Goal: Task Accomplishment & Management: Manage account settings

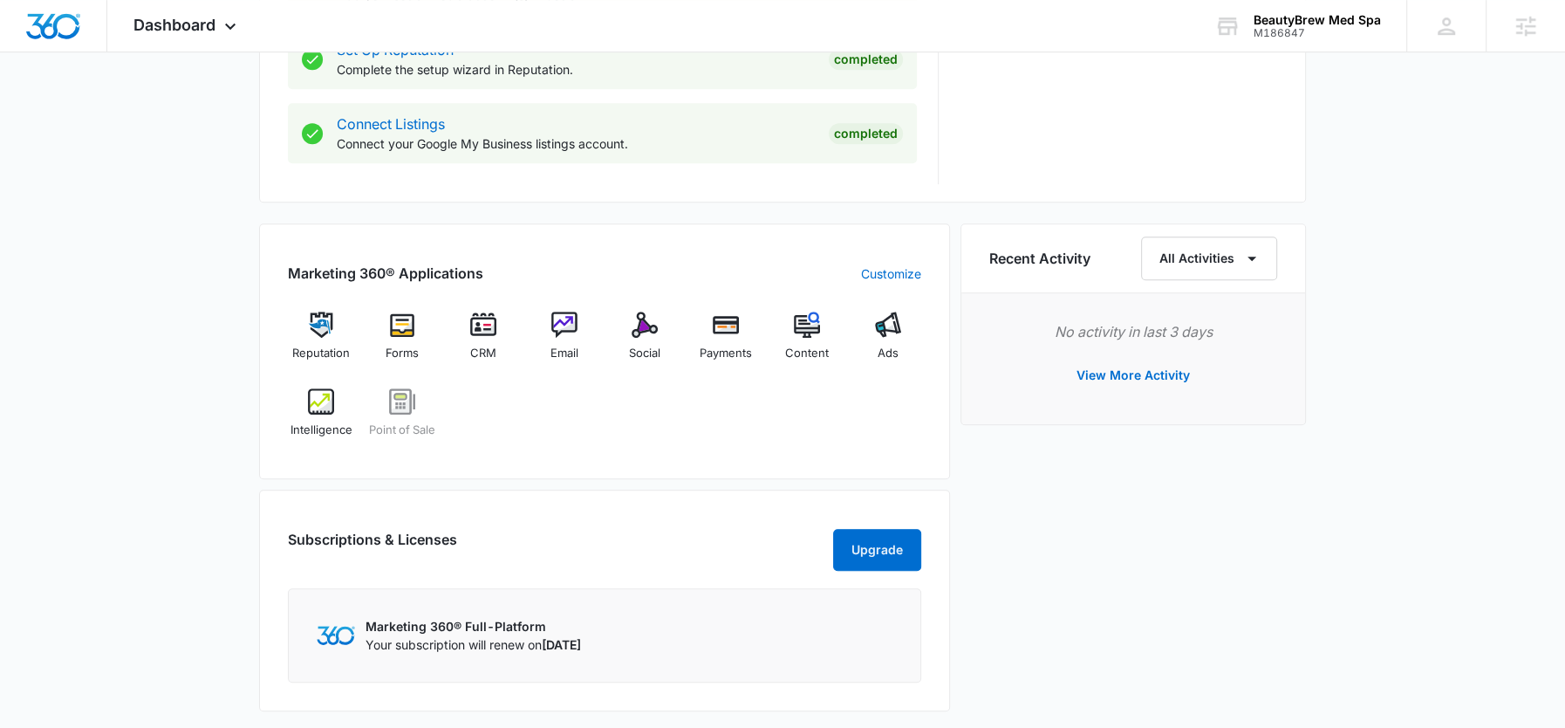
scroll to position [965, 0]
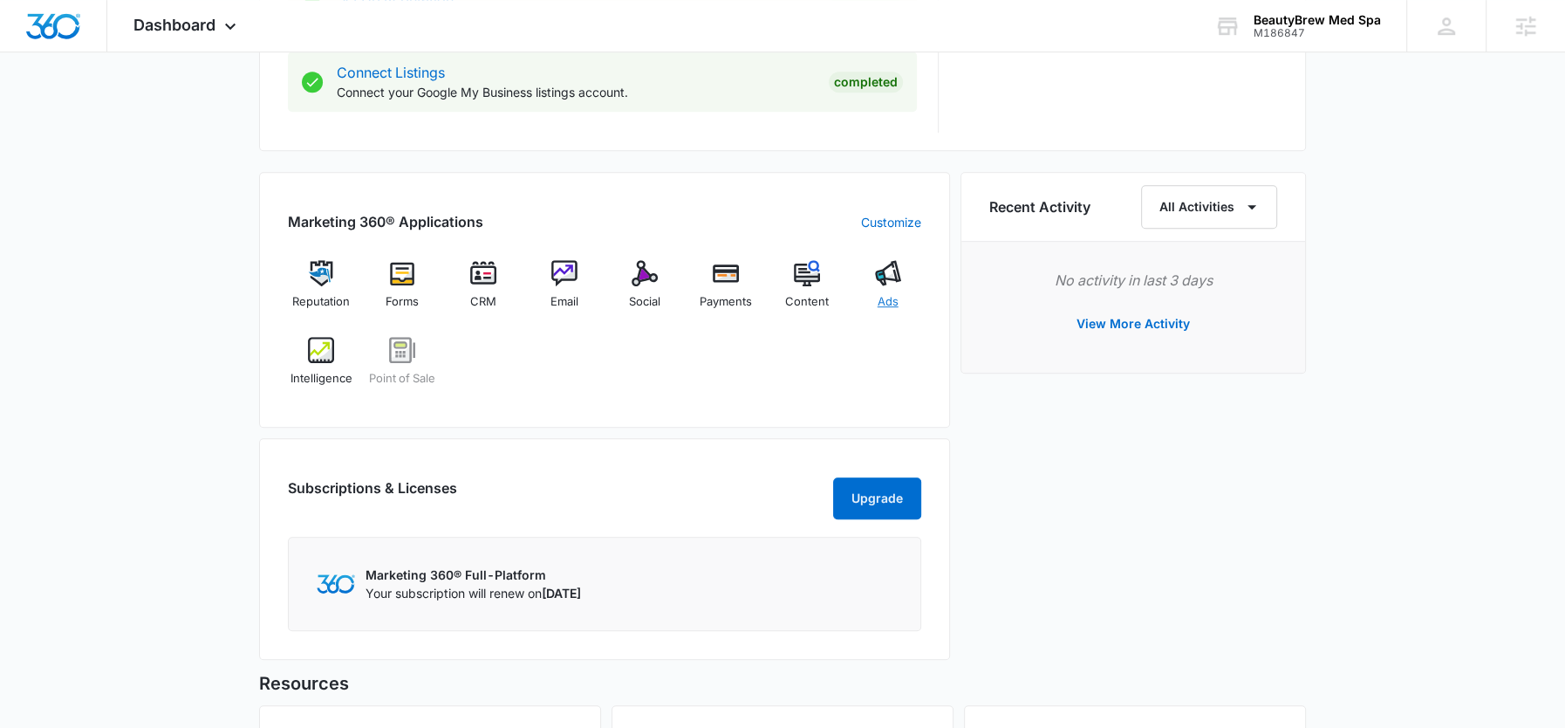
click at [867, 294] on div "Ads" at bounding box center [887, 291] width 67 height 63
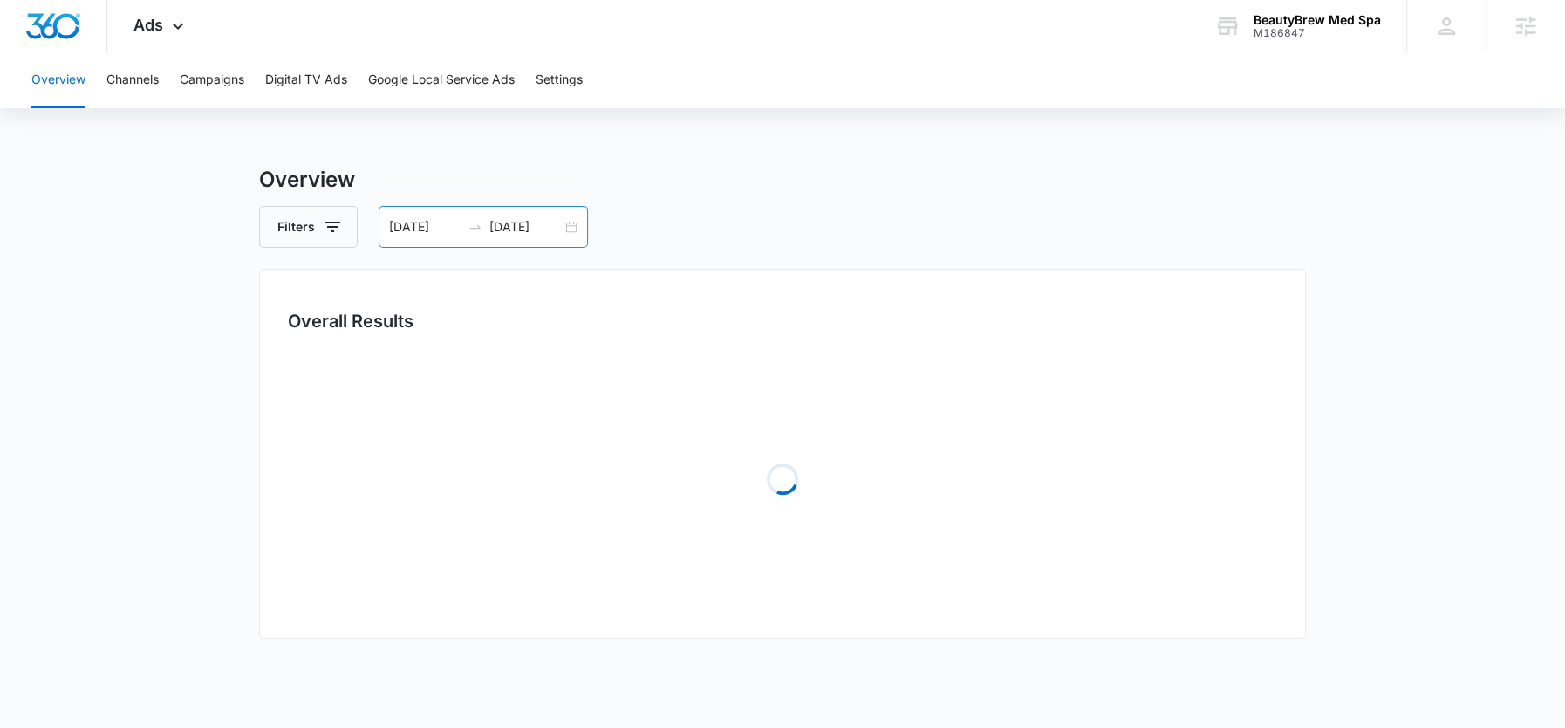
click at [524, 219] on input "[DATE]" at bounding box center [525, 226] width 72 height 19
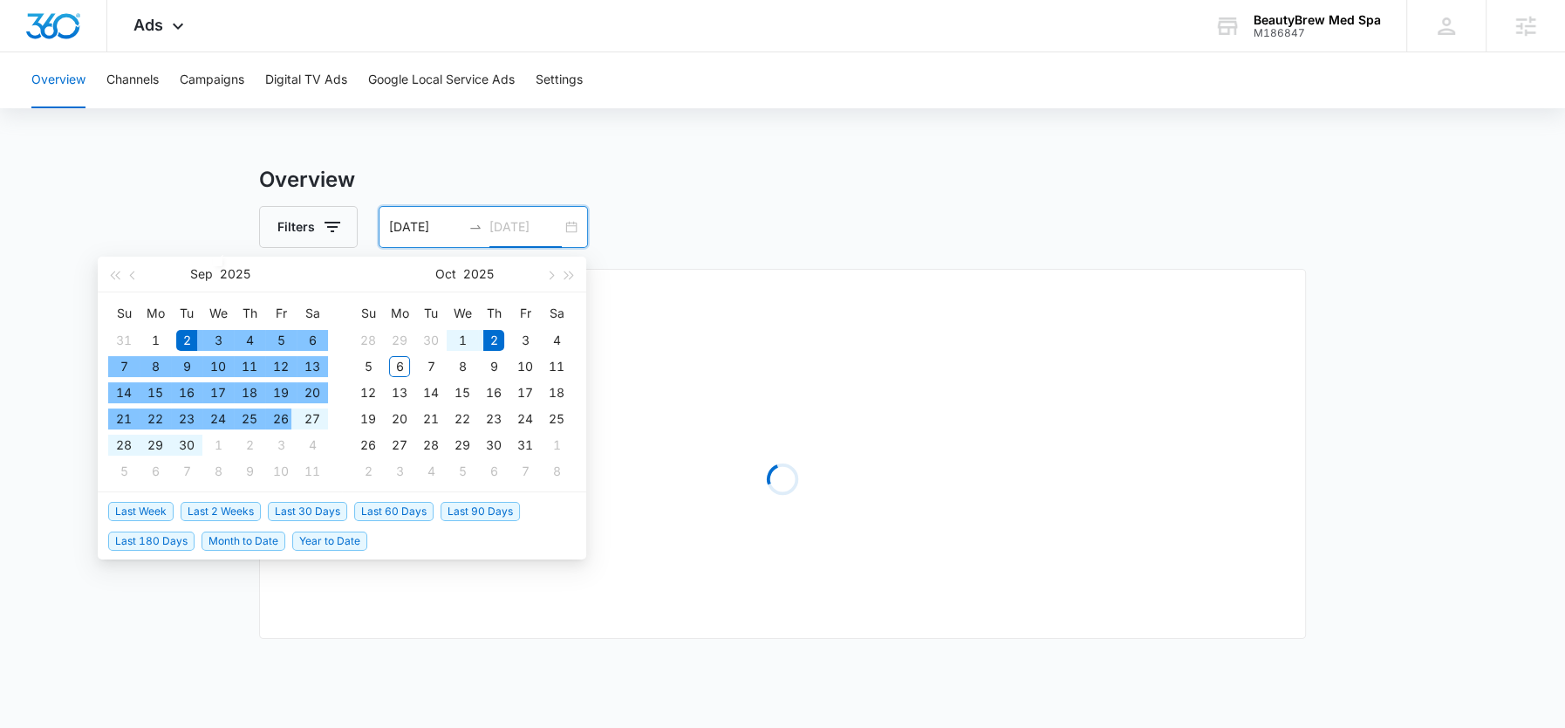
type input "[DATE]"
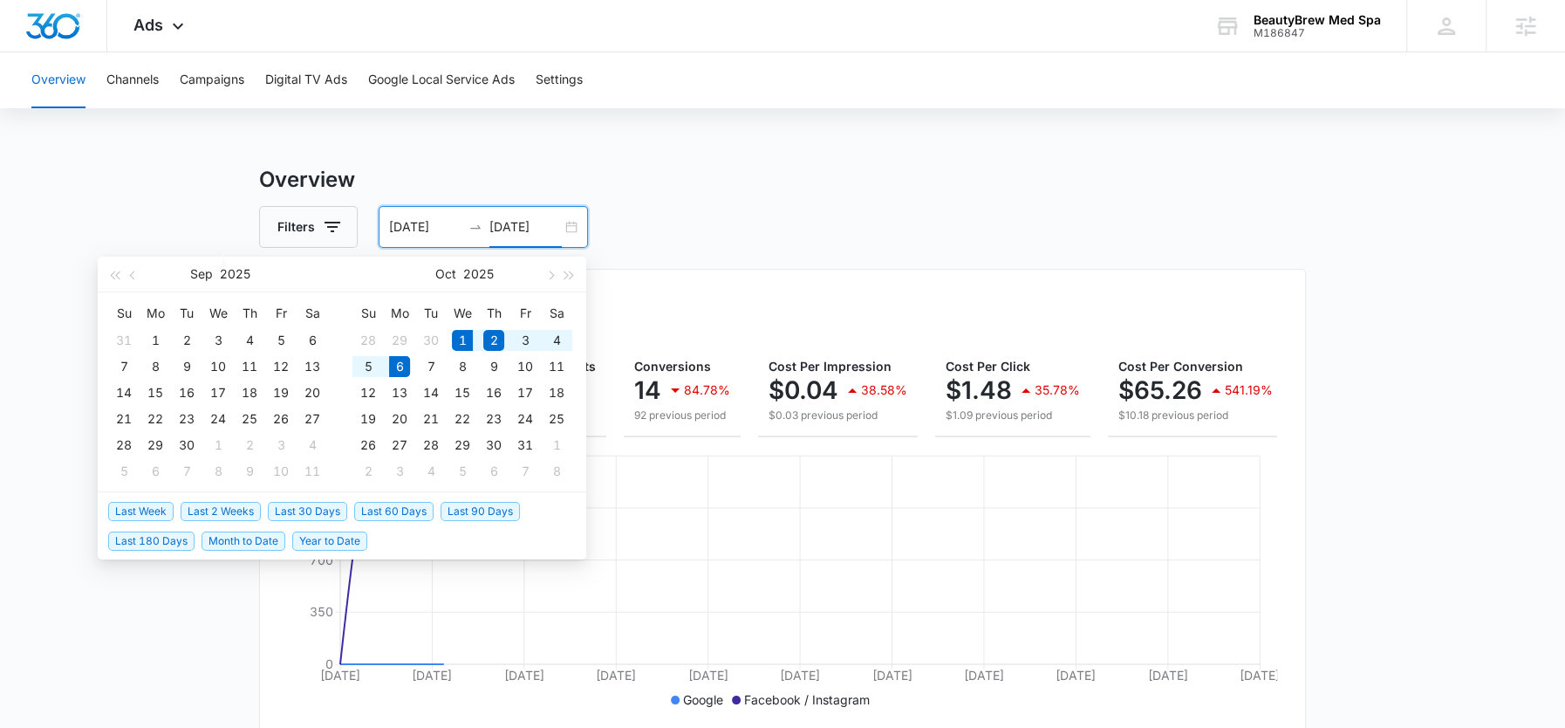
click at [226, 533] on span "Month to Date" at bounding box center [244, 540] width 84 height 19
type input "[DATE]"
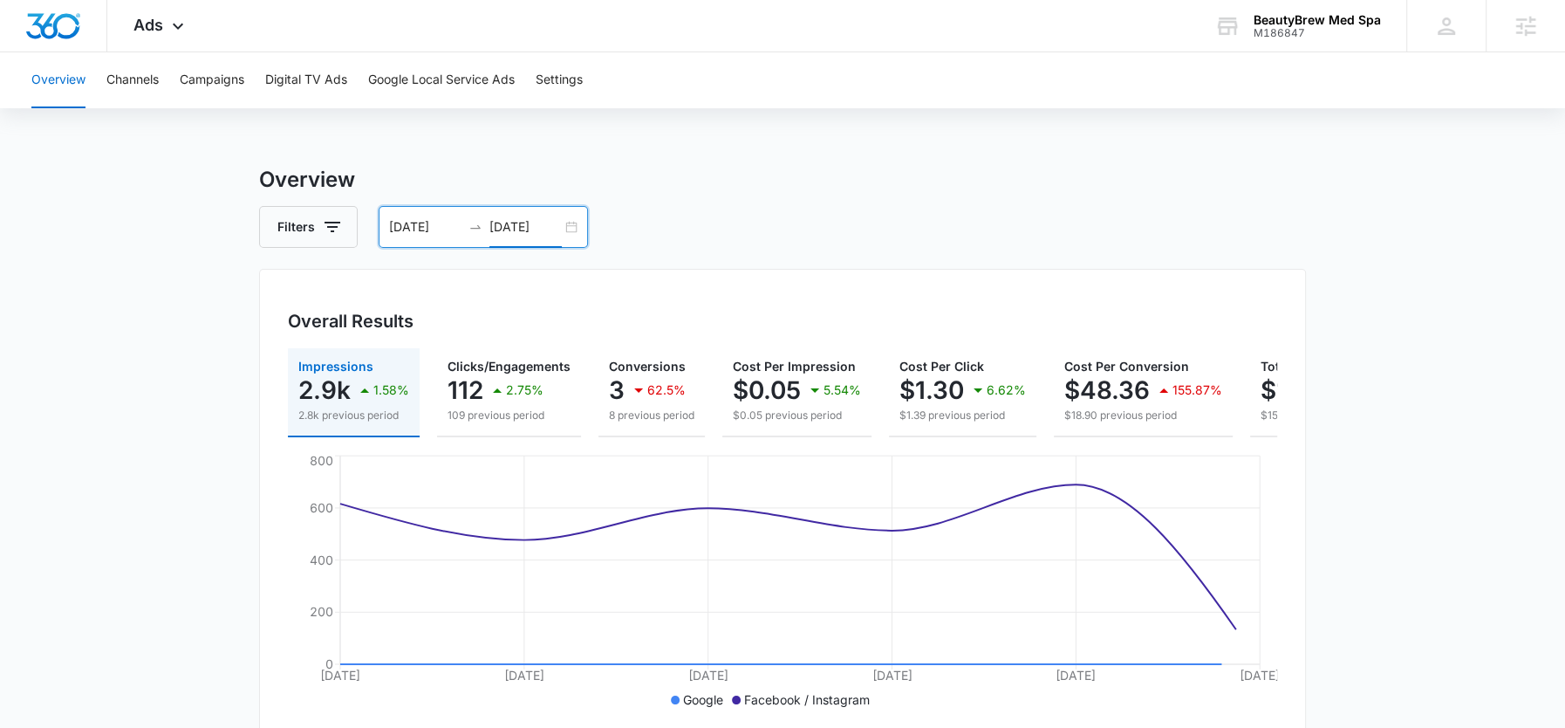
click at [515, 222] on input "[DATE]" at bounding box center [525, 226] width 72 height 19
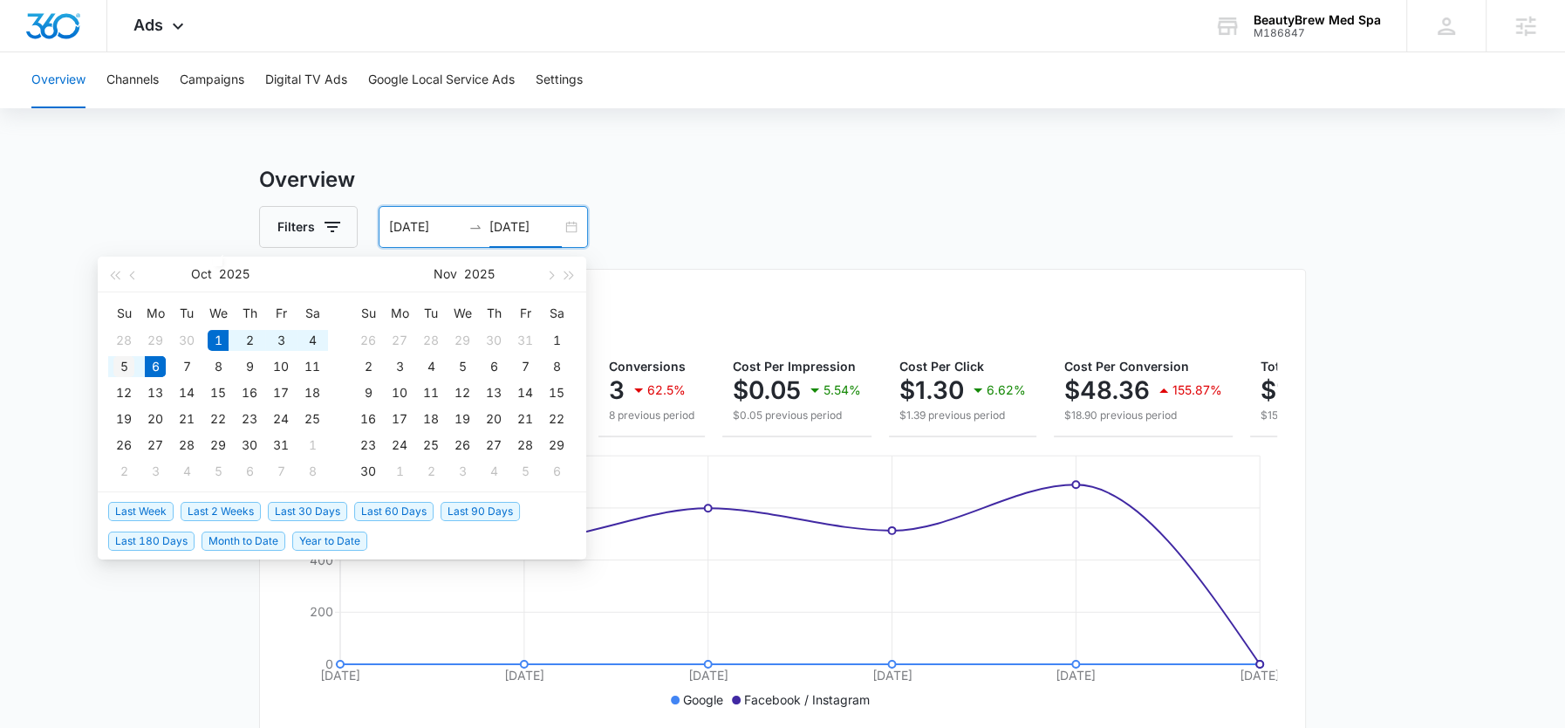
type input "[DATE]"
click at [114, 364] on div "5" at bounding box center [123, 366] width 21 height 21
type input "[DATE]"
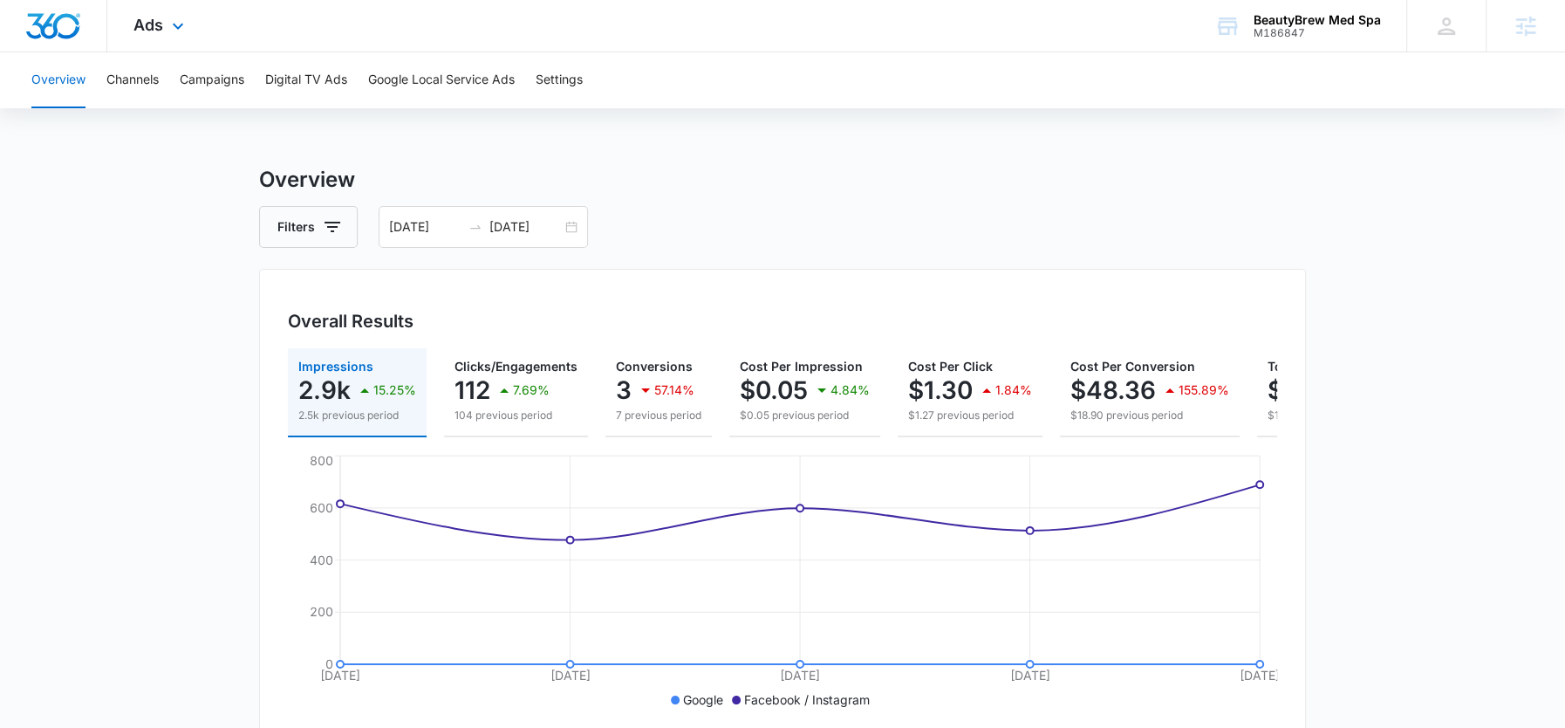
click at [166, 14] on div "Ads Apps Reputation Forms CRM Email Social Payments POS Content Ads Intelligenc…" at bounding box center [160, 25] width 107 height 51
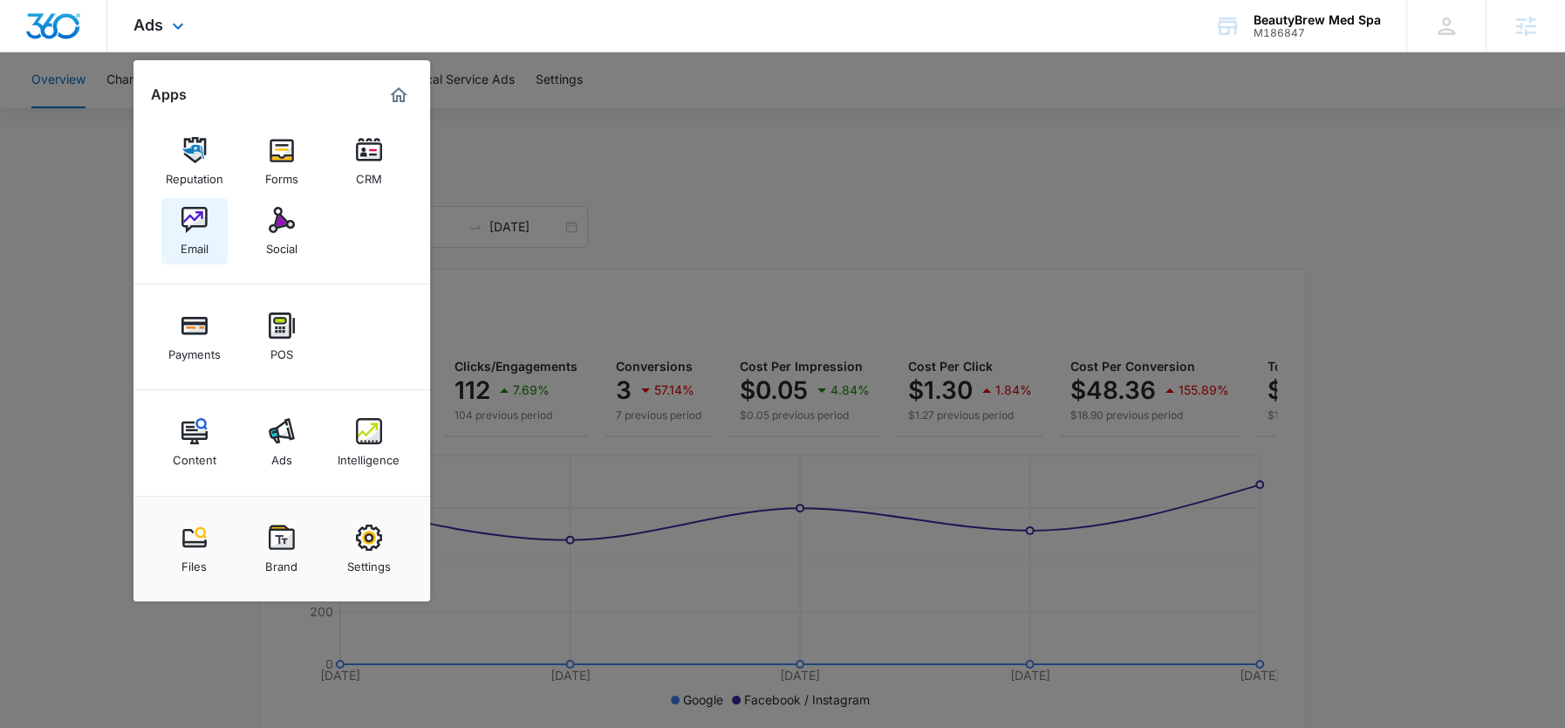
click at [199, 236] on div "Email" at bounding box center [195, 244] width 28 height 23
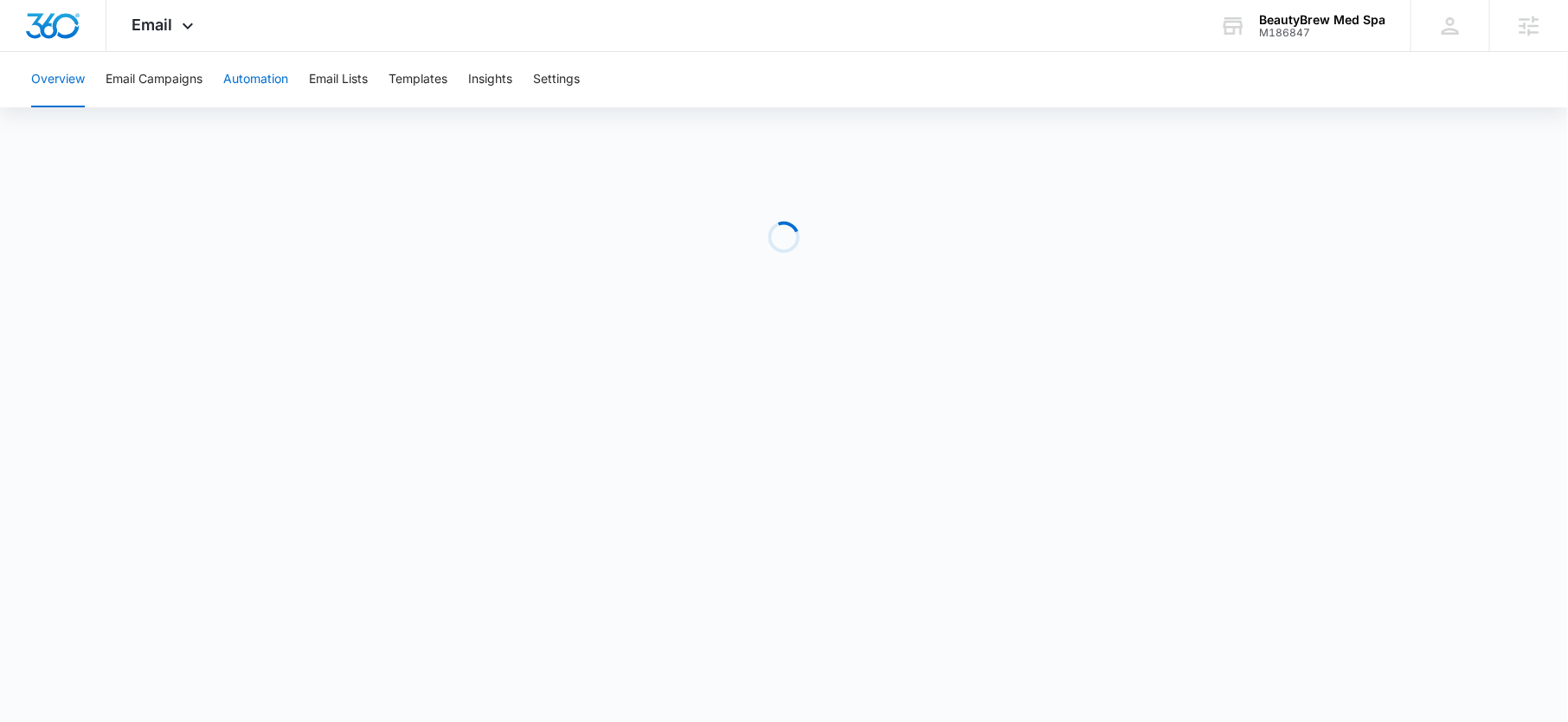
click at [228, 82] on button "Automation" at bounding box center [255, 79] width 64 height 56
click at [145, 89] on button "Email Campaigns" at bounding box center [154, 79] width 97 height 56
click at [163, 11] on div "Email Apps Reputation Forms CRM Email Social Payments POS Content Ads Intellige…" at bounding box center [165, 25] width 118 height 51
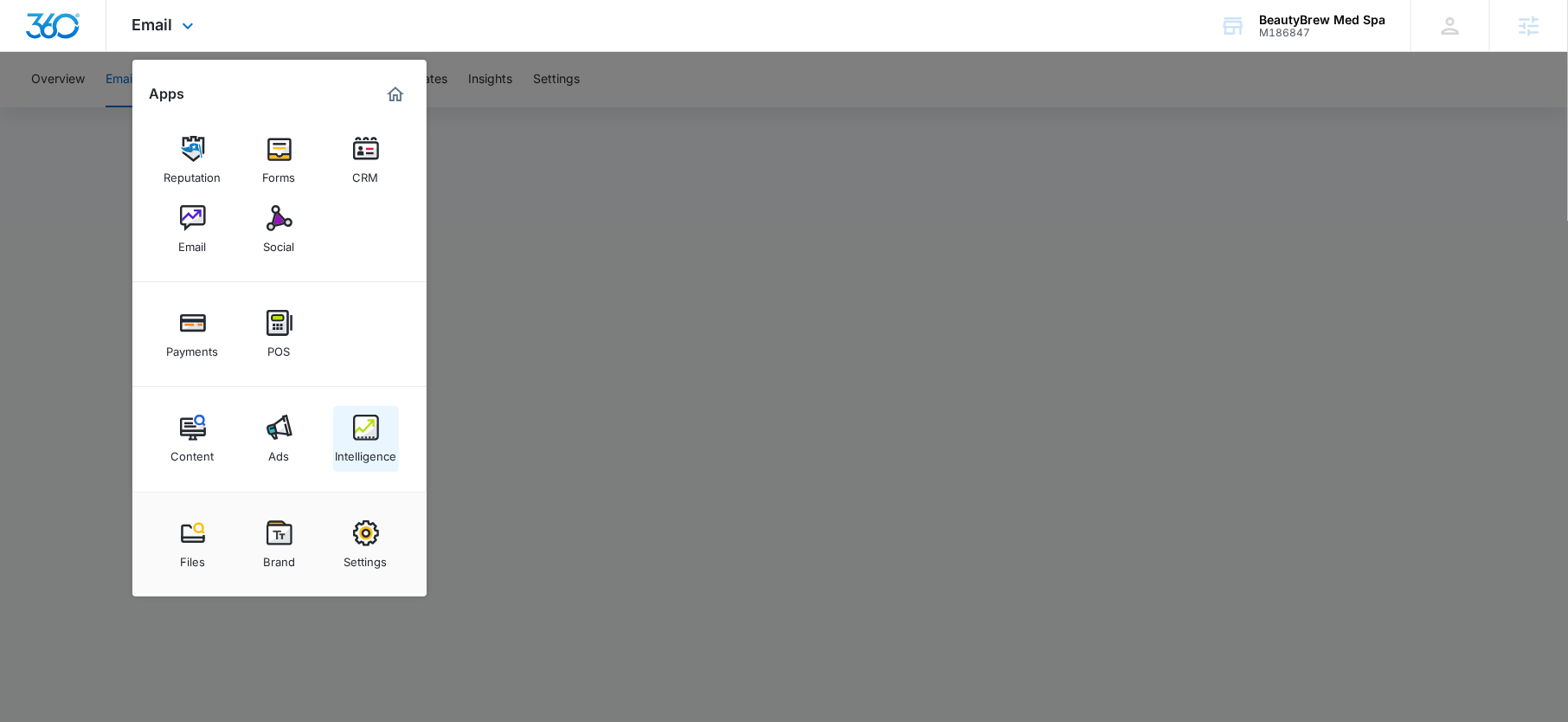
click at [359, 427] on img at bounding box center [366, 427] width 26 height 26
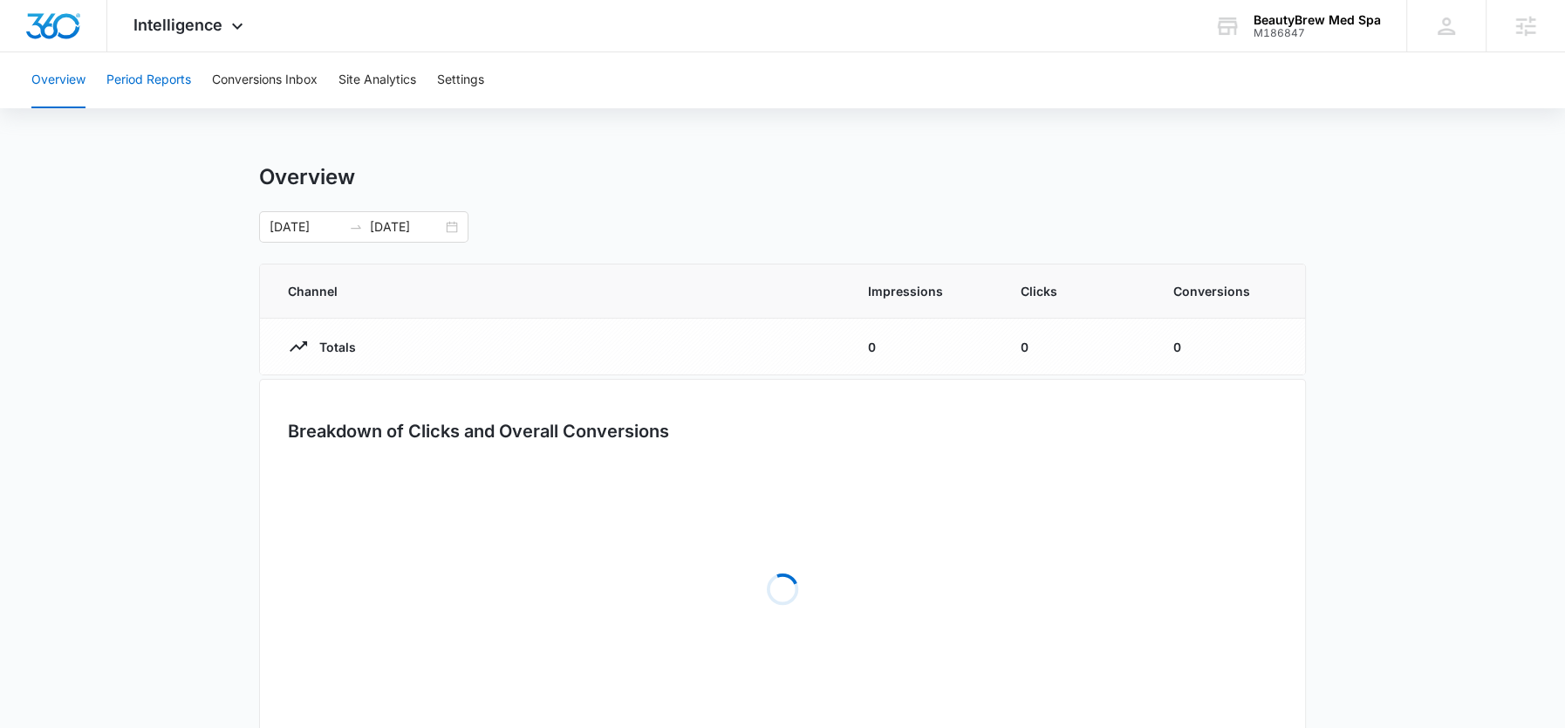
click at [166, 74] on button "Period Reports" at bounding box center [148, 80] width 85 height 56
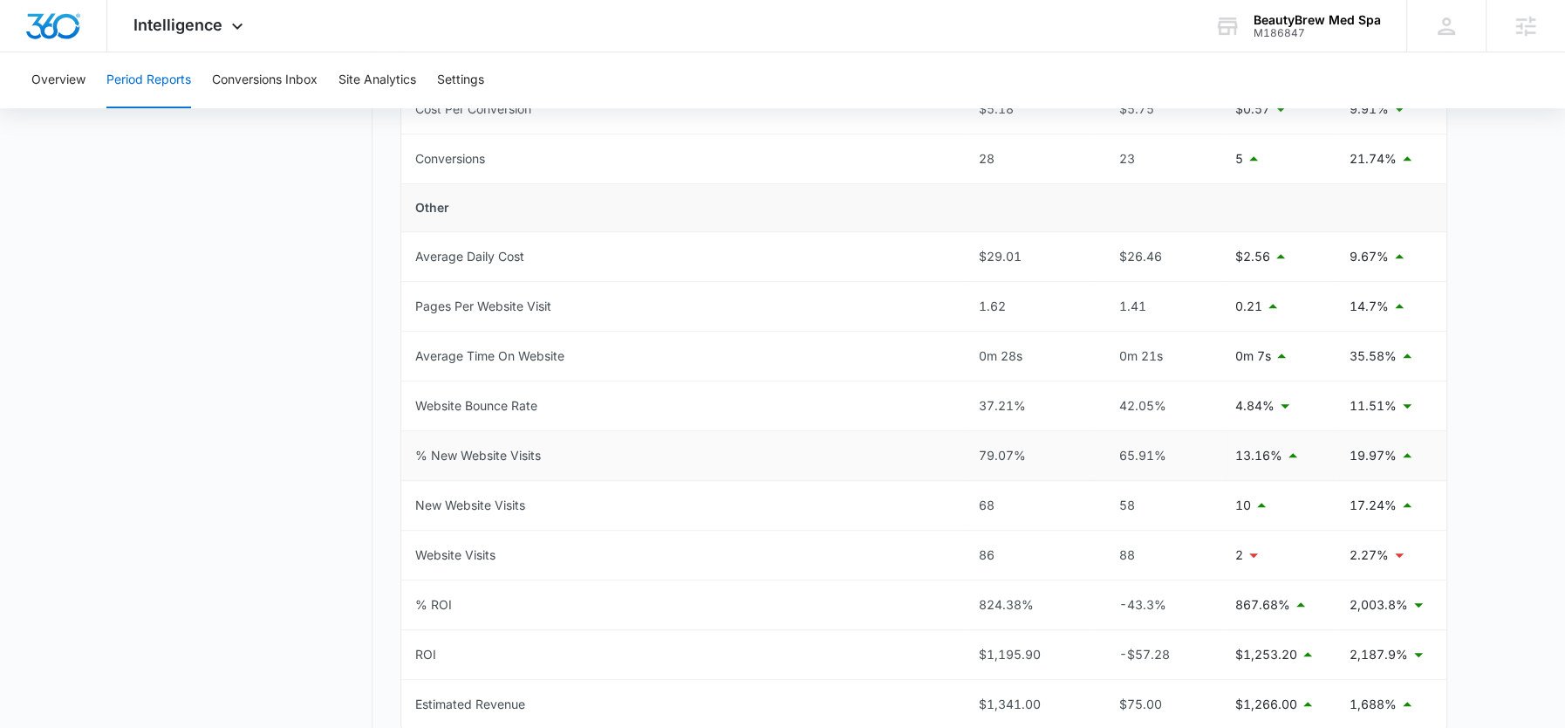
scroll to position [689, 0]
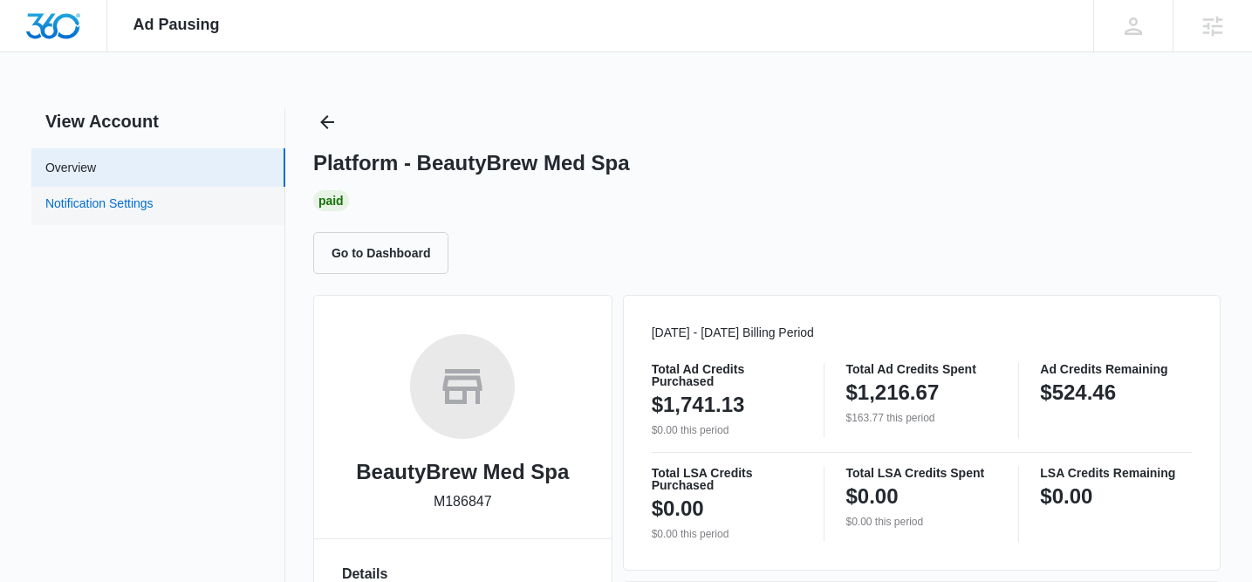
click at [154, 207] on link "Notification Settings" at bounding box center [99, 206] width 108 height 23
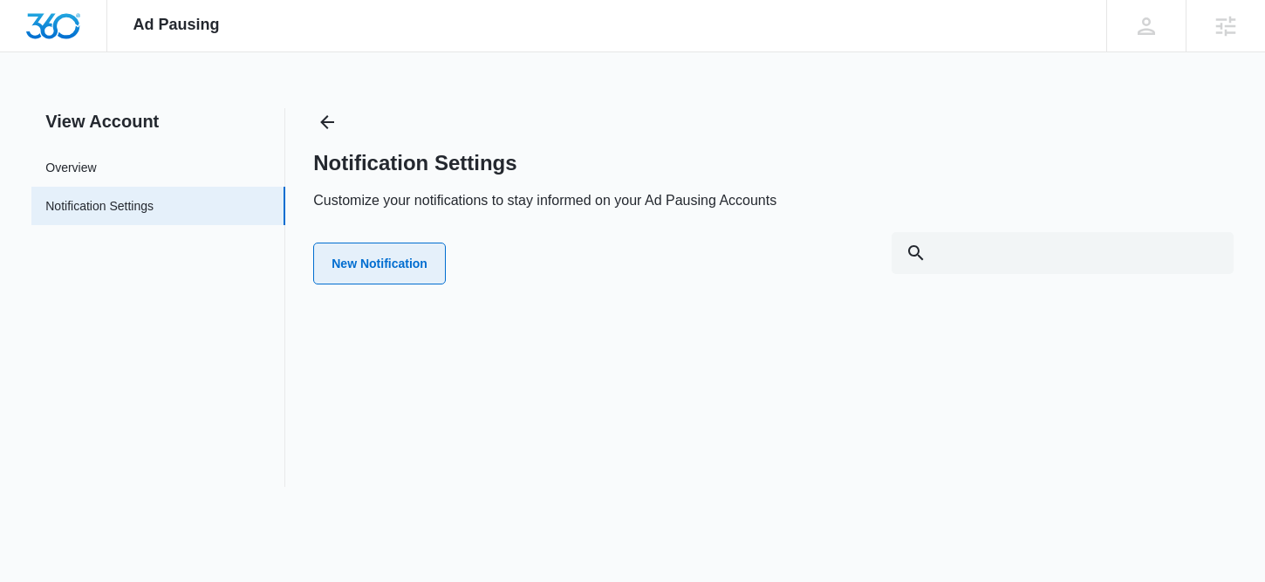
click at [368, 255] on button "New Notification" at bounding box center [379, 264] width 133 height 42
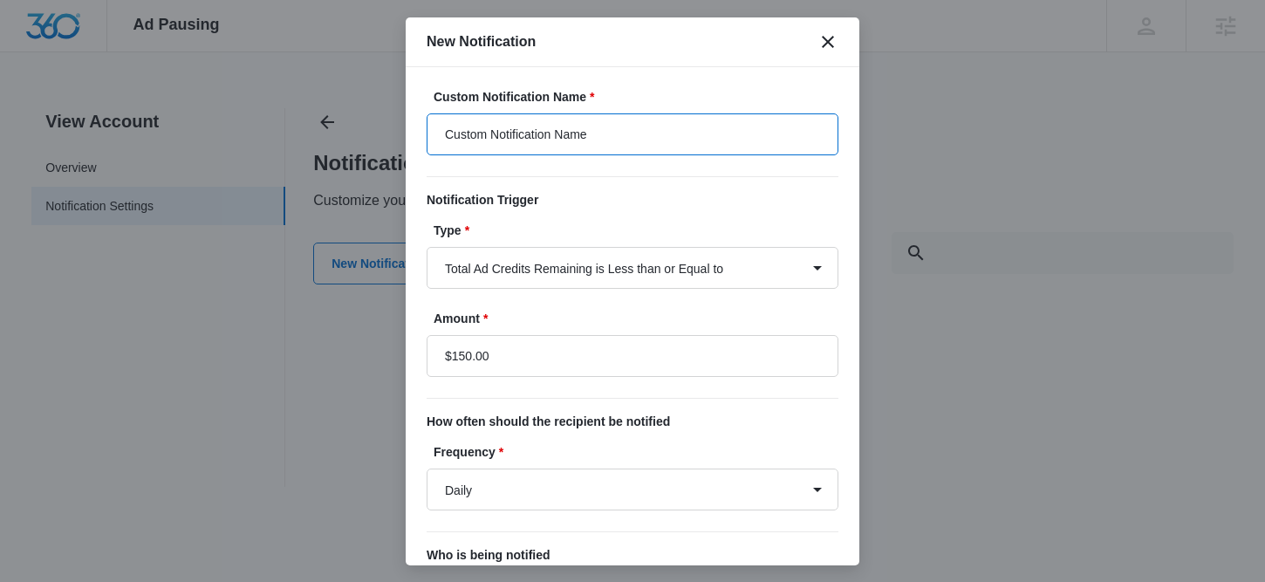
click at [537, 134] on input "Custom Notification Name" at bounding box center [633, 134] width 412 height 42
type input "Below $200"
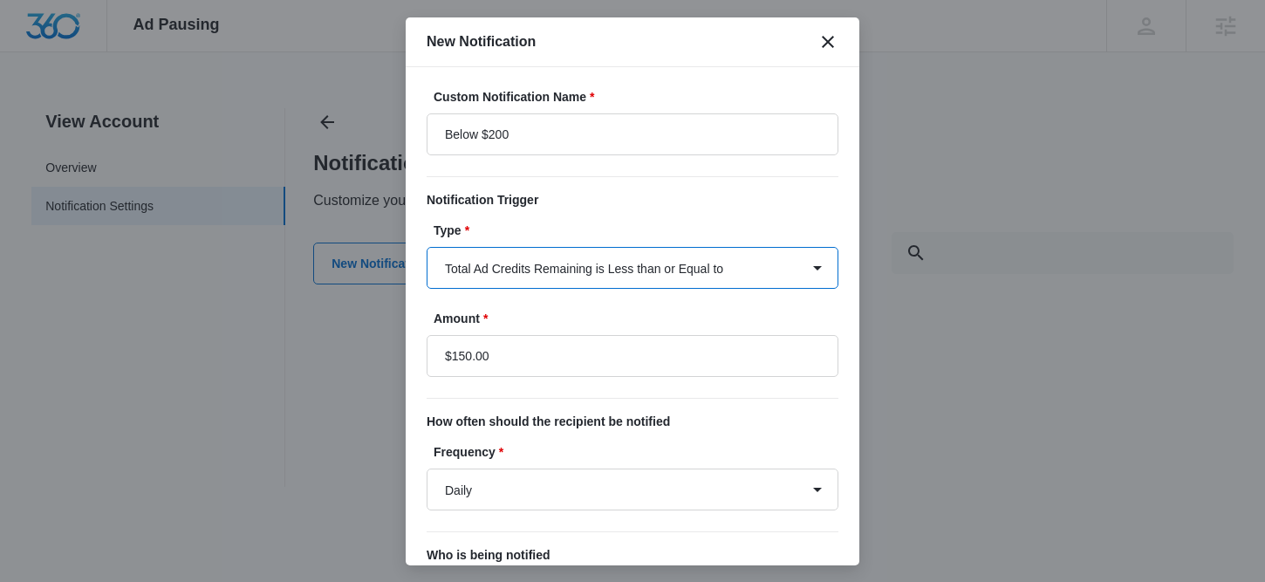
click at [516, 270] on select "Total Ad Credits Remaining is Less than or Equal to Total Ad Spend is Greater t…" at bounding box center [633, 268] width 412 height 42
click at [427, 247] on select "Total Ad Credits Remaining is Less than or Equal to Total Ad Spend is Greater t…" at bounding box center [633, 268] width 412 height 42
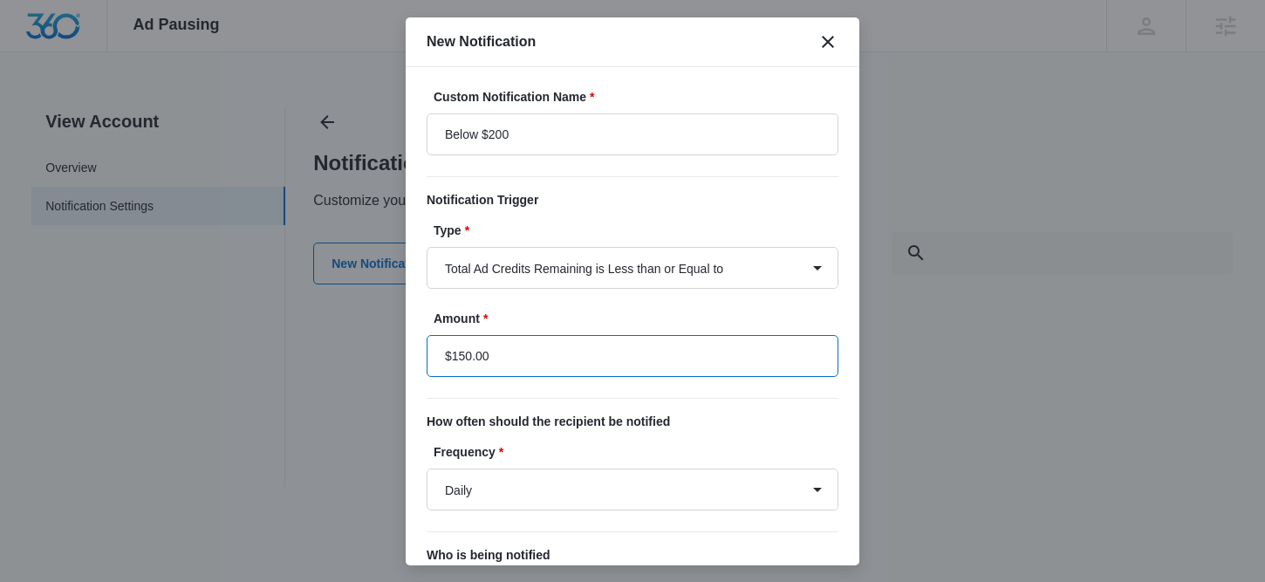
click at [464, 356] on input "$150.00" at bounding box center [633, 356] width 412 height 42
type input "$200.00"
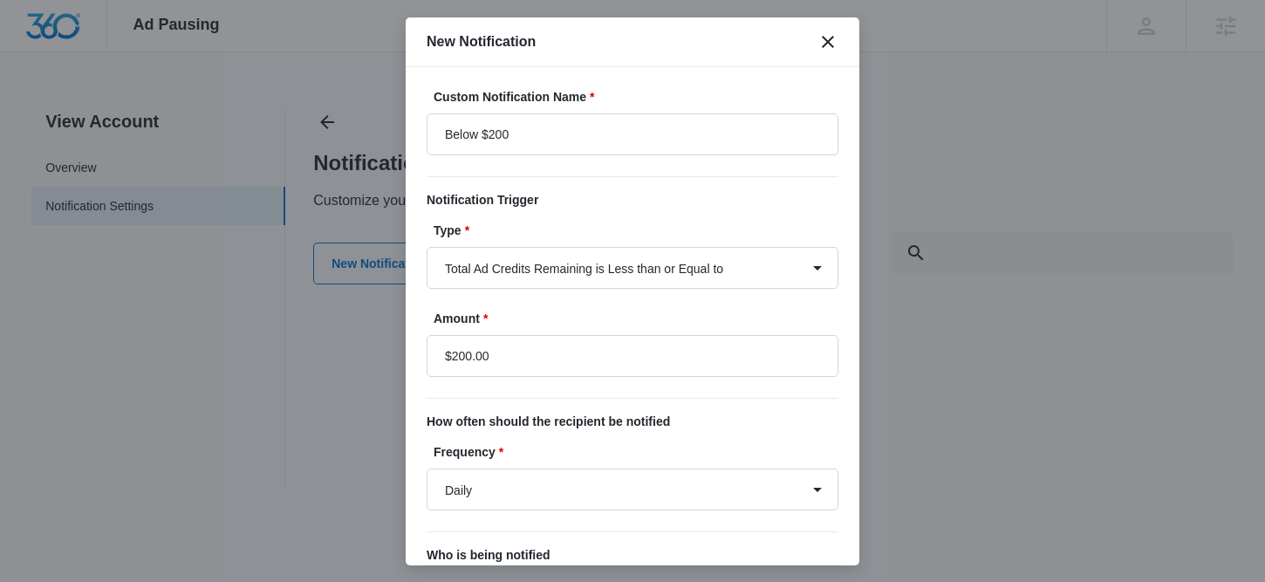
click at [516, 429] on p "How often should the recipient be notified" at bounding box center [633, 422] width 412 height 18
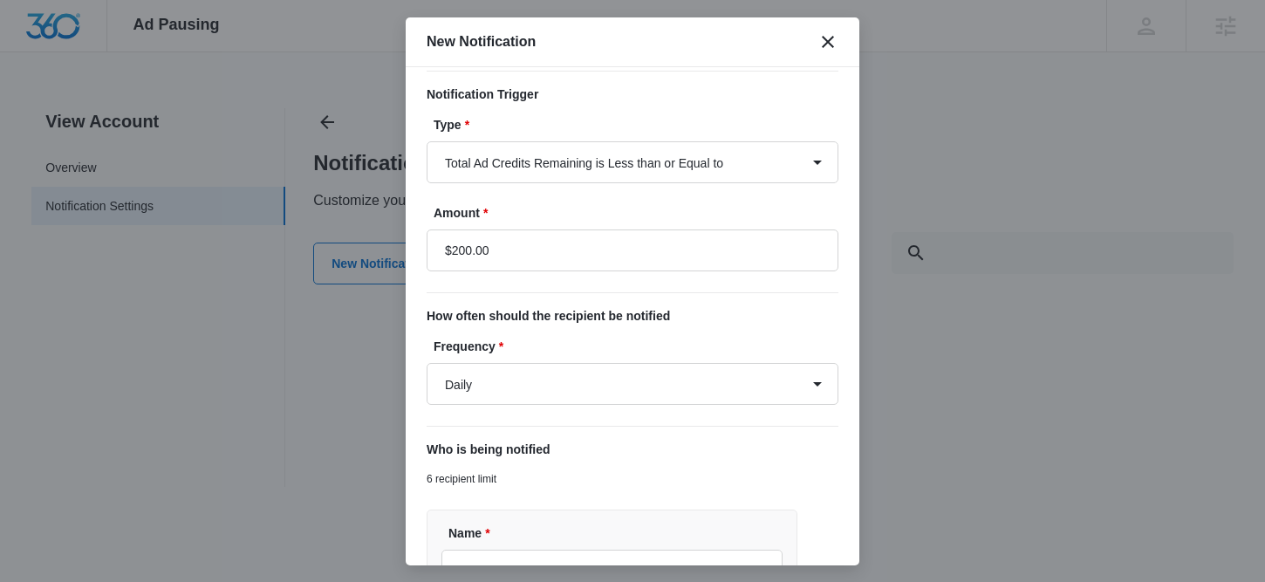
scroll to position [269, 0]
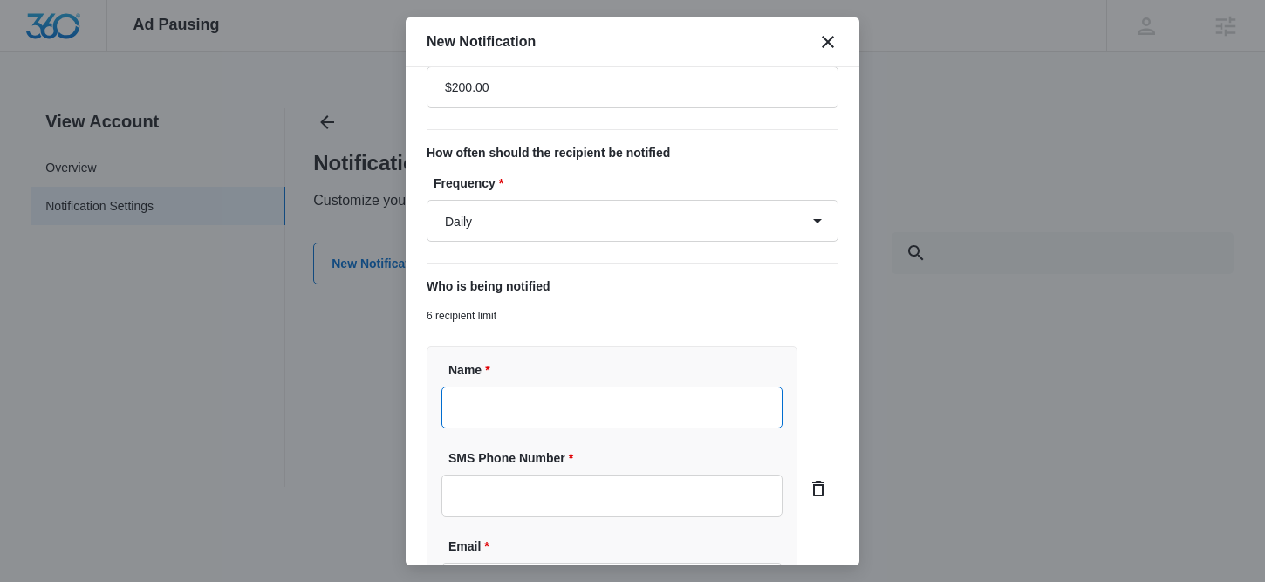
click at [507, 386] on input "Name *" at bounding box center [611, 407] width 341 height 42
type input "[PERSON_NAME]"
type input "[PERSON_NAME][EMAIL_ADDRESS][PERSON_NAME][DOMAIN_NAME]"
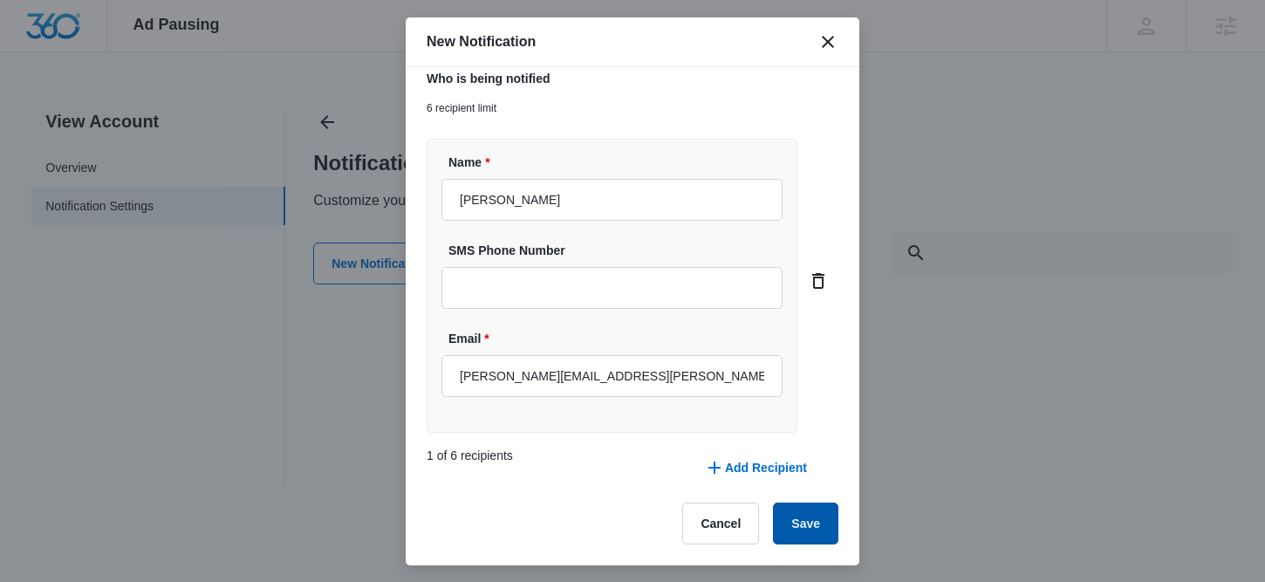
click at [796, 530] on button "Save" at bounding box center [805, 523] width 65 height 42
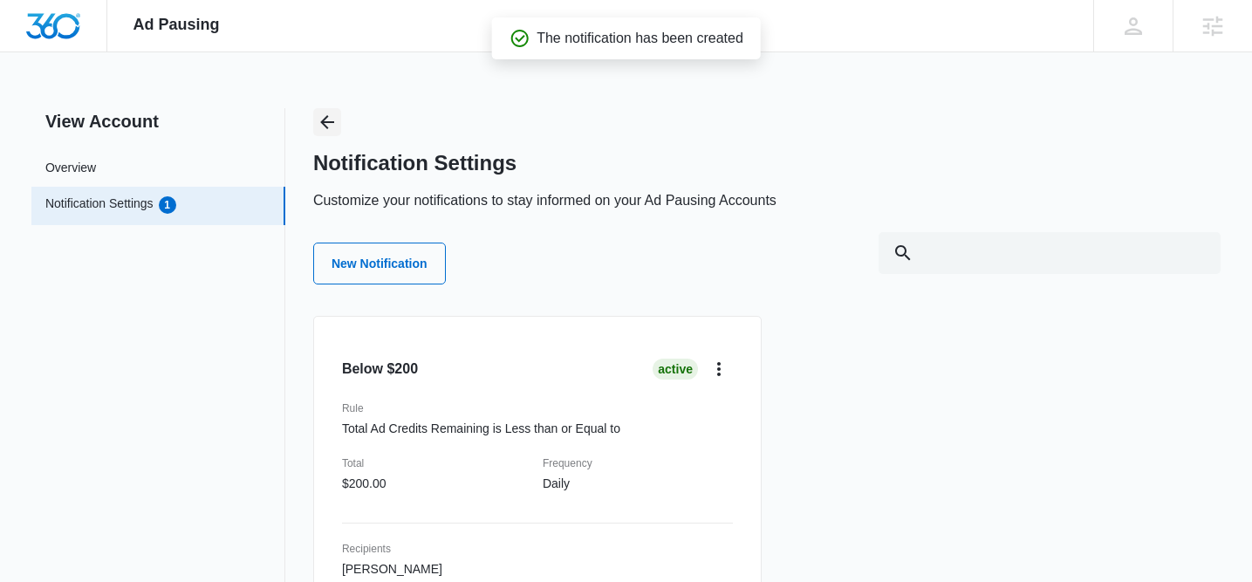
click at [320, 128] on icon "Back" at bounding box center [327, 122] width 21 height 21
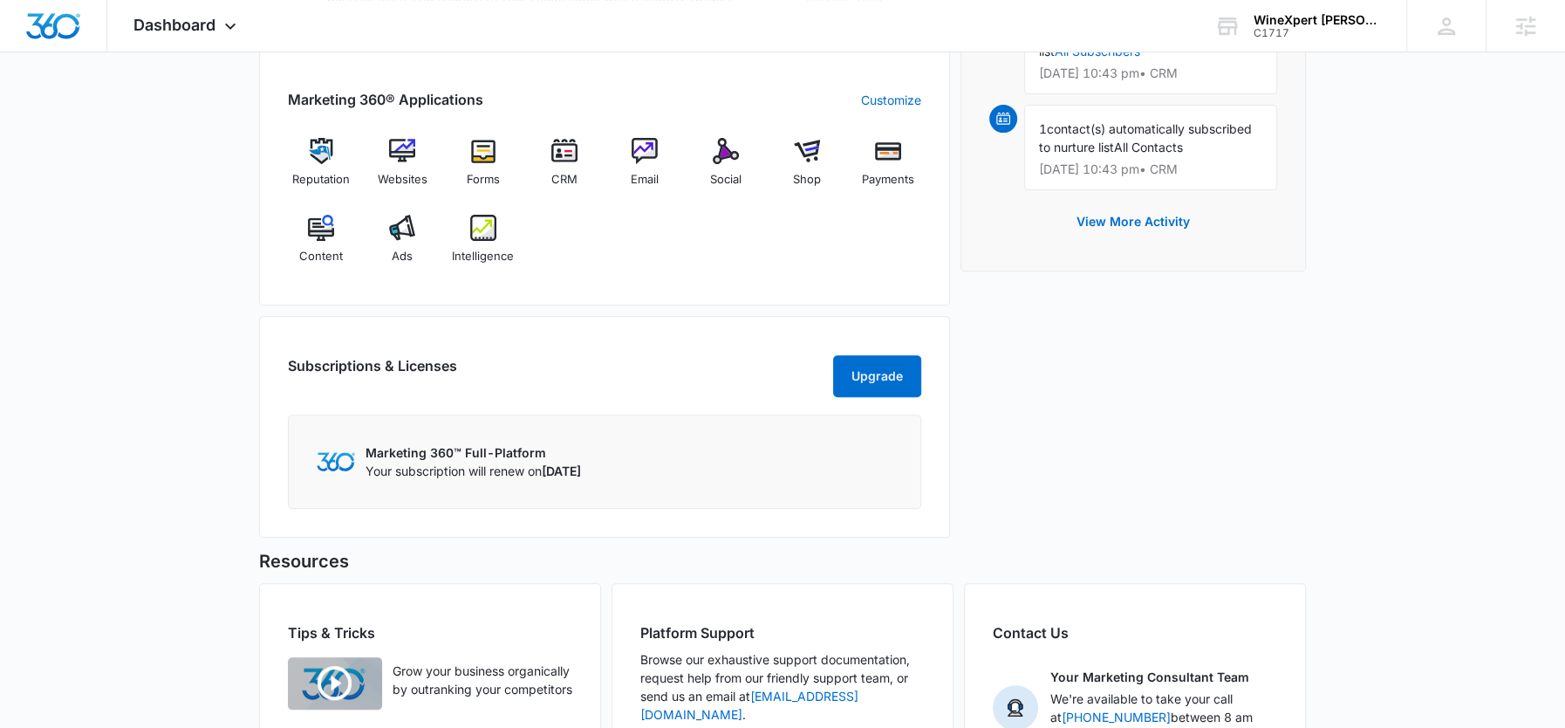
scroll to position [571, 0]
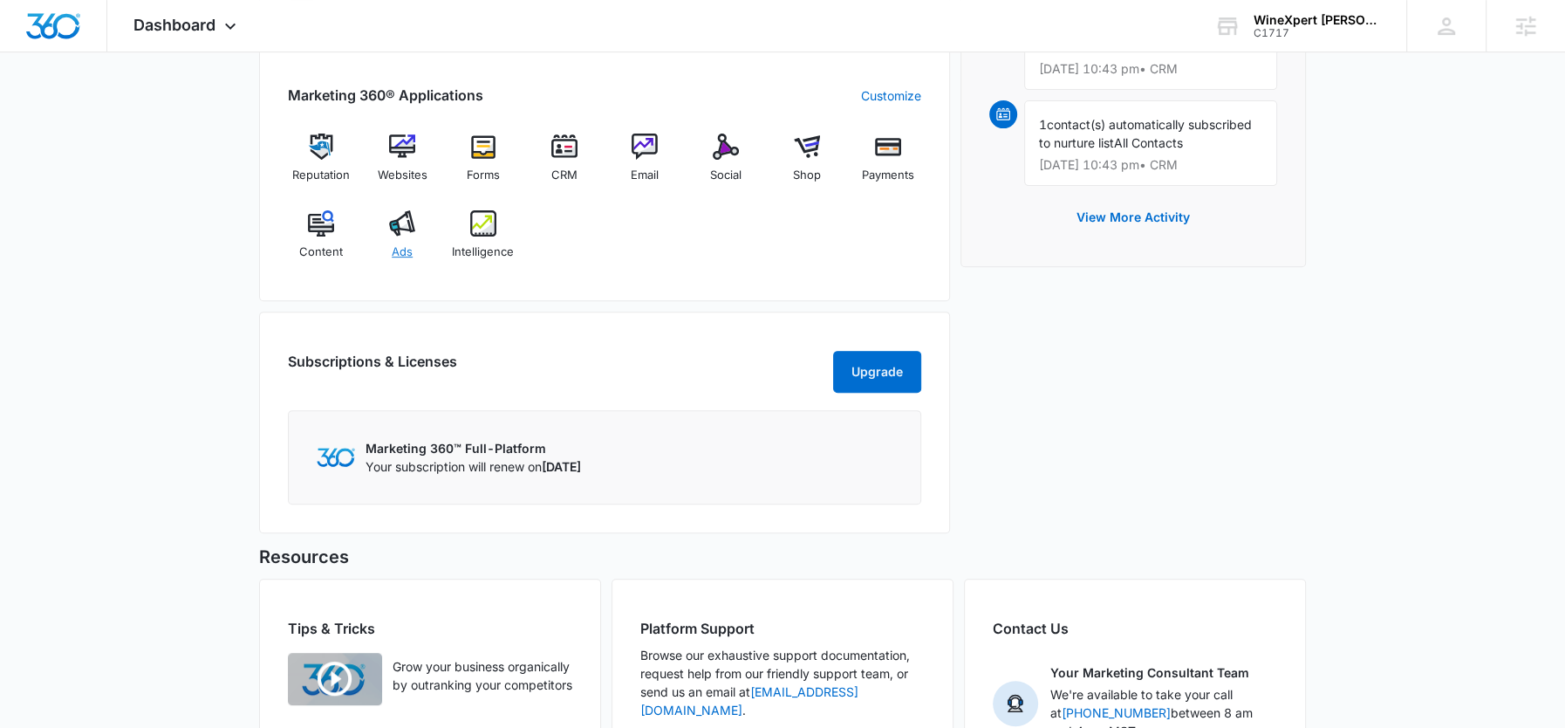
click at [393, 231] on img at bounding box center [402, 223] width 26 height 26
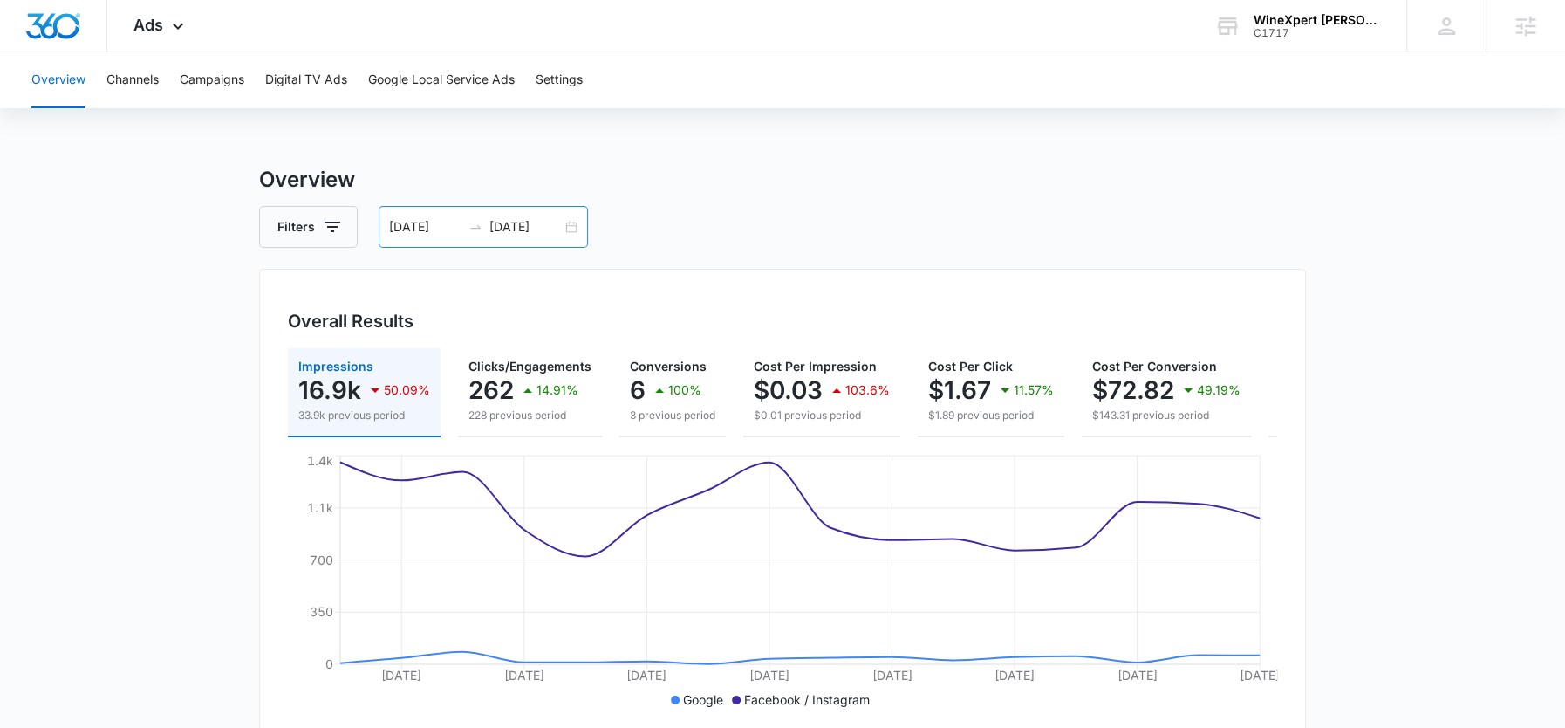
click at [509, 220] on input "09/09/2025" at bounding box center [525, 226] width 72 height 19
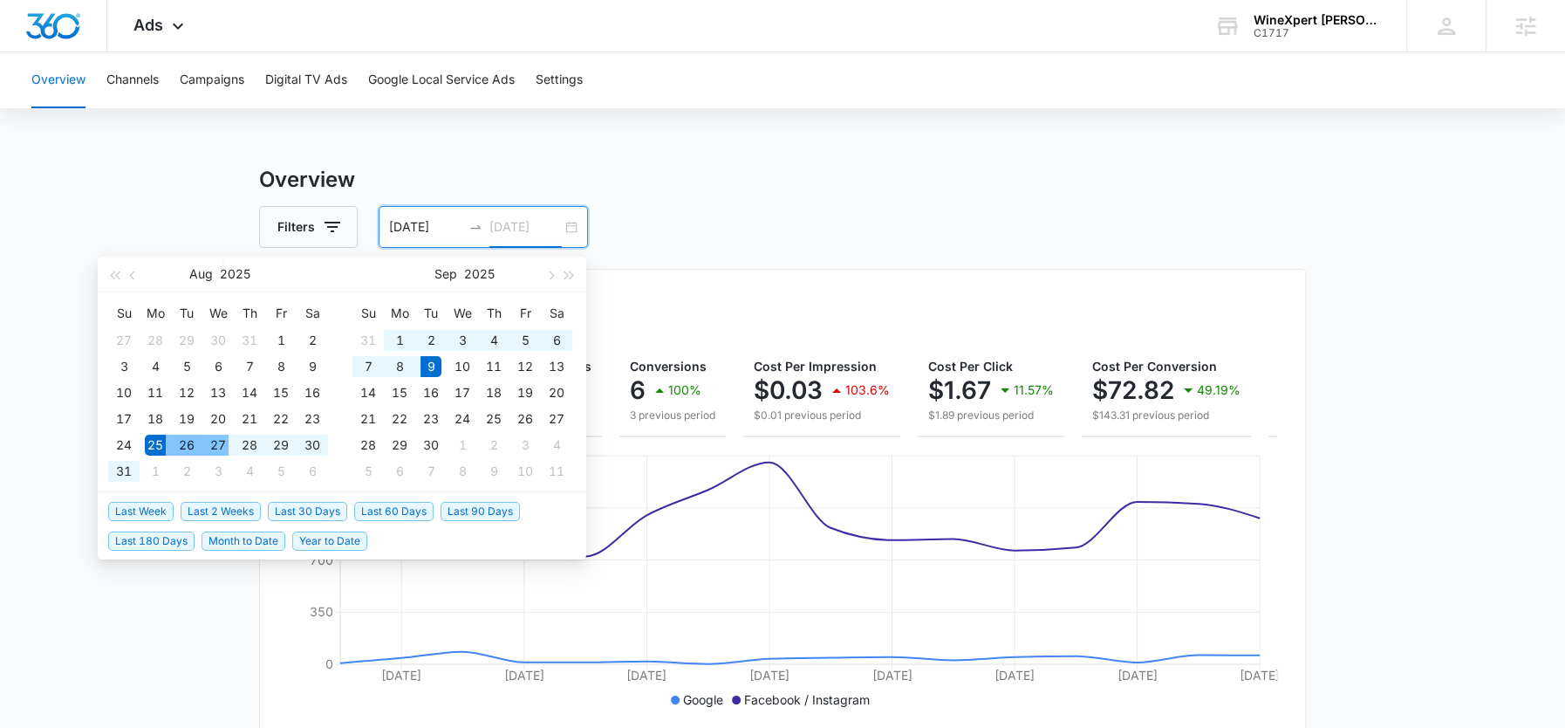
type input "09/09/2025"
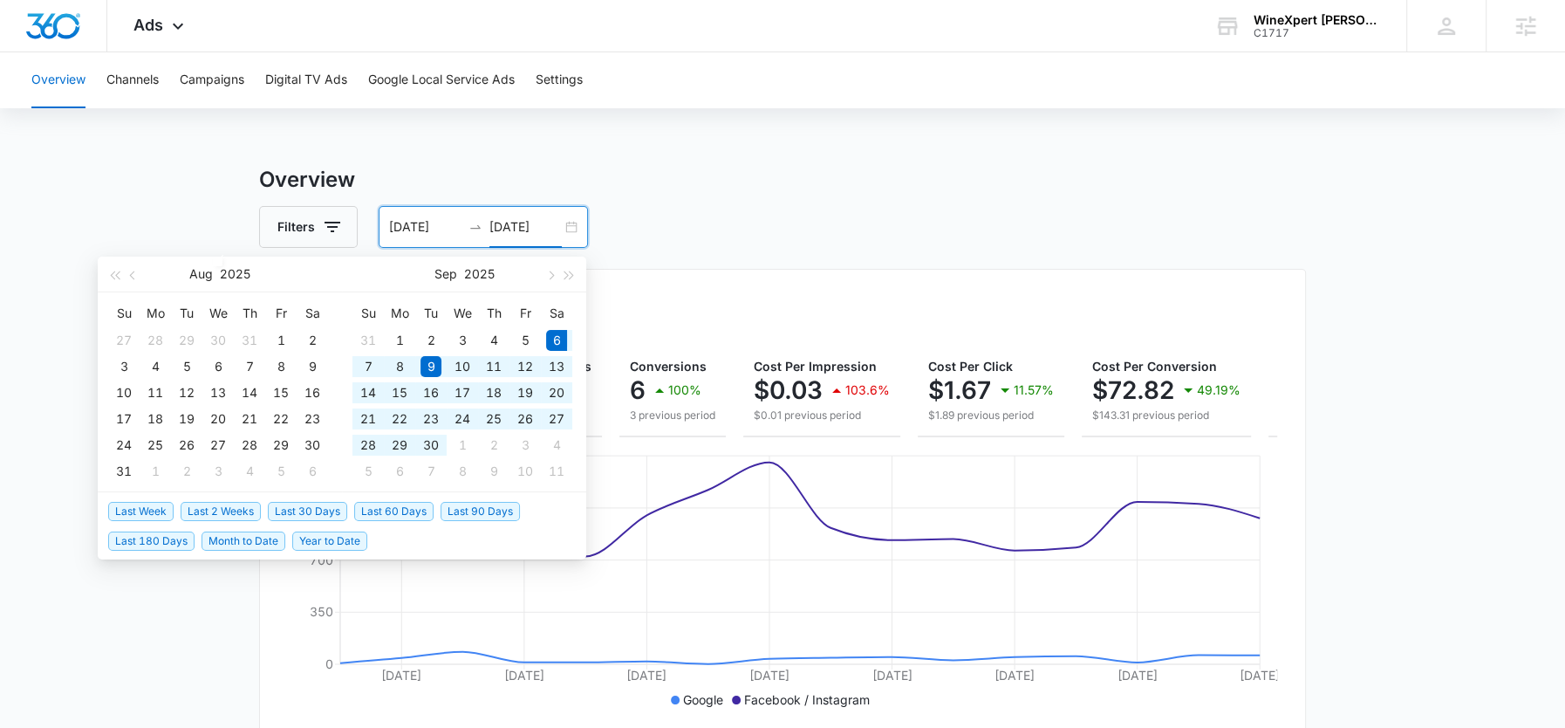
click at [315, 505] on span "Last 30 Days" at bounding box center [307, 511] width 79 height 19
type input "09/06/2025"
type input "[DATE]"
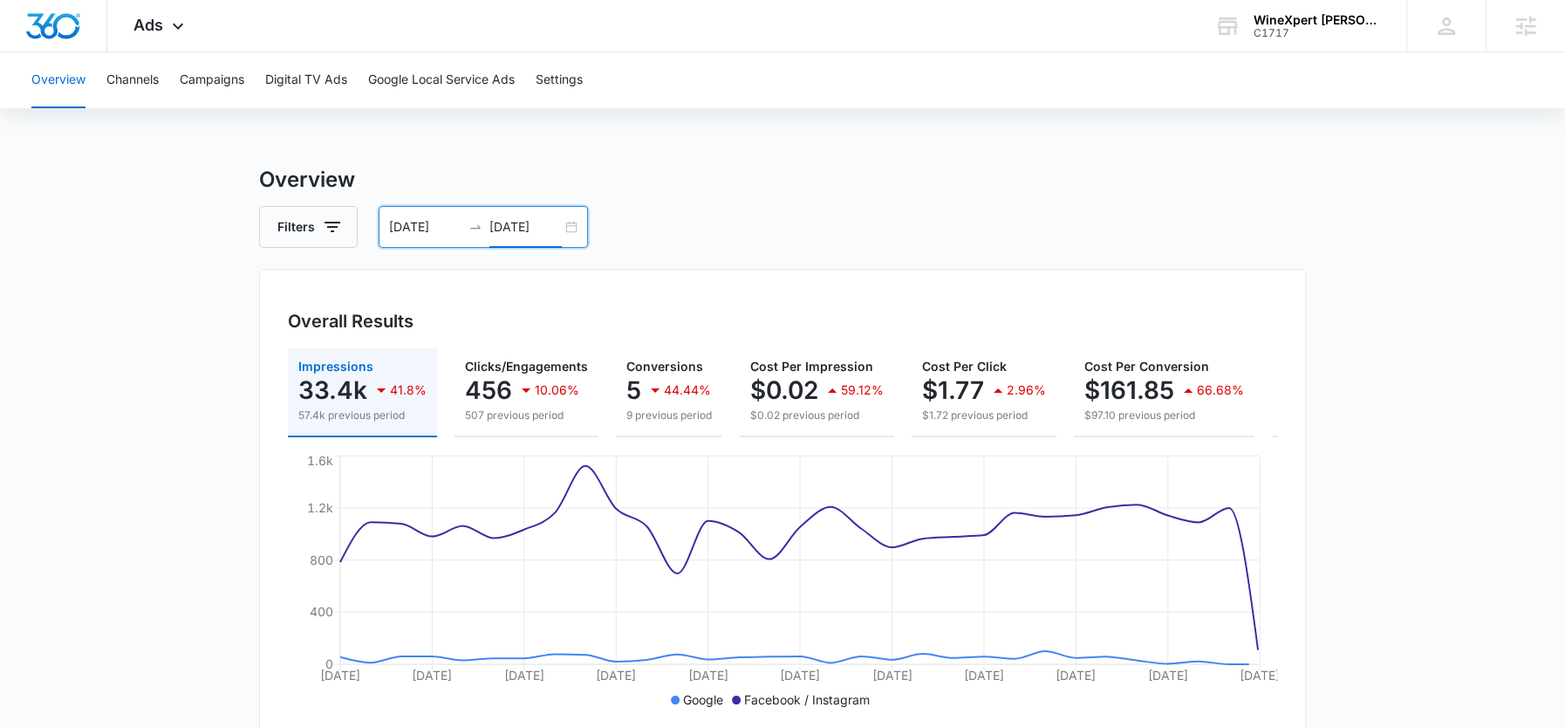
click at [419, 221] on input "09/06/2025" at bounding box center [425, 226] width 72 height 19
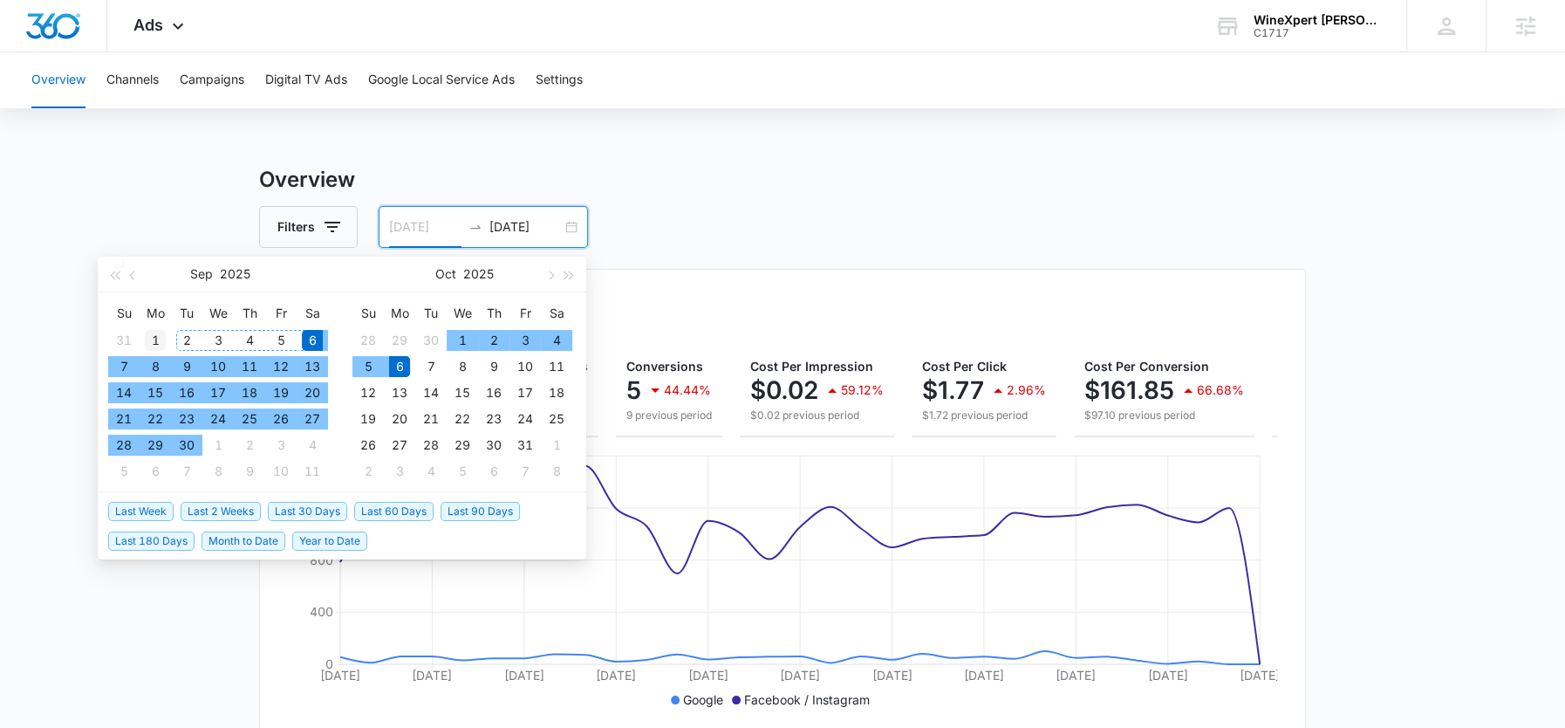
type input "09/01/2025"
click at [157, 338] on div "1" at bounding box center [155, 340] width 21 height 21
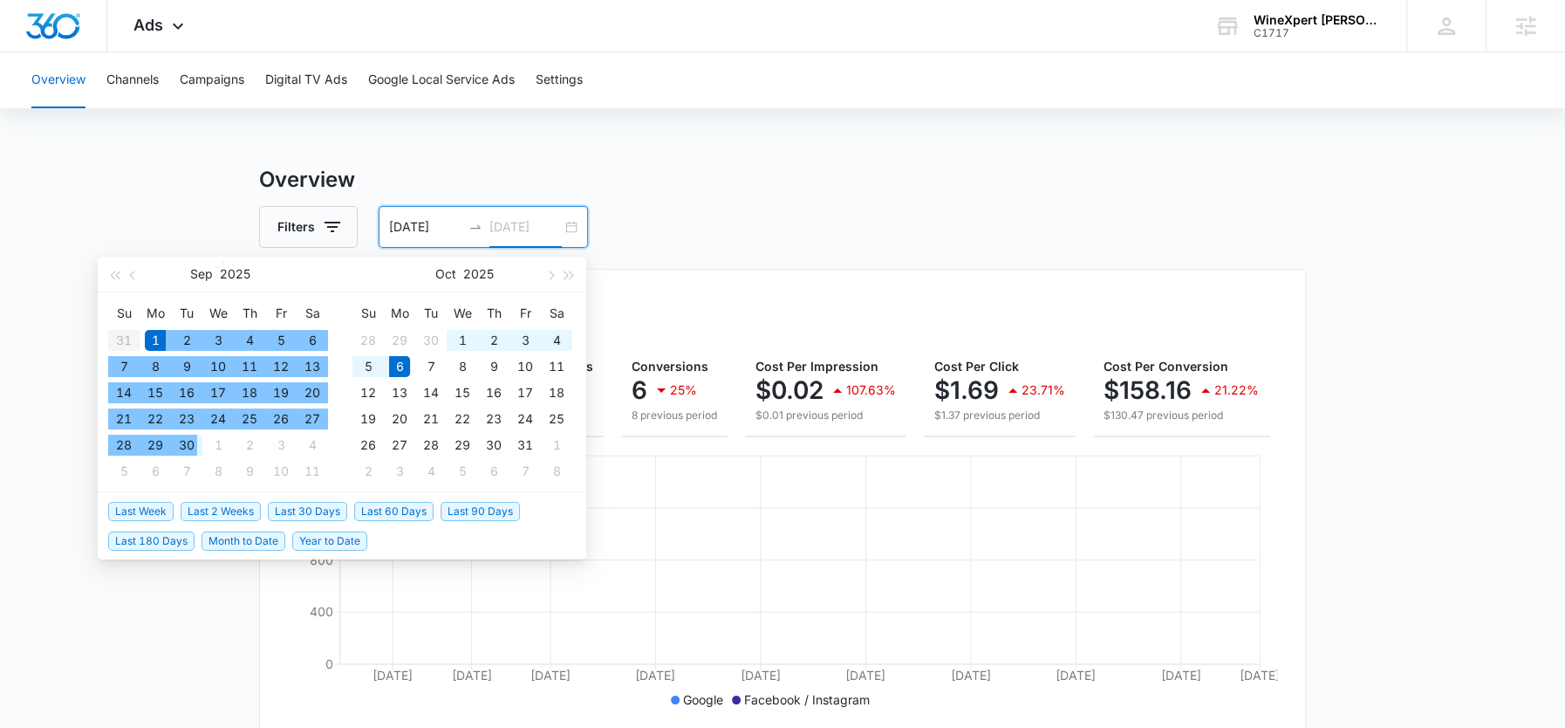
click at [186, 434] on div "30" at bounding box center [186, 444] width 21 height 21
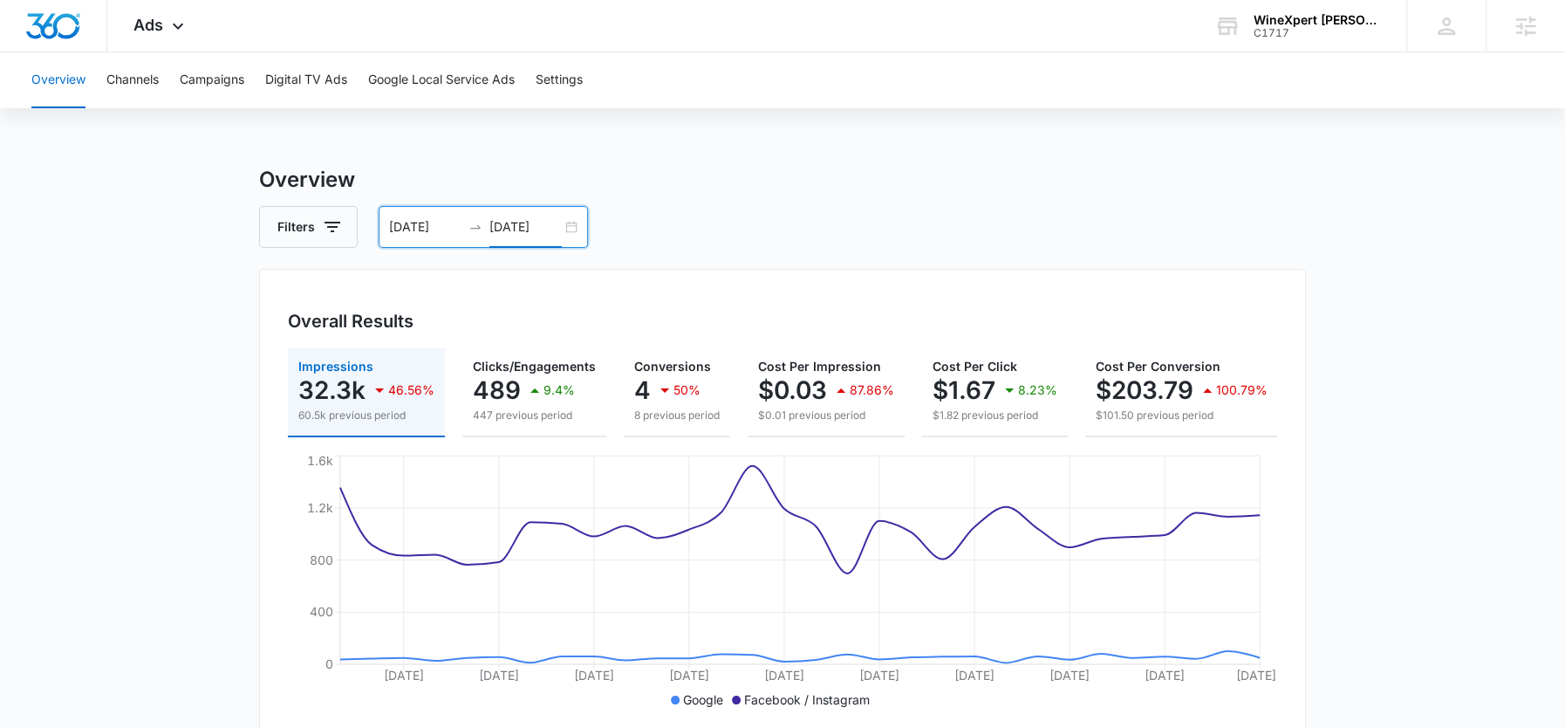
click at [503, 226] on input "[DATE]" at bounding box center [525, 226] width 72 height 19
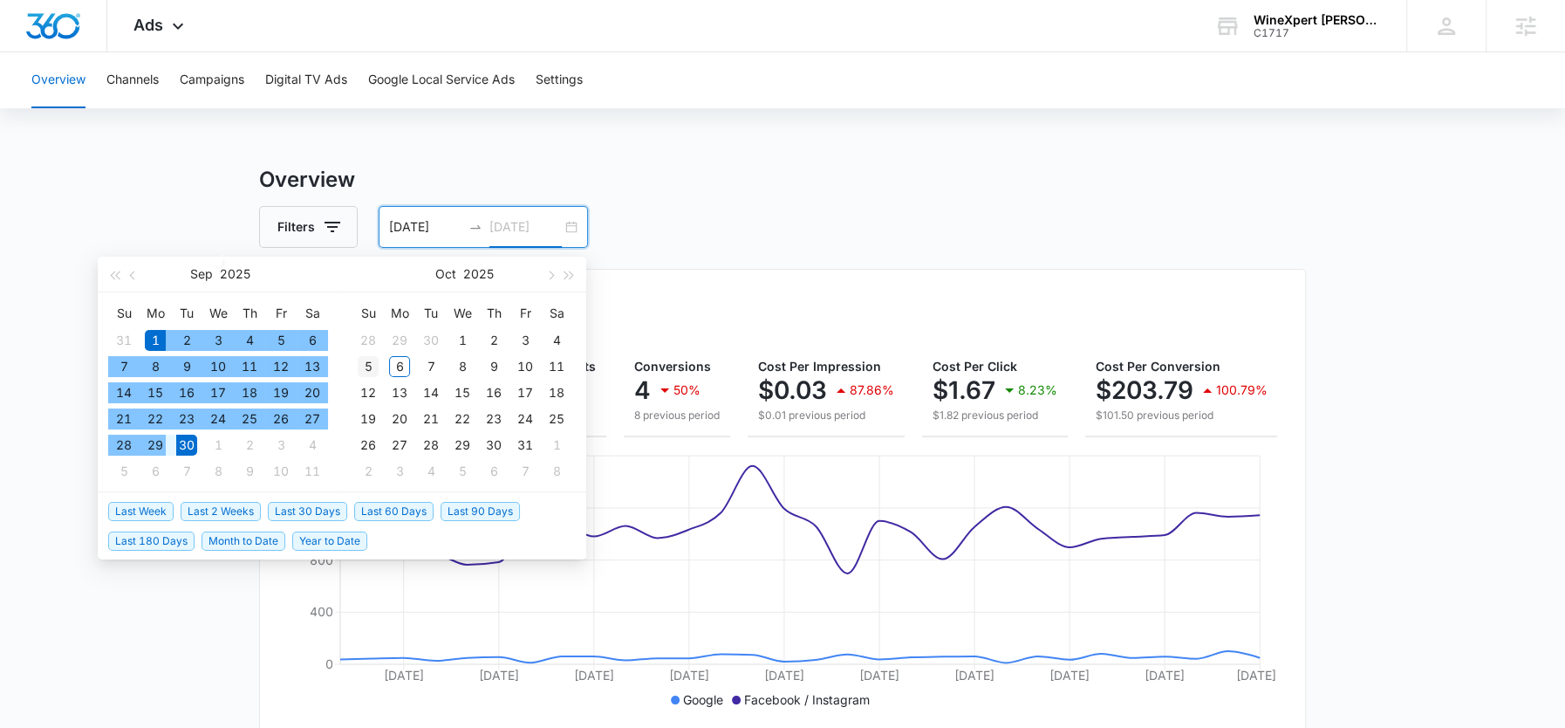
type input "[DATE]"
click at [370, 360] on div "5" at bounding box center [368, 366] width 21 height 21
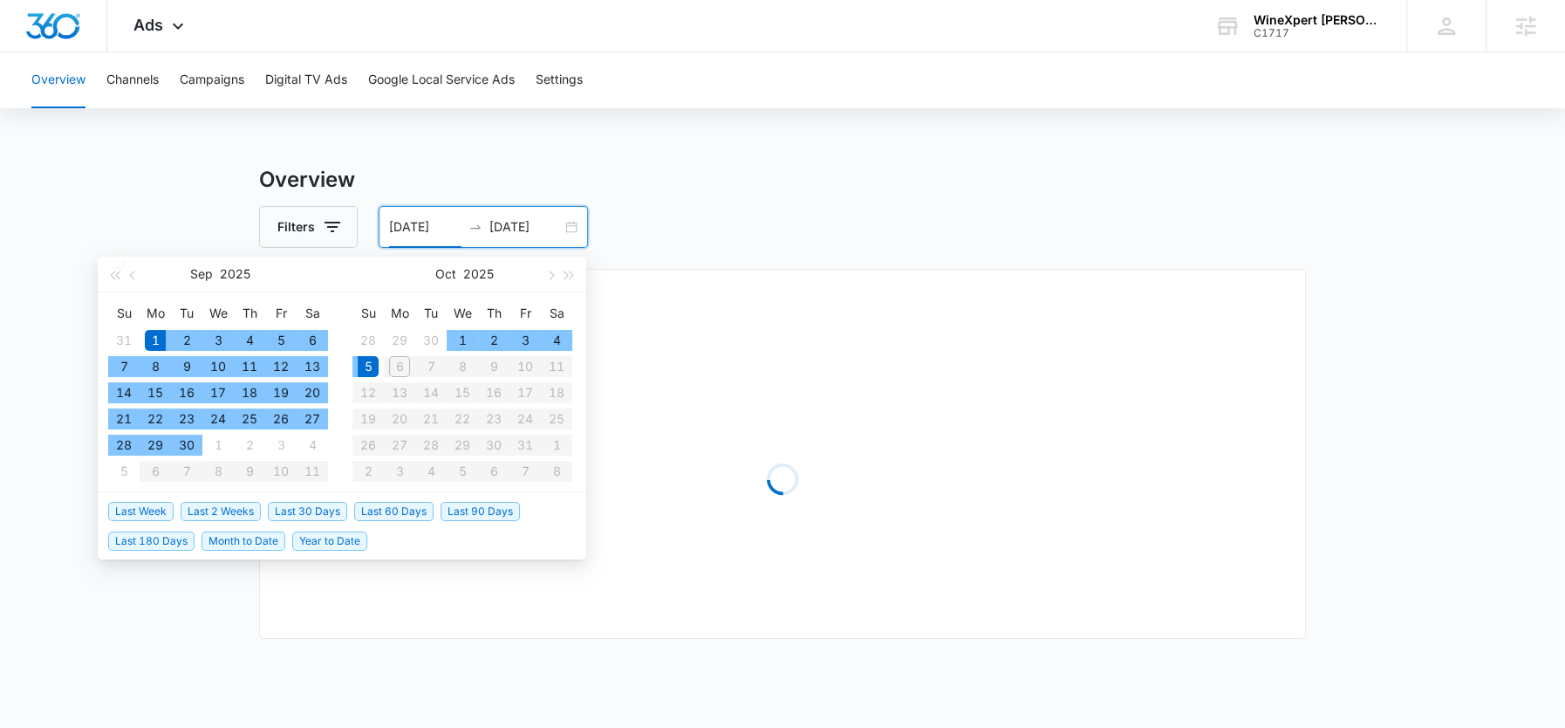
type input "09/01/2025"
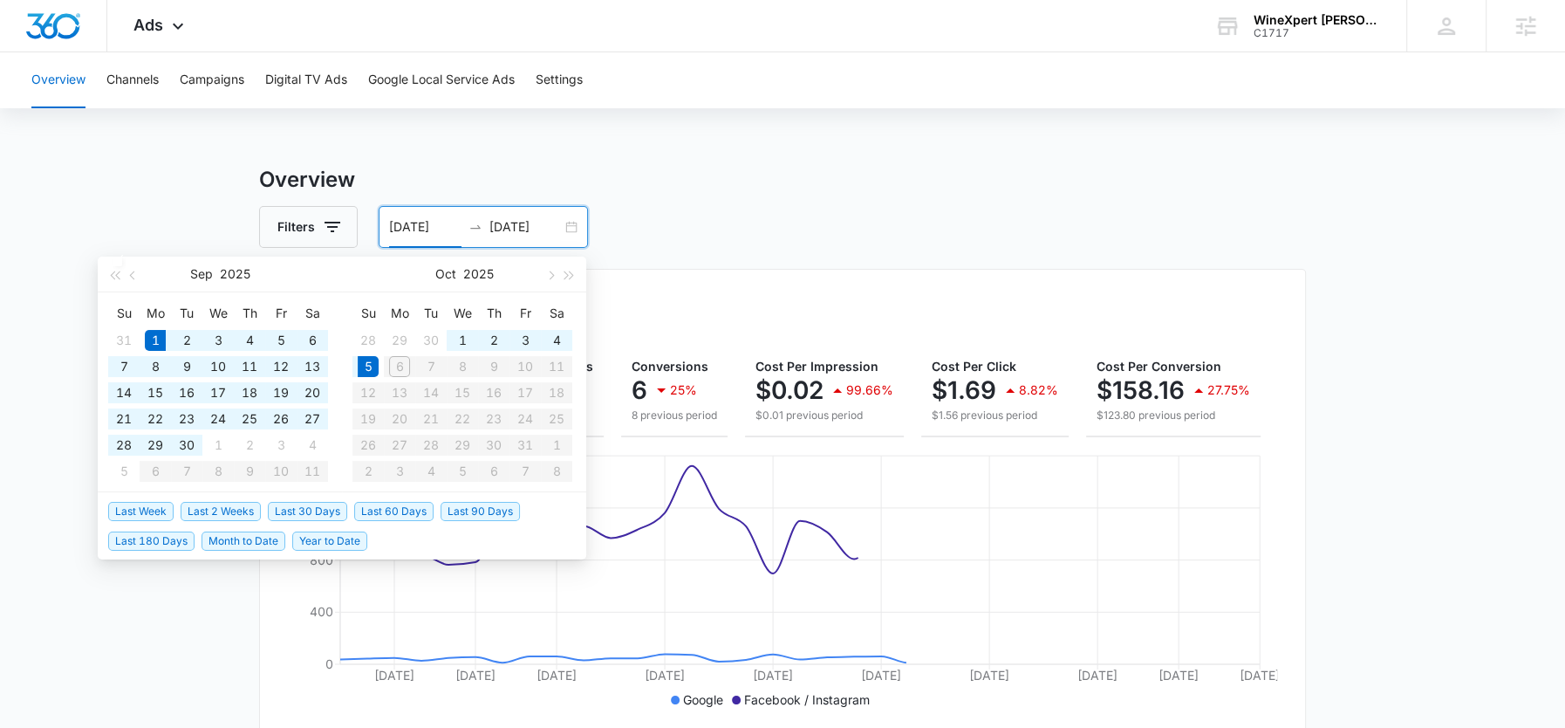
click at [762, 219] on div "Filters 09/01/2025 10/05/2025" at bounding box center [782, 227] width 1047 height 42
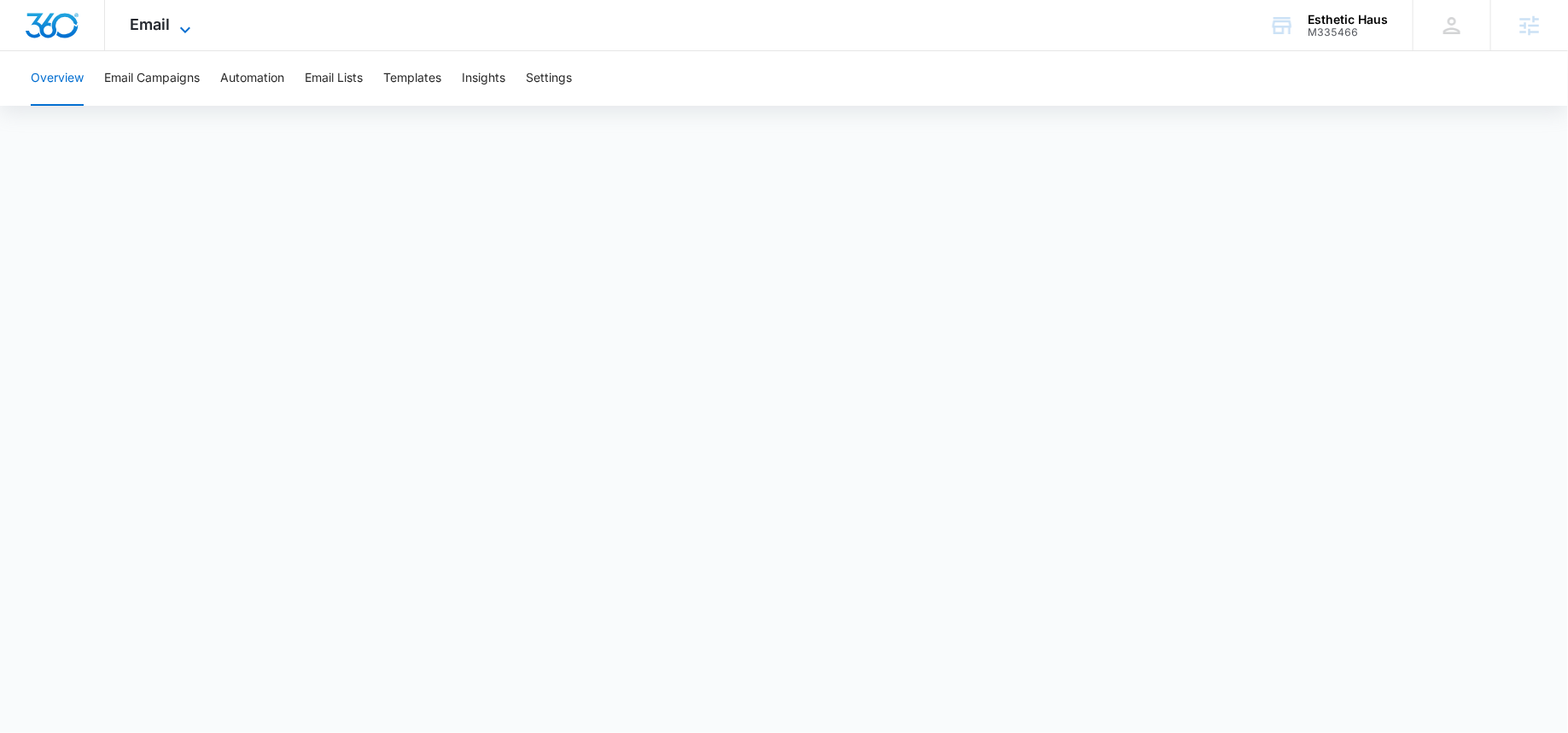
click at [145, 16] on span "Email" at bounding box center [150, 24] width 40 height 18
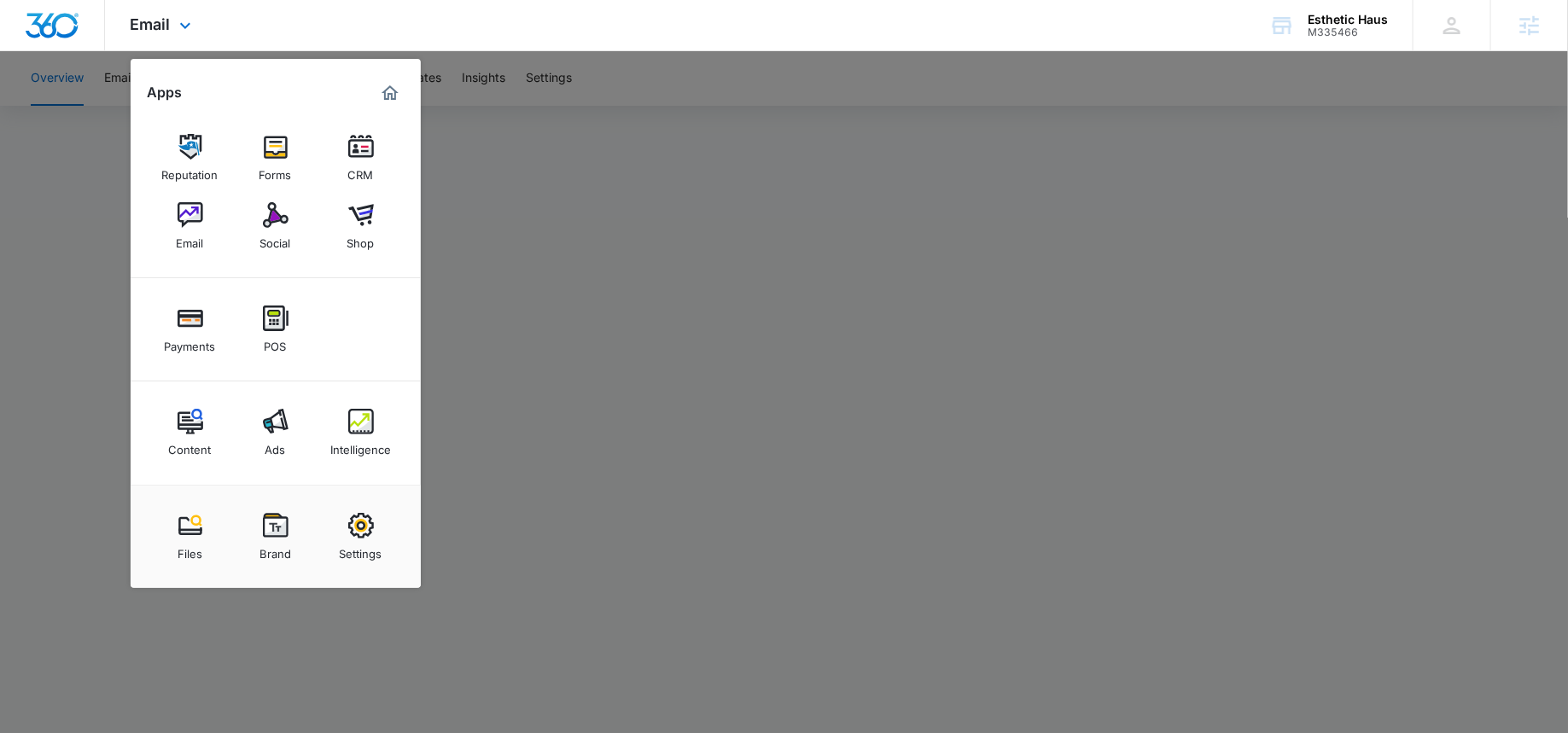
click at [170, 27] on div "Email Apps Reputation Forms CRM Email Social Shop Payments POS Content Ads Inte…" at bounding box center [162, 24] width 116 height 50
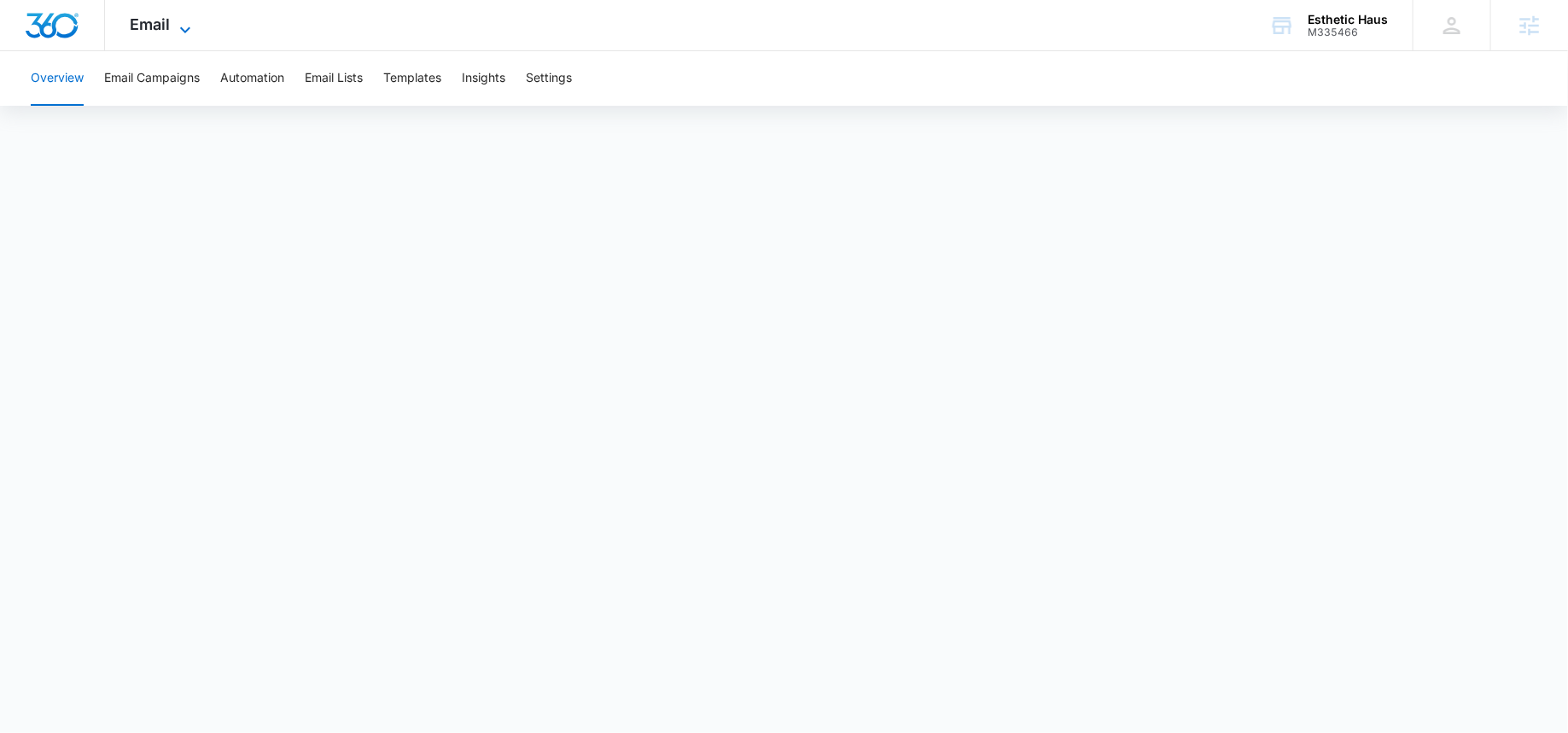
click at [139, 27] on span "Email" at bounding box center [150, 24] width 40 height 18
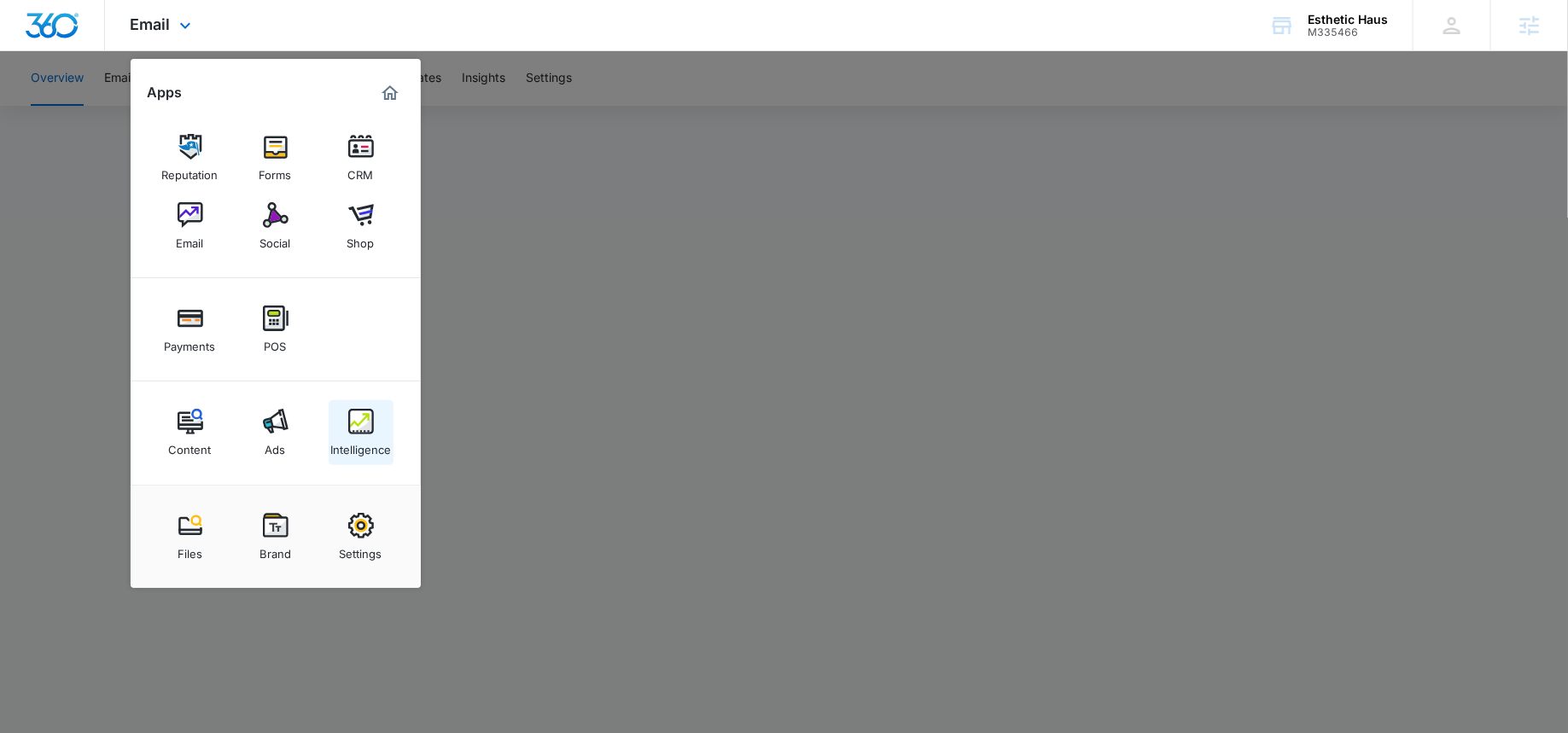
click at [359, 419] on img at bounding box center [361, 422] width 25 height 25
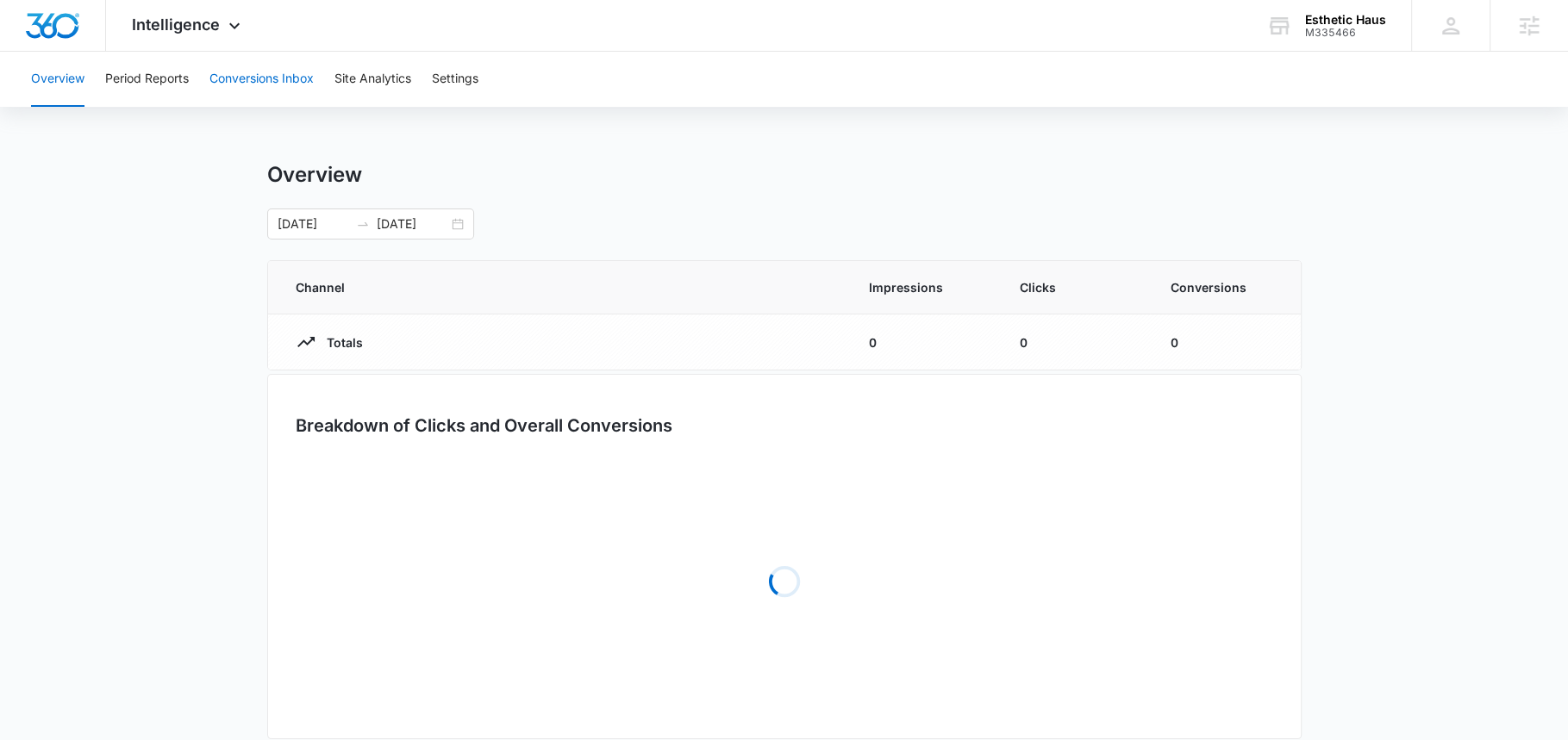
click at [274, 84] on button "Conversions Inbox" at bounding box center [262, 79] width 105 height 55
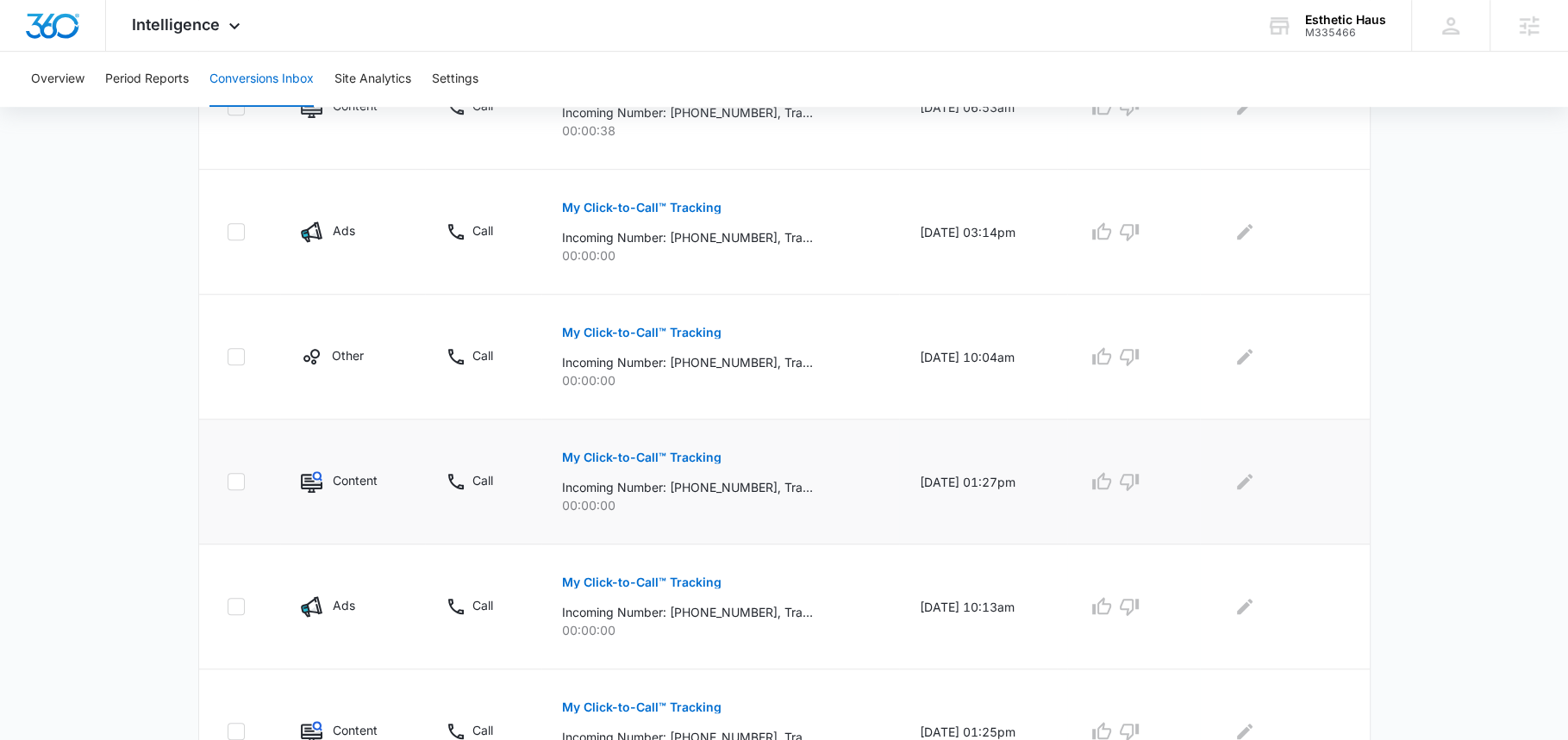
scroll to position [871, 0]
click at [1138, 352] on icon "button" at bounding box center [1128, 359] width 19 height 17
click at [1138, 476] on icon "button" at bounding box center [1128, 484] width 19 height 17
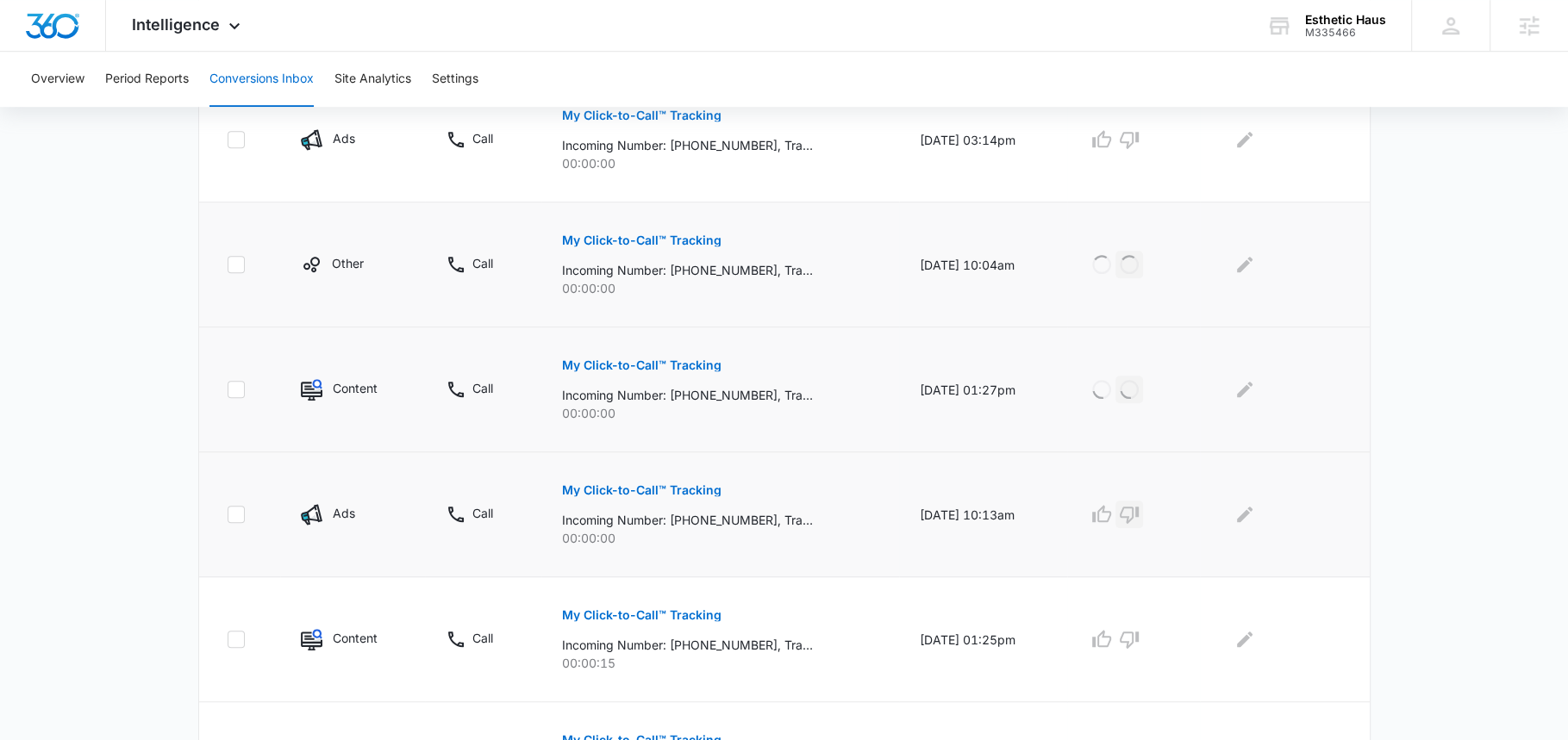
click at [1137, 506] on icon "button" at bounding box center [1128, 514] width 21 height 21
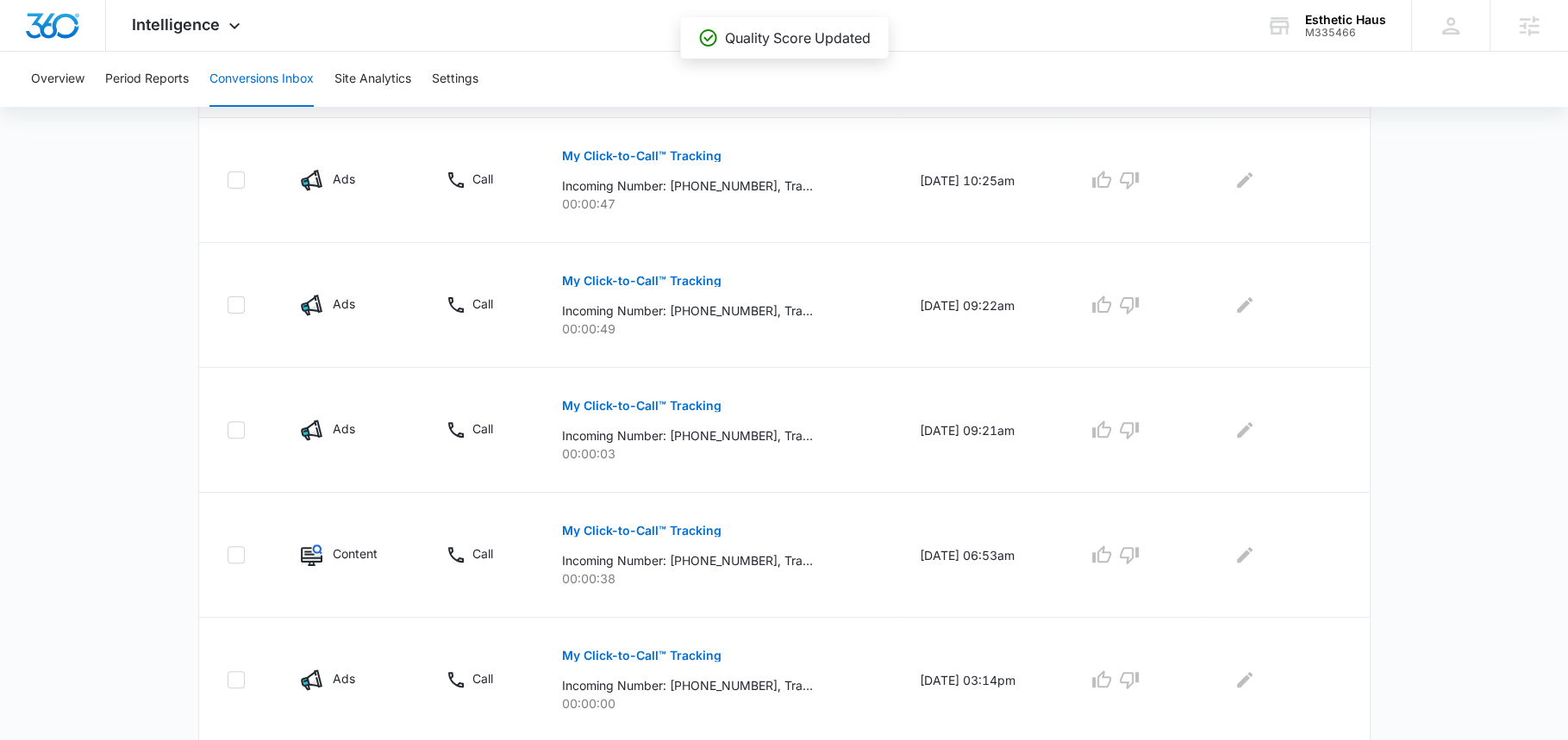
scroll to position [398, 0]
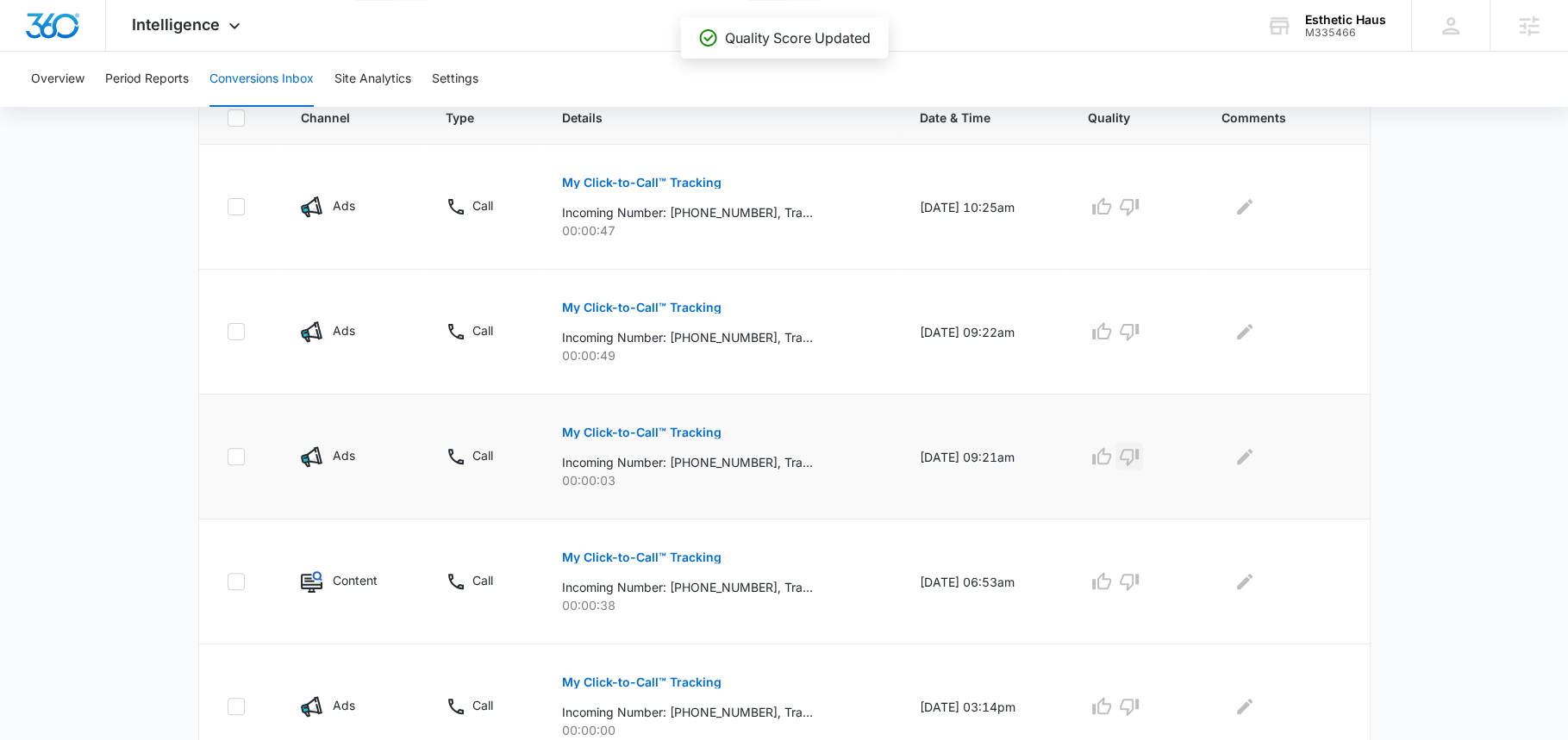
click at [1139, 450] on icon "button" at bounding box center [1128, 456] width 21 height 21
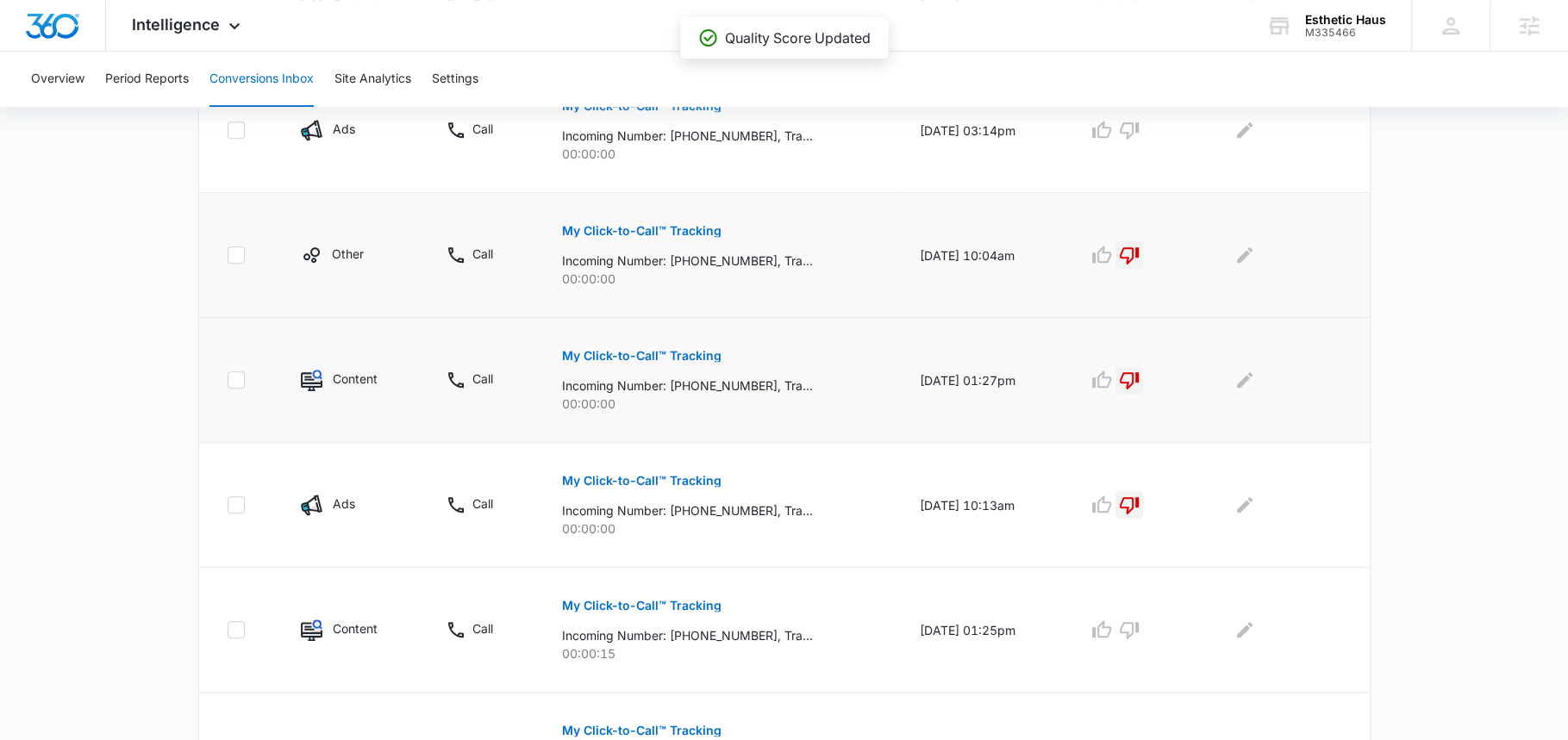
scroll to position [1102, 0]
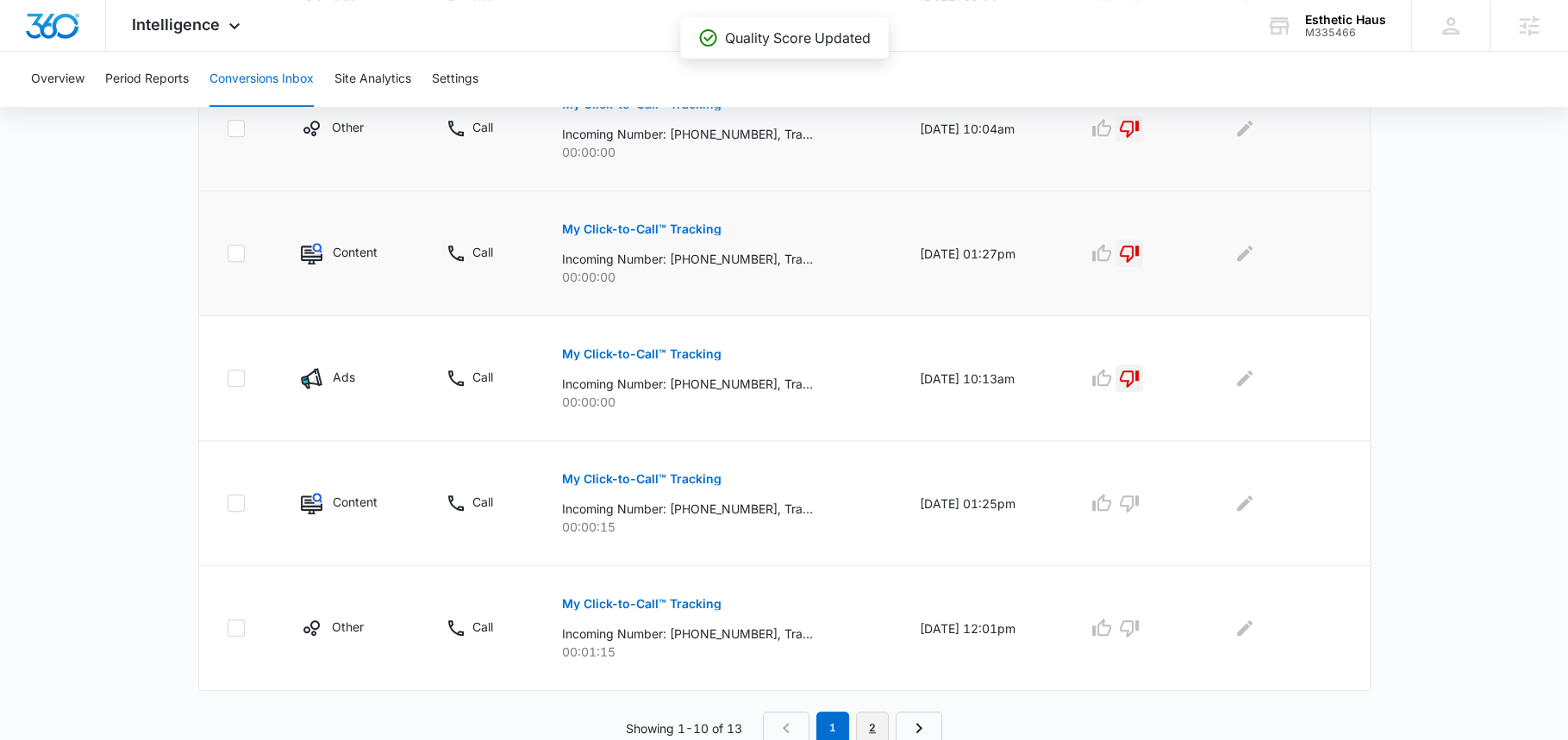
click at [874, 723] on link "2" at bounding box center [871, 728] width 33 height 33
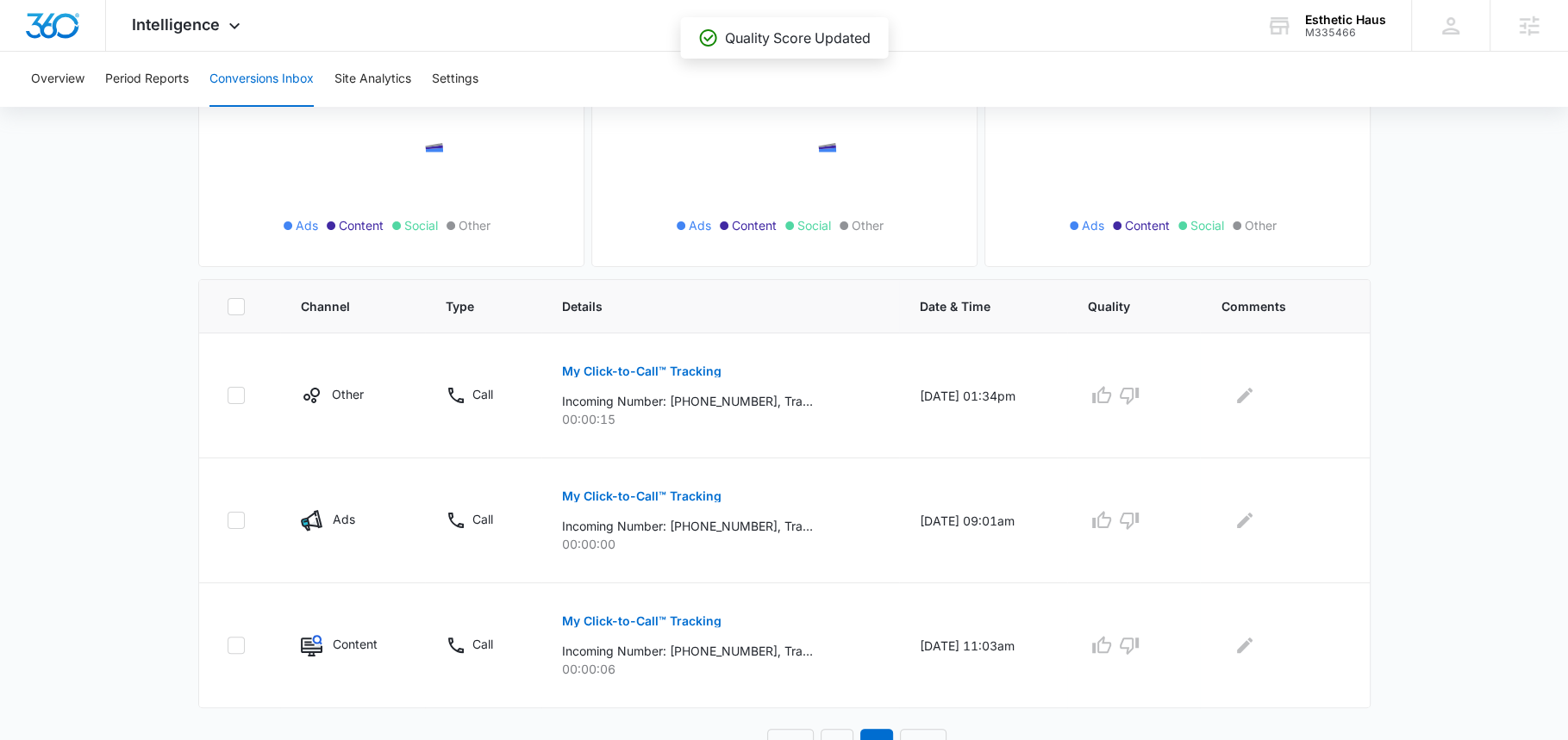
scroll to position [228, 0]
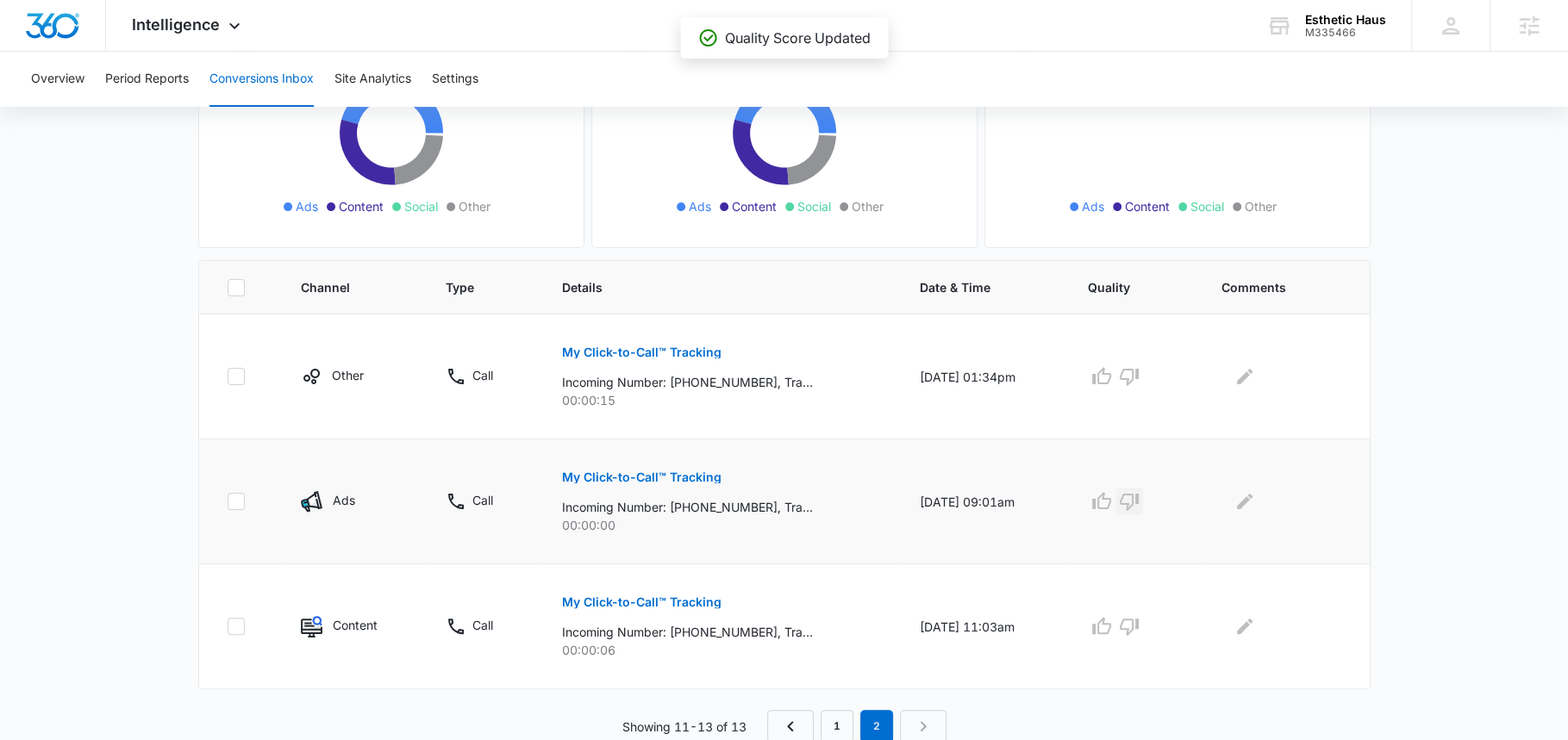
click at [1138, 497] on icon "button" at bounding box center [1128, 502] width 19 height 17
click at [1134, 618] on icon "button" at bounding box center [1128, 626] width 19 height 17
click at [1138, 379] on icon "button" at bounding box center [1128, 376] width 19 height 17
click at [829, 729] on link "1" at bounding box center [837, 726] width 33 height 33
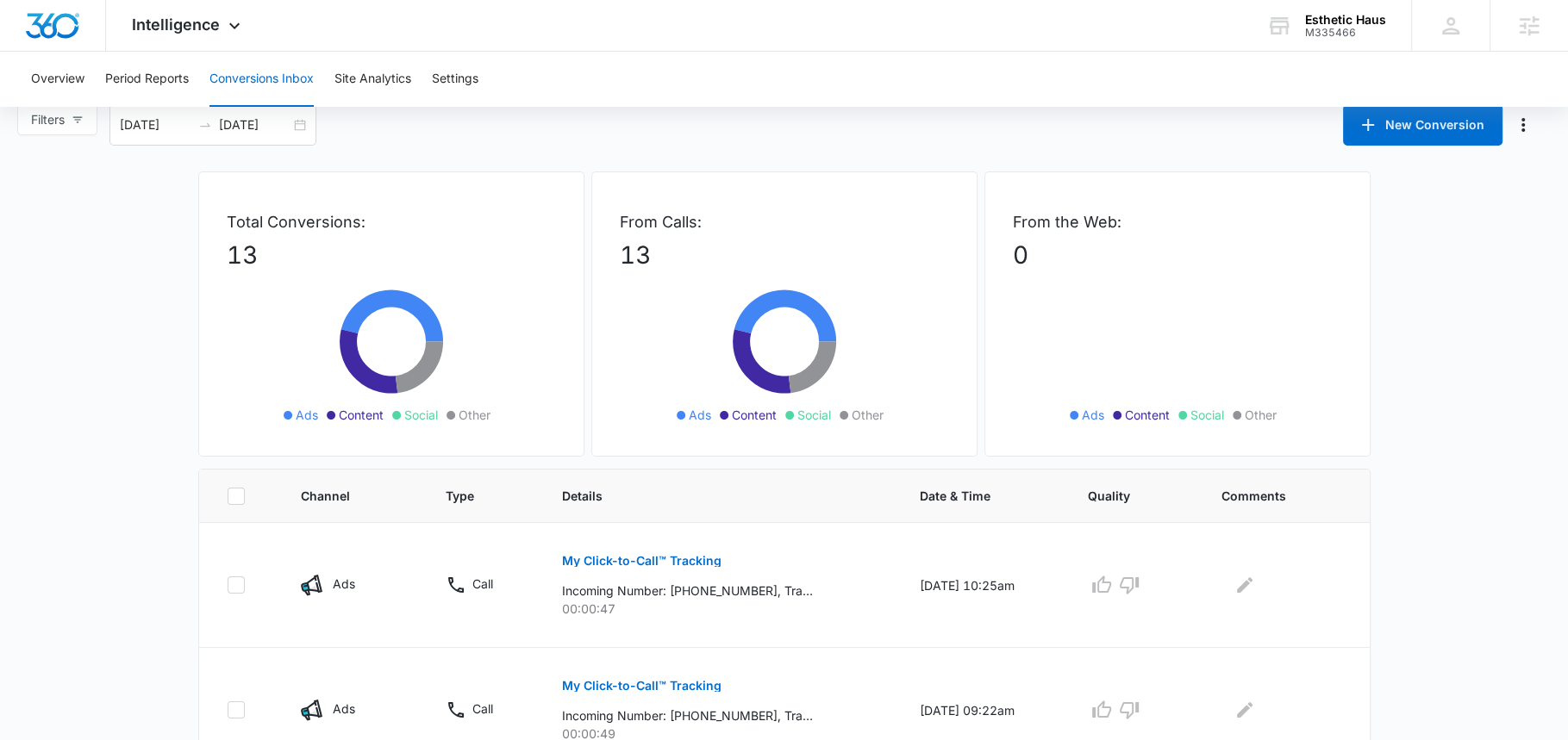
scroll to position [0, 0]
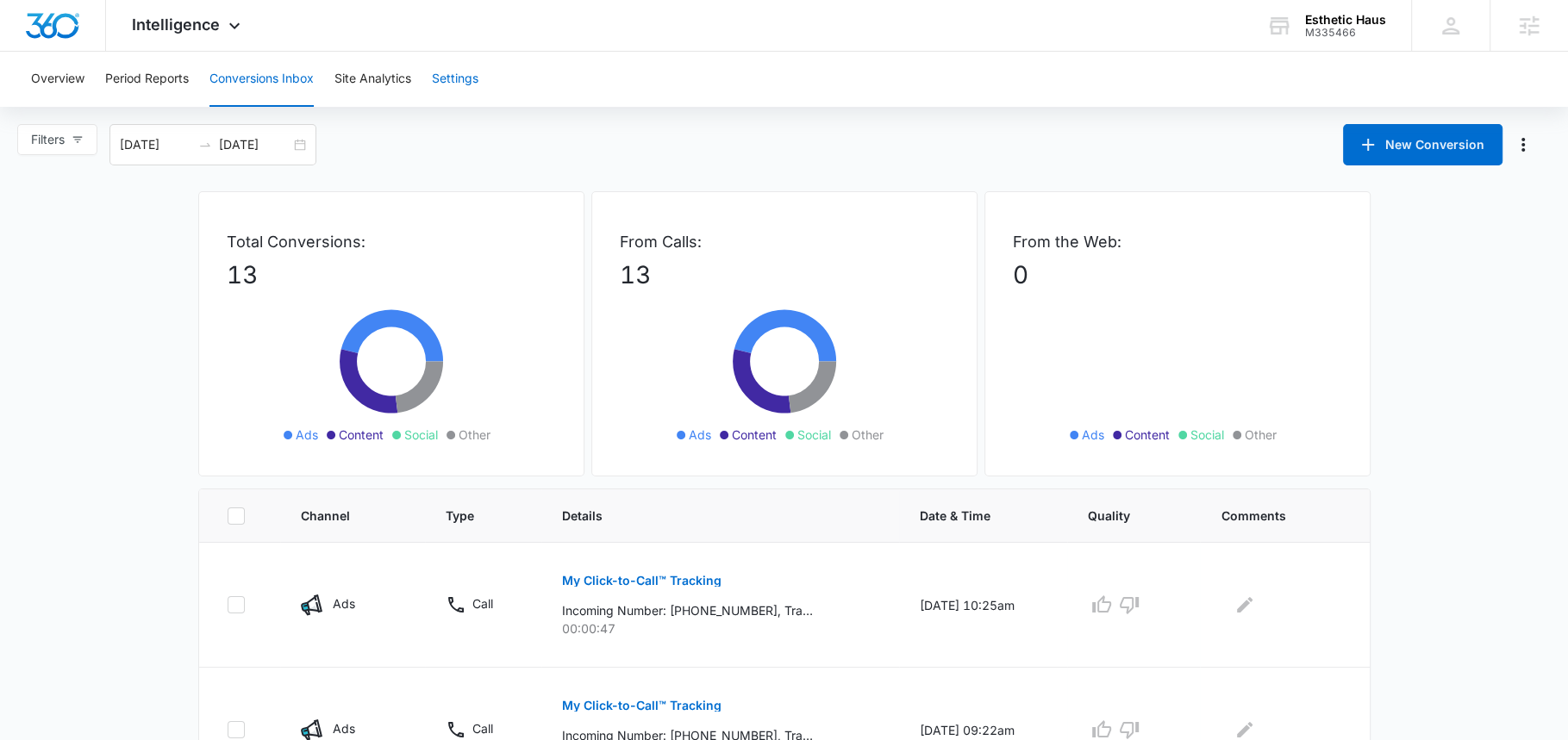
click at [457, 85] on button "Settings" at bounding box center [454, 79] width 46 height 55
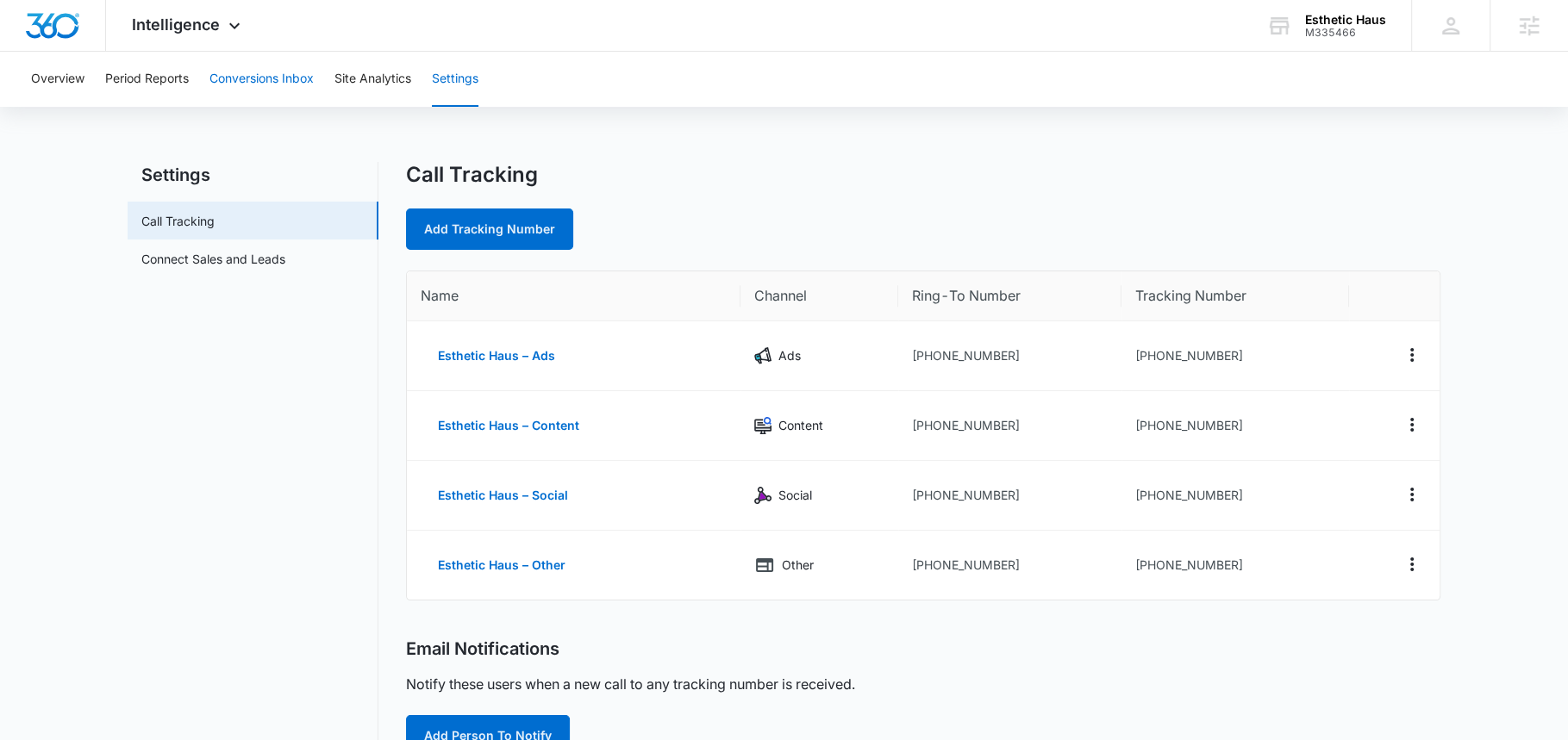
click at [257, 94] on button "Conversions Inbox" at bounding box center [262, 79] width 105 height 55
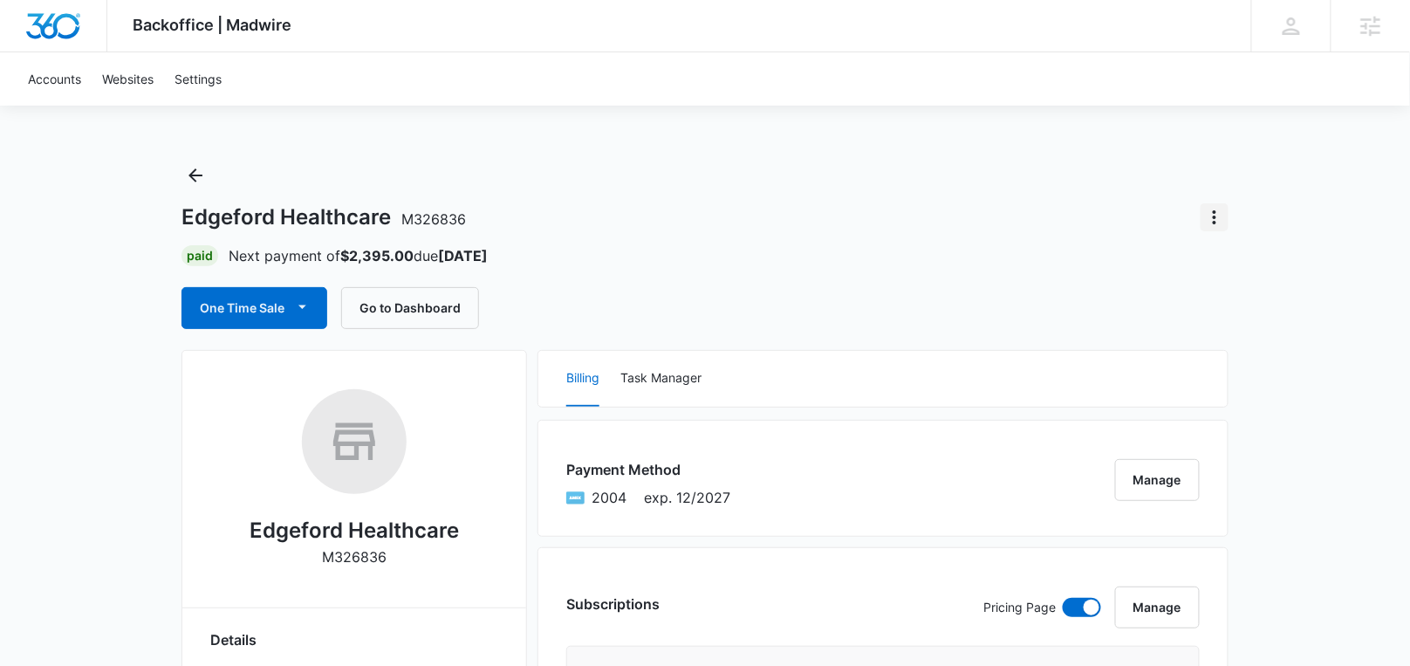
click at [1221, 214] on icon "Actions" at bounding box center [1214, 217] width 21 height 21
click at [1235, 275] on button "Close Account" at bounding box center [1273, 266] width 145 height 26
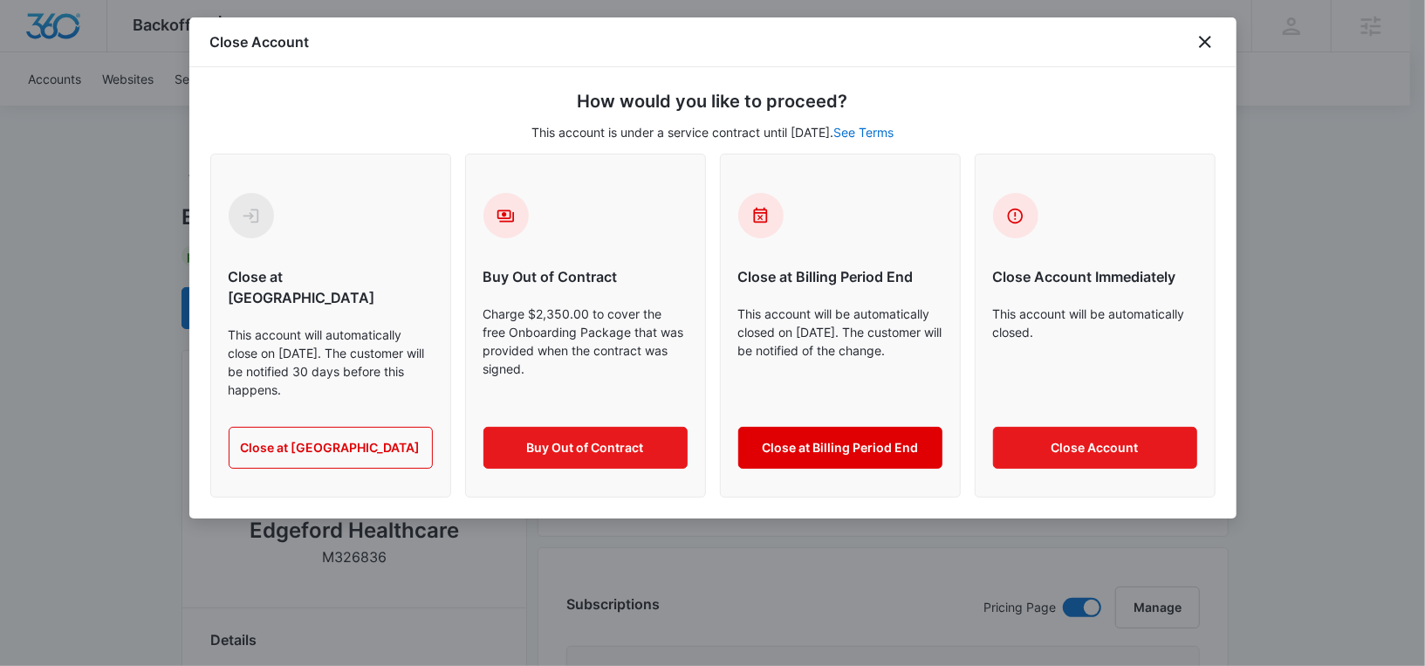
click at [816, 427] on button "Close at Billing Period End" at bounding box center [840, 448] width 204 height 42
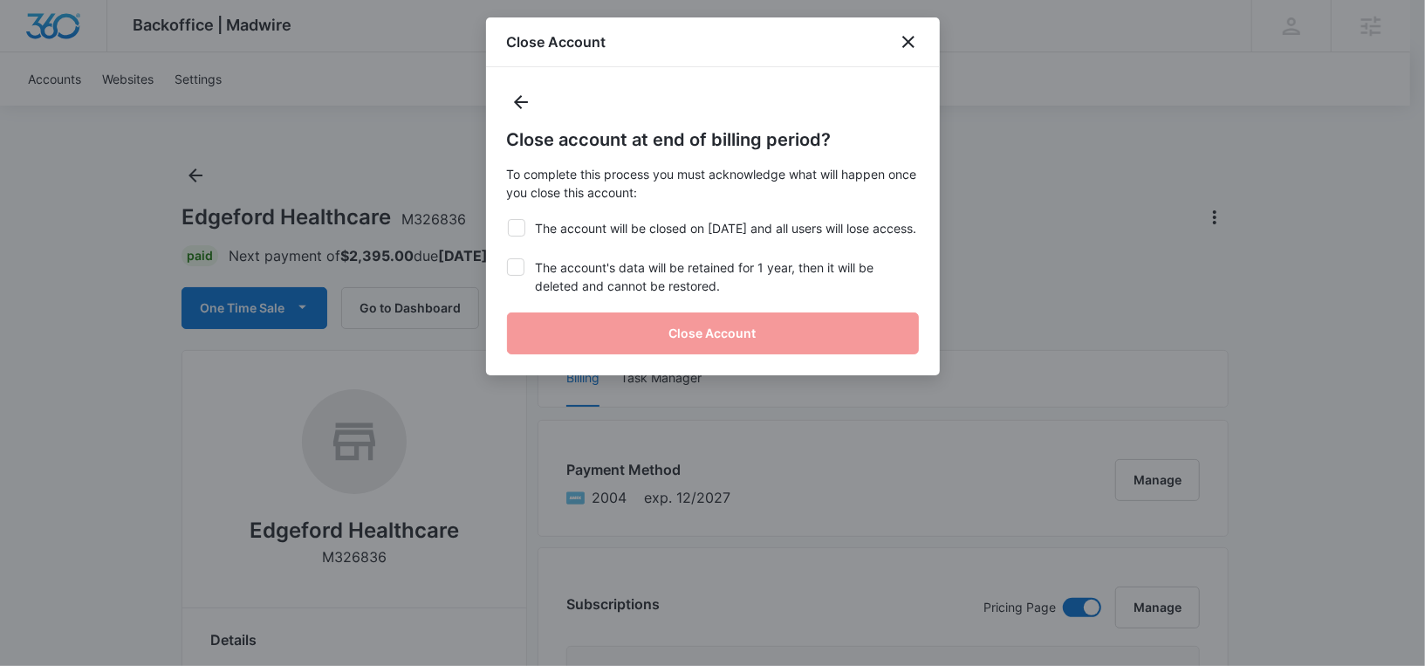
click at [566, 222] on label "The account will be closed on Oct 16, 2025 and all users will lose access." at bounding box center [713, 228] width 412 height 18
click at [508, 220] on input "The account will be closed on Oct 16, 2025 and all users will lose access." at bounding box center [507, 219] width 1 height 1
checkbox input "true"
click at [566, 289] on label "The account's data will be retained for 1 year, then it will be deleted and can…" at bounding box center [713, 276] width 412 height 37
click at [508, 259] on input "The account's data will be retained for 1 year, then it will be deleted and can…" at bounding box center [507, 258] width 1 height 1
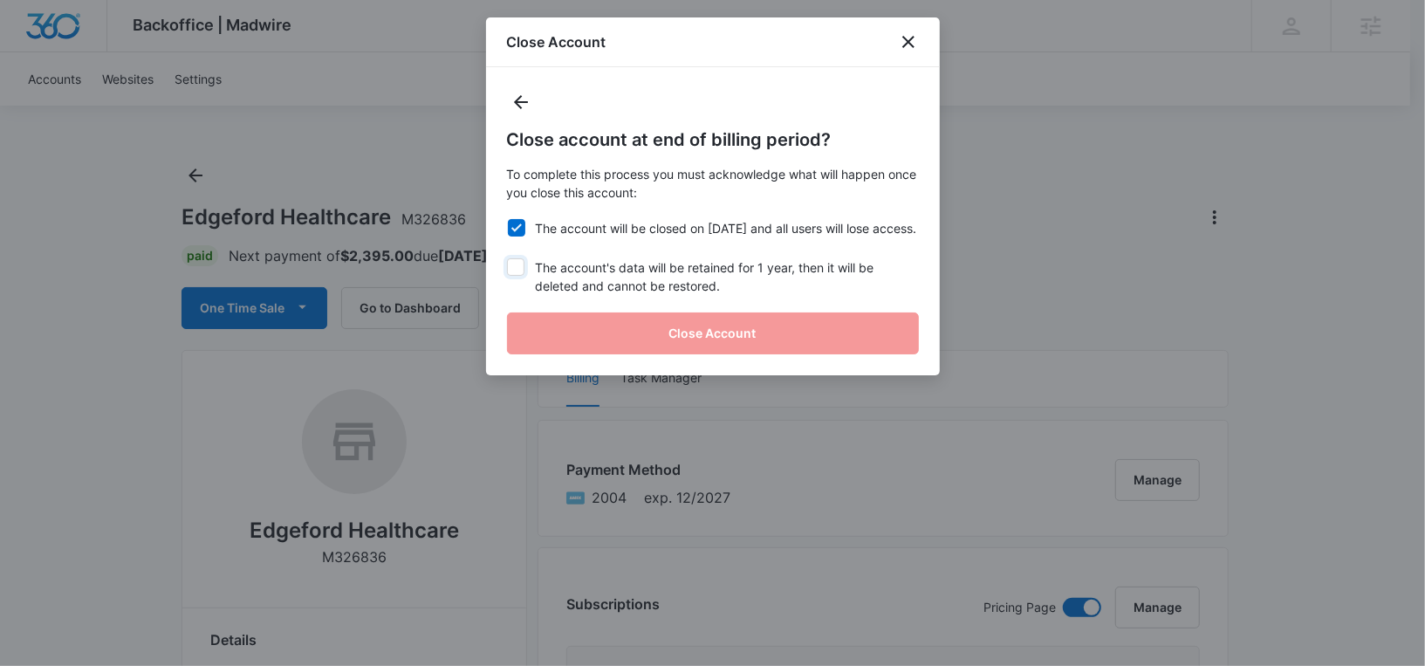
checkbox input "true"
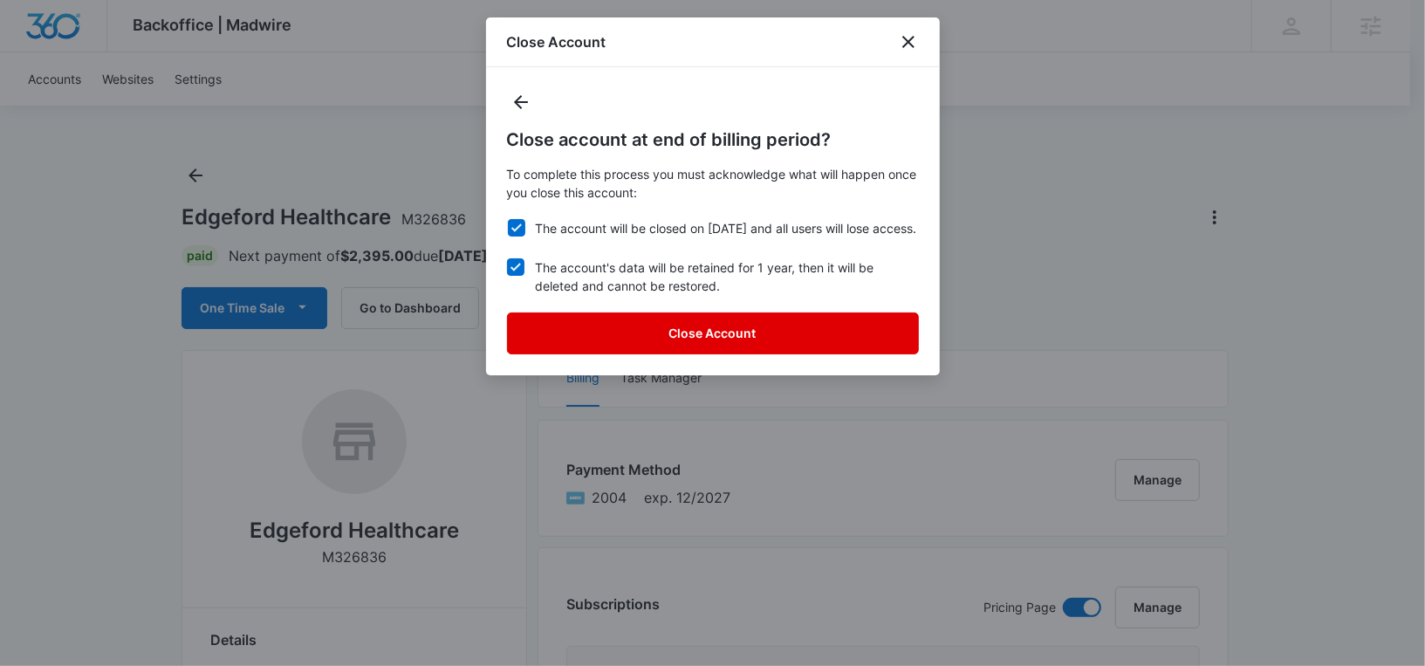
click at [618, 350] on button "Close Account" at bounding box center [713, 333] width 412 height 42
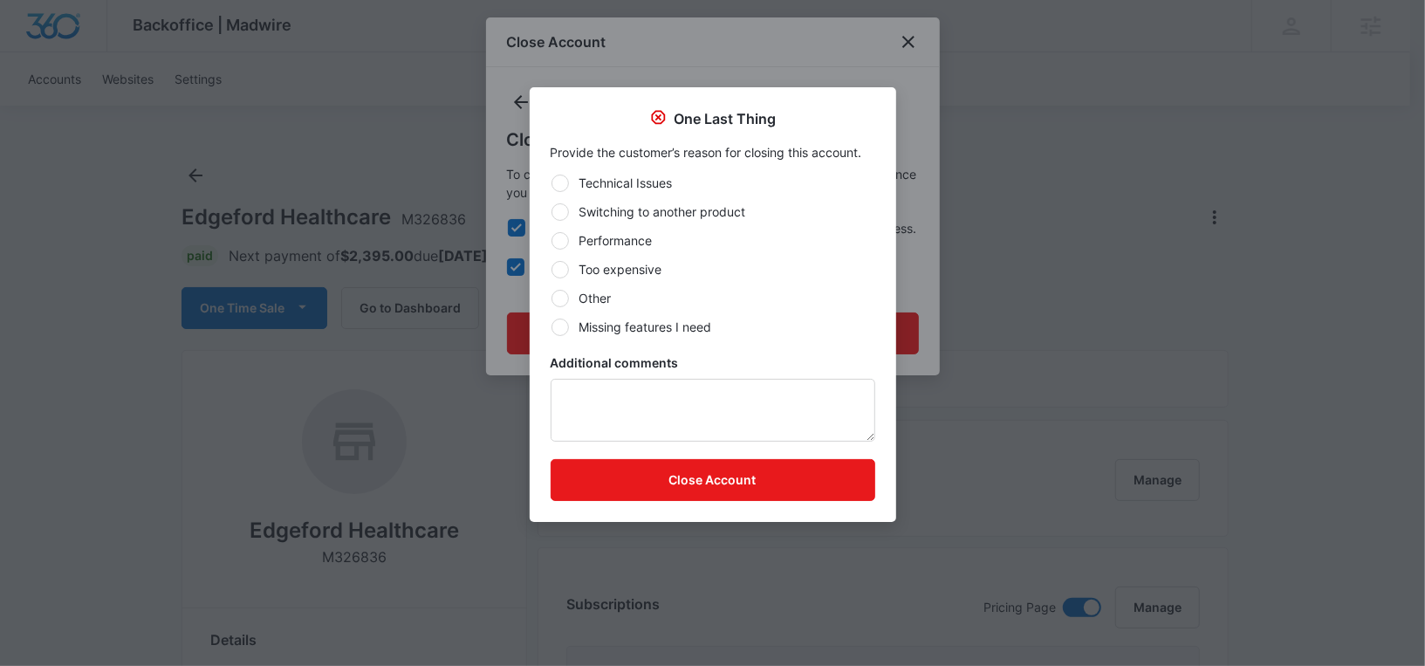
click at [596, 297] on label "Other" at bounding box center [712, 298] width 325 height 18
click at [551, 297] on input "Other" at bounding box center [550, 297] width 1 height 1
radio input "true"
click at [628, 409] on textarea "Additional comments" at bounding box center [712, 410] width 325 height 63
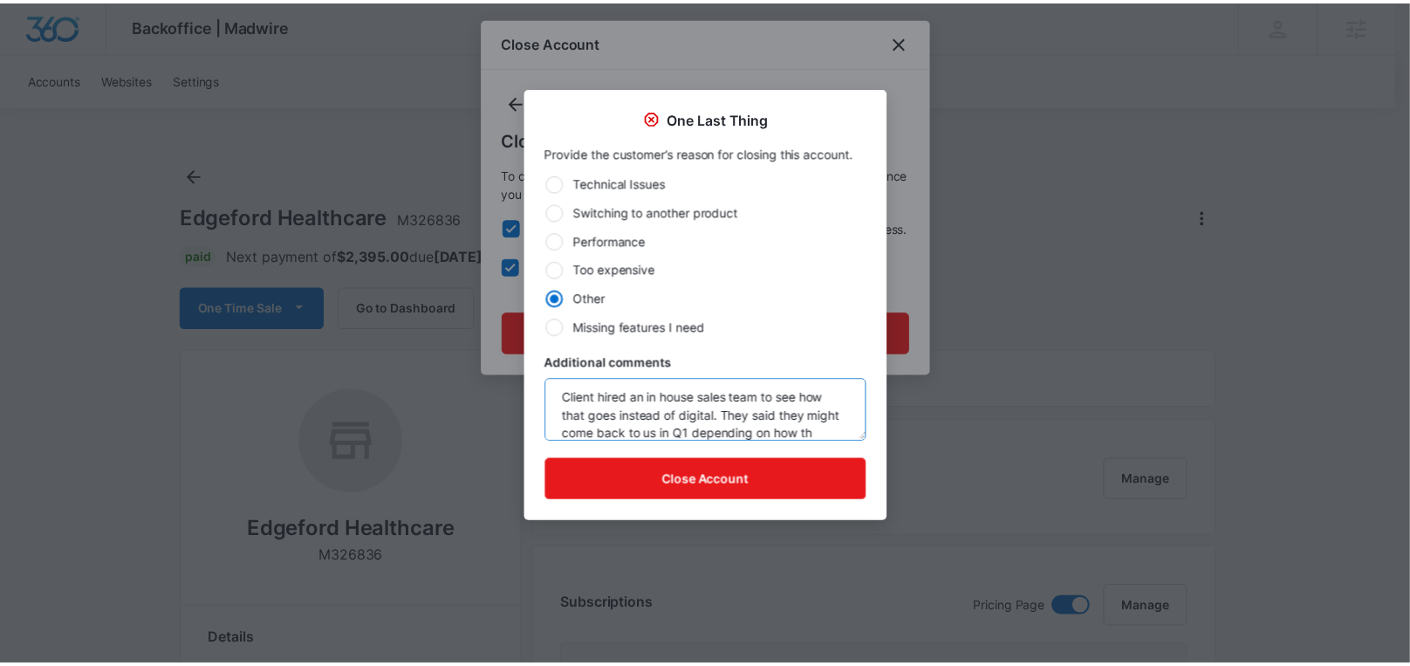
scroll to position [22, 0]
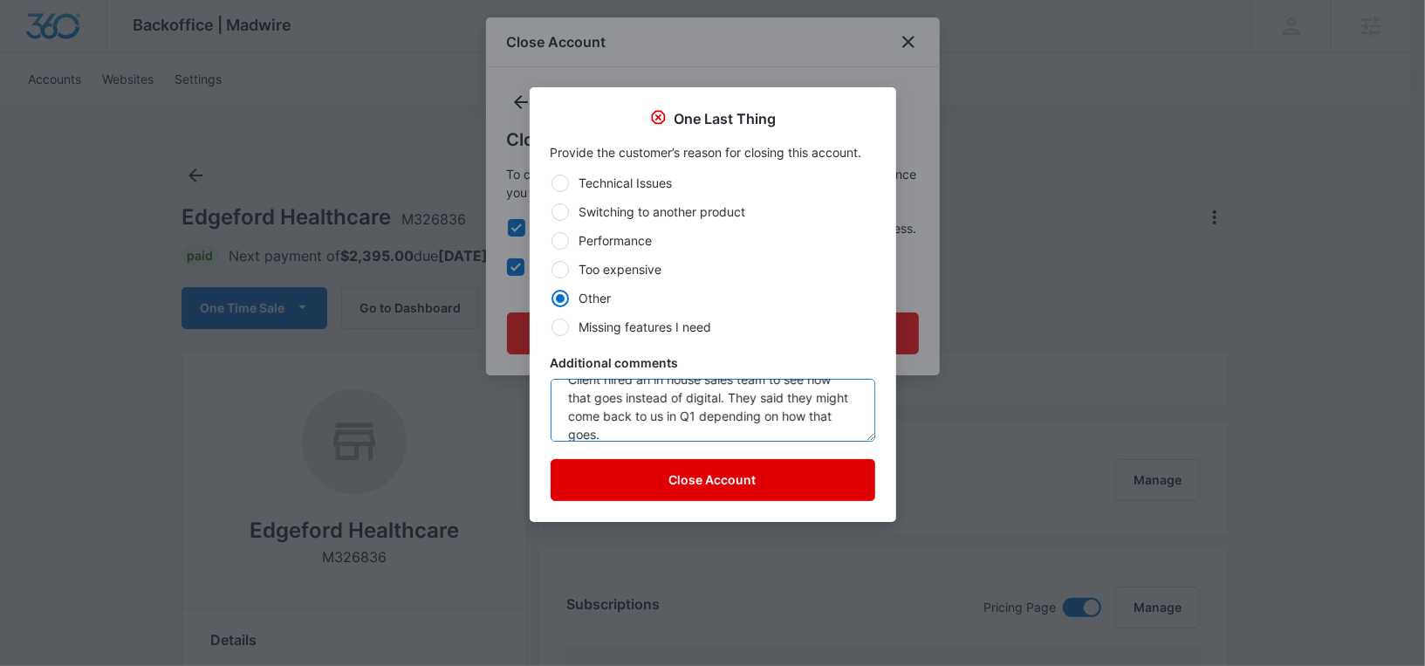
type textarea "Client hired an in house sales team to see how that goes instead of digital. Th…"
click at [688, 482] on button "Close Account" at bounding box center [712, 480] width 325 height 42
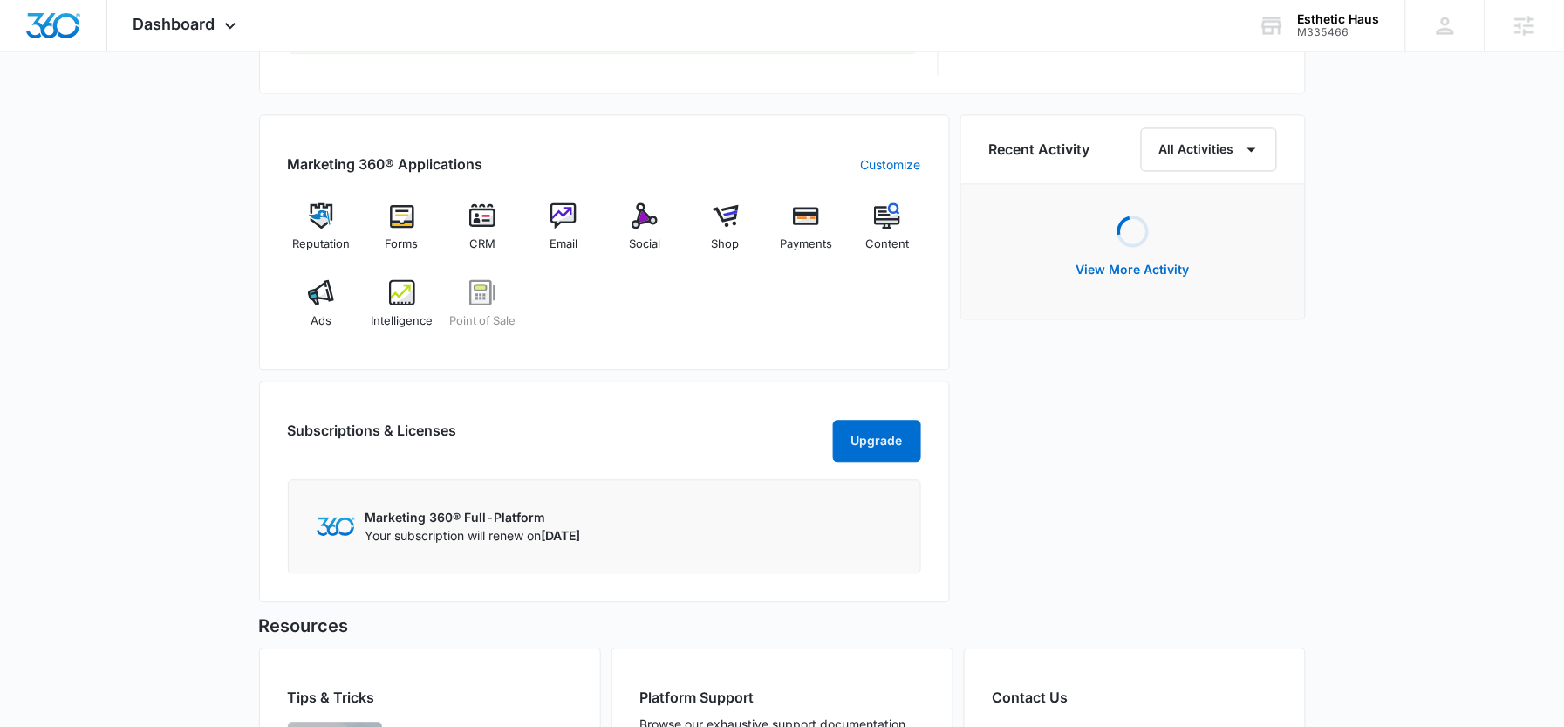
scroll to position [1026, 0]
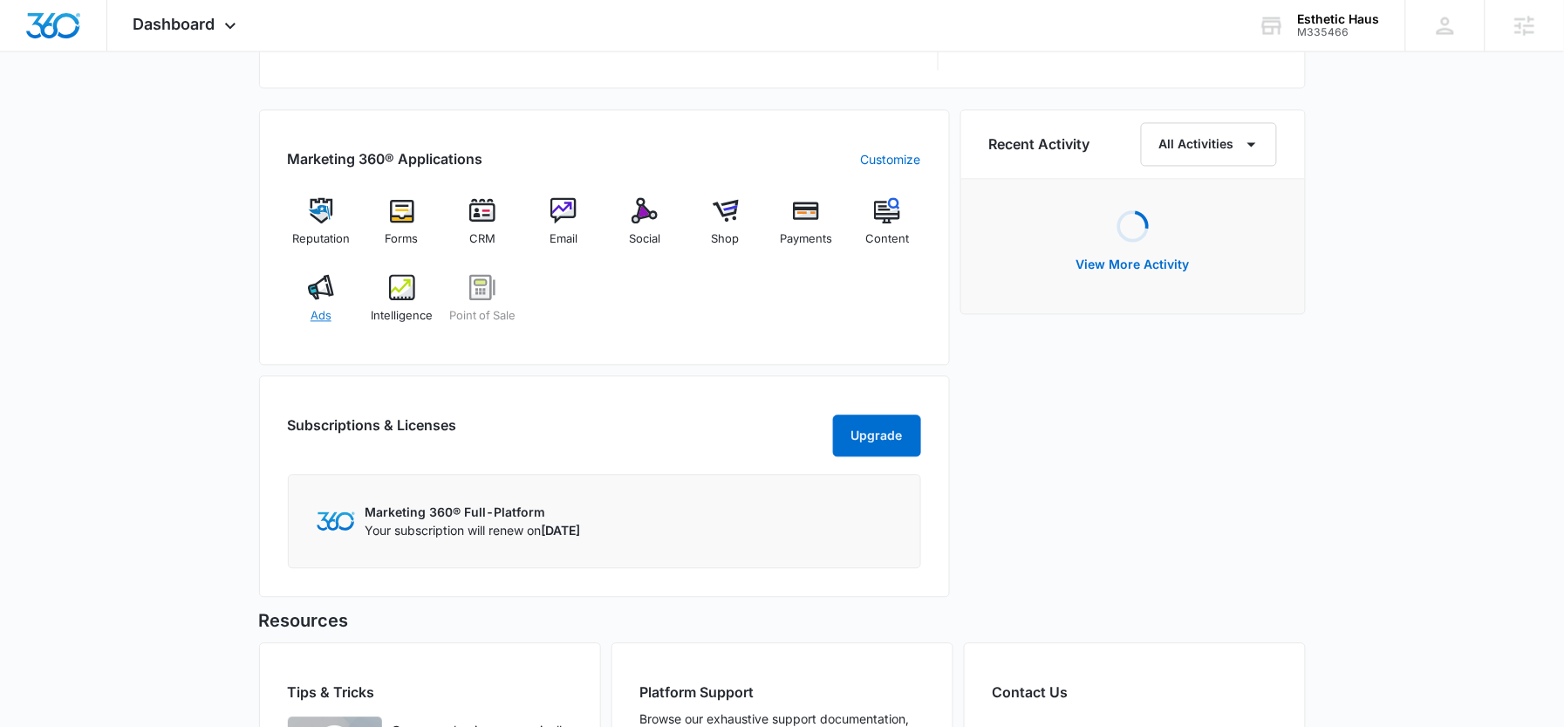
click at [308, 291] on img at bounding box center [321, 288] width 26 height 26
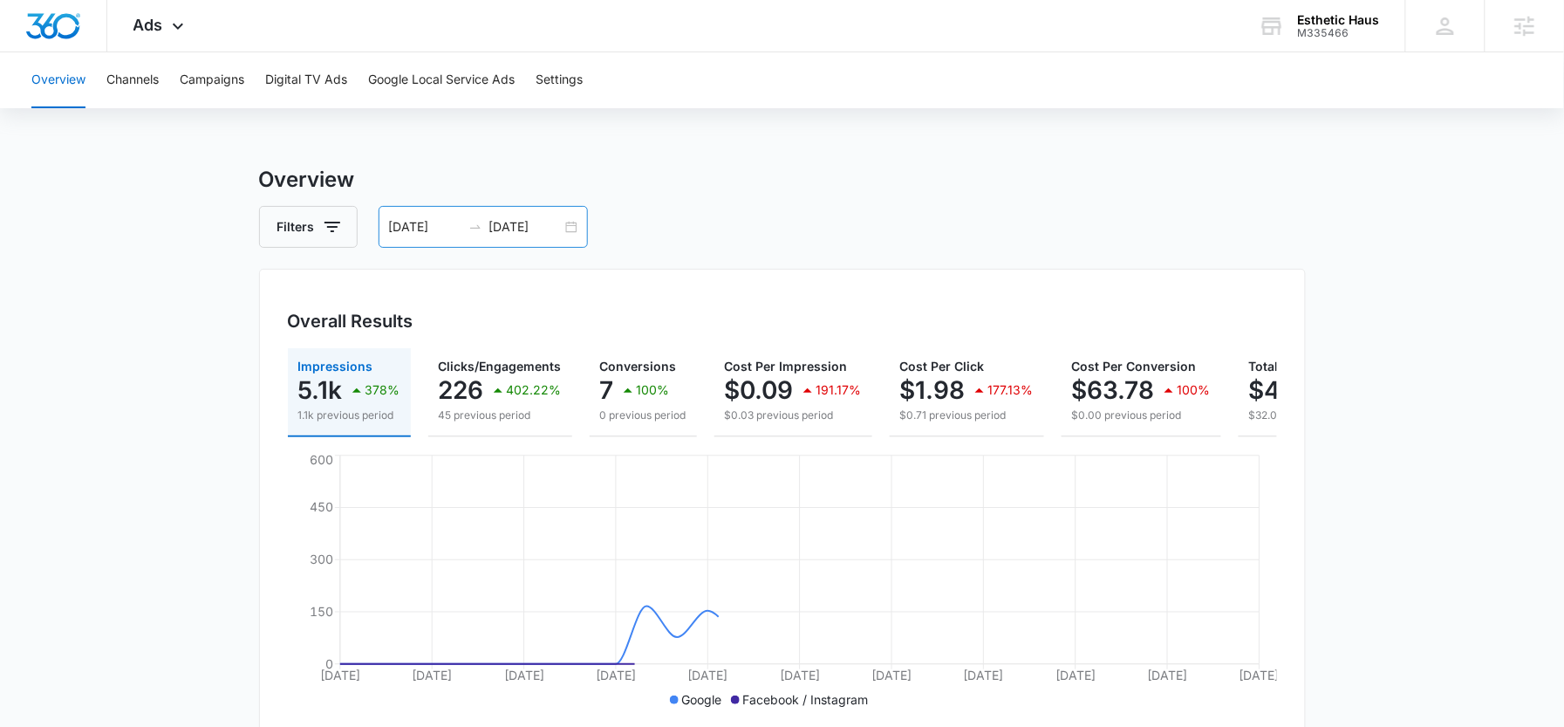
click at [441, 220] on input "[DATE]" at bounding box center [425, 226] width 72 height 19
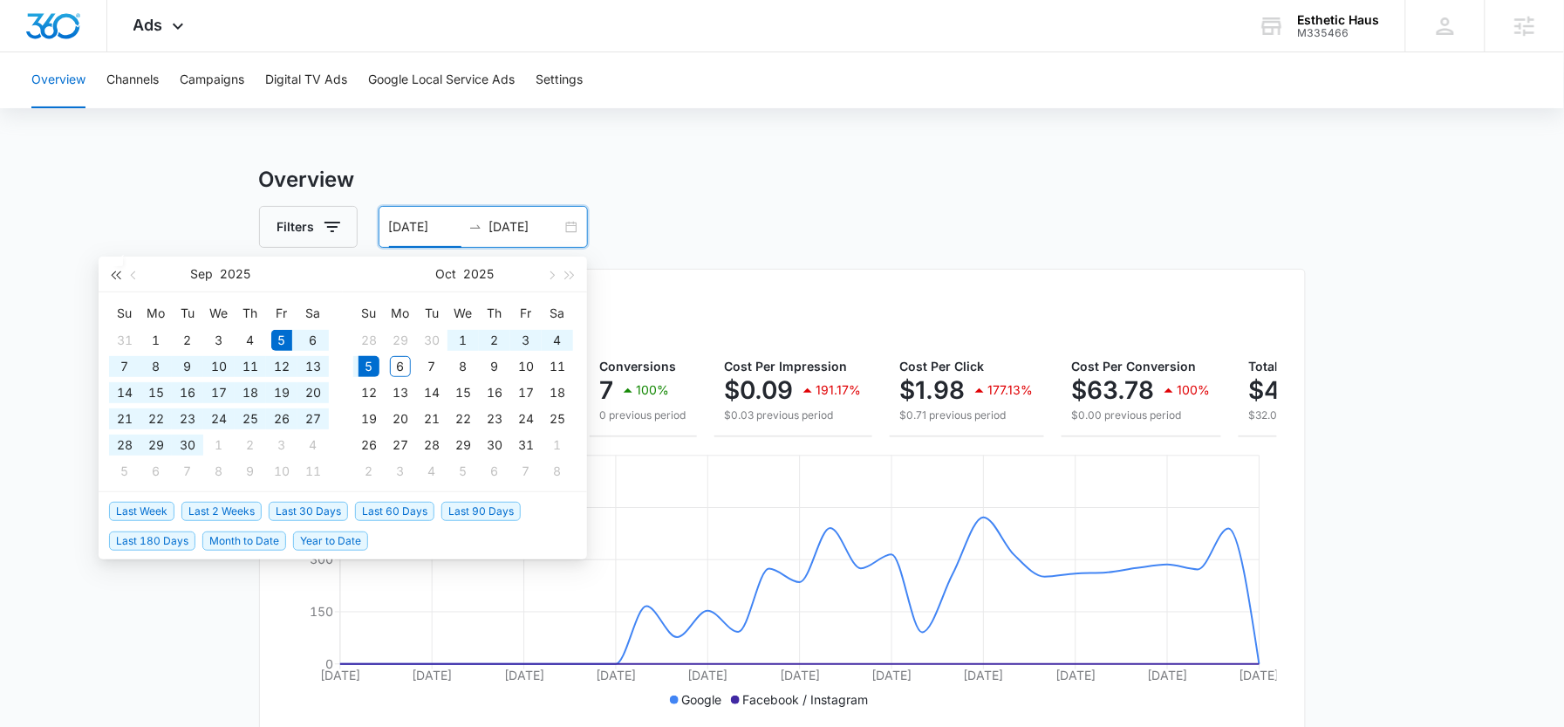
click at [112, 275] on span "button" at bounding box center [115, 274] width 9 height 9
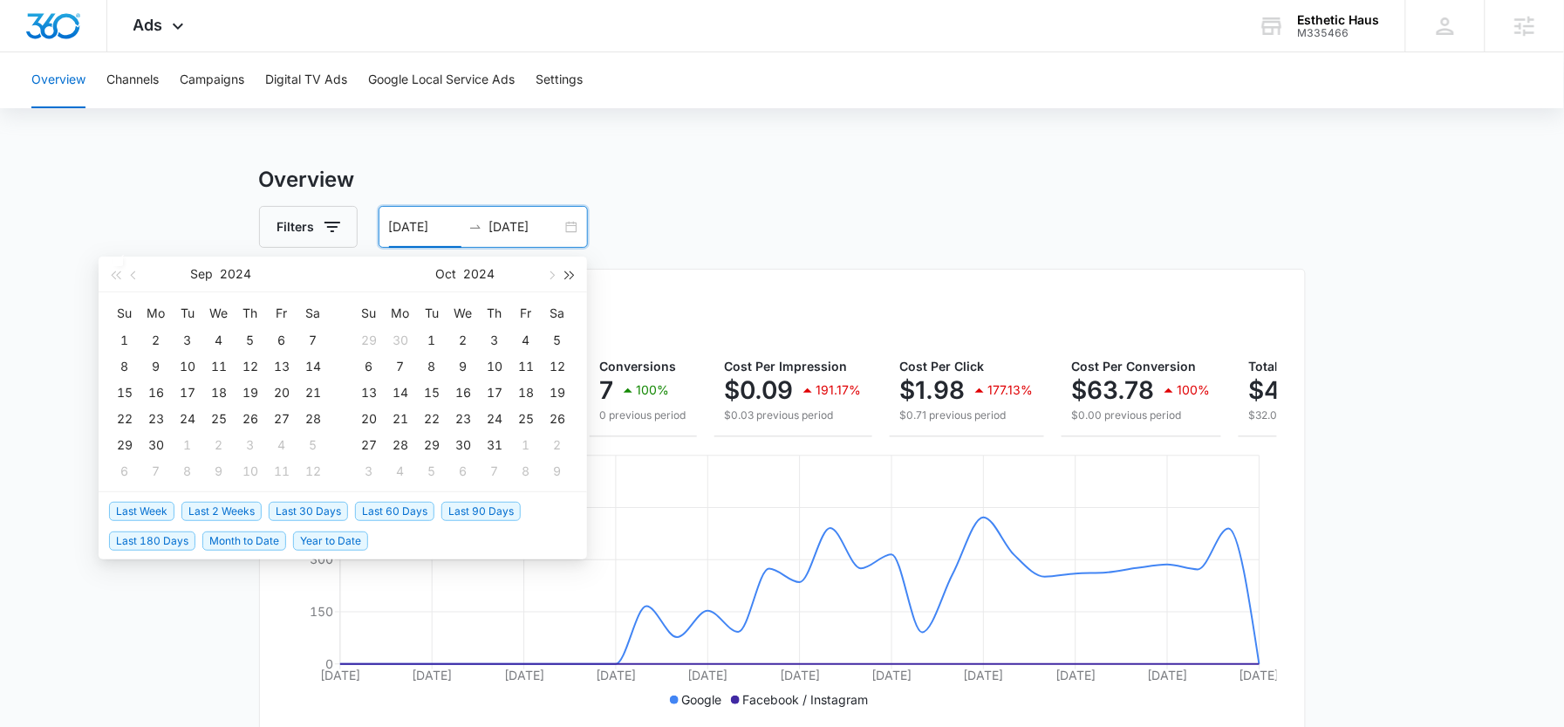
click at [566, 277] on span "button" at bounding box center [570, 274] width 9 height 9
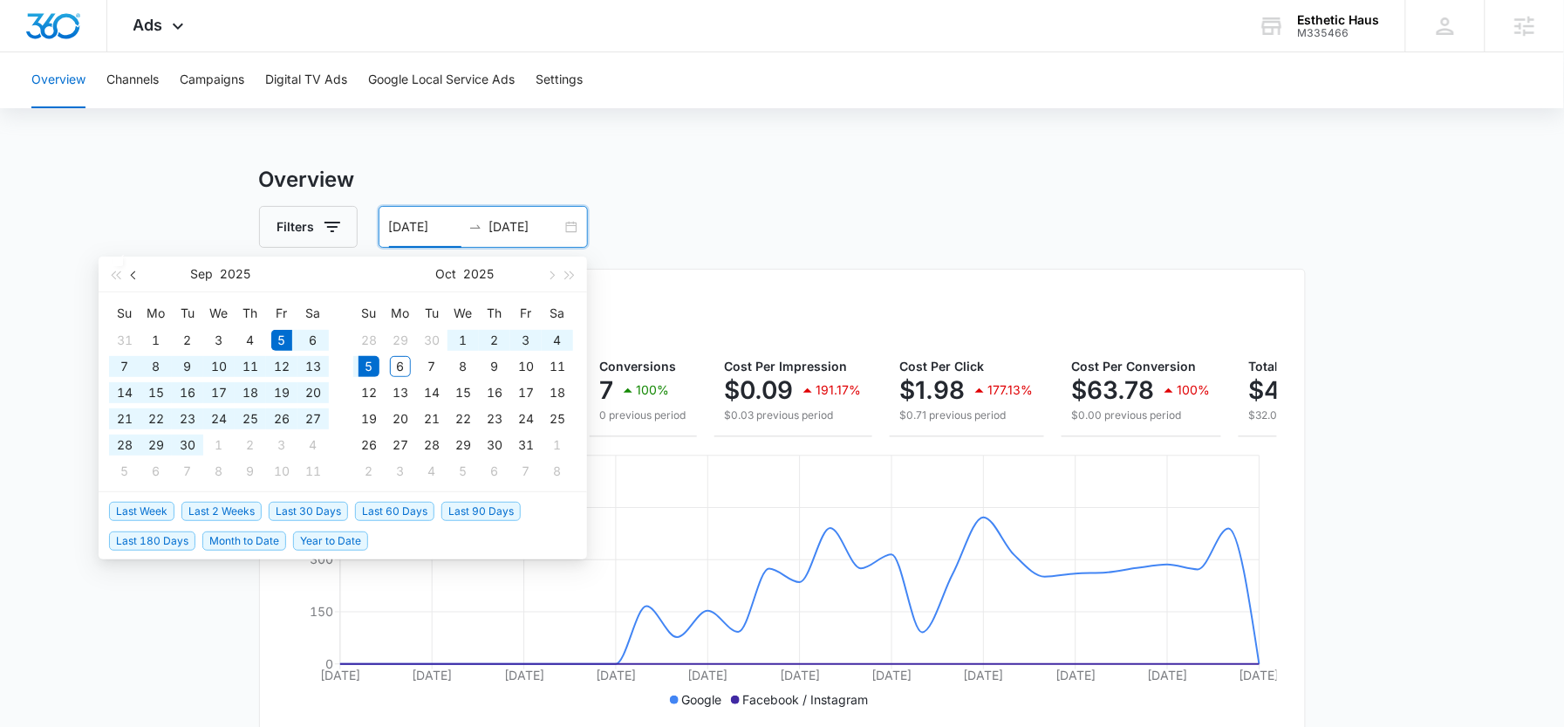
click at [133, 277] on span "button" at bounding box center [135, 274] width 9 height 9
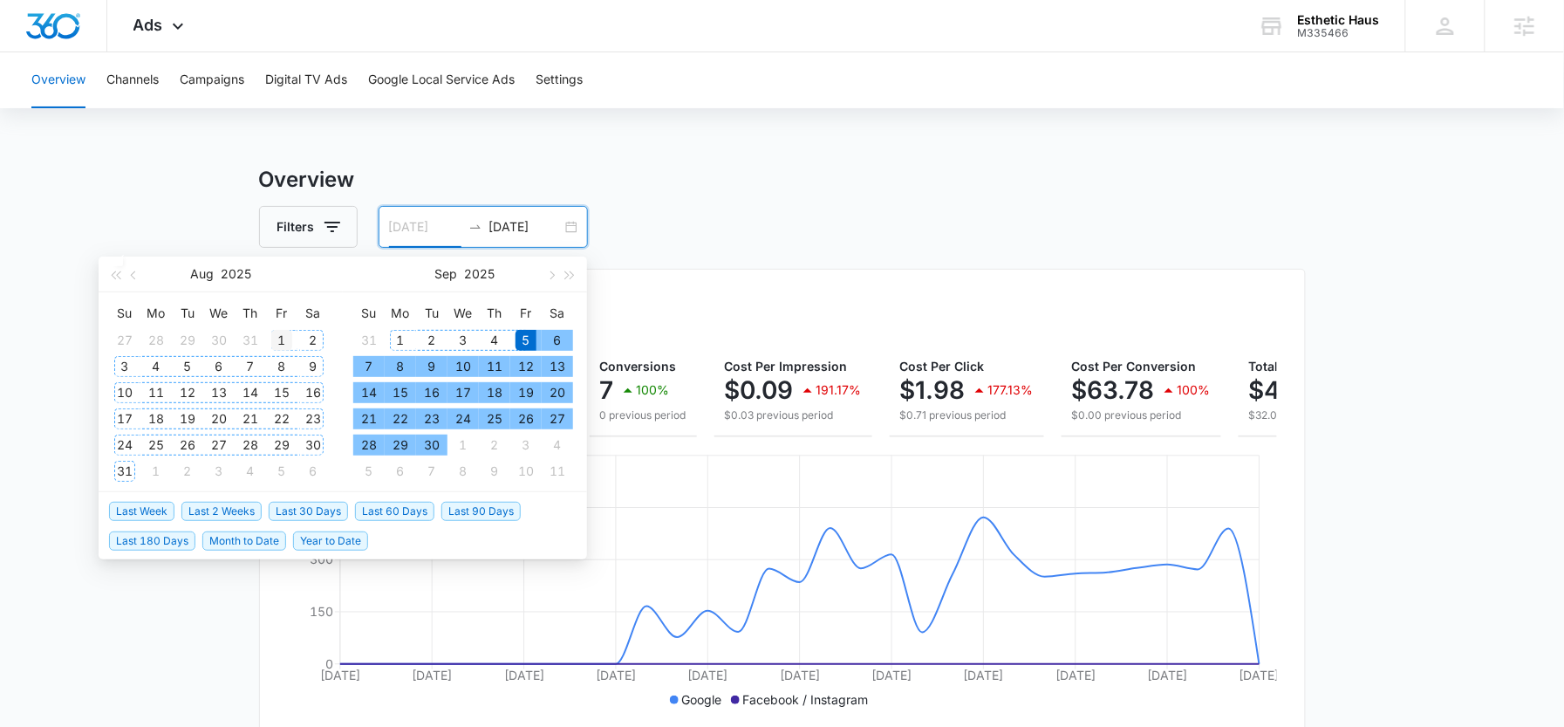
type input "08/01/2025"
click at [273, 343] on div "1" at bounding box center [281, 340] width 21 height 21
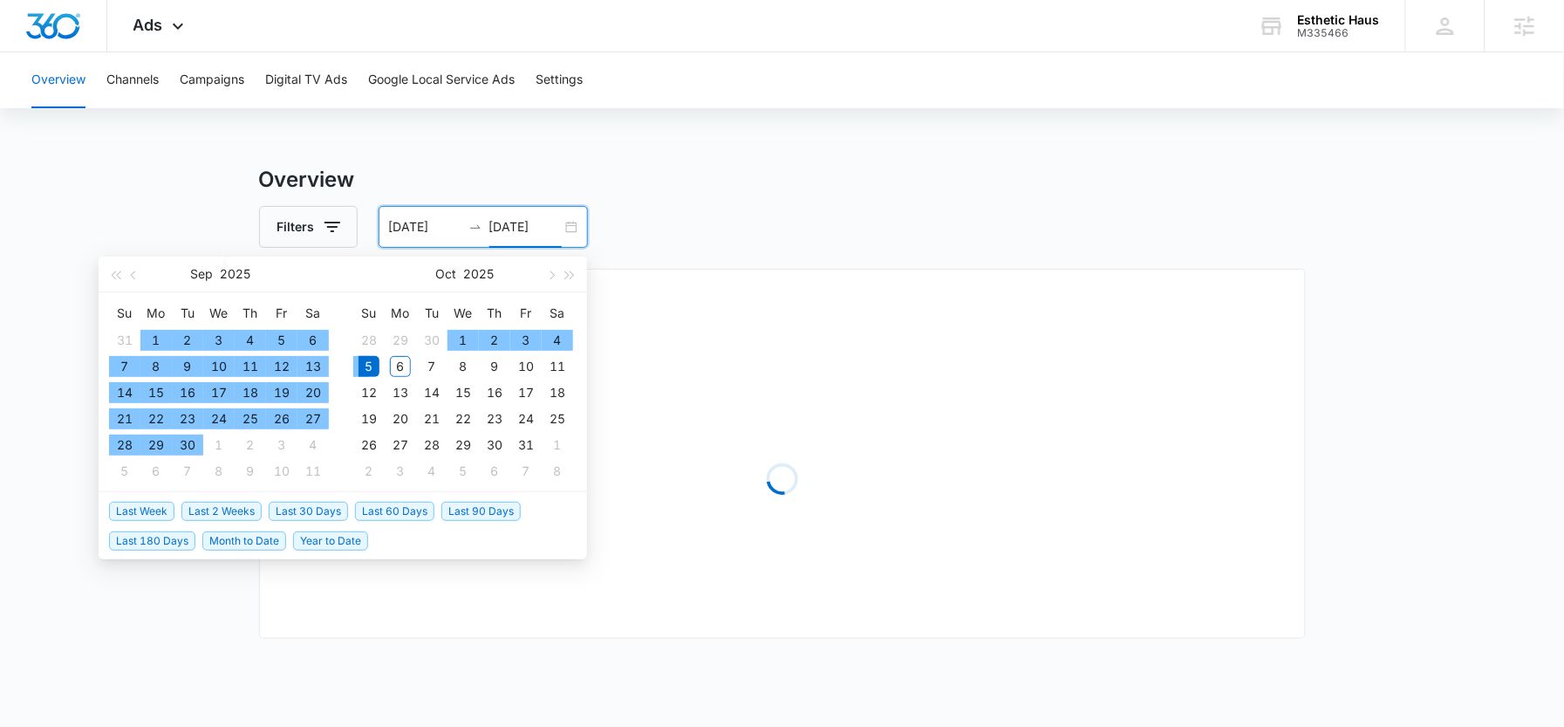
type input "[DATE]"
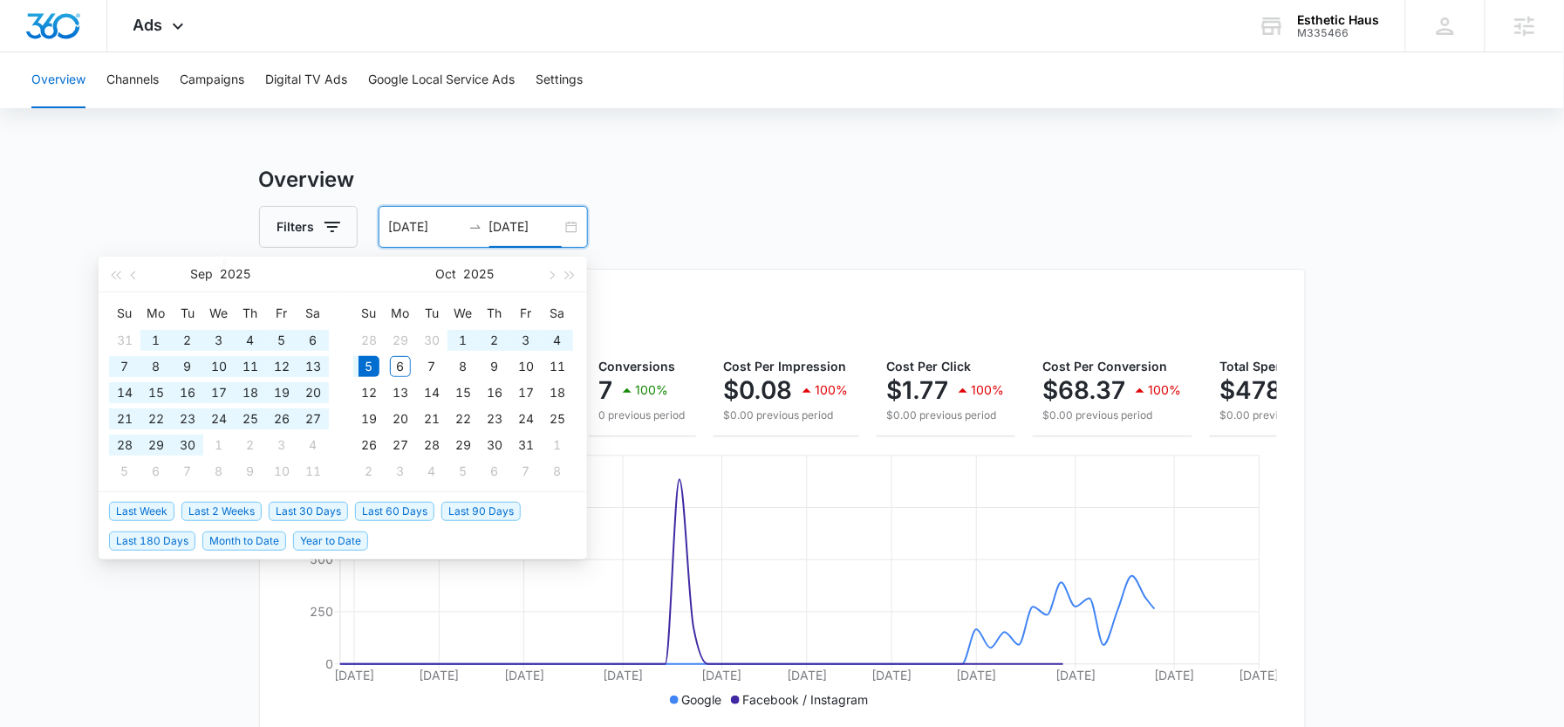
click at [726, 236] on div "Filters 08/01/2025 10/05/2025" at bounding box center [782, 227] width 1047 height 42
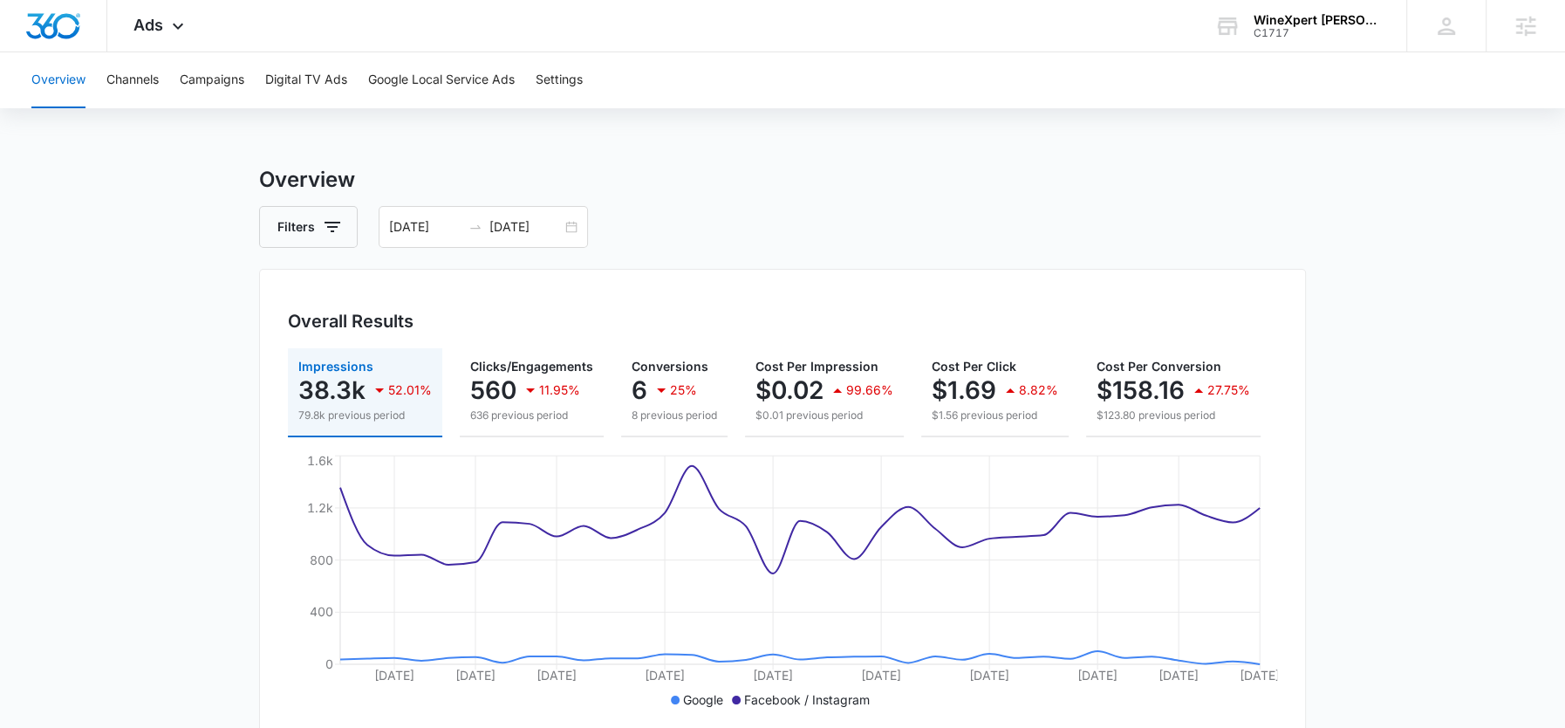
scroll to position [15, 0]
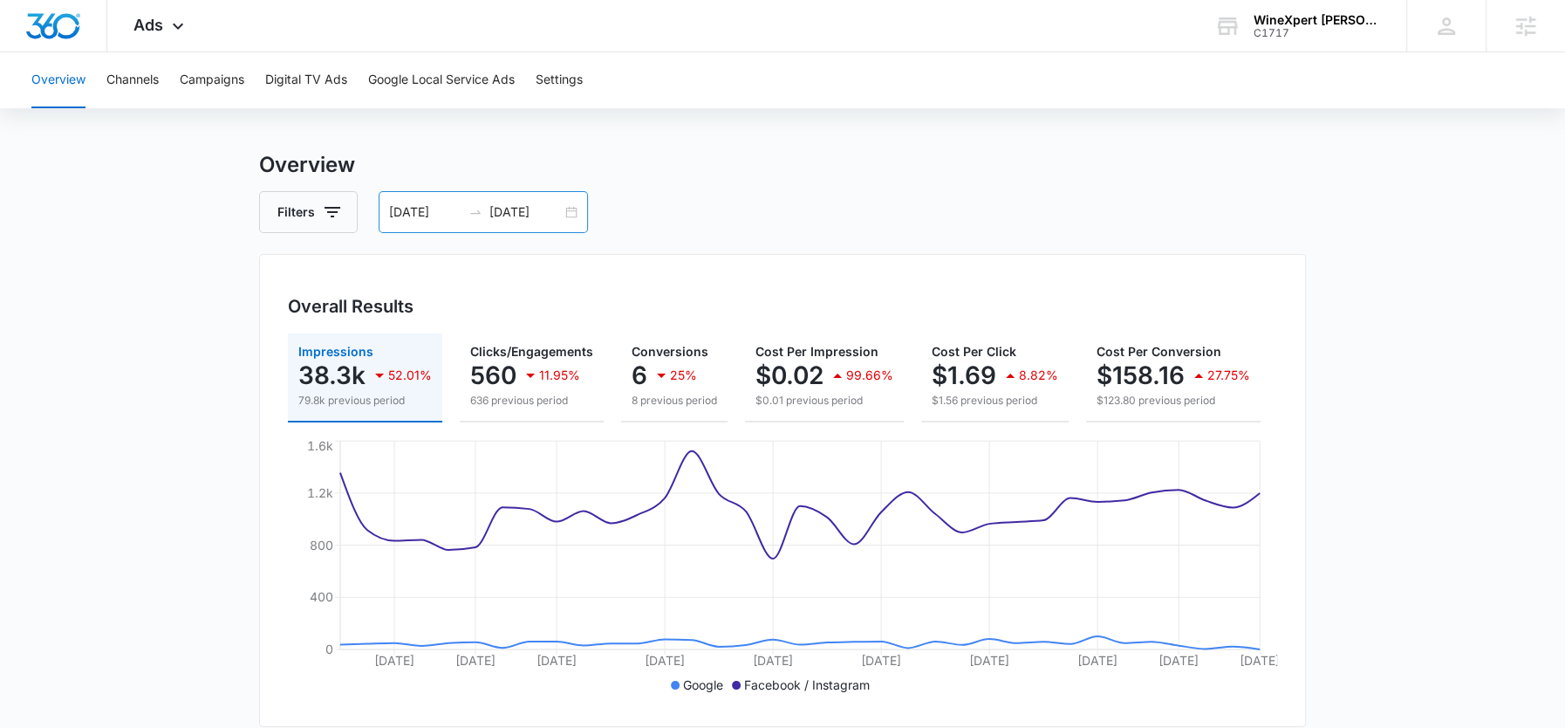
click at [506, 208] on input "[DATE]" at bounding box center [525, 211] width 72 height 19
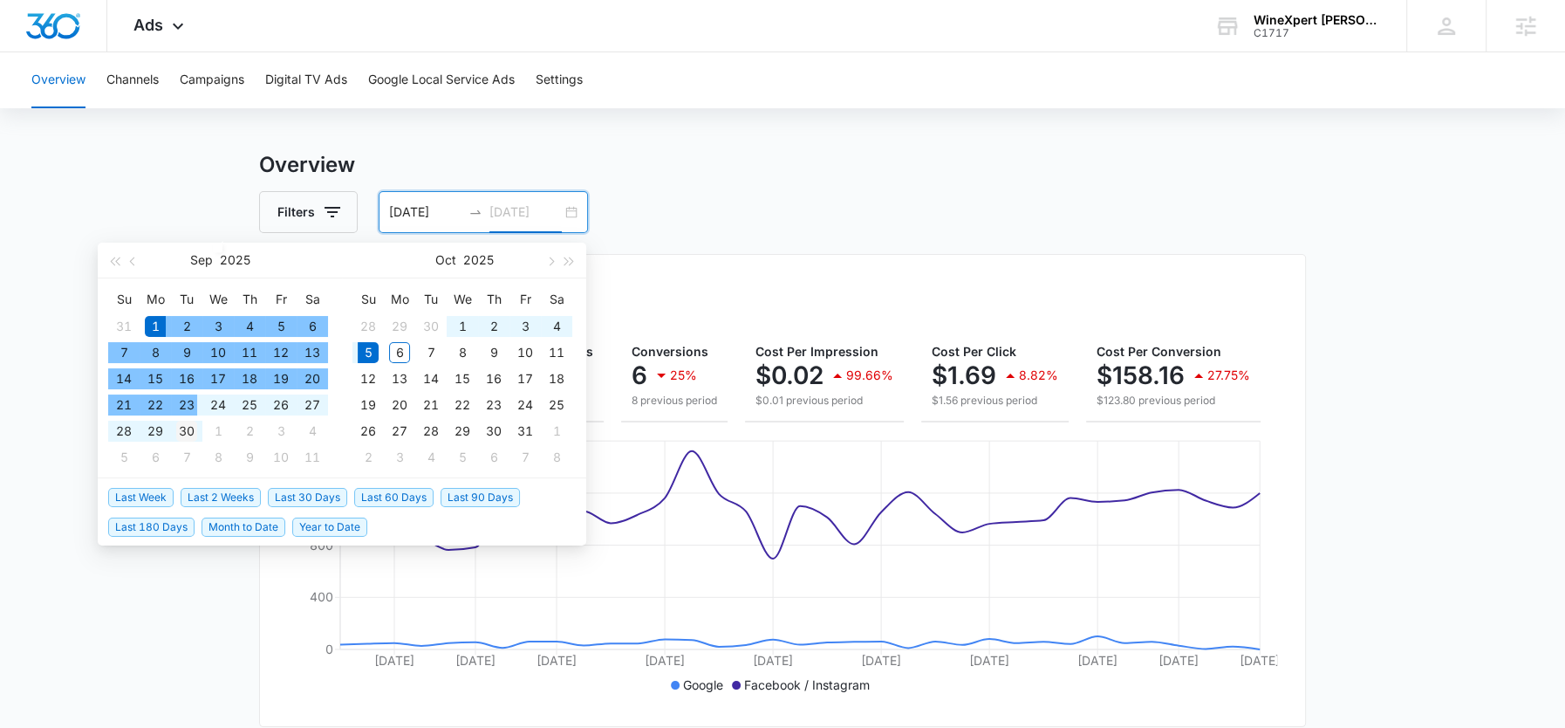
type input "[DATE]"
click at [188, 424] on div "30" at bounding box center [186, 430] width 21 height 21
type input "[DATE]"
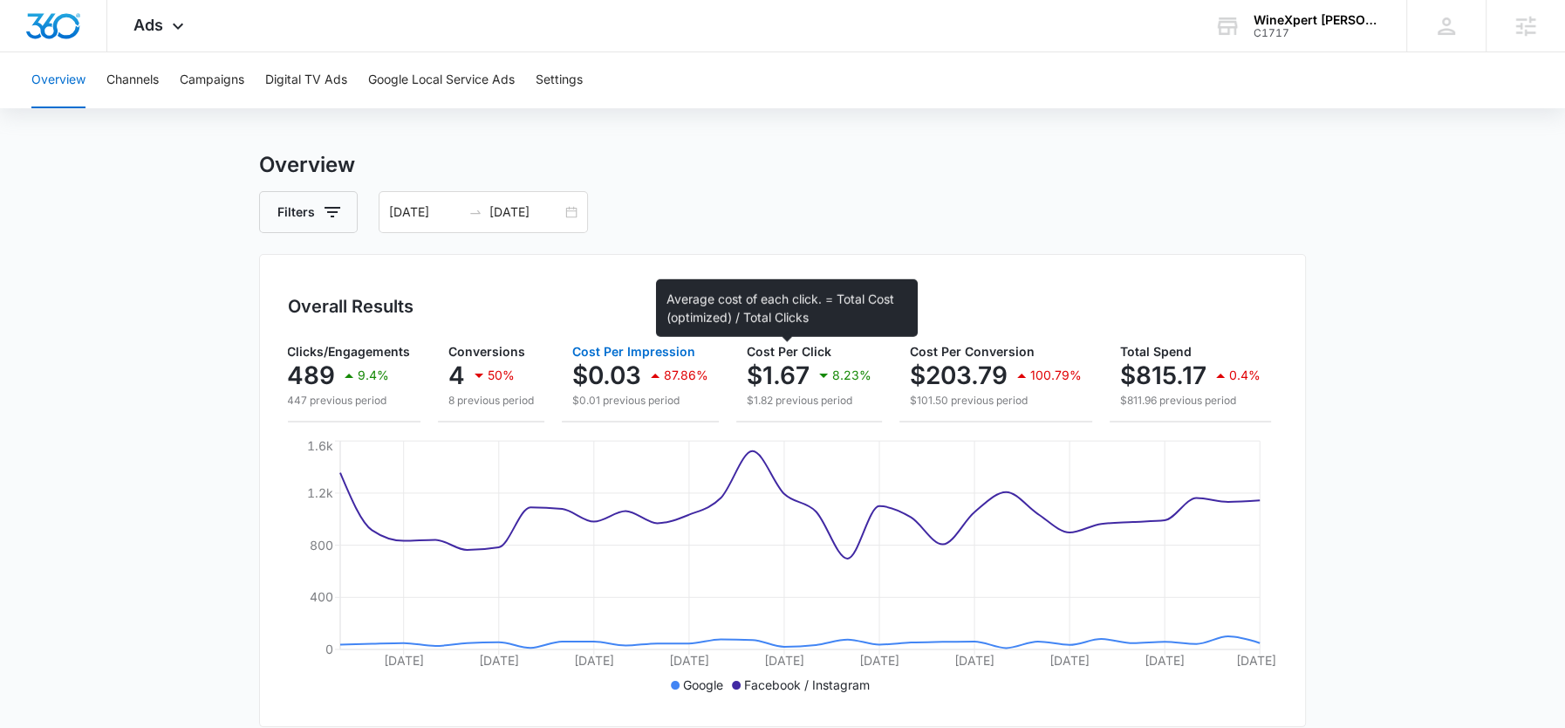
scroll to position [0, 0]
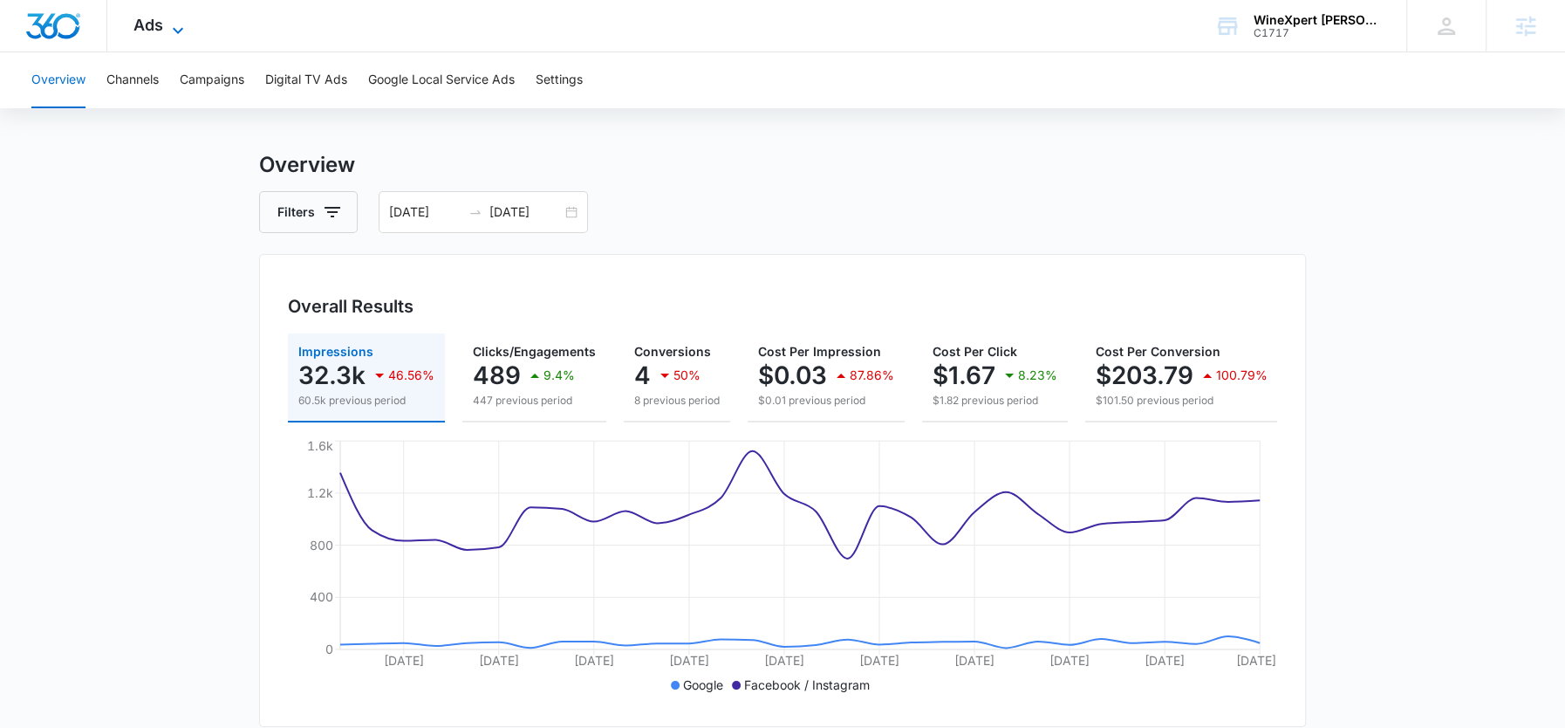
click at [167, 27] on icon at bounding box center [177, 30] width 21 height 21
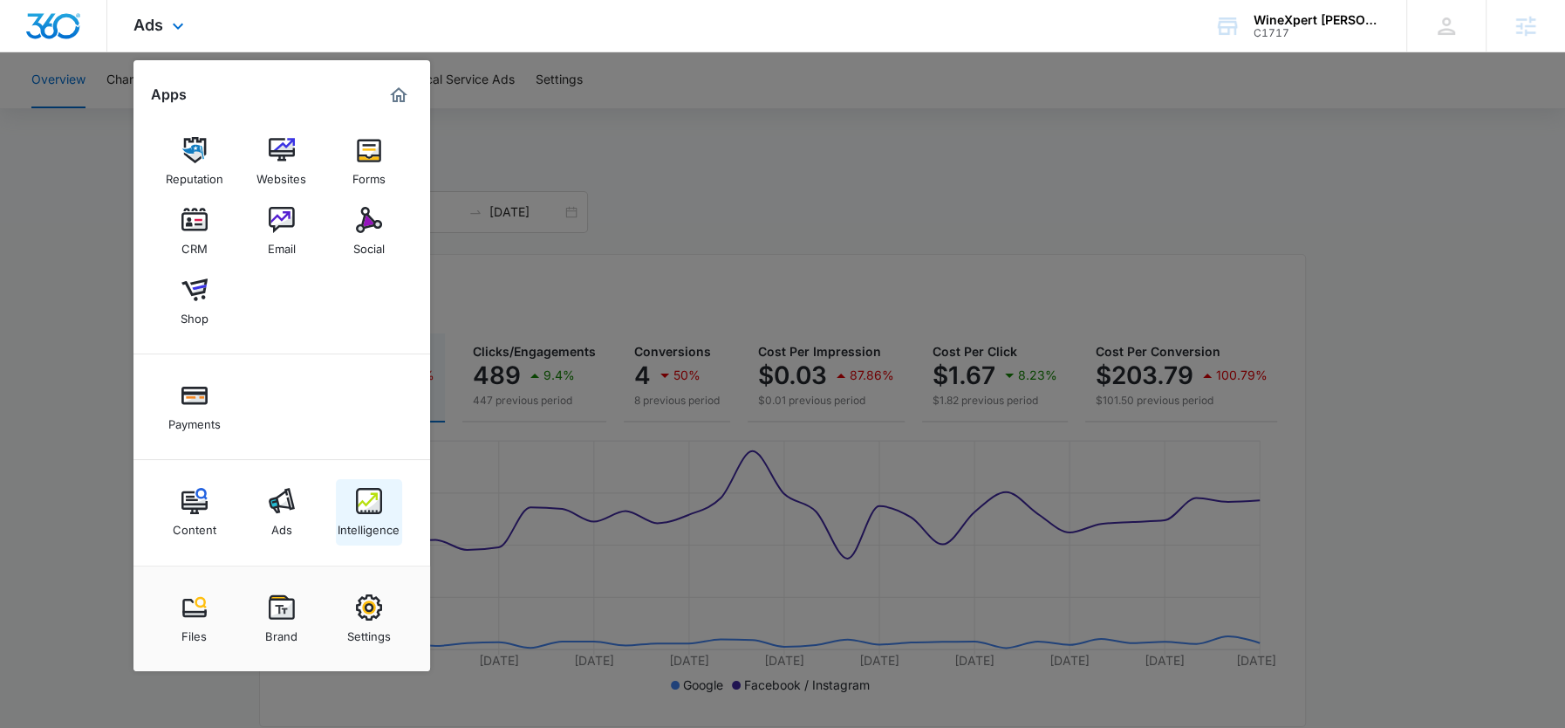
click at [373, 525] on div "Intelligence" at bounding box center [369, 525] width 62 height 23
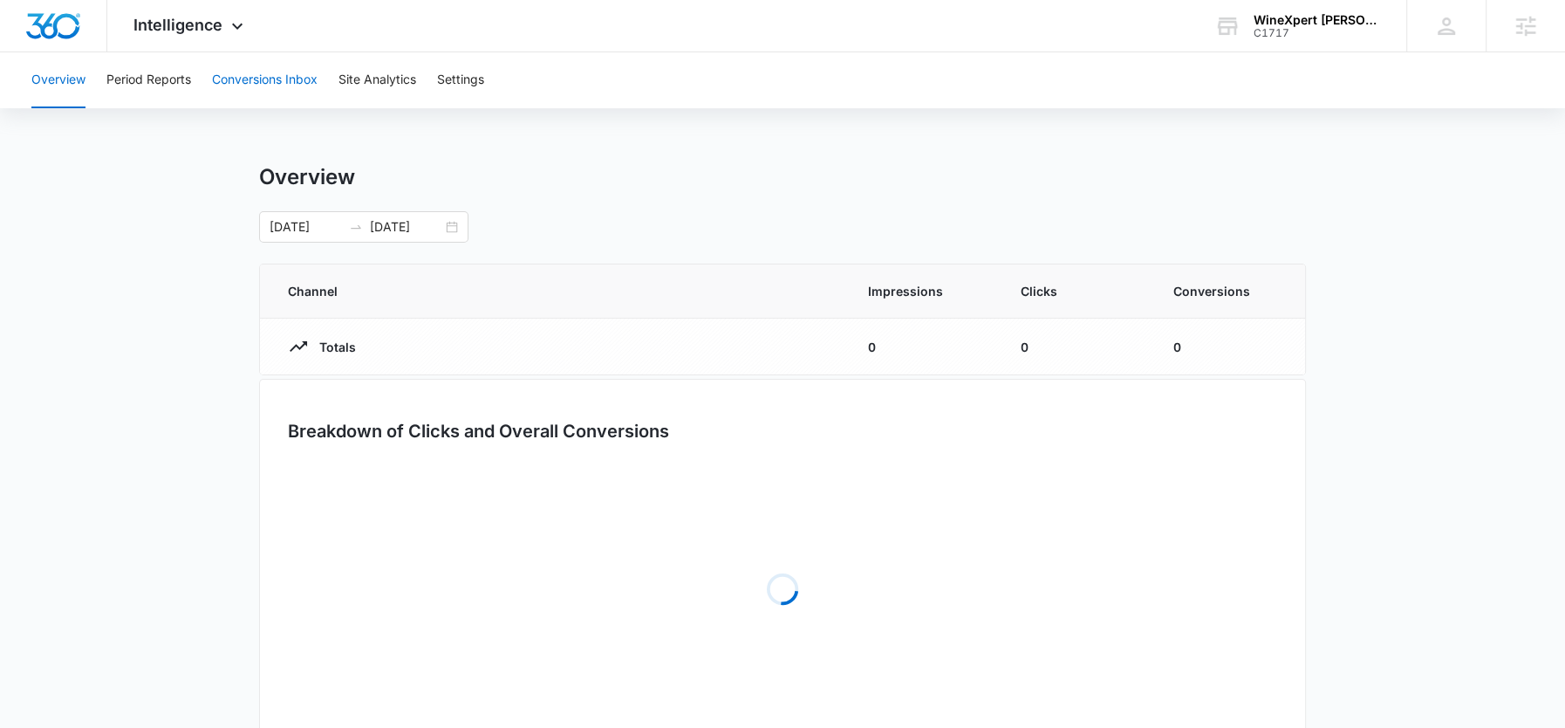
click at [229, 62] on button "Conversions Inbox" at bounding box center [265, 80] width 106 height 56
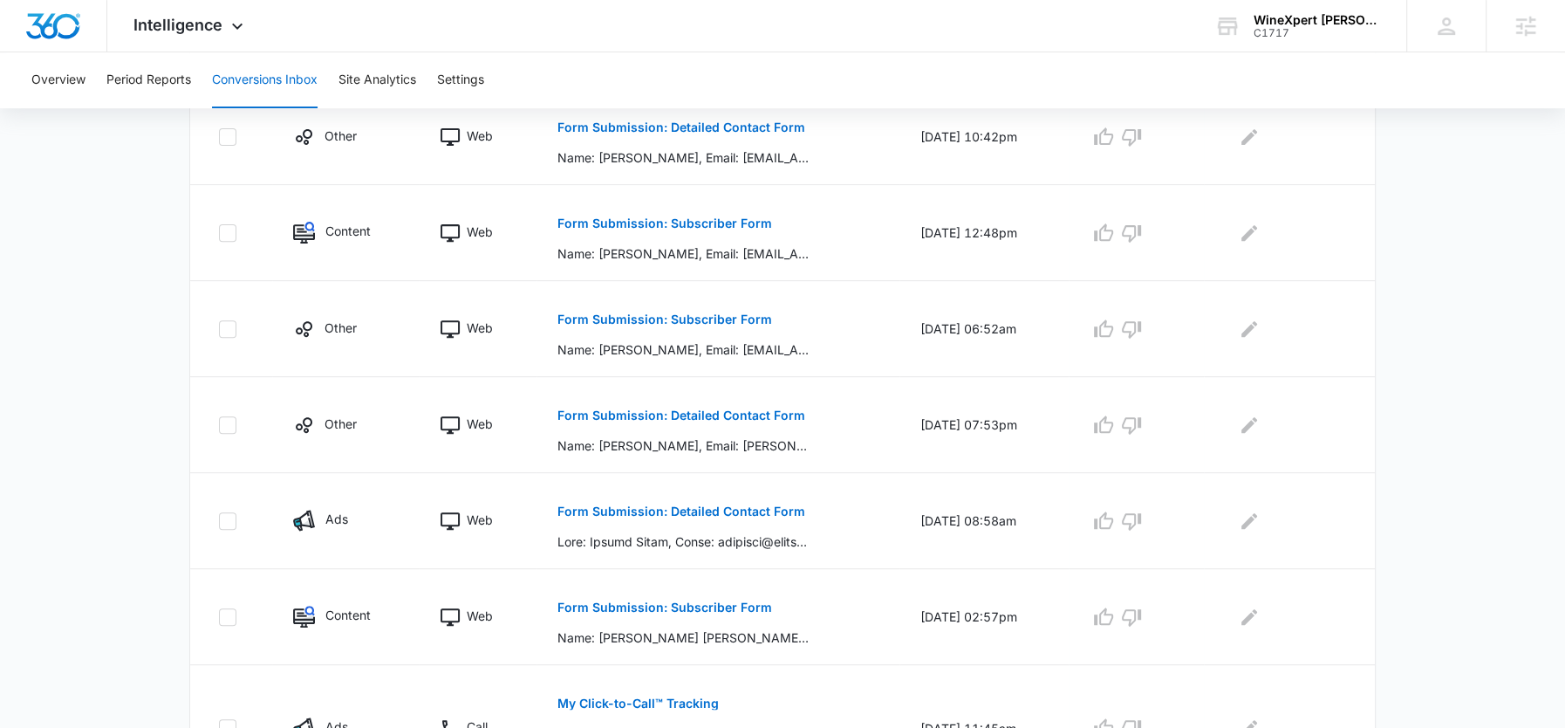
scroll to position [892, 0]
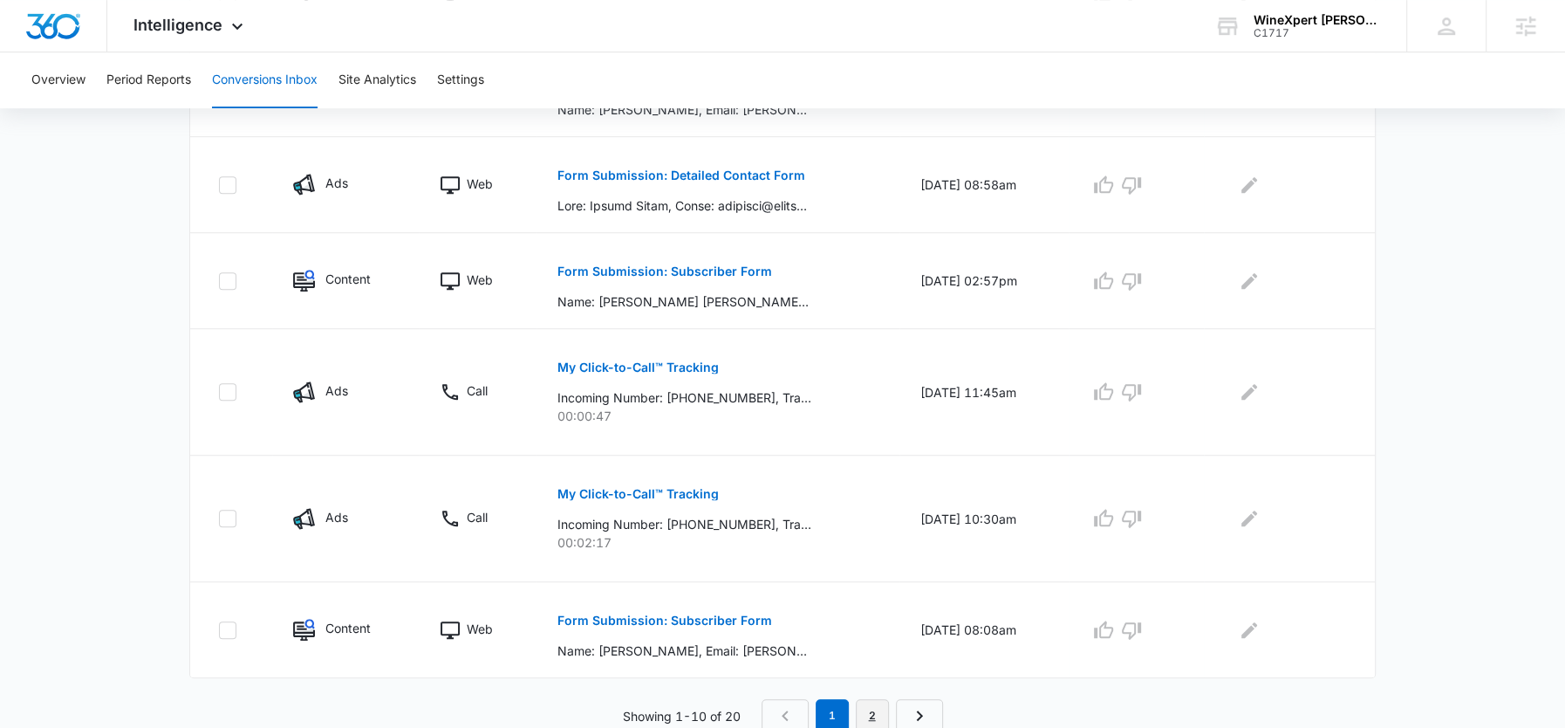
click at [873, 708] on link "2" at bounding box center [872, 715] width 33 height 33
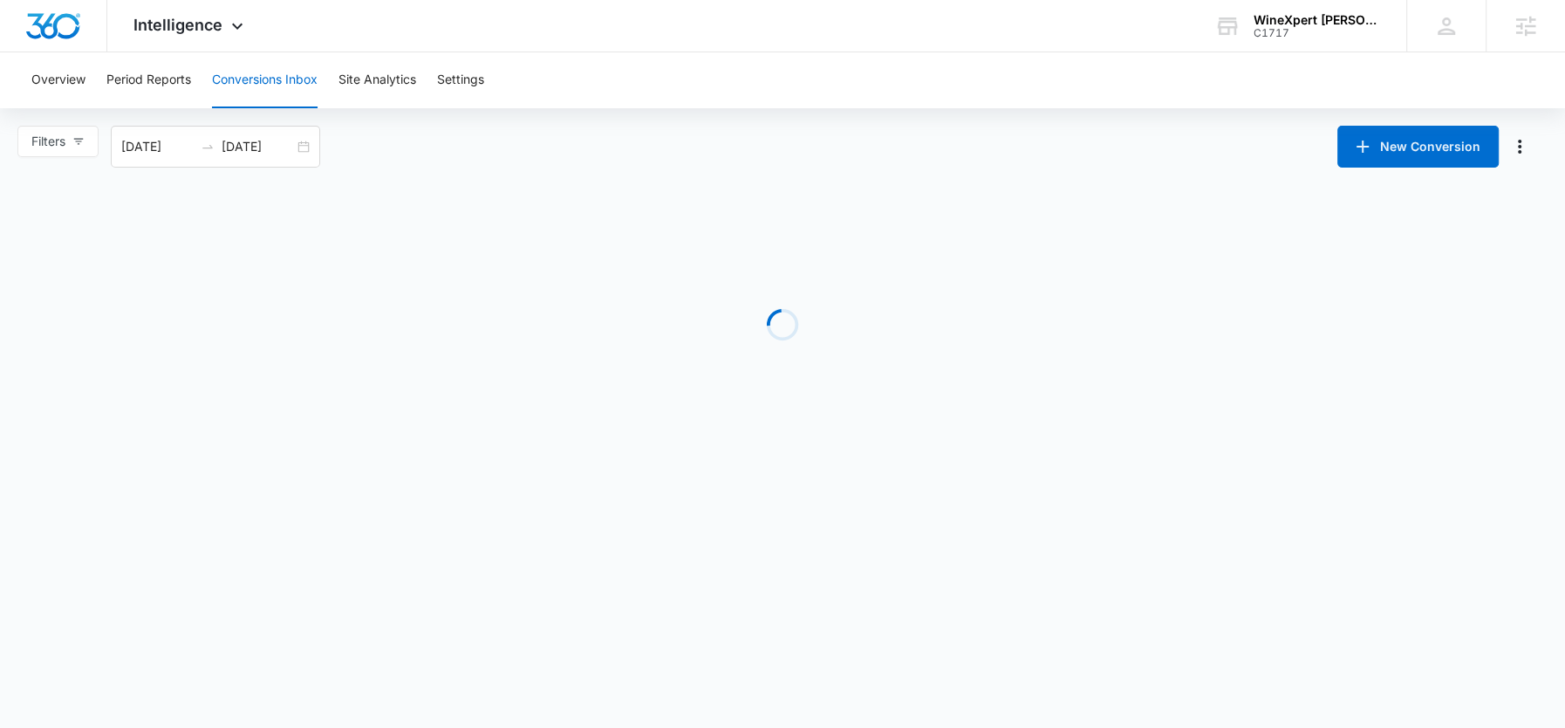
scroll to position [0, 0]
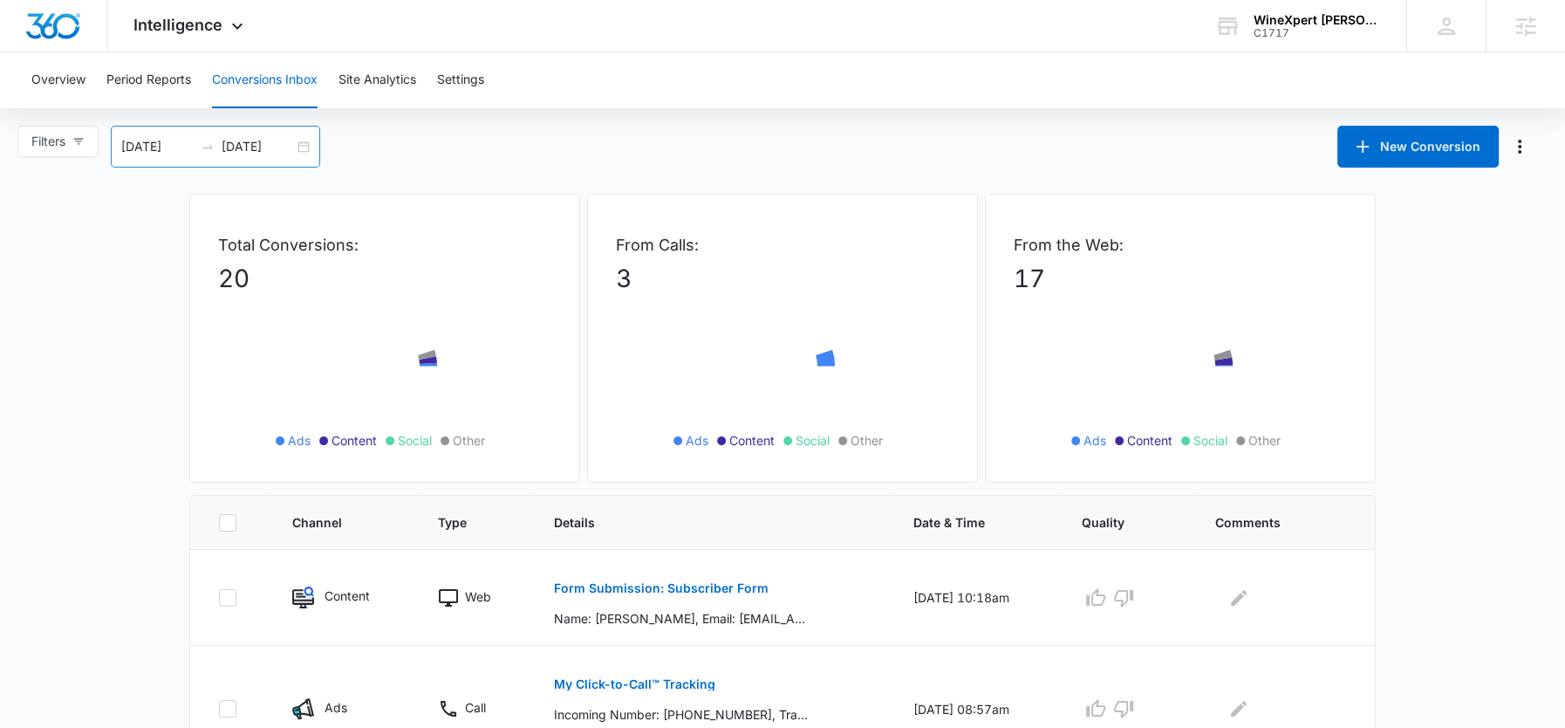
click at [154, 151] on input "[DATE]" at bounding box center [157, 146] width 72 height 19
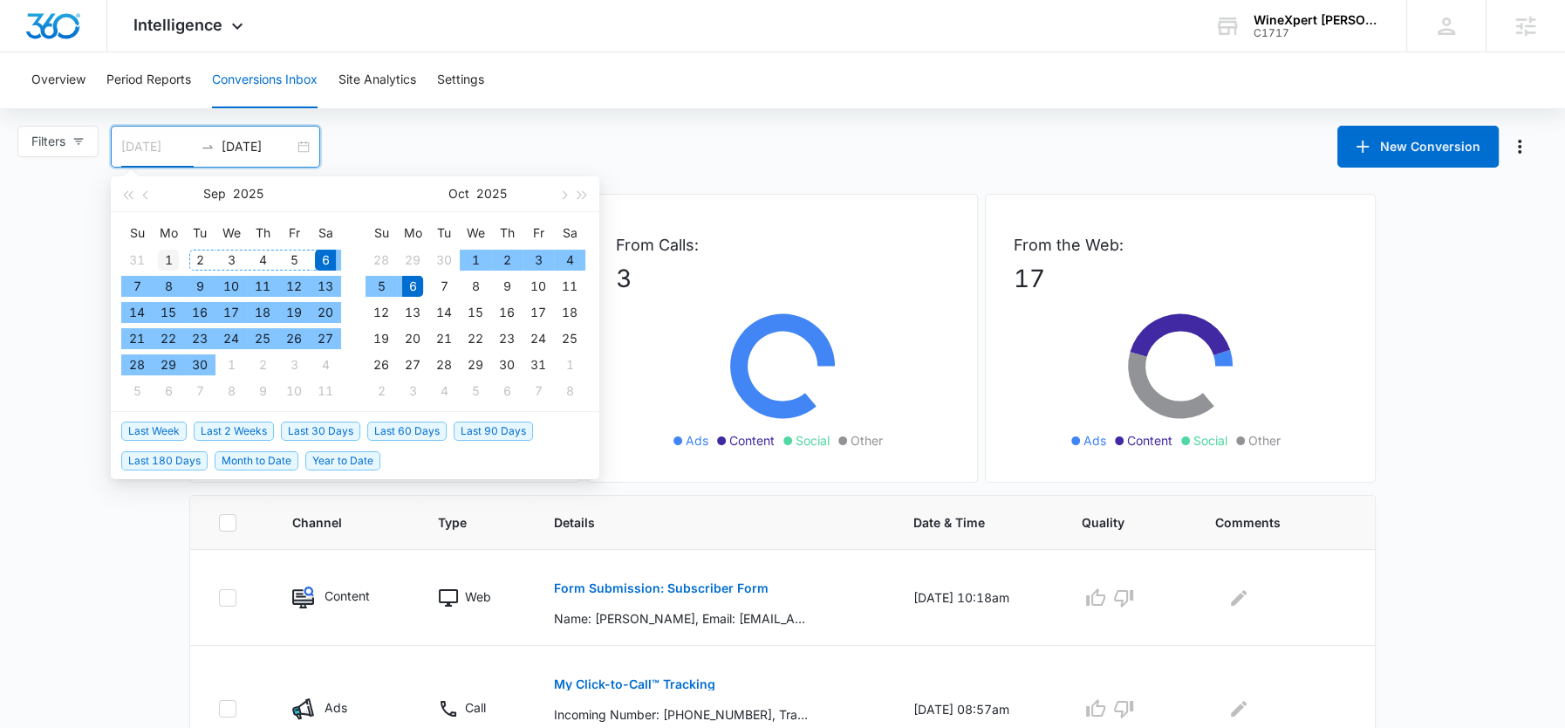
type input "[DATE]"
click at [172, 256] on div "1" at bounding box center [168, 260] width 21 height 21
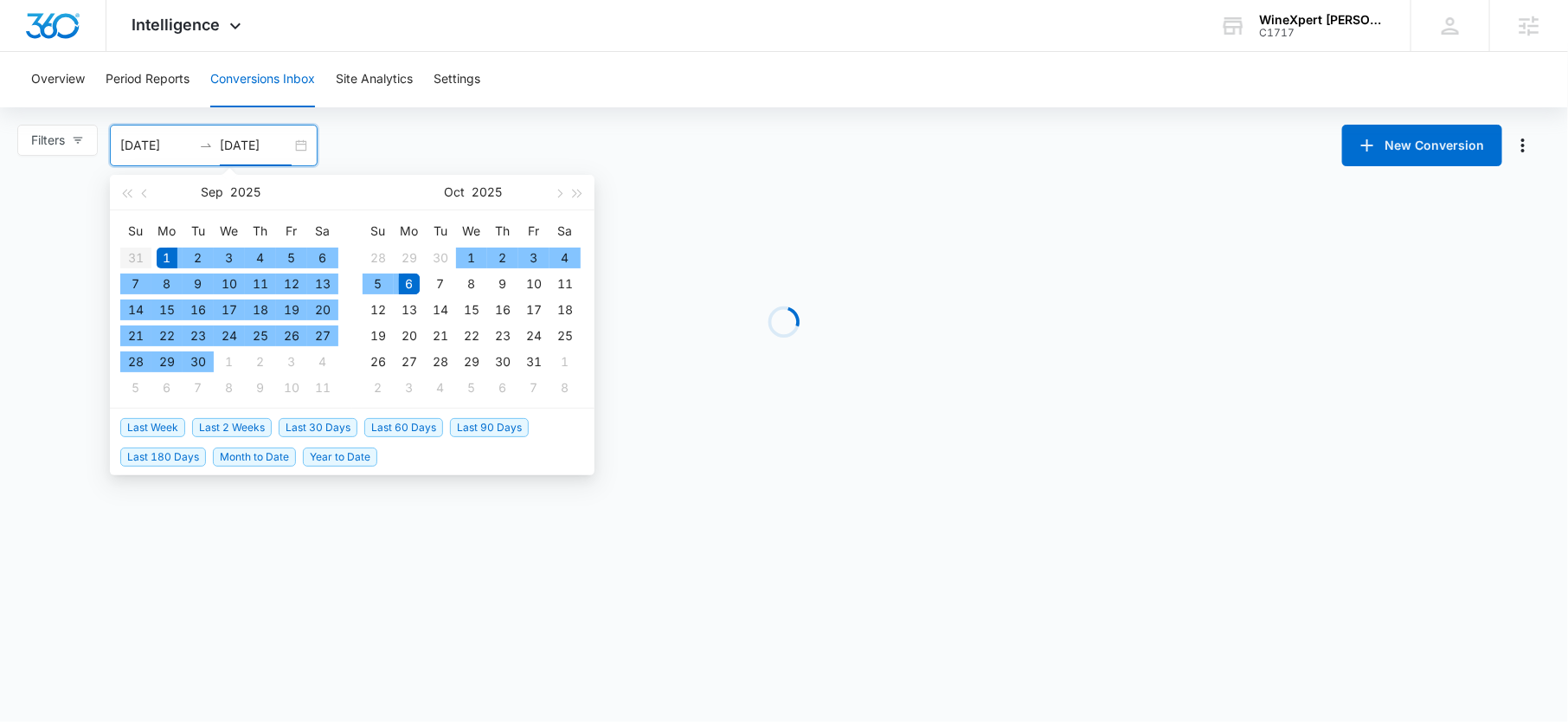
type input "[DATE]"
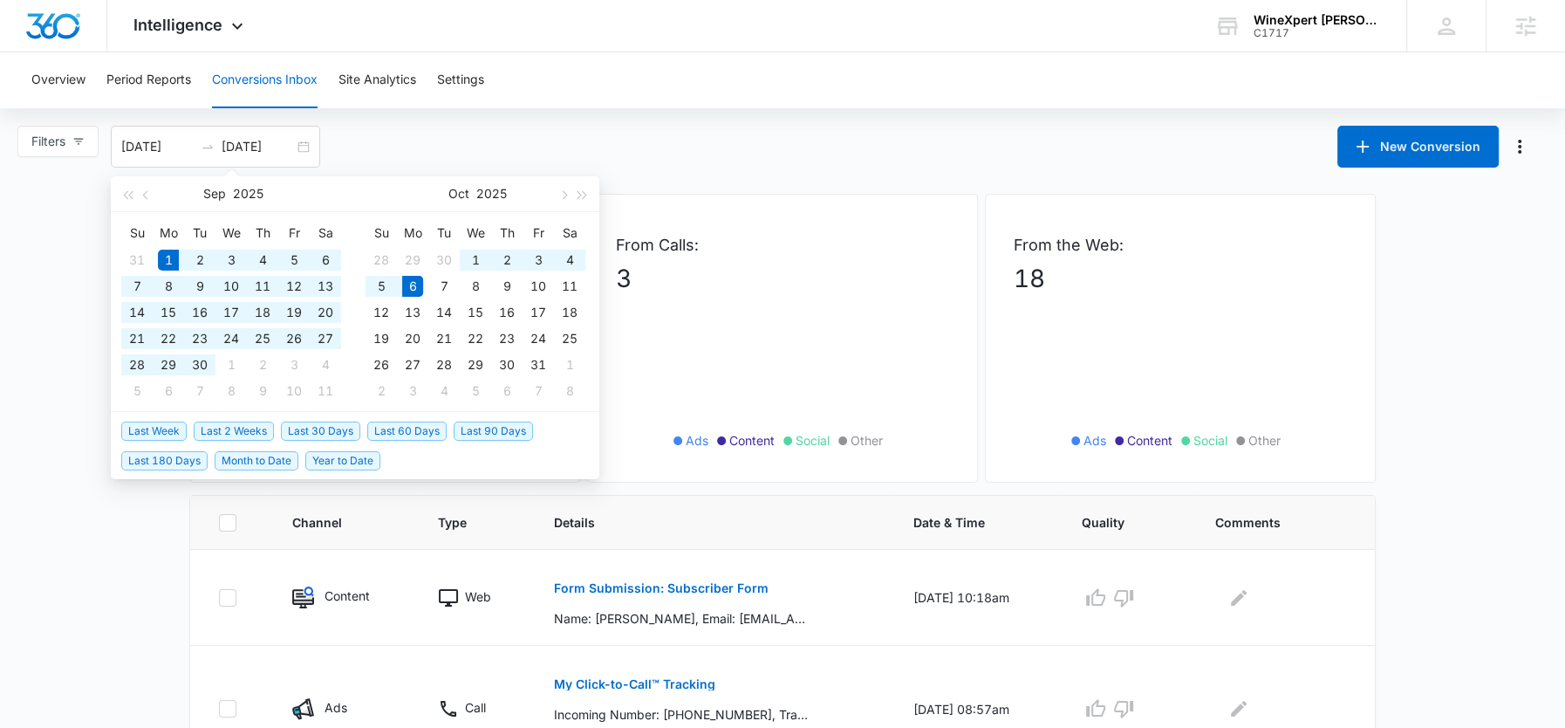
click at [531, 155] on div "Filters 09/01/2025 10/06/2025 New Conversion Sep 2025 Su Mo Tu We Th Fr Sa 31 1…" at bounding box center [782, 147] width 1565 height 42
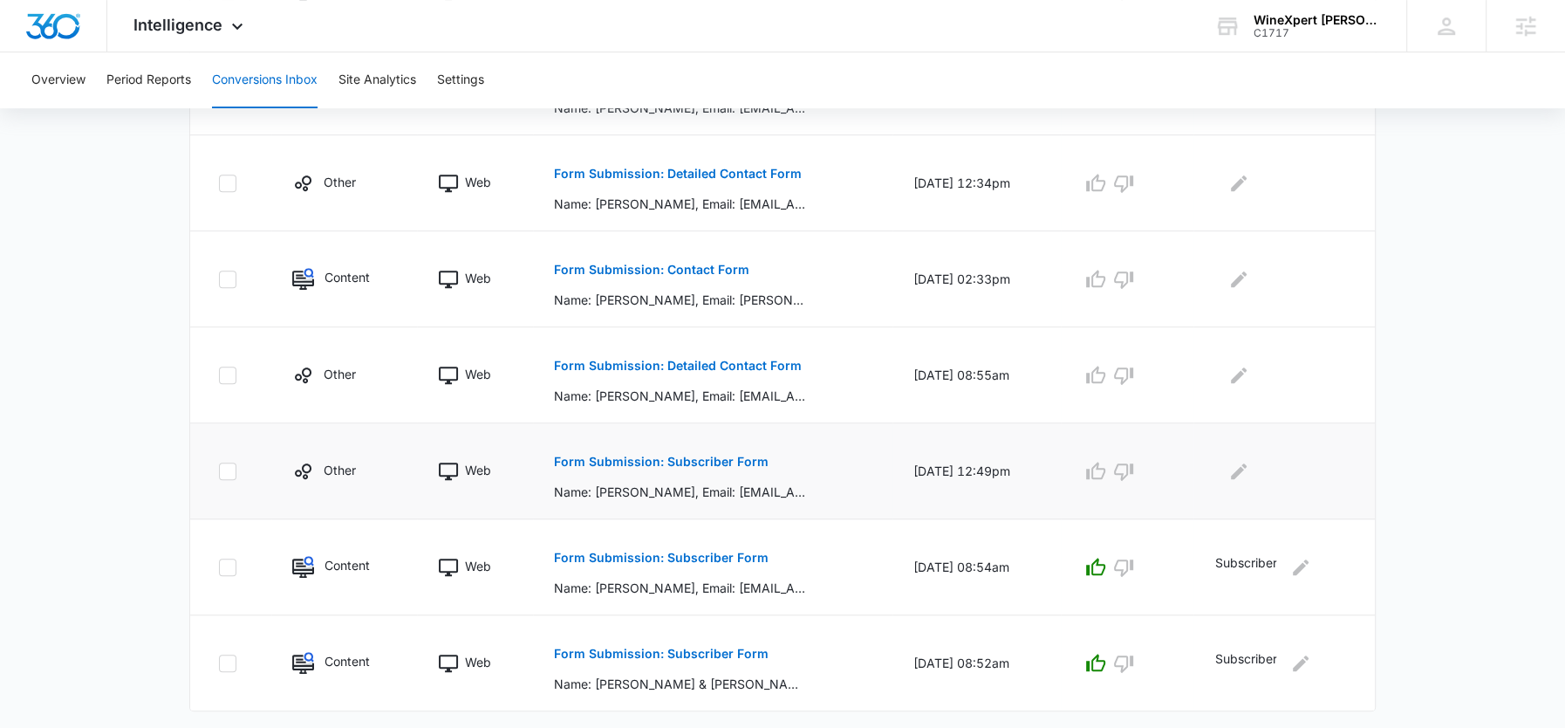
scroll to position [812, 0]
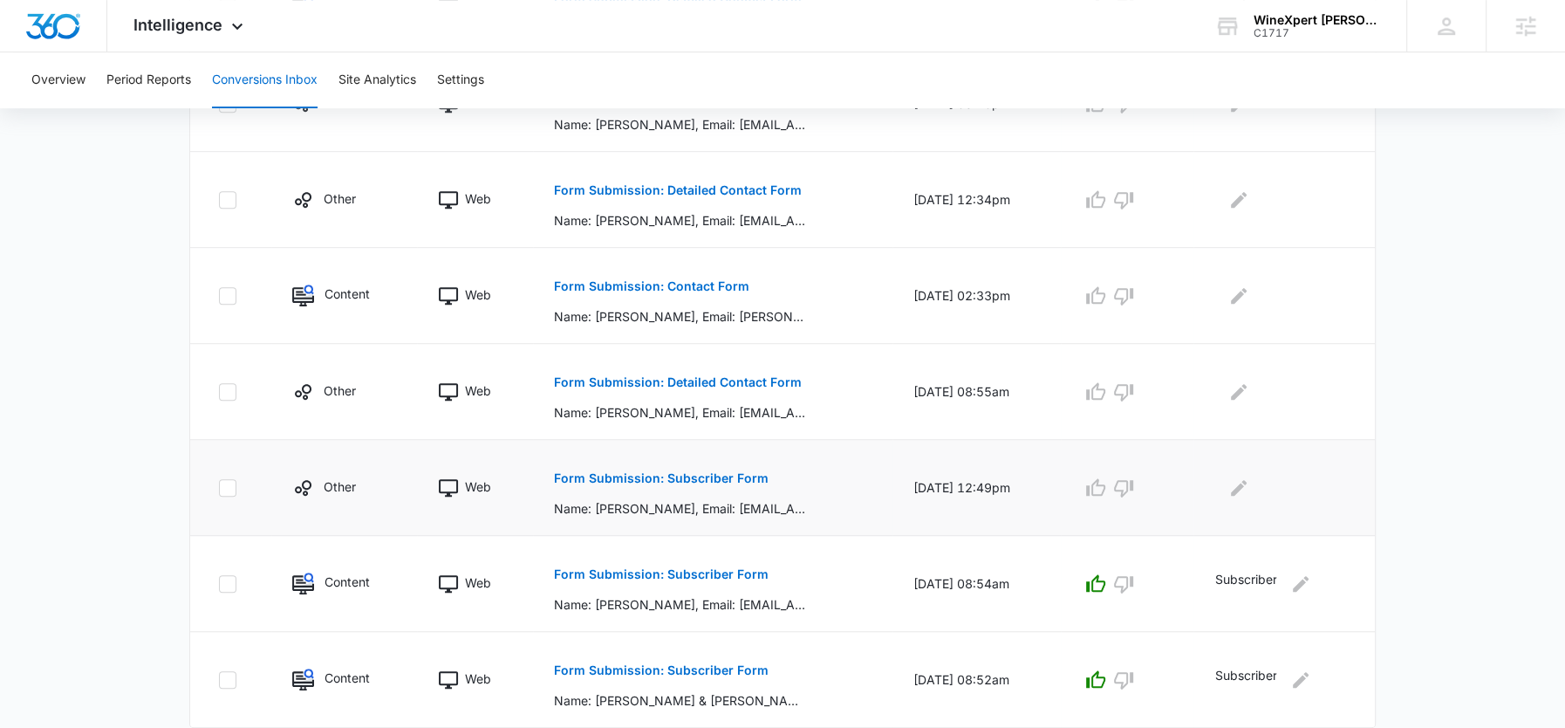
click at [653, 472] on p "Form Submission: Subscriber Form" at bounding box center [661, 478] width 215 height 12
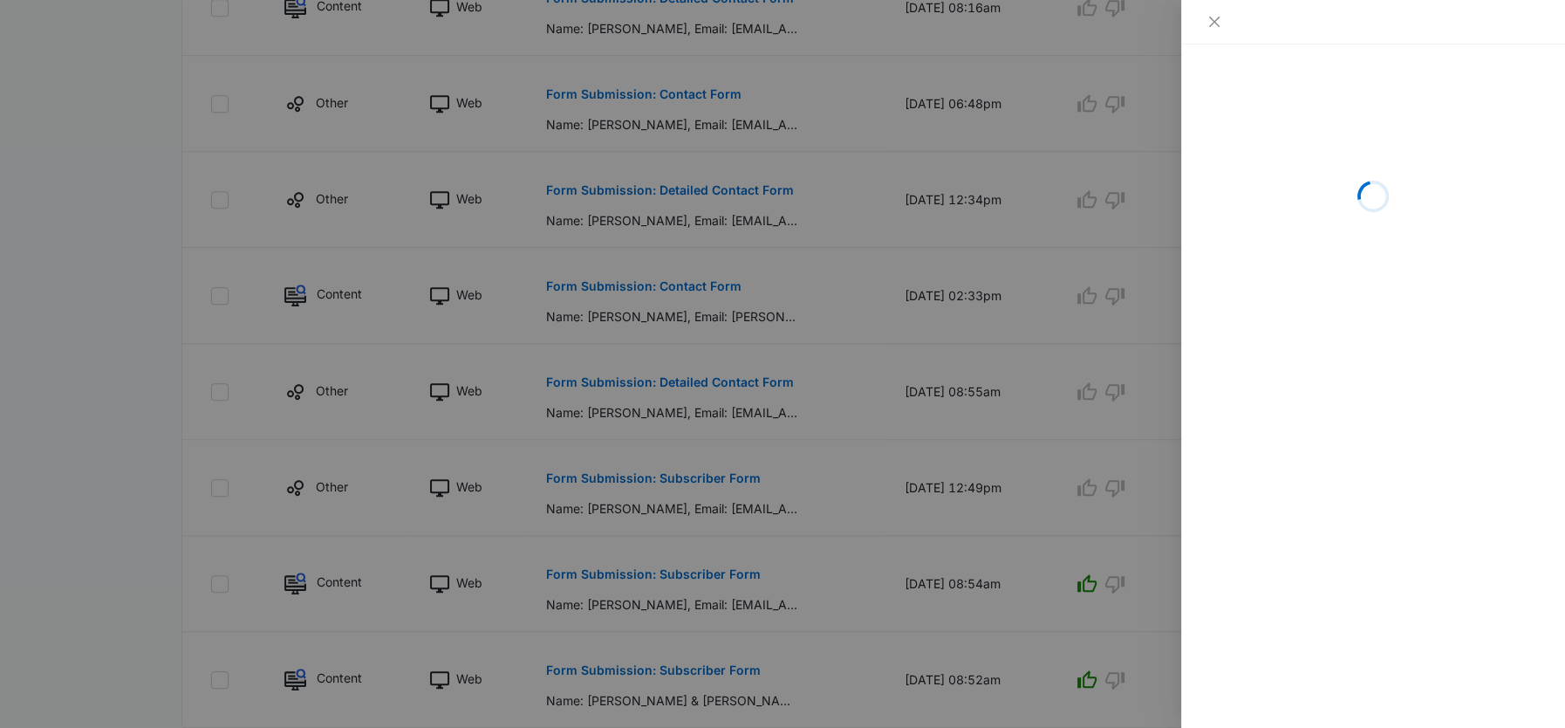
click at [879, 370] on div at bounding box center [782, 364] width 1565 height 728
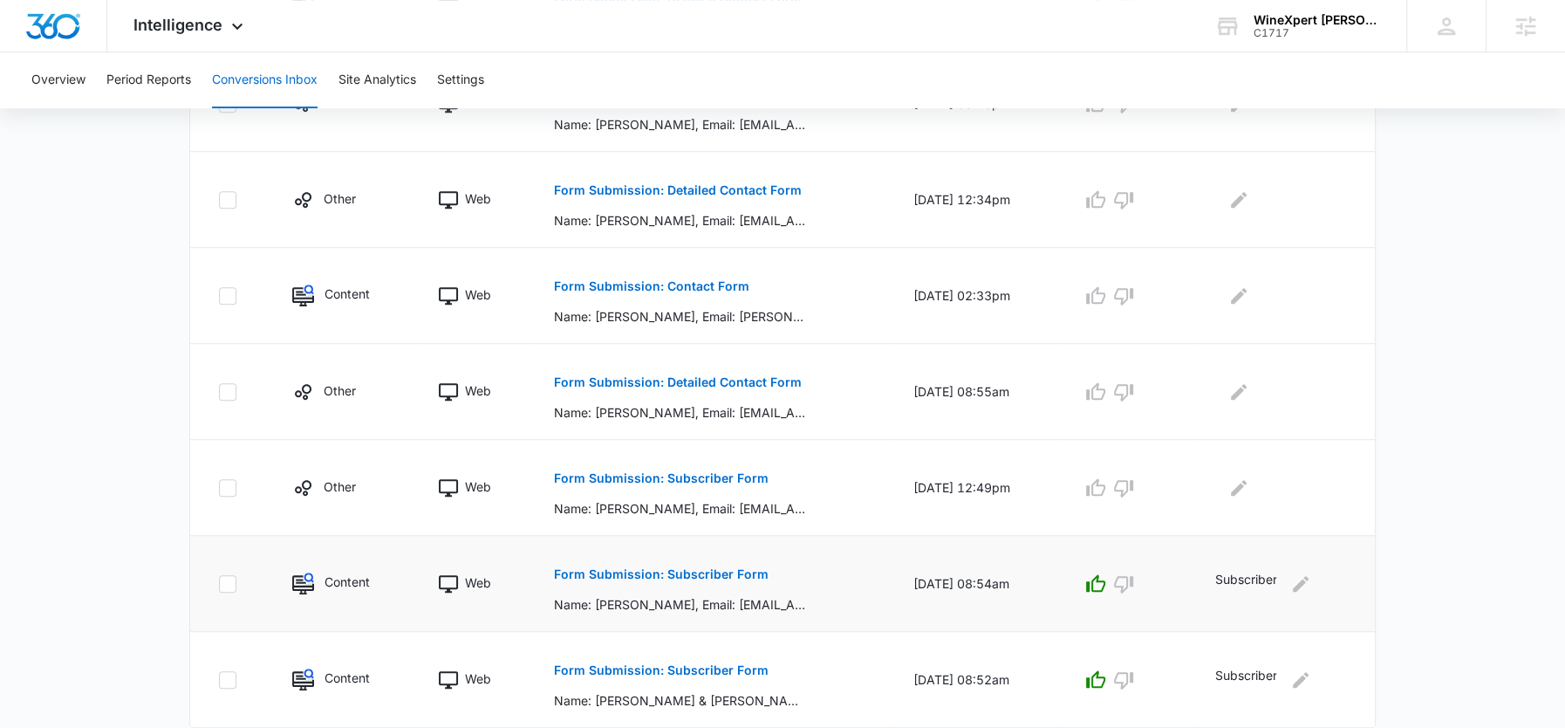
click at [1241, 571] on p "Subscriber" at bounding box center [1245, 584] width 62 height 28
copy p "Subscriber"
click at [1245, 488] on icon "Edit Comments" at bounding box center [1238, 487] width 21 height 21
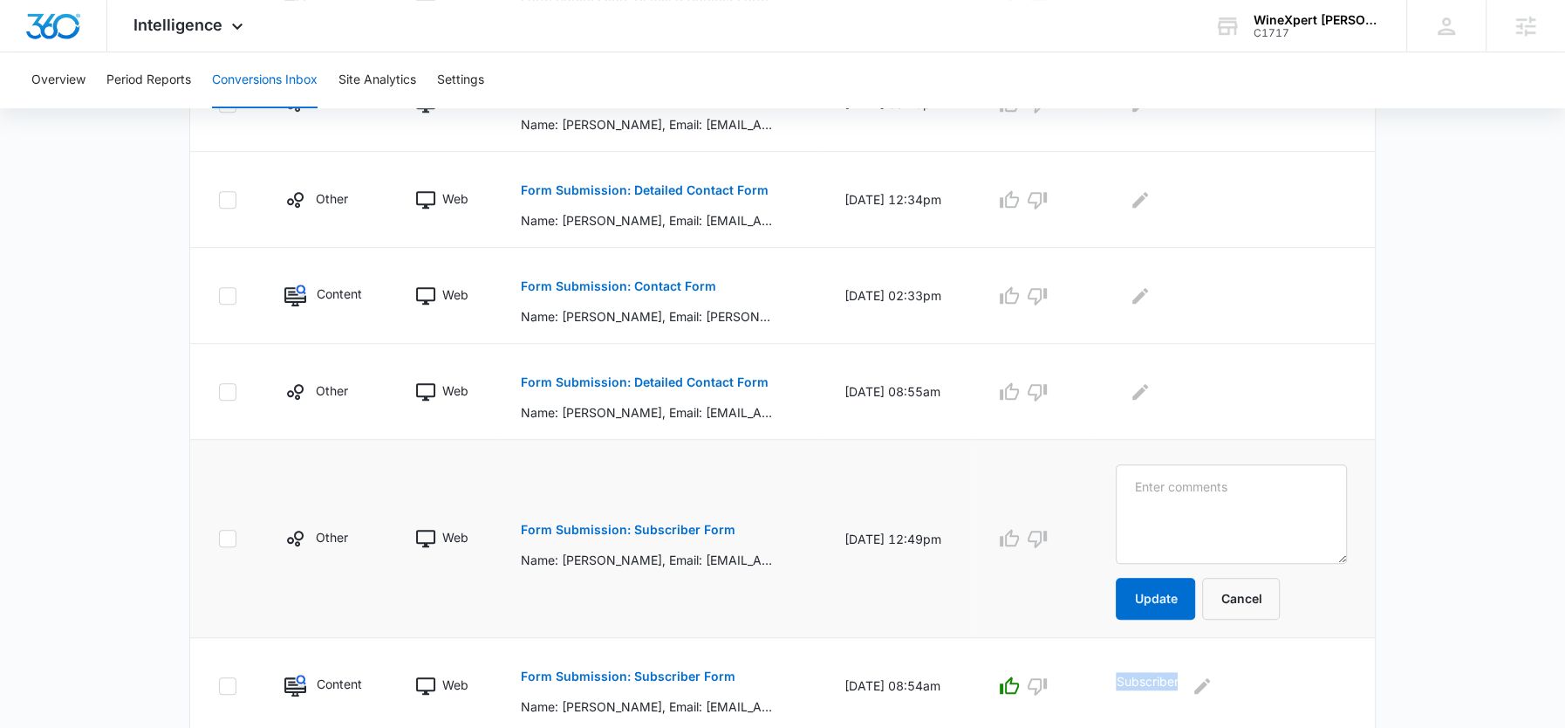
click at [1245, 488] on textarea at bounding box center [1231, 513] width 231 height 99
click at [1200, 513] on textarea at bounding box center [1231, 513] width 231 height 99
type textarea "Subscriber"
click at [1182, 589] on button "Update" at bounding box center [1155, 599] width 79 height 42
click at [1019, 533] on icon "button" at bounding box center [1009, 537] width 19 height 17
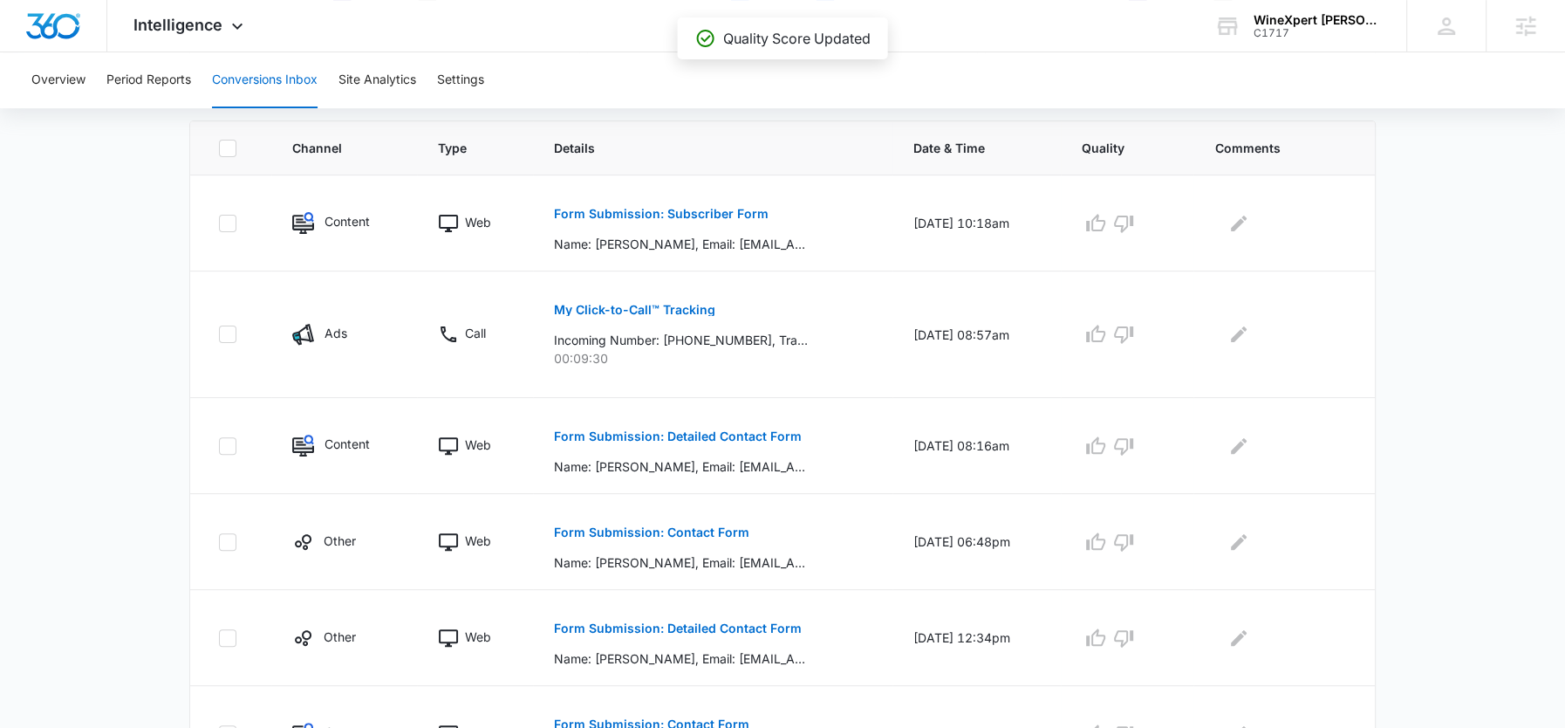
scroll to position [379, 0]
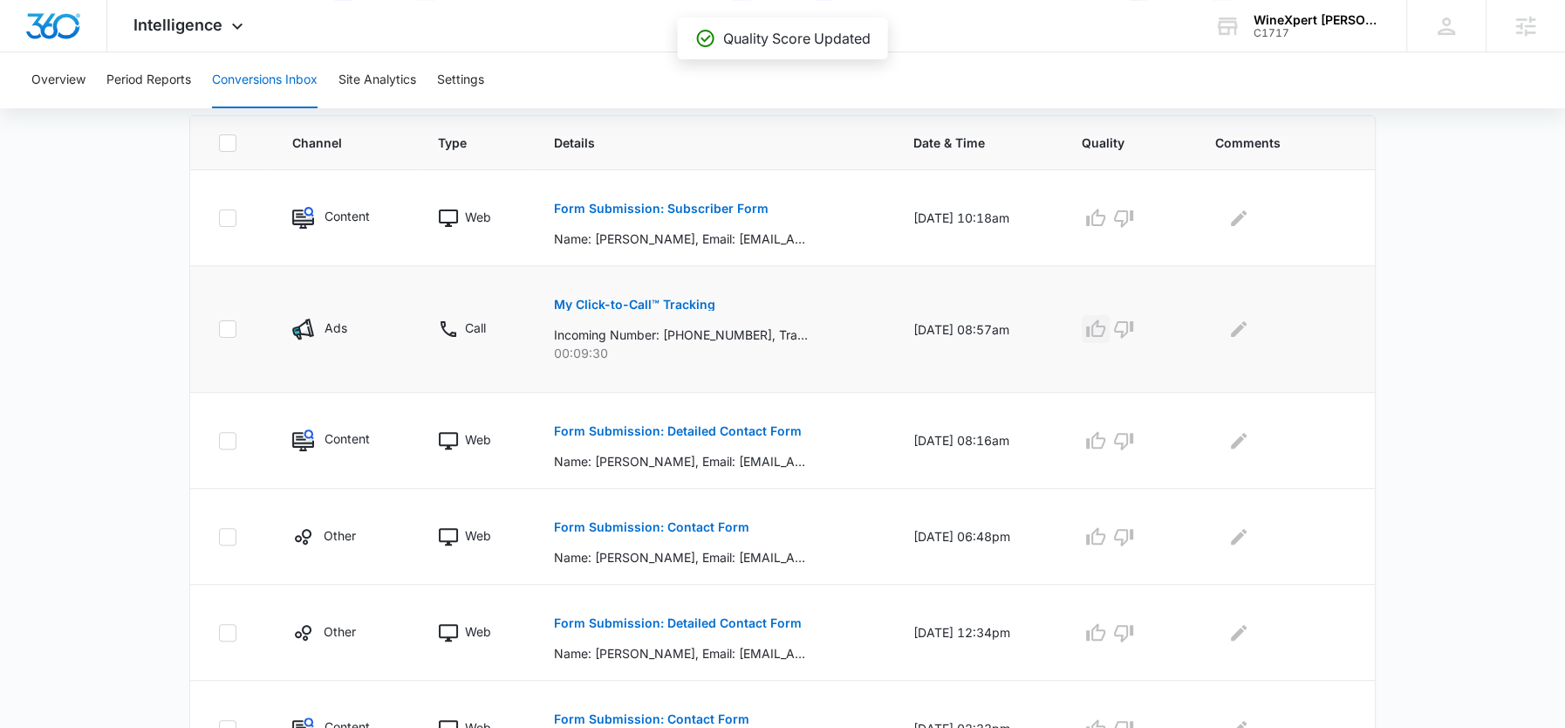
click at [1104, 325] on icon "button" at bounding box center [1095, 327] width 19 height 17
click at [1248, 219] on icon "Edit Comments" at bounding box center [1238, 218] width 21 height 21
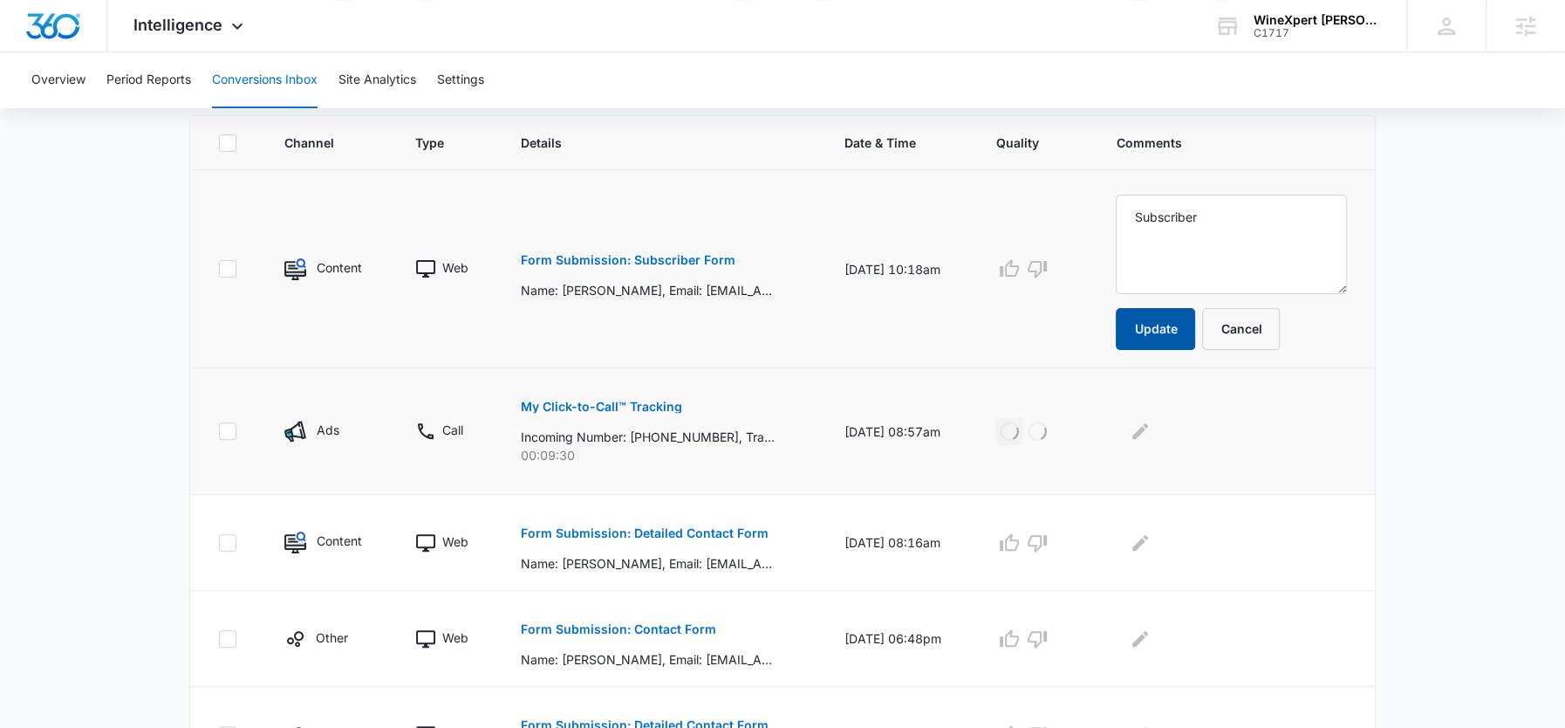
type textarea "Subscriber"
click at [1173, 311] on button "Update" at bounding box center [1155, 329] width 79 height 42
click at [1020, 262] on icon "button" at bounding box center [1009, 268] width 21 height 21
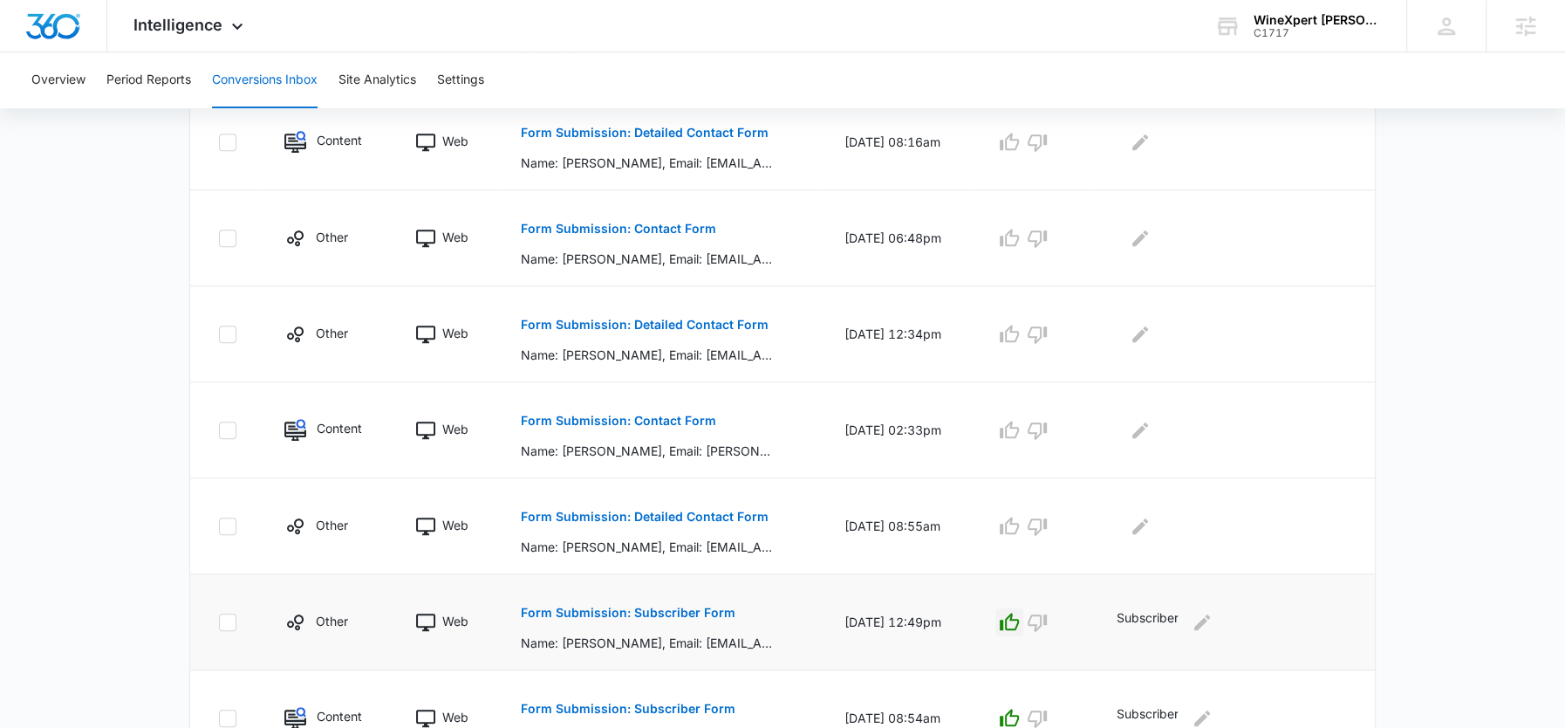
scroll to position [845, 0]
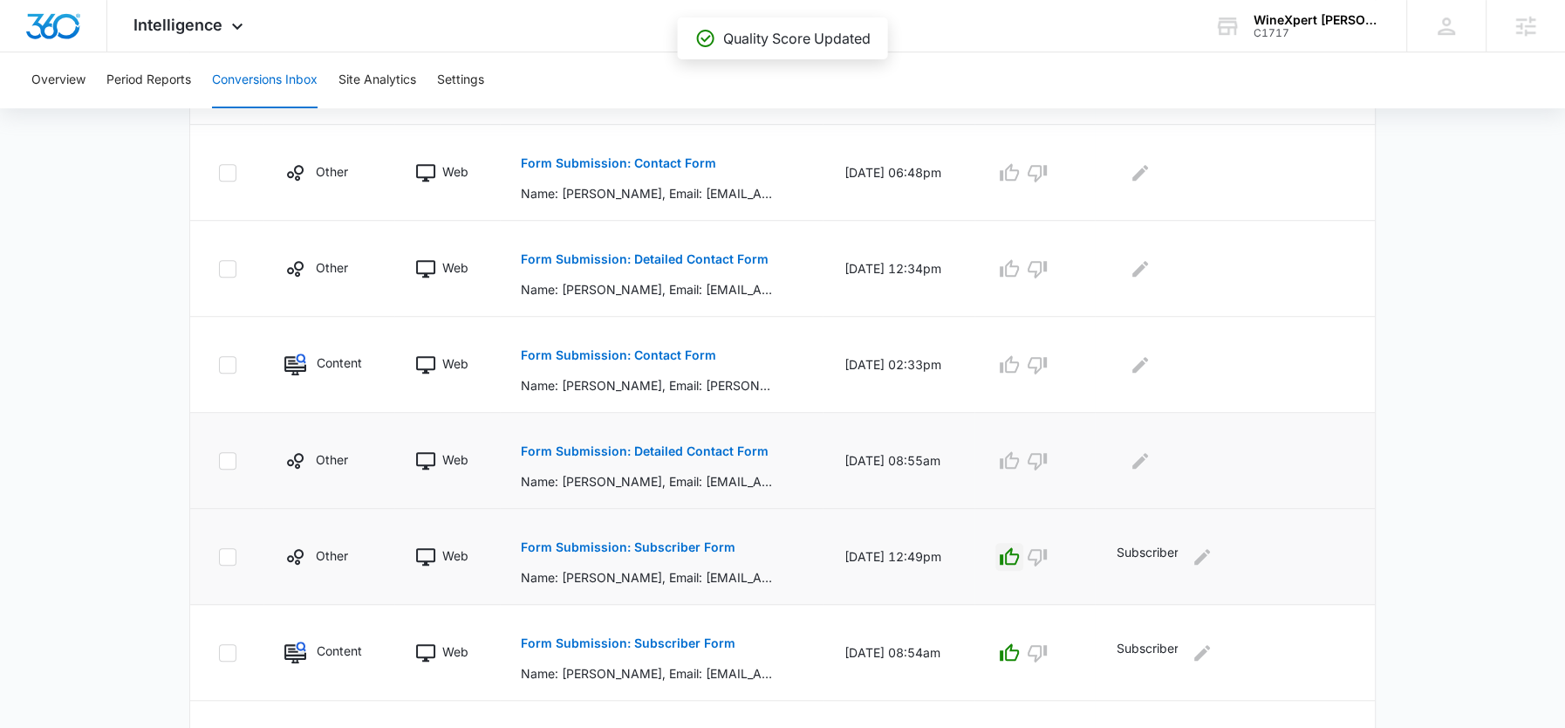
click at [616, 446] on p "Form Submission: Detailed Contact Form" at bounding box center [645, 451] width 248 height 12
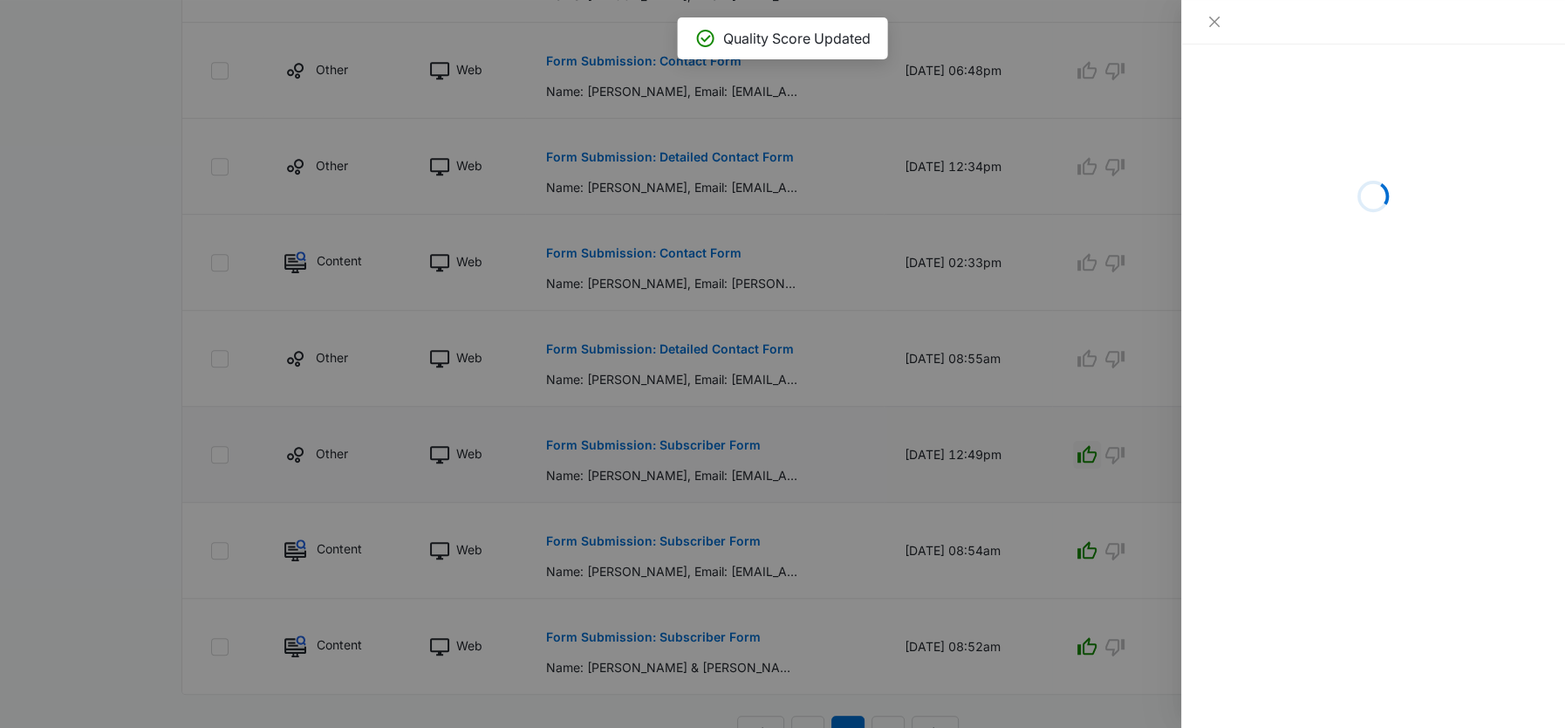
scroll to position [744, 0]
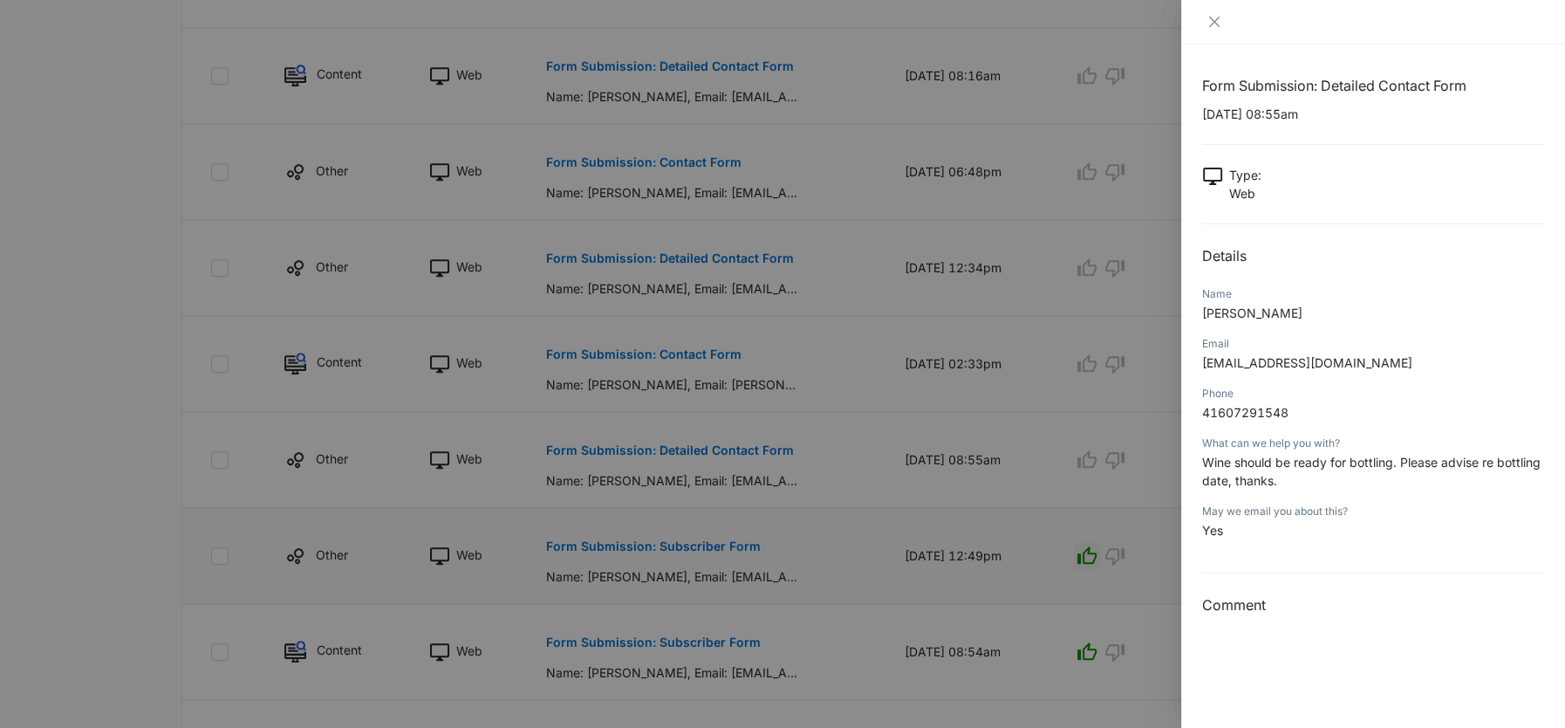
click at [1211, 470] on p "Wine should be ready for bottling. Please advise re bottling date, thanks." at bounding box center [1373, 471] width 342 height 37
click at [1061, 465] on div at bounding box center [782, 364] width 1565 height 728
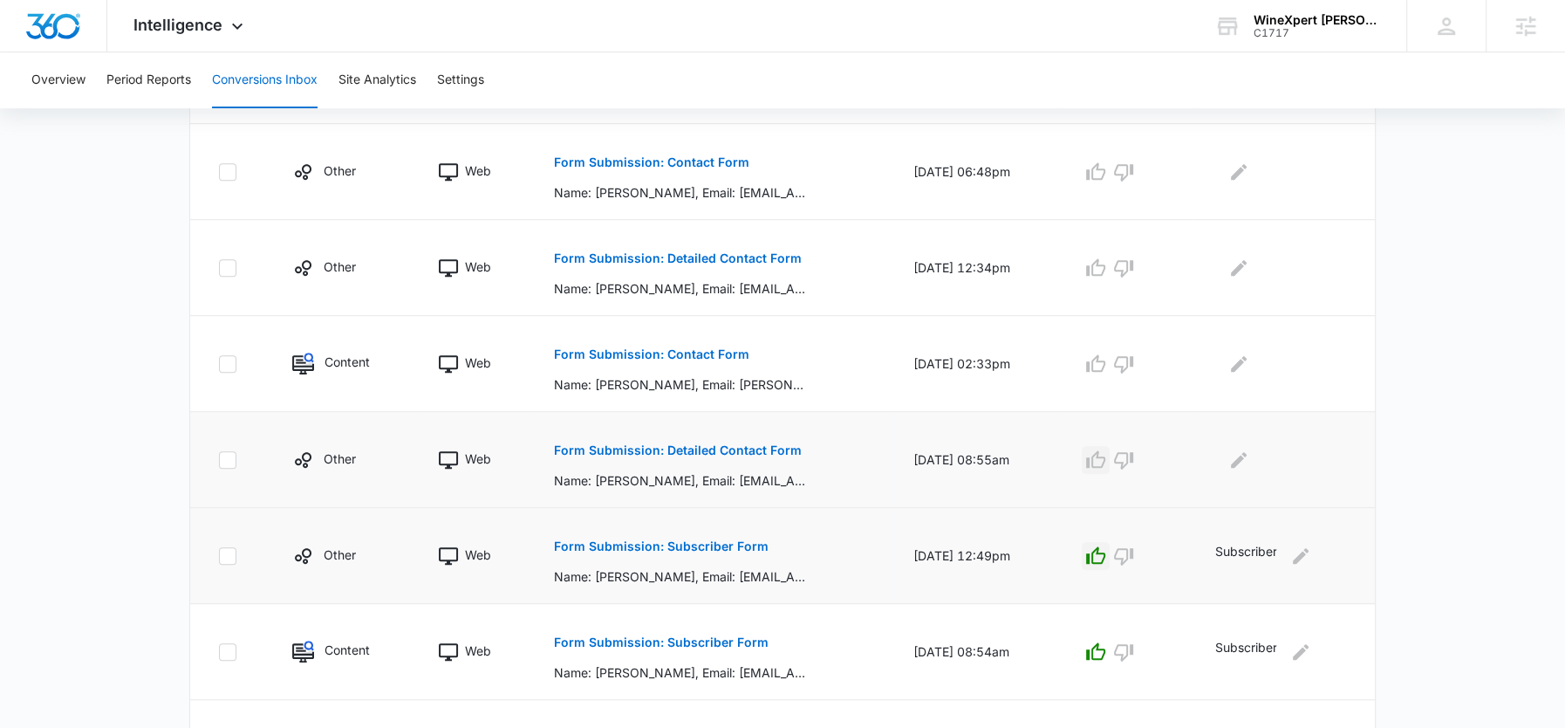
click at [1099, 460] on icon "button" at bounding box center [1095, 459] width 21 height 21
click at [666, 338] on button "Form Submission: Contact Form" at bounding box center [651, 354] width 195 height 42
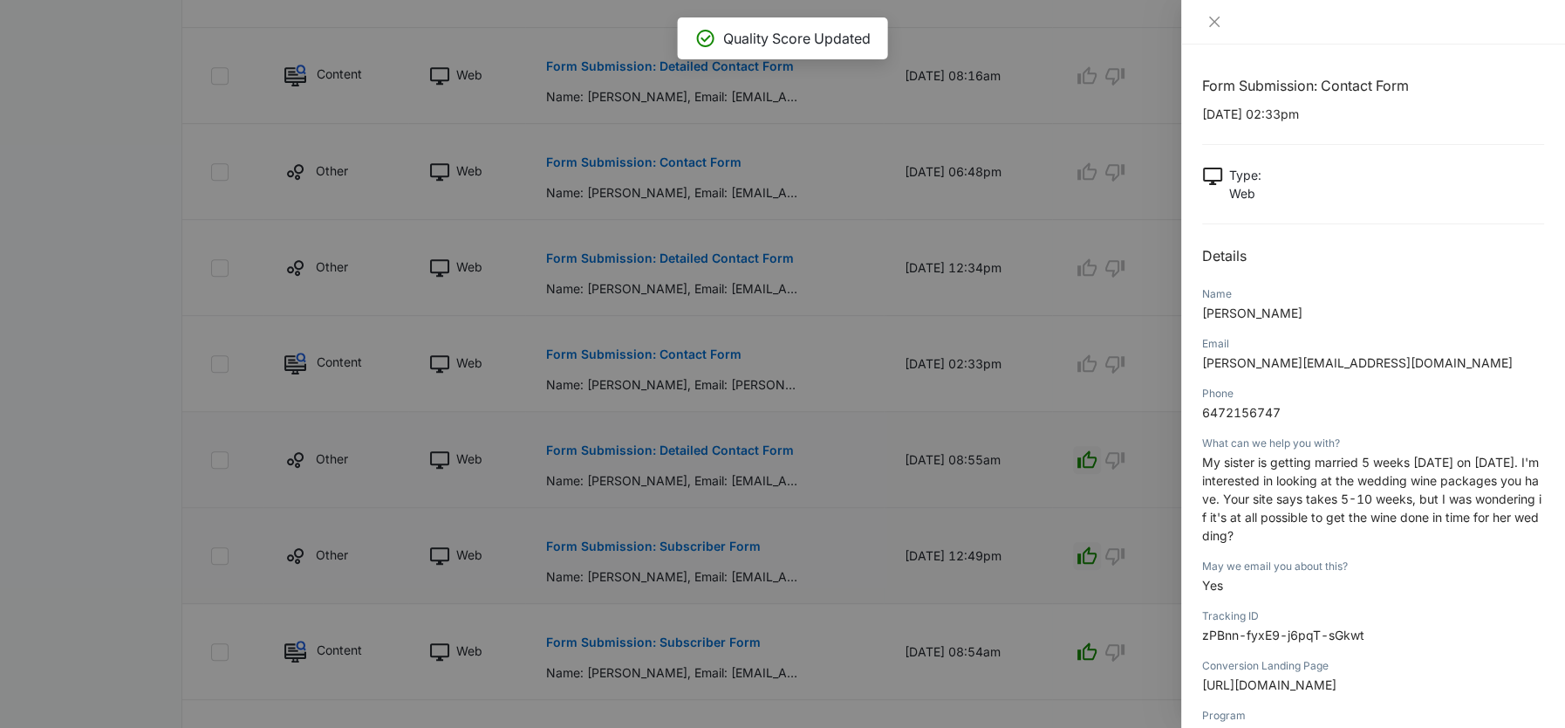
click at [1254, 516] on span "My sister is getting married 5 weeks today on October 19th. I'm interested in l…" at bounding box center [1371, 499] width 339 height 88
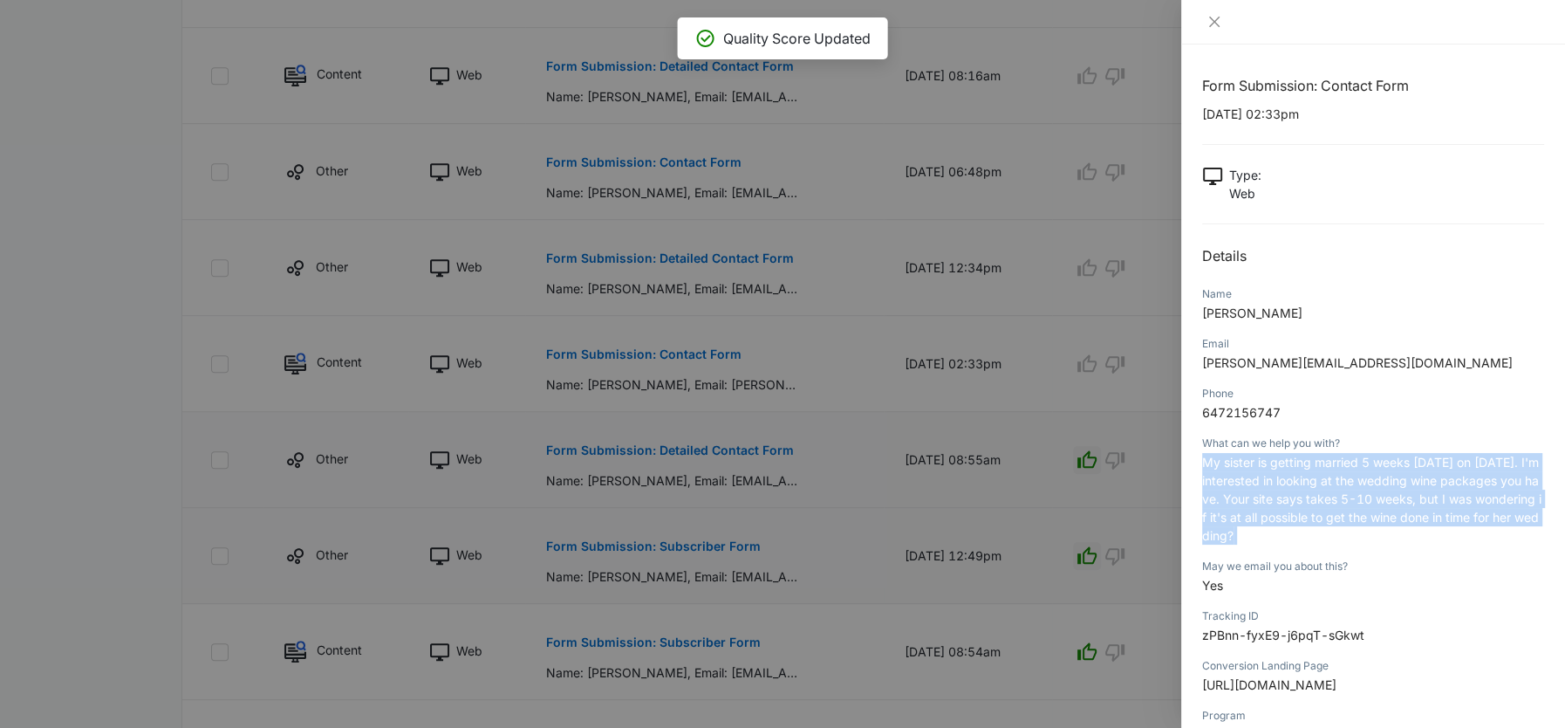
click at [1254, 516] on span "My sister is getting married 5 weeks today on October 19th. I'm interested in l…" at bounding box center [1371, 499] width 339 height 88
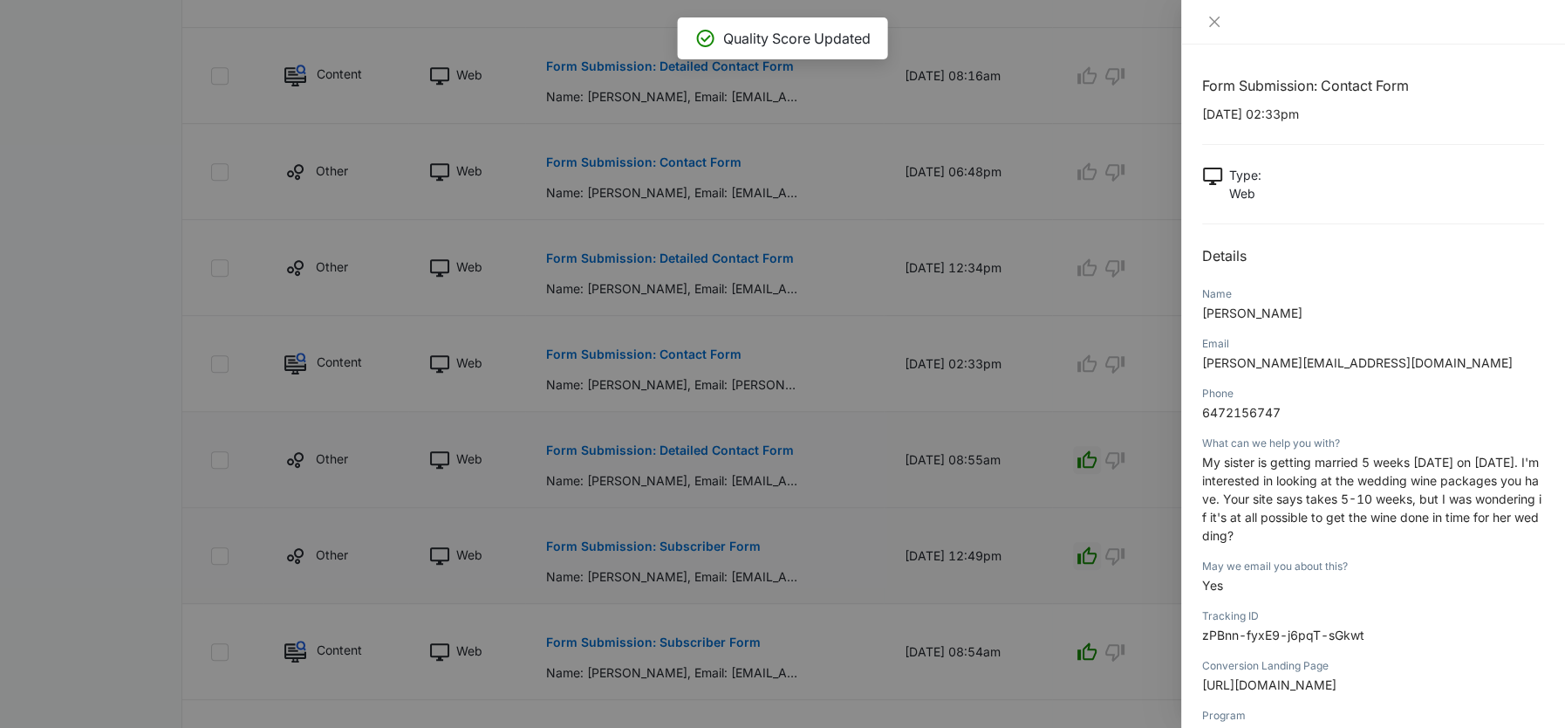
click at [1052, 389] on div at bounding box center [782, 364] width 1565 height 728
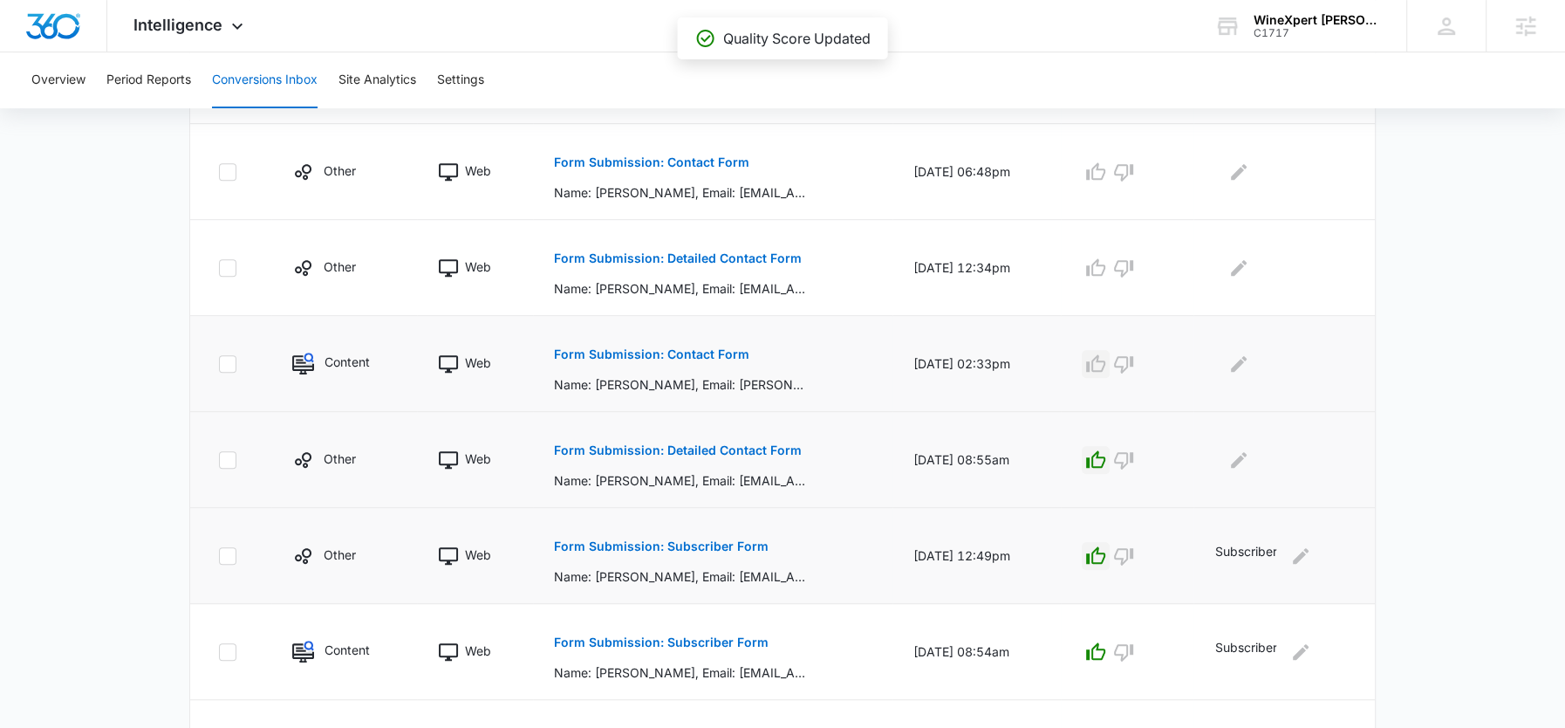
click at [1101, 360] on icon "button" at bounding box center [1095, 362] width 19 height 17
click at [1246, 353] on icon "Edit Comments" at bounding box center [1238, 363] width 21 height 21
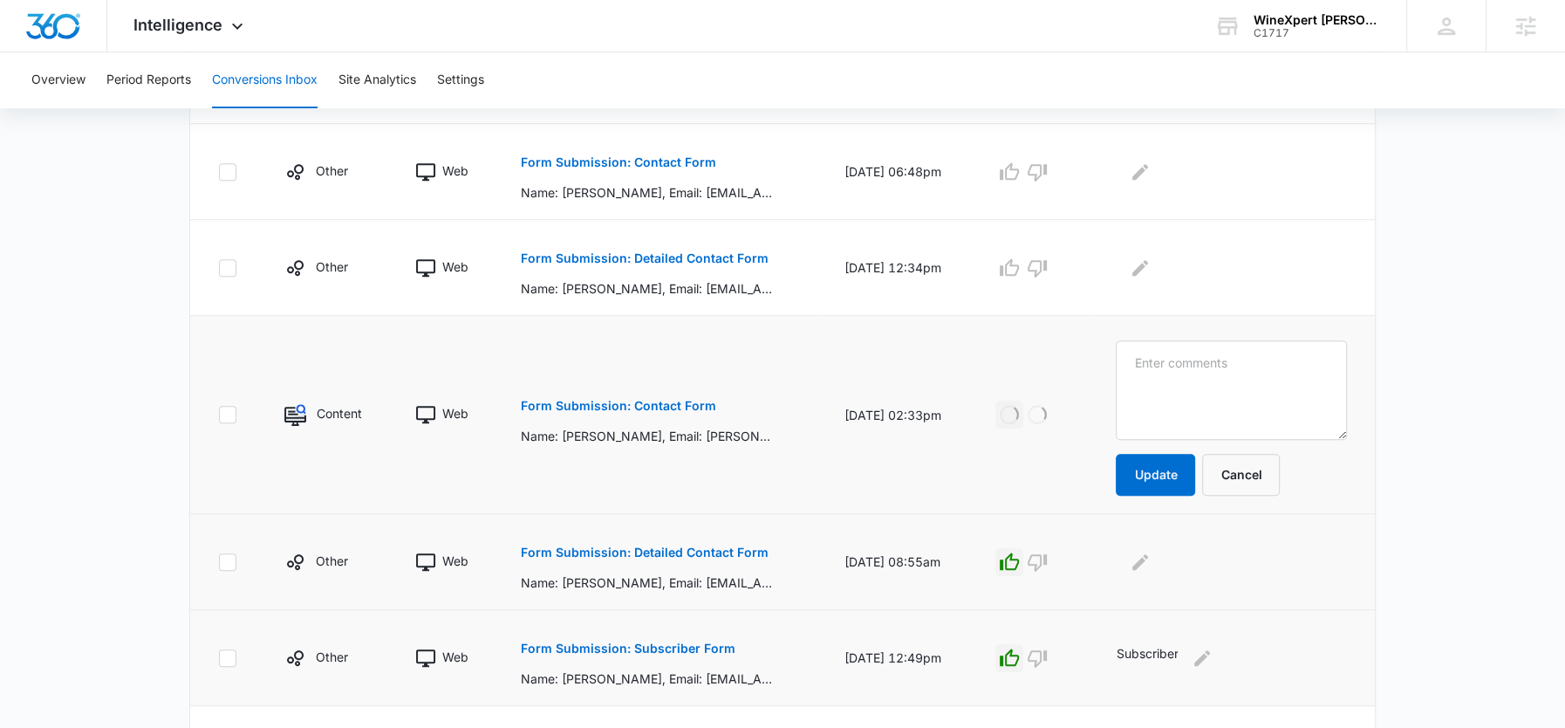
click at [1246, 351] on textarea at bounding box center [1231, 389] width 231 height 99
type textarea "wedding wine"
click at [1172, 456] on button "Update" at bounding box center [1155, 475] width 79 height 42
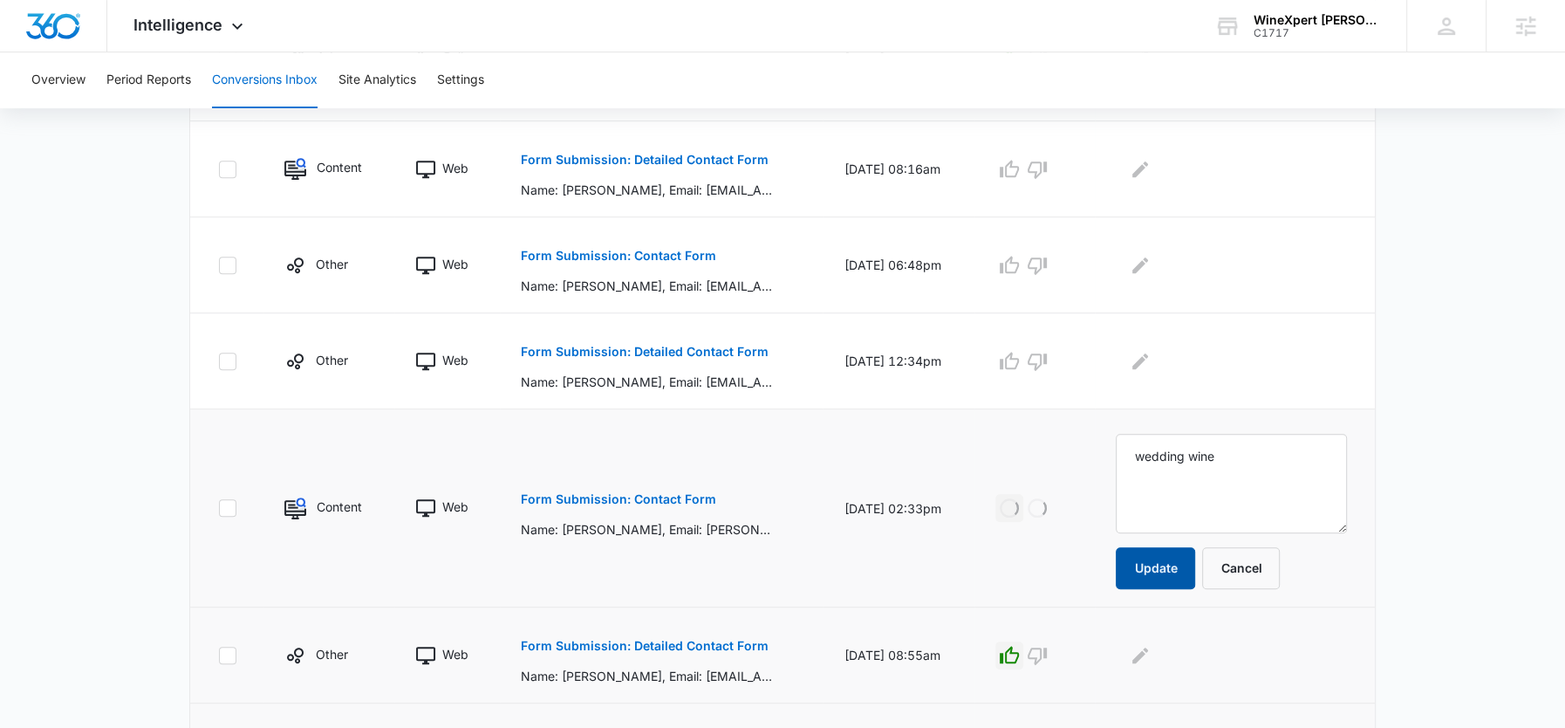
scroll to position [597, 0]
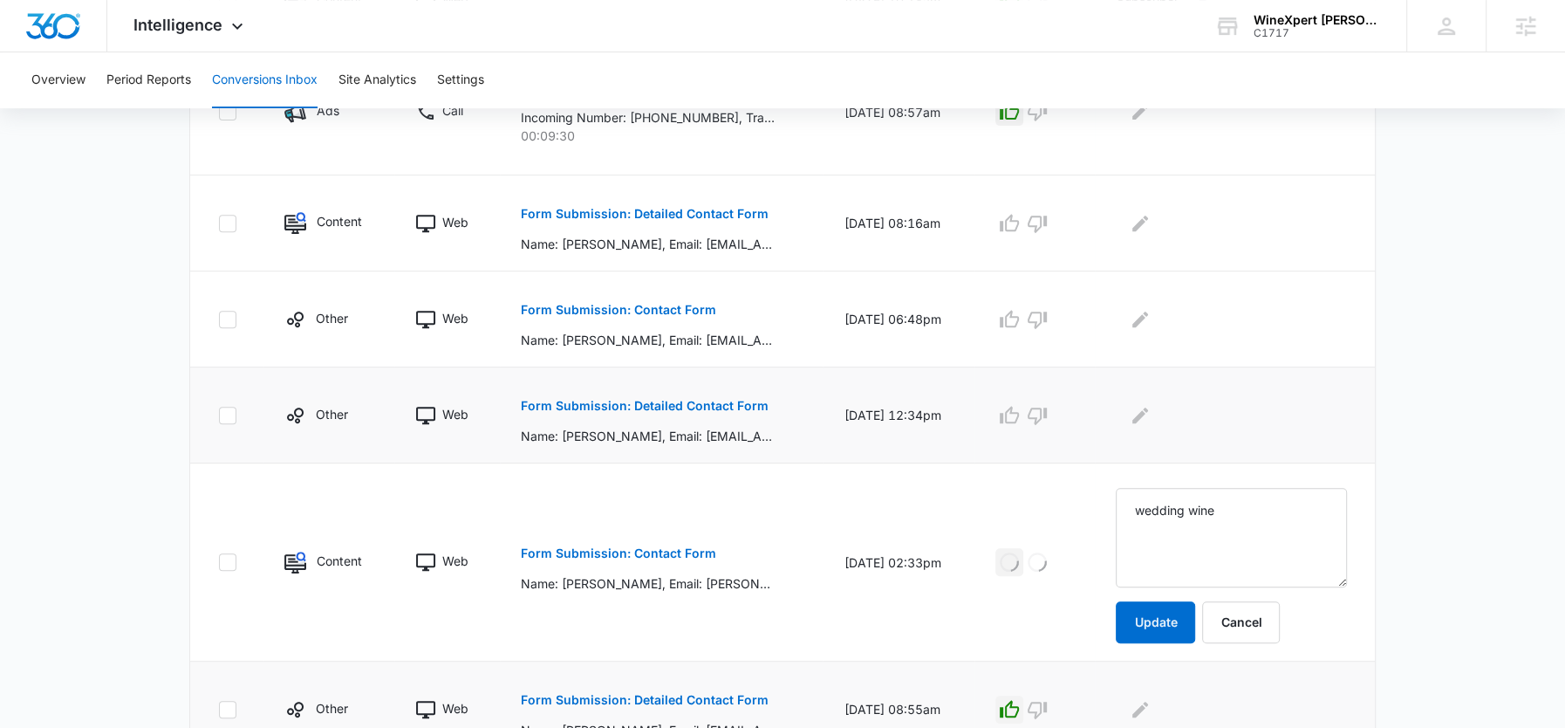
click at [675, 412] on button "Form Submission: Detailed Contact Form" at bounding box center [645, 406] width 248 height 42
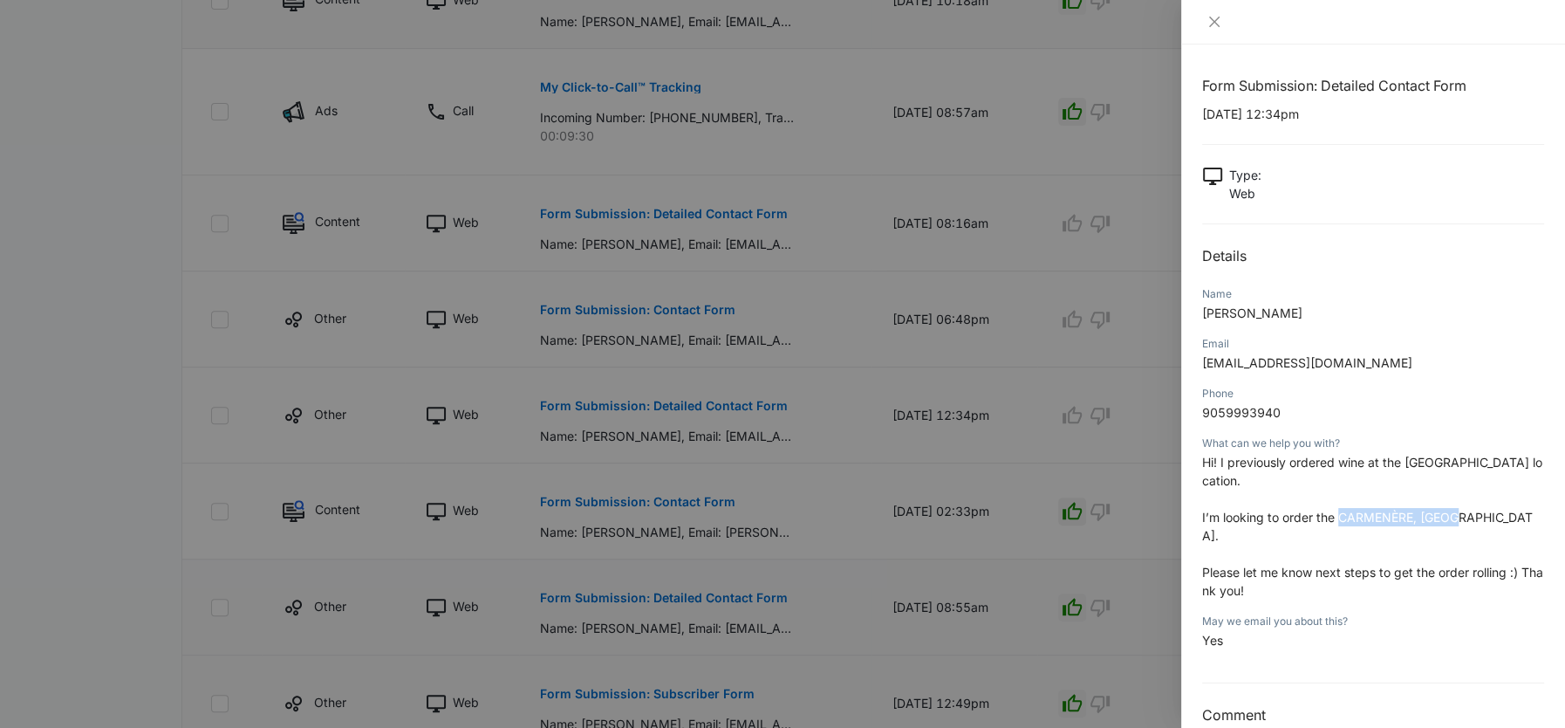
drag, startPoint x: 1451, startPoint y: 496, endPoint x: 1336, endPoint y: 496, distance: 114.3
click at [1336, 509] on span "I’m looking to order the CARMENÈRE, CHILE." at bounding box center [1367, 525] width 331 height 33
click at [881, 379] on div at bounding box center [782, 364] width 1565 height 728
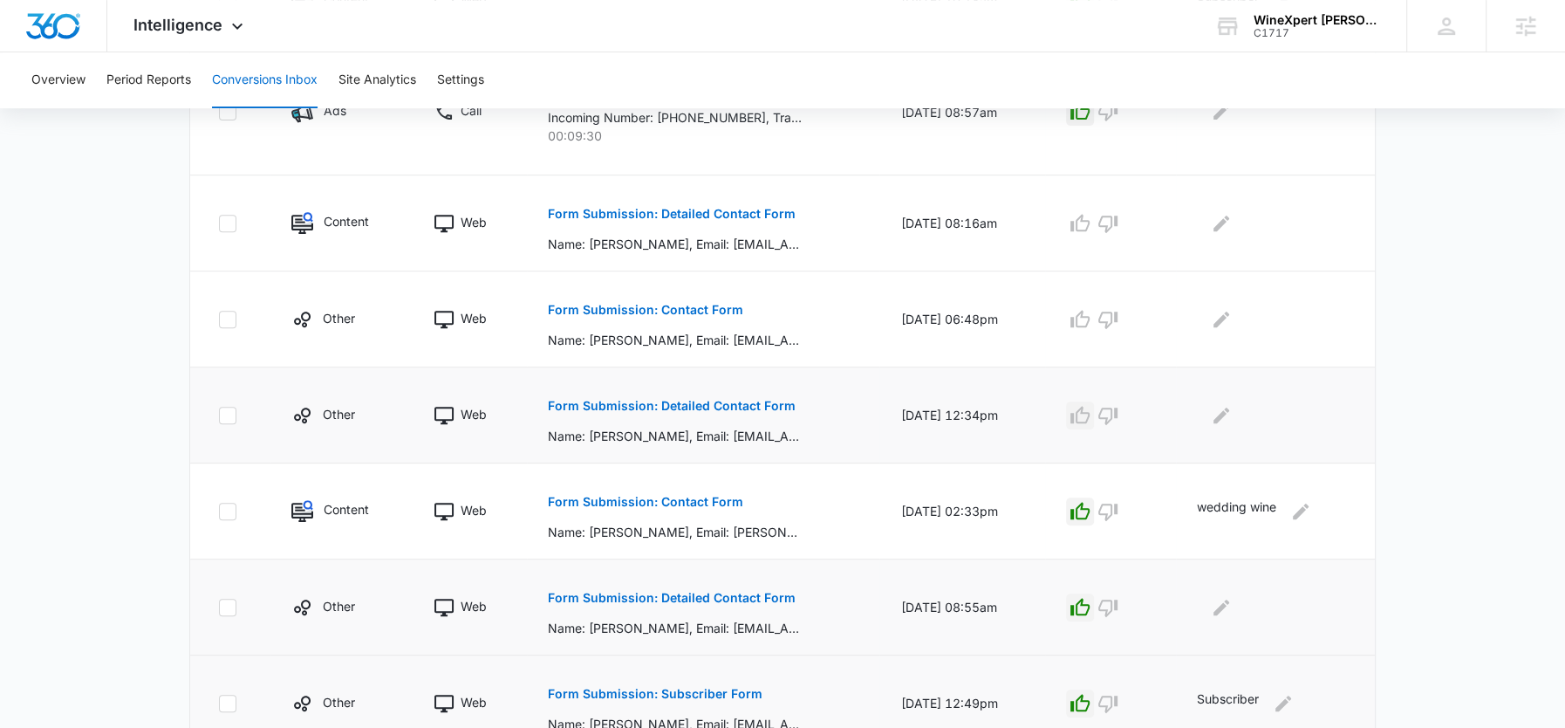
click at [1087, 409] on icon "button" at bounding box center [1080, 415] width 21 height 21
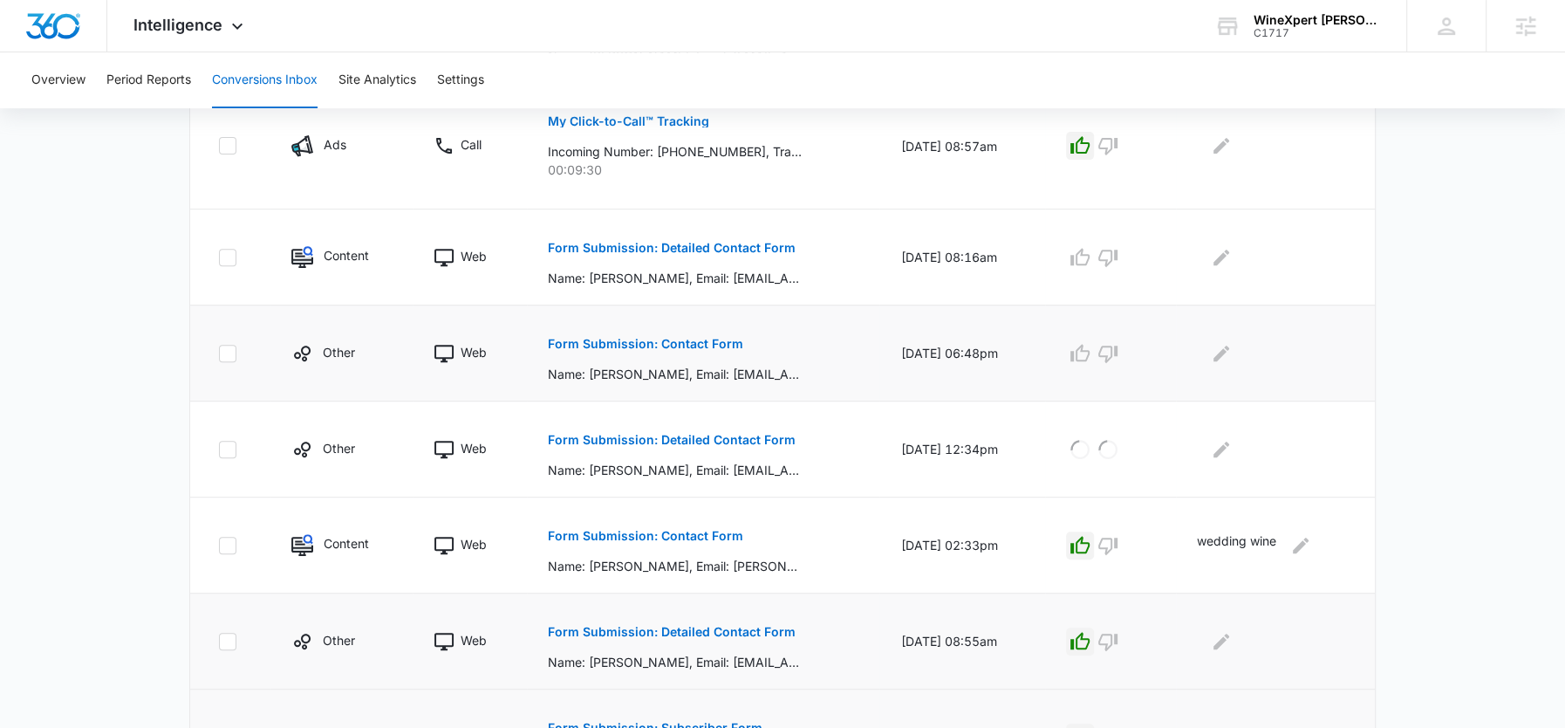
click at [717, 338] on p "Form Submission: Contact Form" at bounding box center [645, 344] width 195 height 12
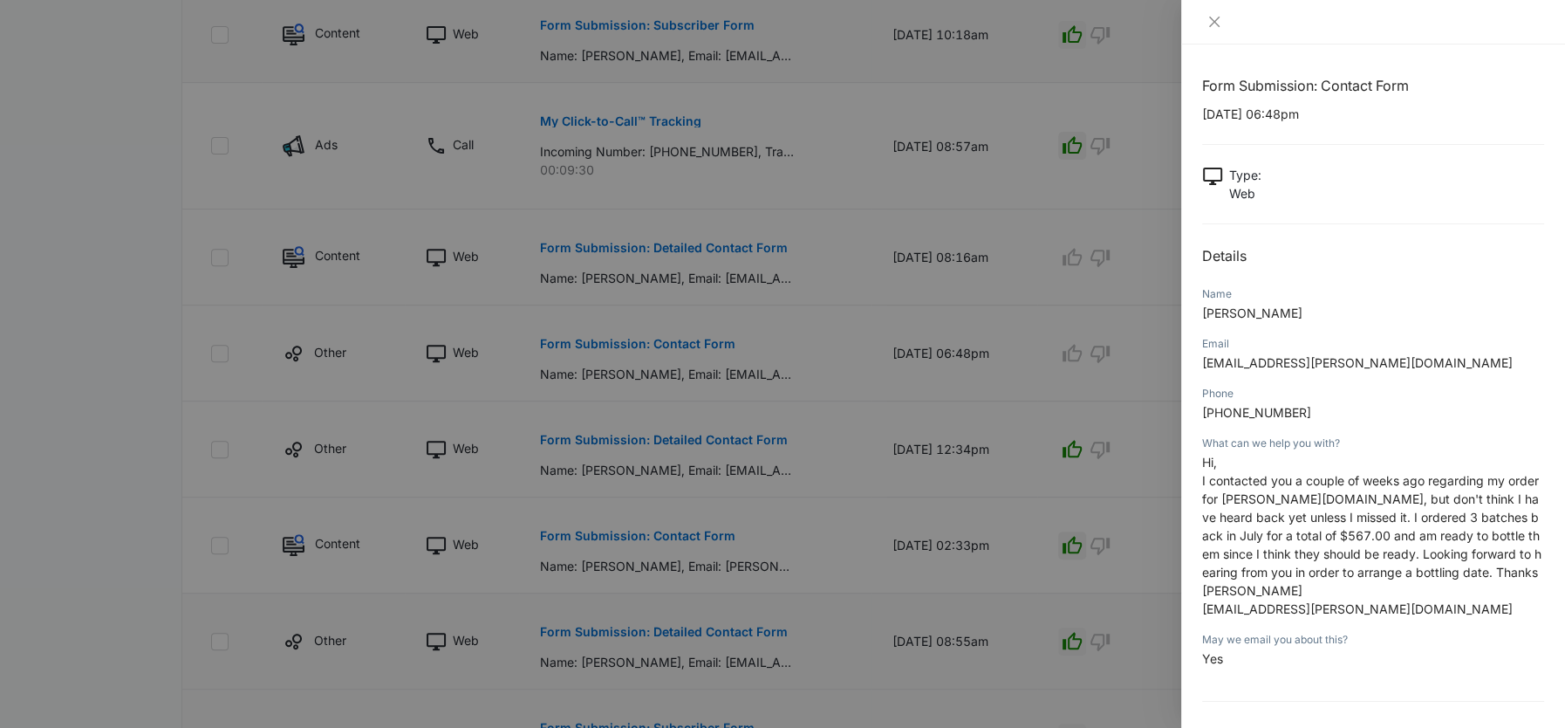
click at [933, 368] on div at bounding box center [782, 364] width 1565 height 728
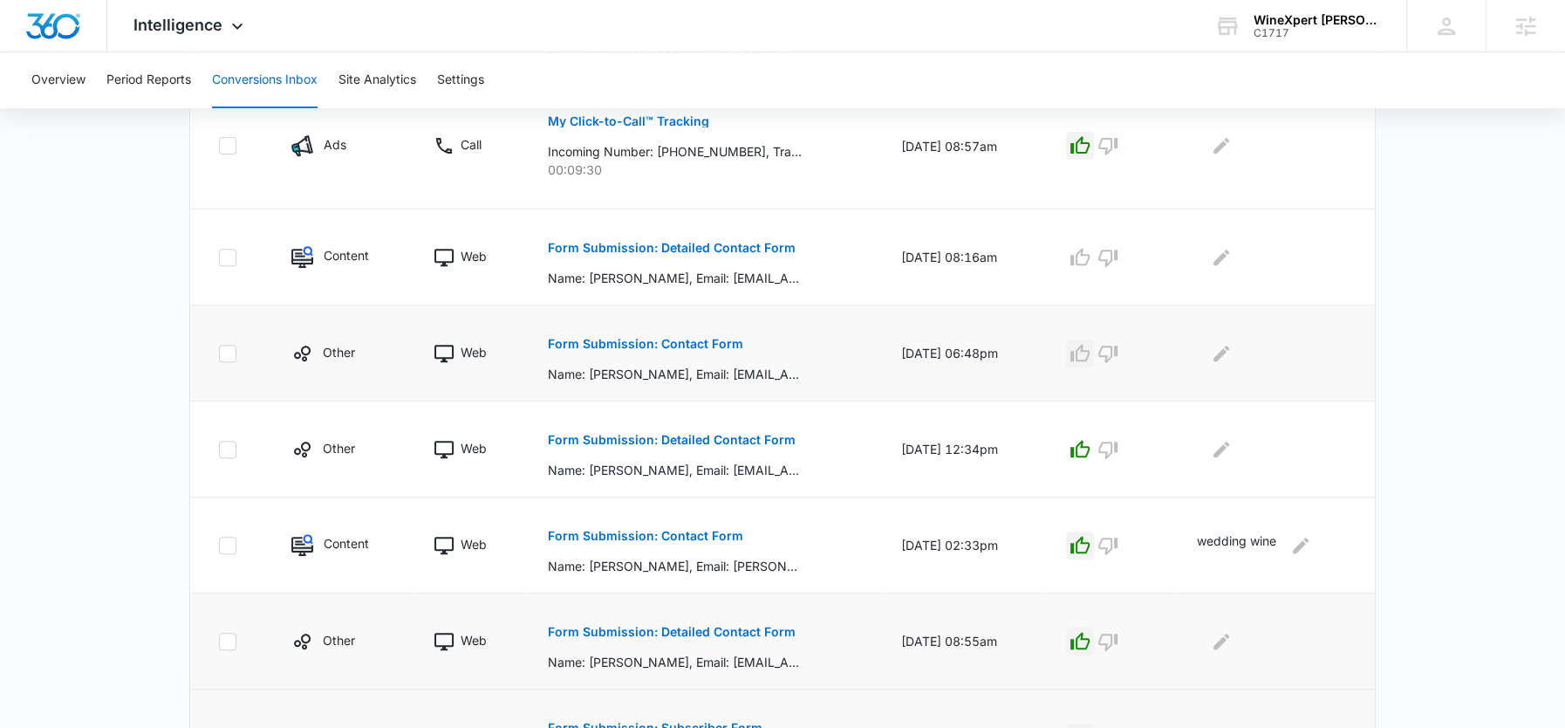
click at [1090, 349] on icon "button" at bounding box center [1080, 353] width 21 height 21
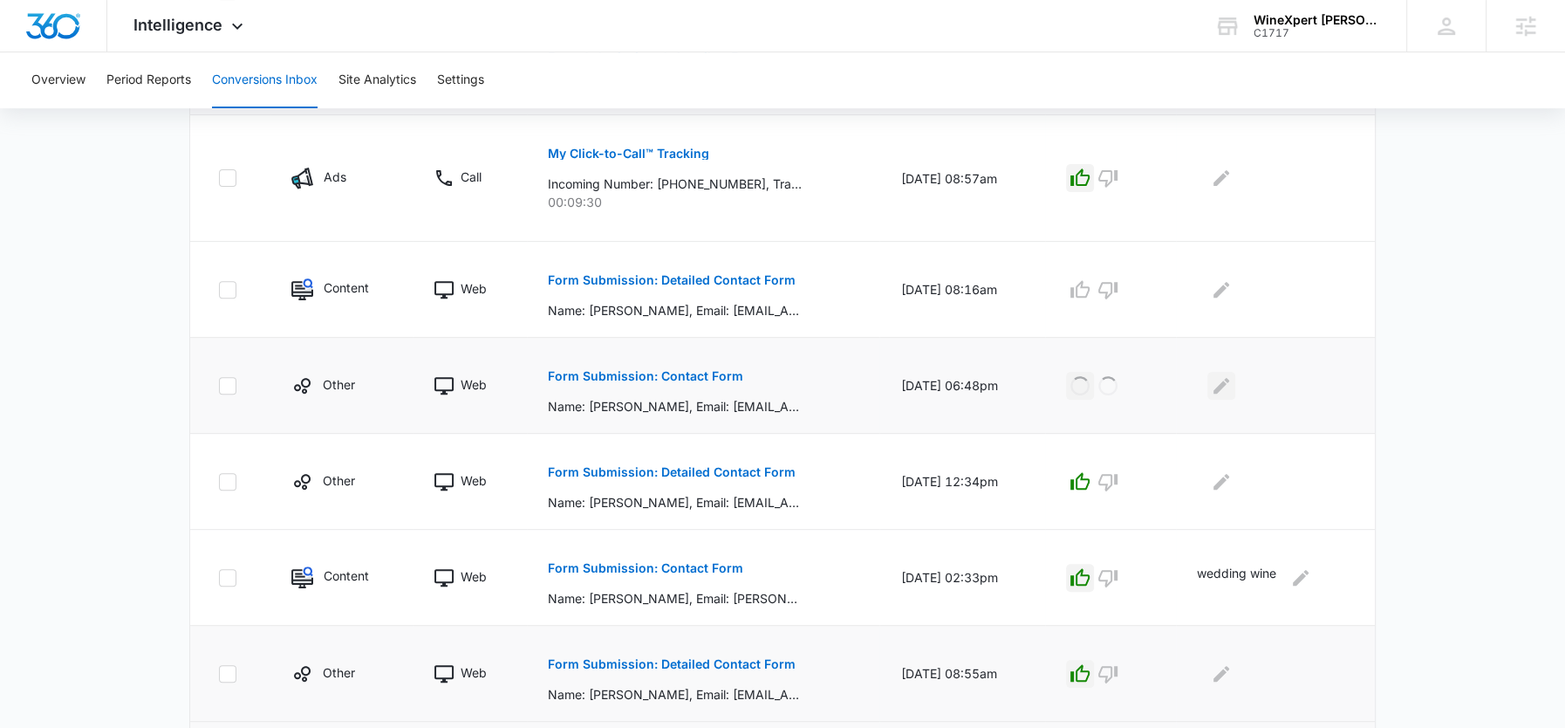
click at [1223, 395] on button "Edit Comments" at bounding box center [1221, 386] width 28 height 28
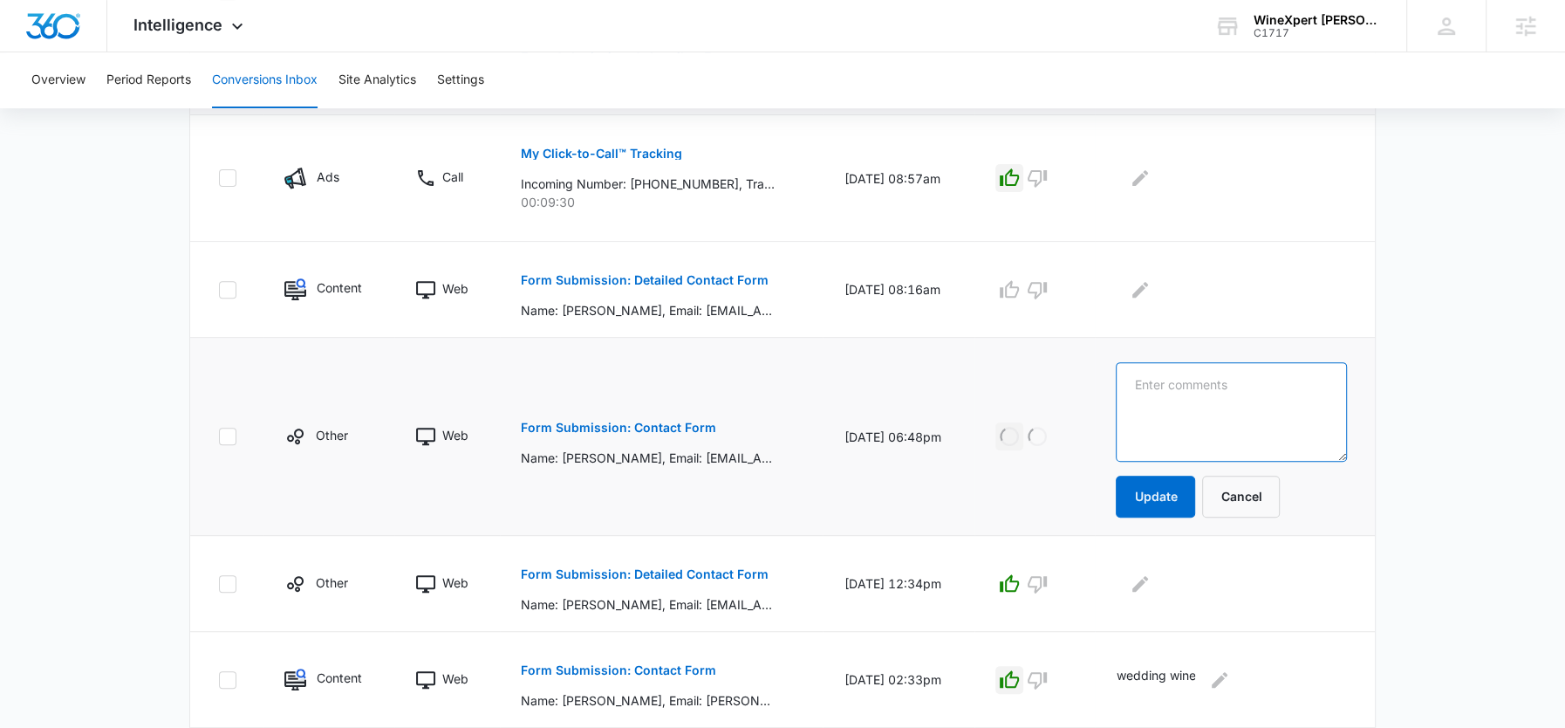
click at [1225, 395] on textarea at bounding box center [1231, 411] width 231 height 99
paste textarea "Subscriber"
type textarea "Subscriber"
click at [1224, 398] on textarea at bounding box center [1231, 411] width 231 height 99
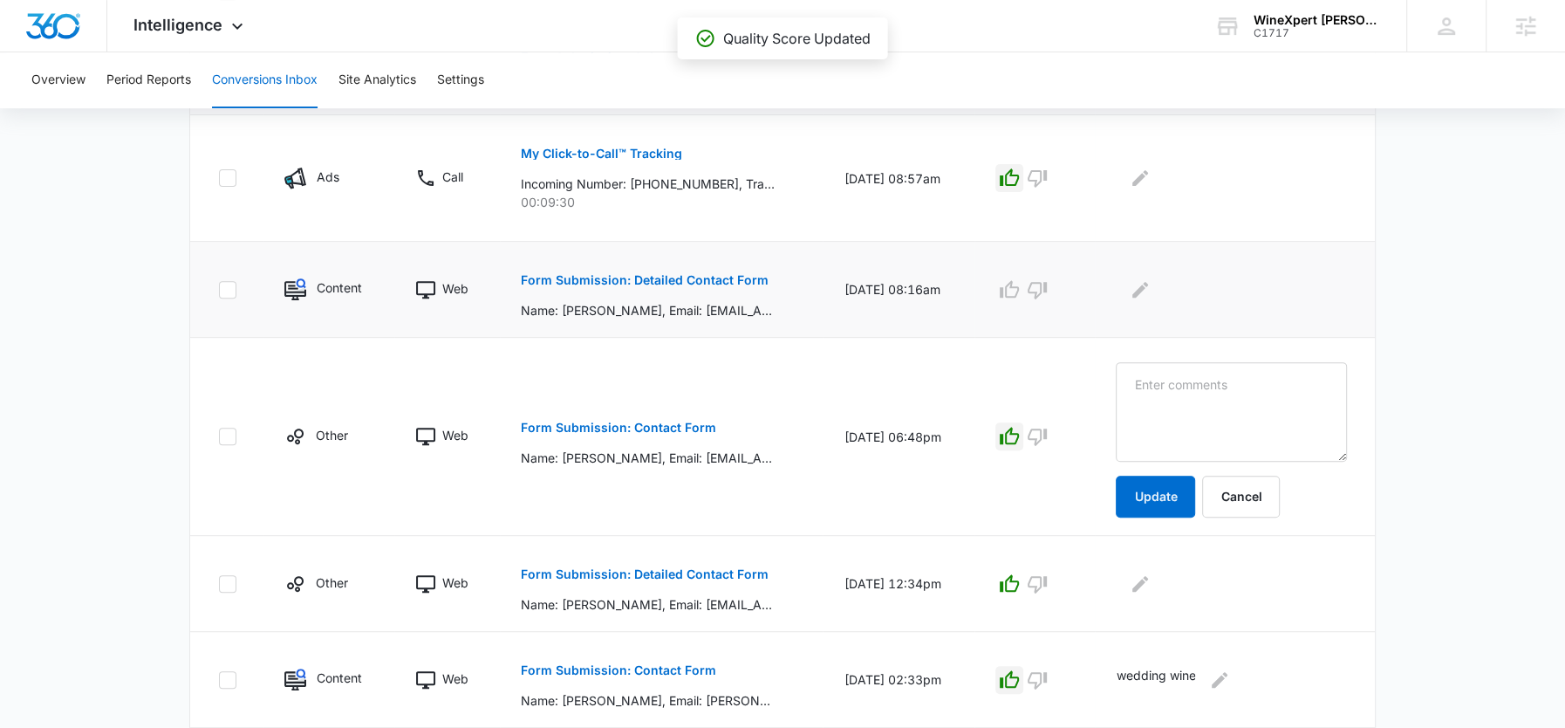
click at [676, 285] on button "Form Submission: Detailed Contact Form" at bounding box center [645, 280] width 248 height 42
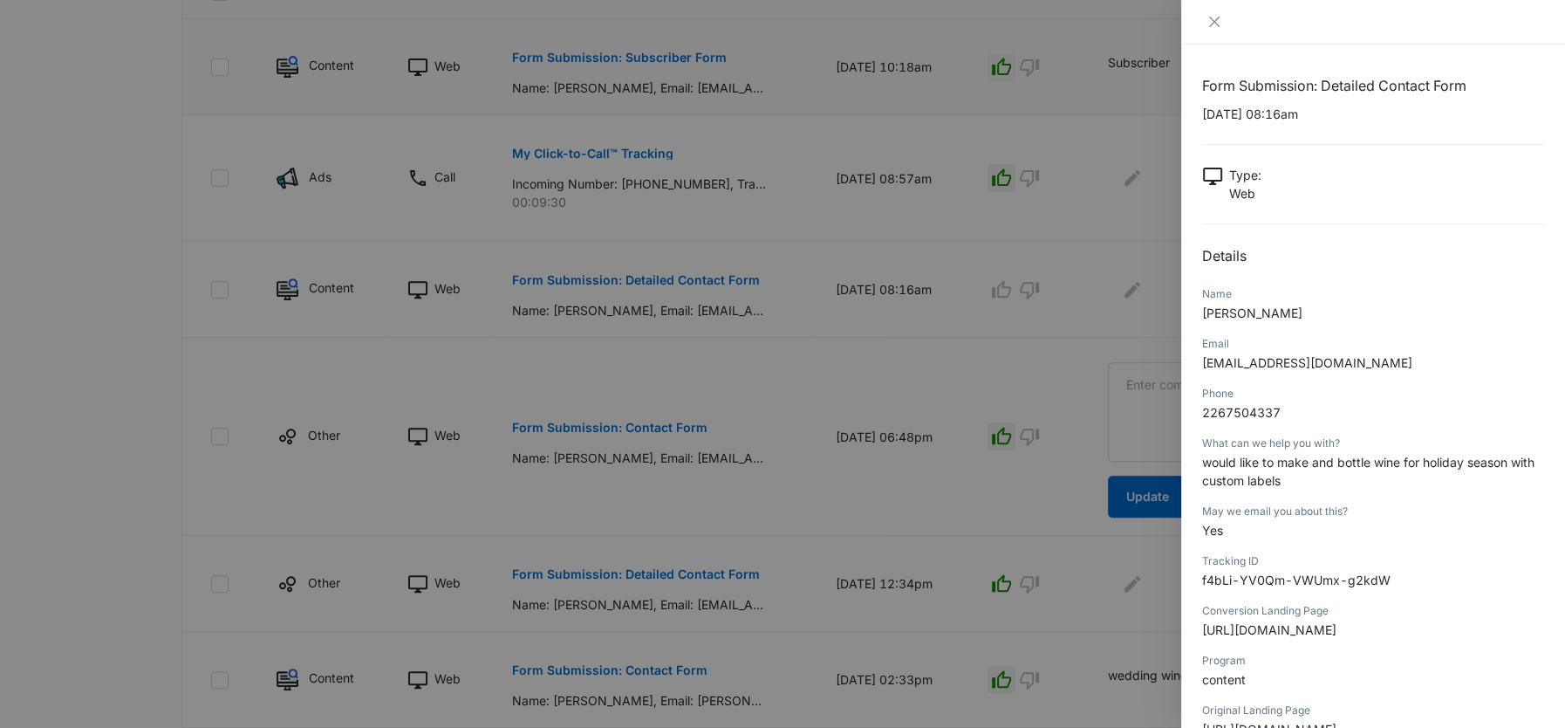
click at [1234, 483] on span "would like to make and bottle wine for holiday season with custom labels" at bounding box center [1368, 471] width 332 height 33
copy span "would like to make and bottle wine for holiday season with custom labels"
click at [1081, 327] on div at bounding box center [782, 364] width 1565 height 728
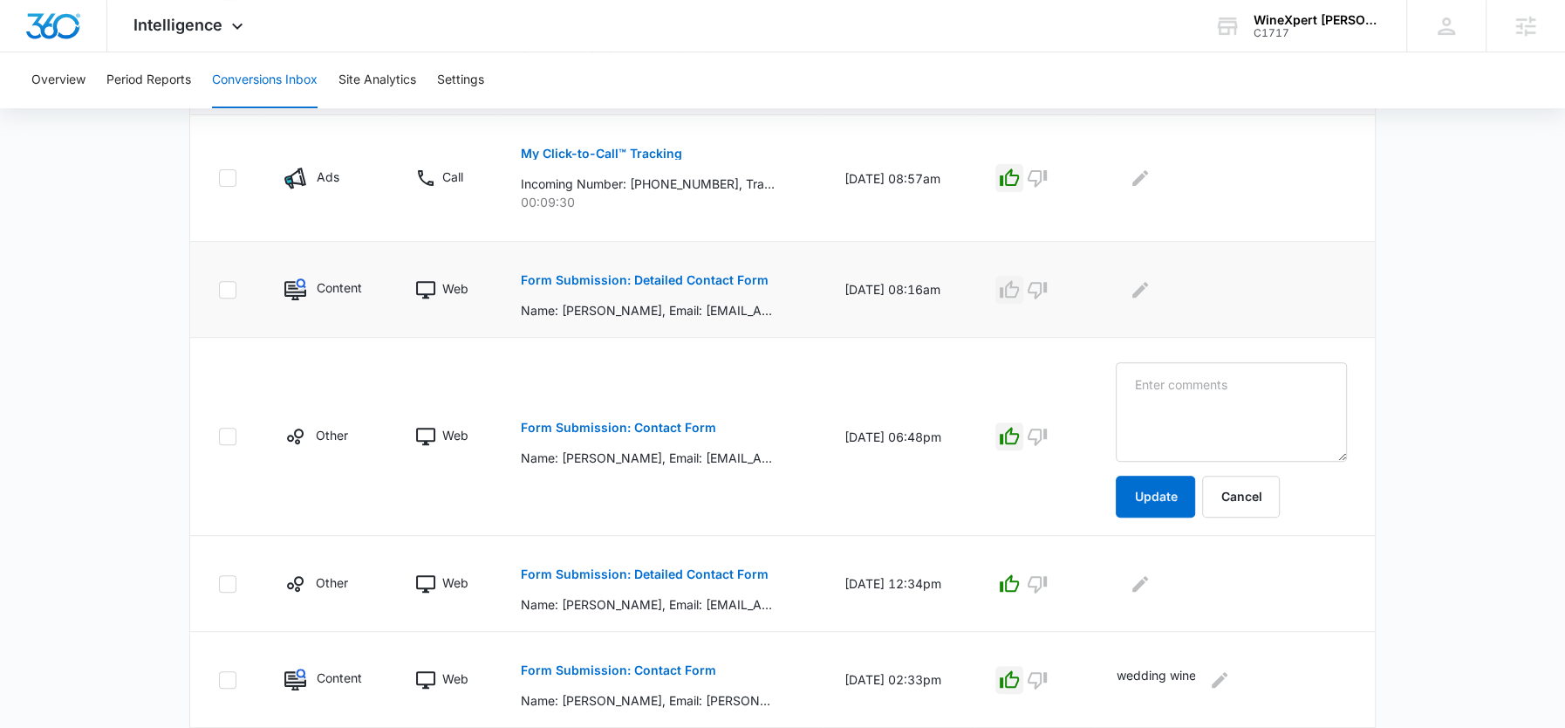
click at [1020, 295] on icon "button" at bounding box center [1009, 289] width 21 height 21
click at [1151, 287] on icon "Edit Comments" at bounding box center [1140, 289] width 21 height 21
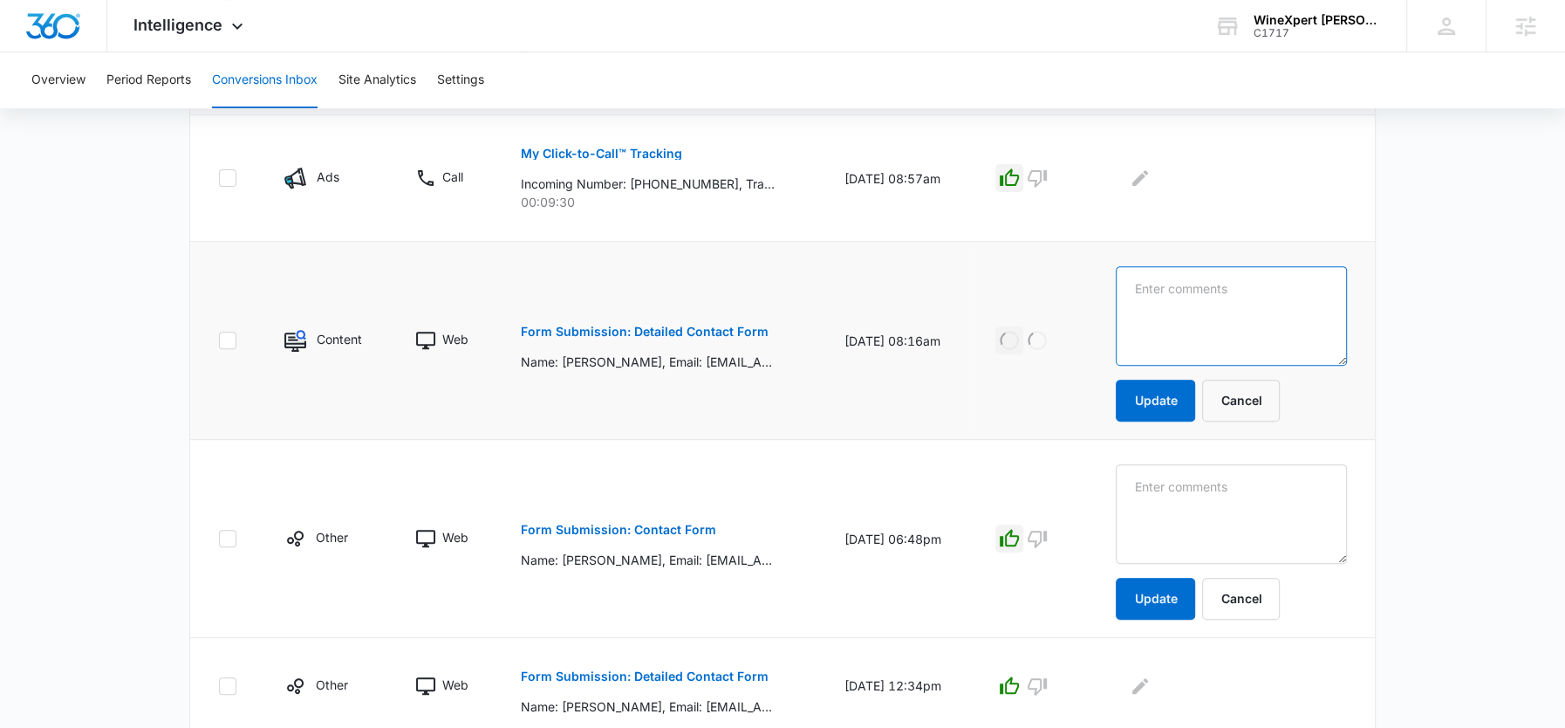
click at [1173, 287] on textarea at bounding box center [1231, 315] width 231 height 99
paste textarea "would like to make and bottle wine for holiday season with custom labels"
type textarea "would like to make and bottle wine for holiday season with custom labels"
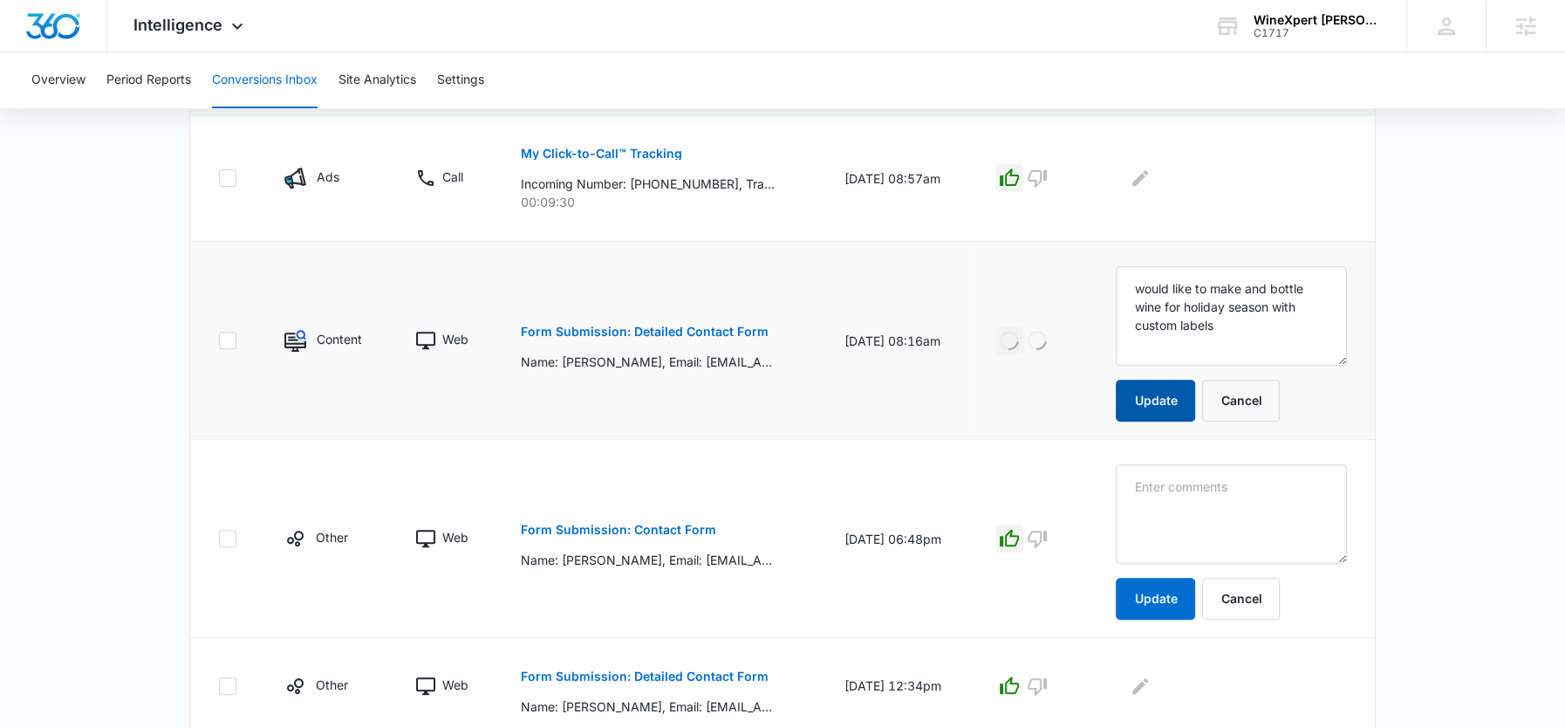
click at [1177, 393] on button "Update" at bounding box center [1155, 400] width 79 height 42
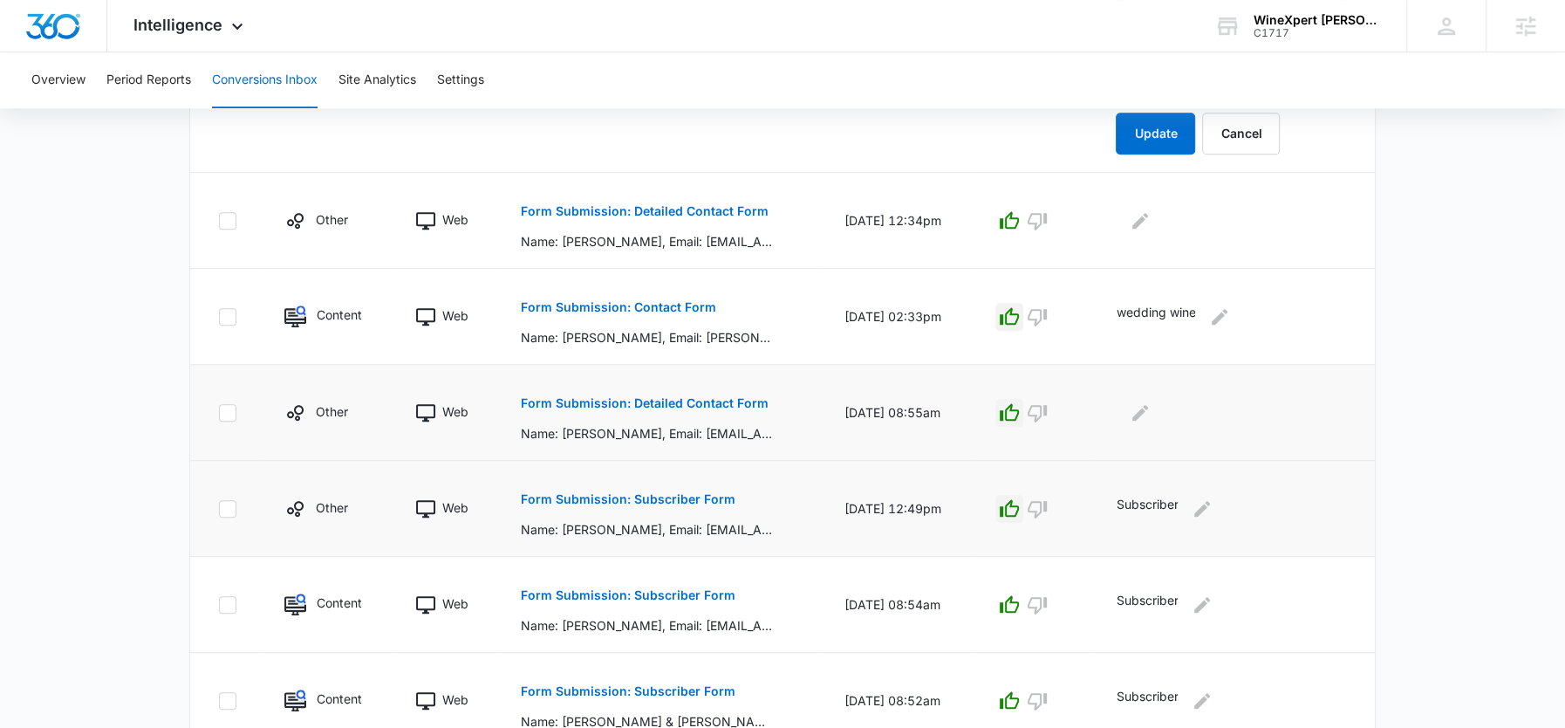
scroll to position [1064, 0]
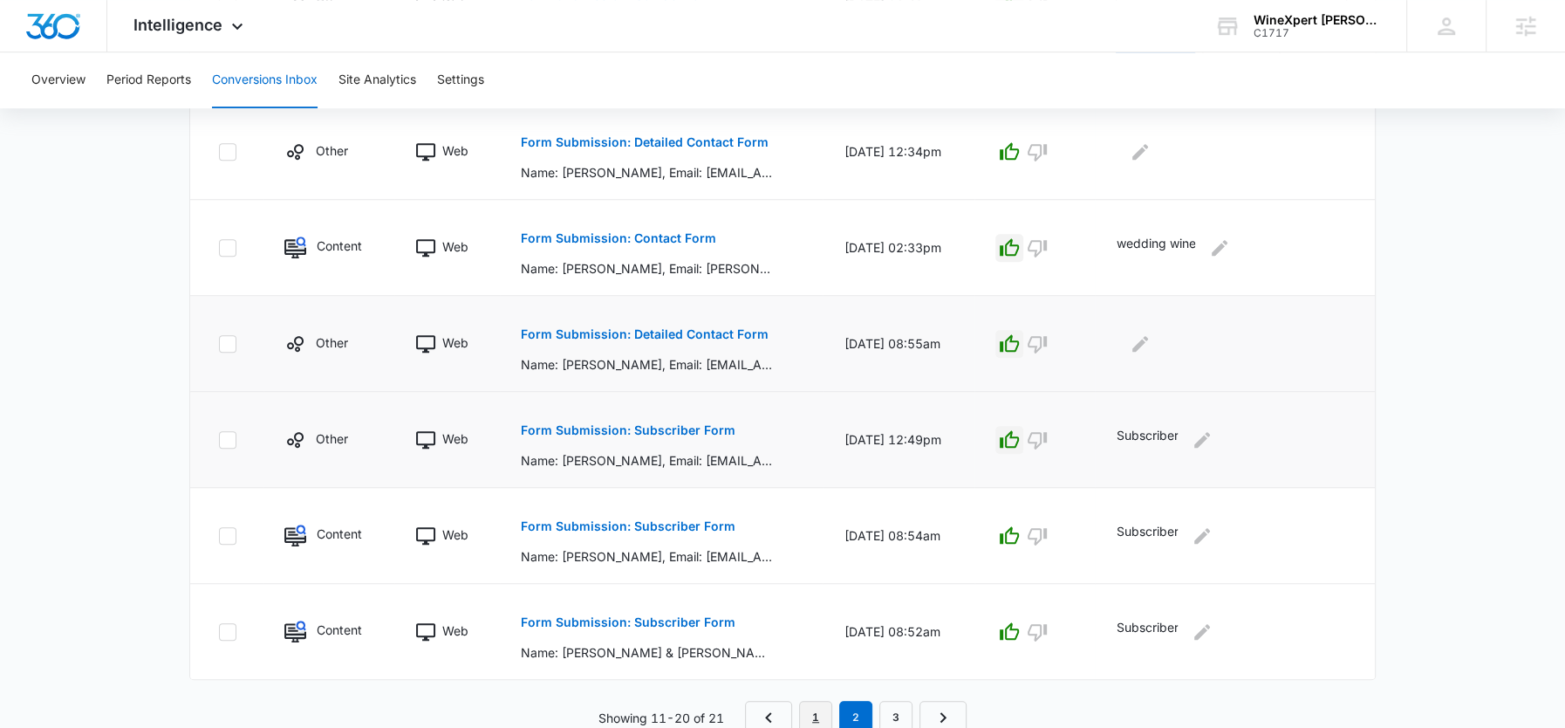
click at [822, 708] on link "1" at bounding box center [815, 717] width 33 height 33
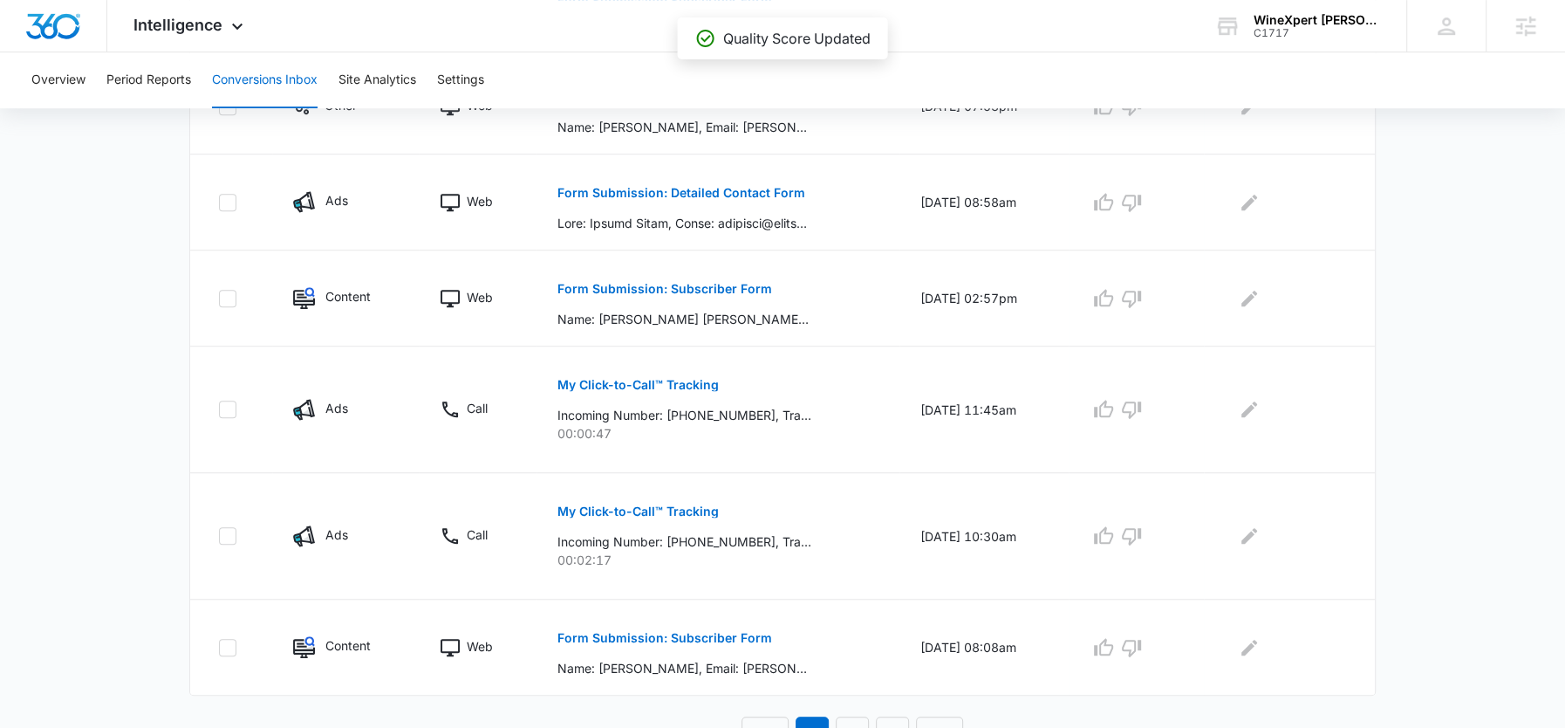
scroll to position [892, 0]
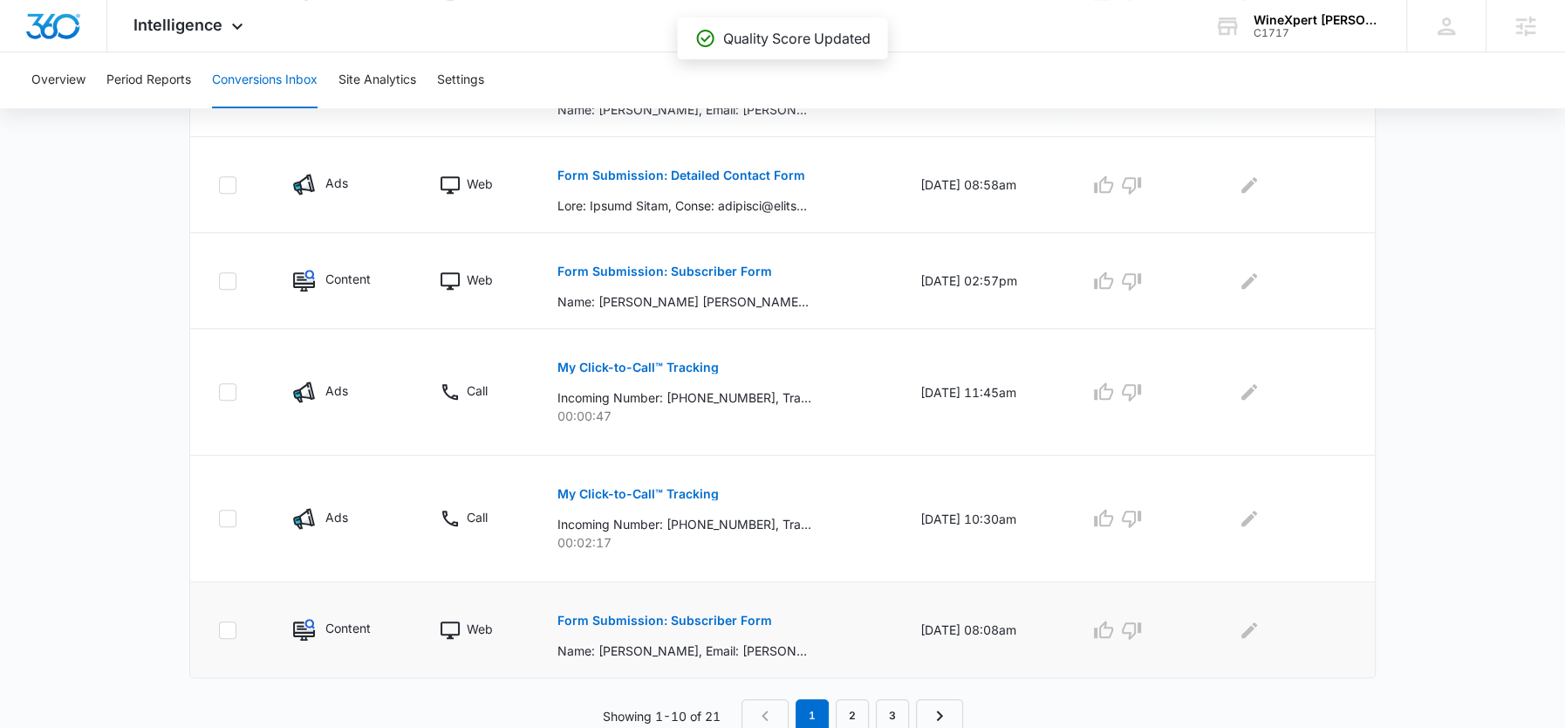
click at [618, 626] on button "Form Submission: Subscriber Form" at bounding box center [664, 620] width 215 height 42
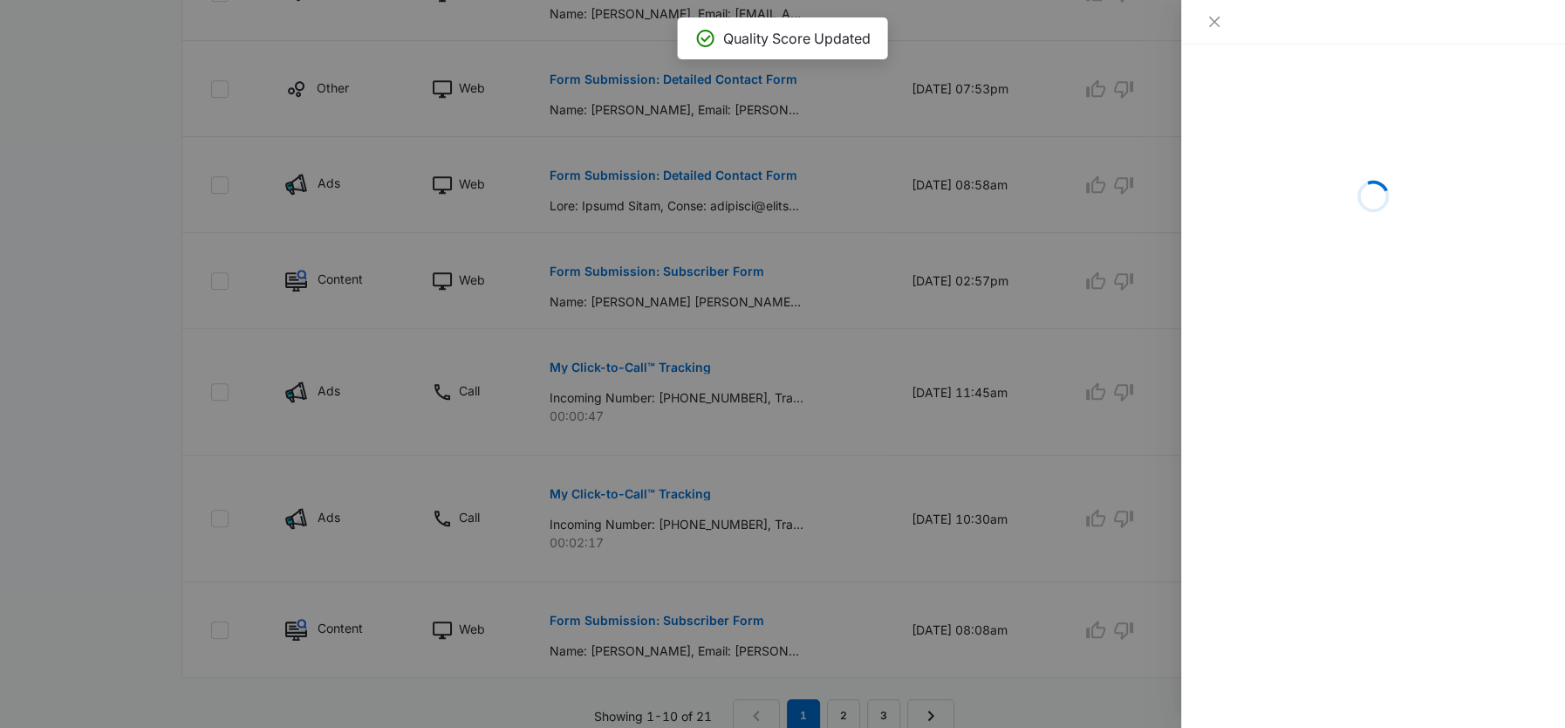
click at [865, 553] on div at bounding box center [782, 364] width 1565 height 728
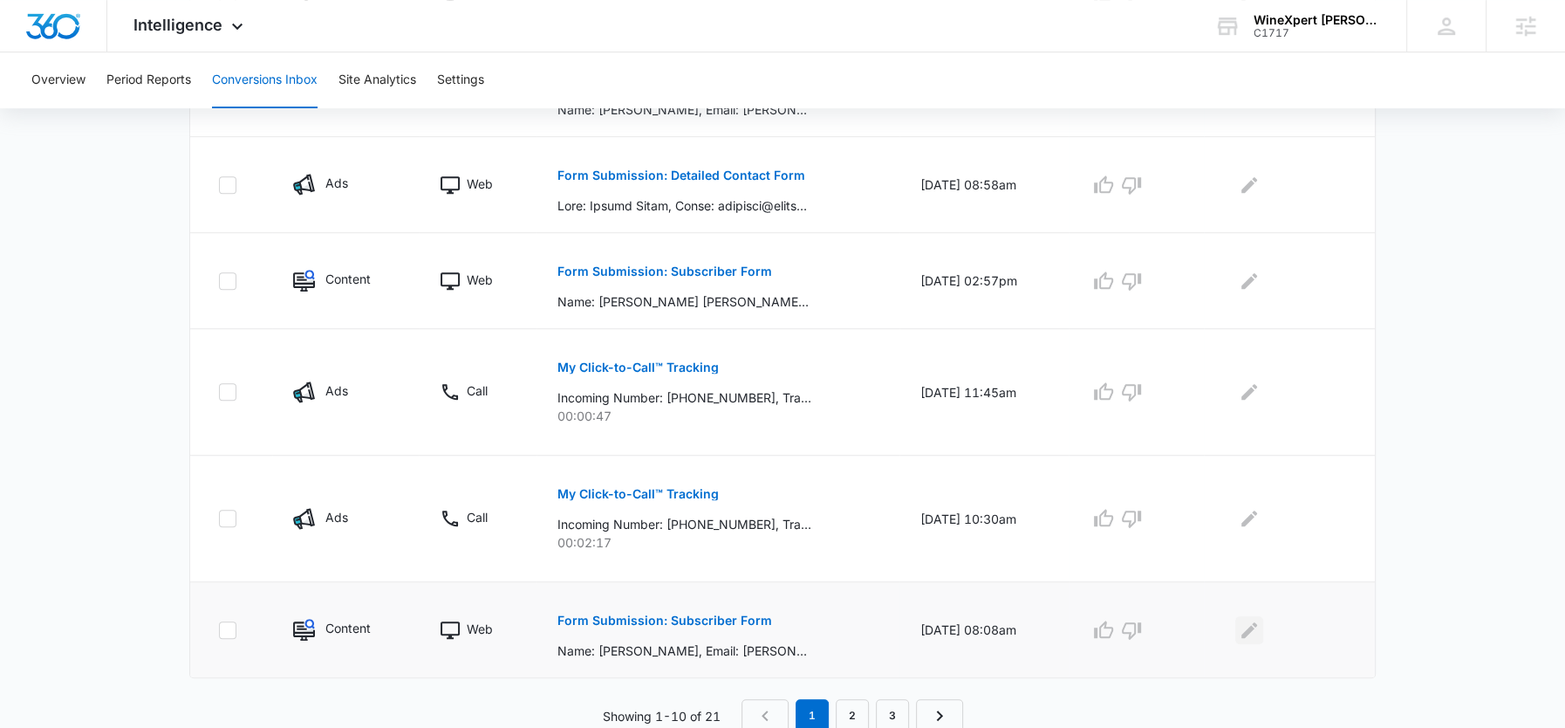
click at [1248, 632] on icon "Edit Comments" at bounding box center [1249, 629] width 21 height 21
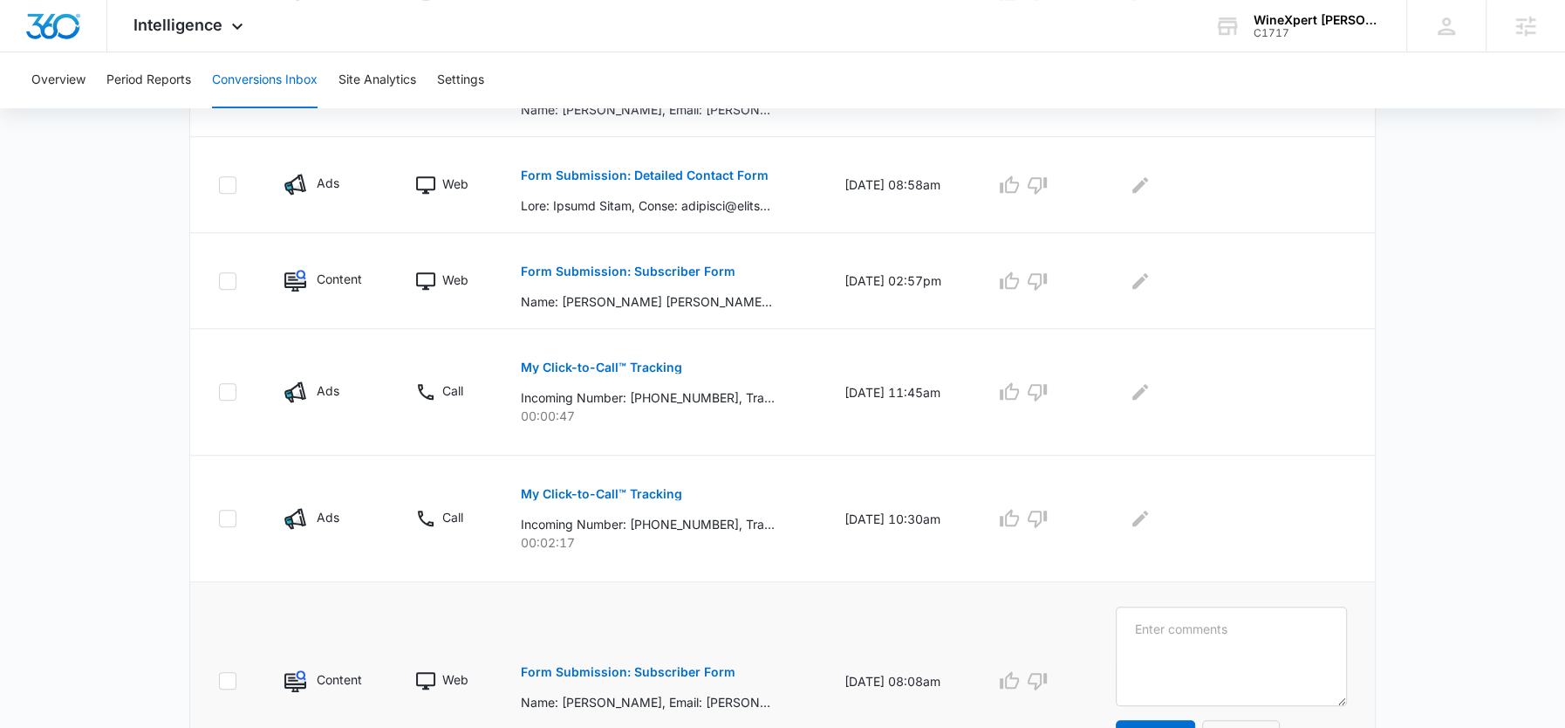
click at [1247, 632] on textarea at bounding box center [1231, 655] width 231 height 99
click at [1243, 632] on textarea "subscriber" at bounding box center [1231, 655] width 231 height 99
type textarea "subscriber"
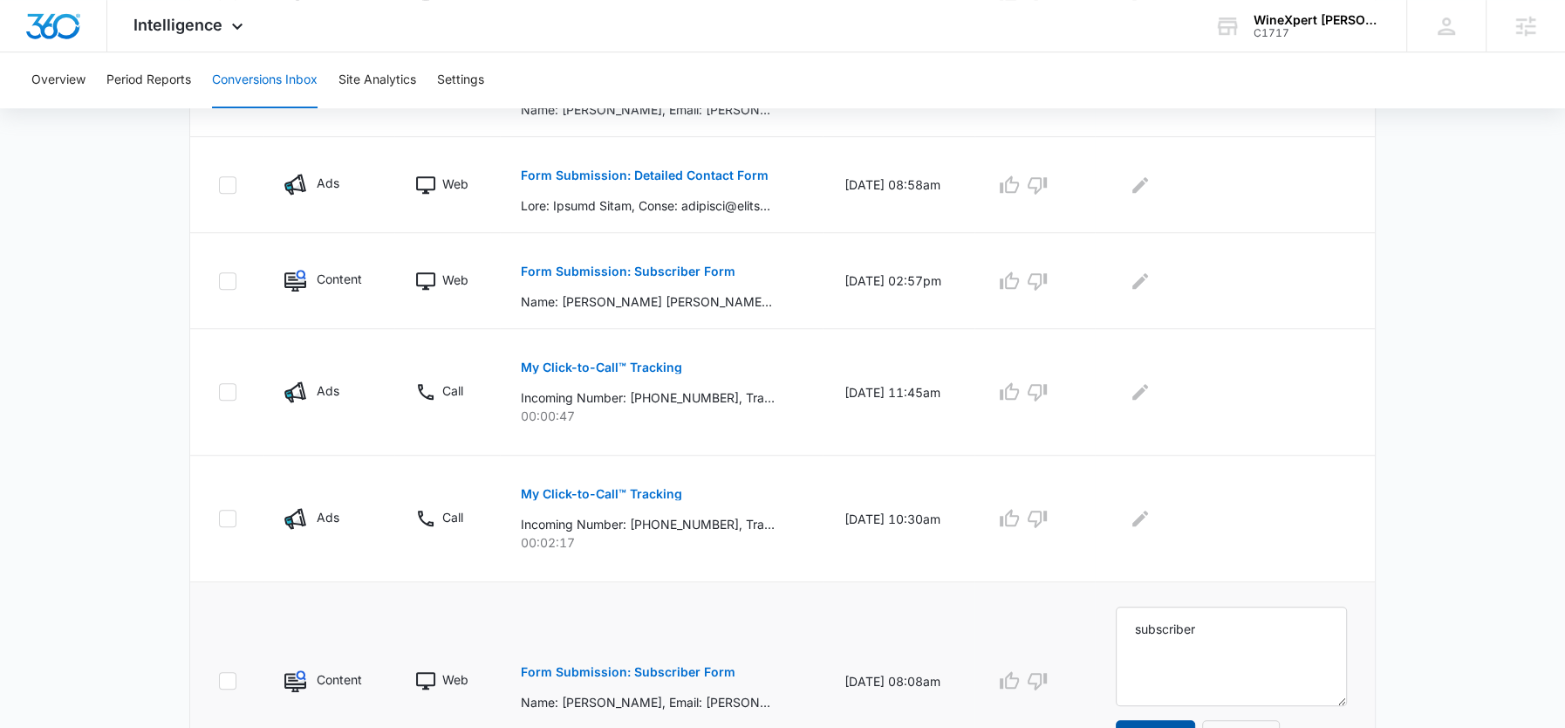
click at [1188, 720] on button "Update" at bounding box center [1155, 741] width 79 height 42
click at [1019, 673] on icon "button" at bounding box center [1009, 679] width 19 height 17
drag, startPoint x: 1030, startPoint y: 282, endPoint x: 1042, endPoint y: 282, distance: 12.2
click at [1020, 282] on icon "button" at bounding box center [1009, 280] width 21 height 21
click at [1151, 283] on icon "Edit Comments" at bounding box center [1140, 280] width 21 height 21
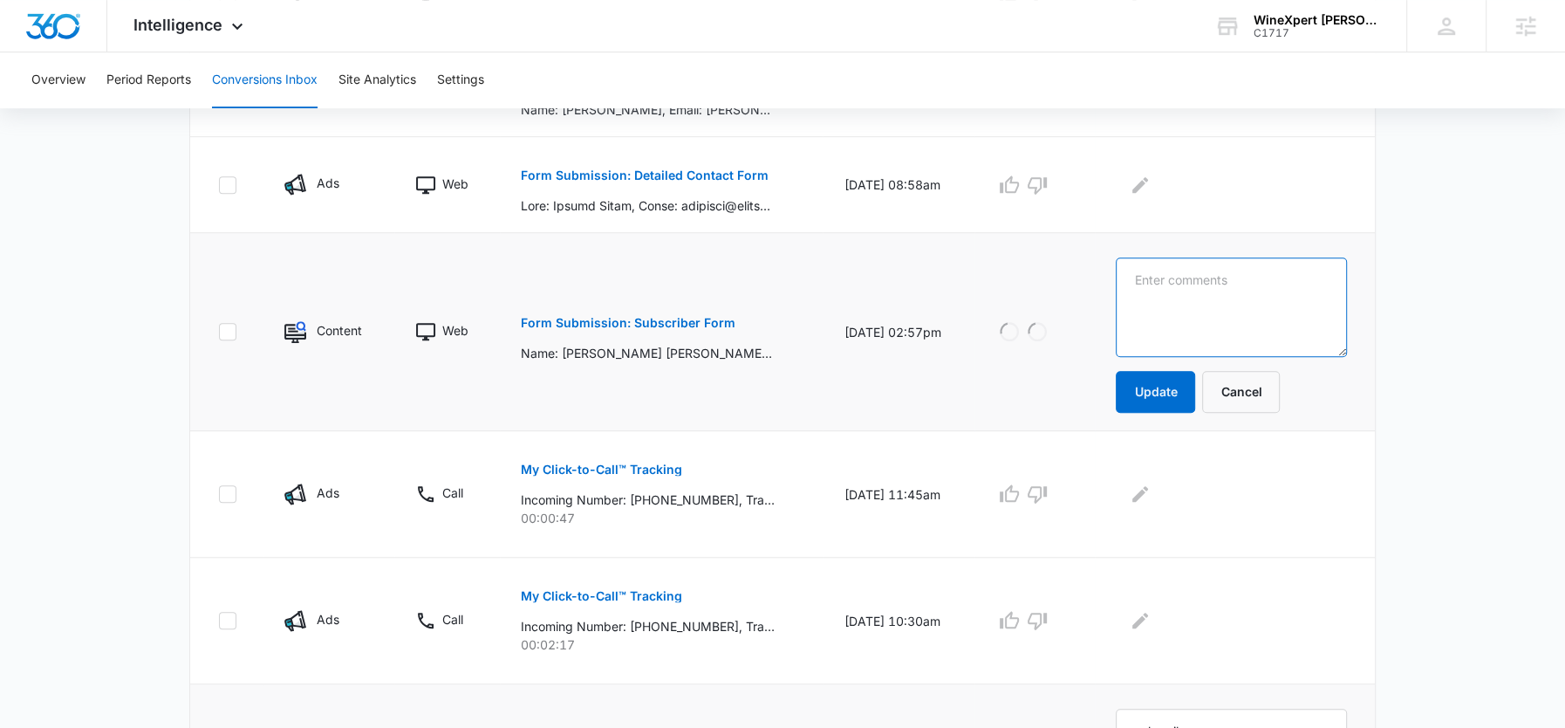
click at [1183, 291] on textarea at bounding box center [1231, 306] width 231 height 99
paste textarea "subscriber"
type textarea "subscriber"
click at [1166, 395] on button "Update" at bounding box center [1155, 392] width 79 height 42
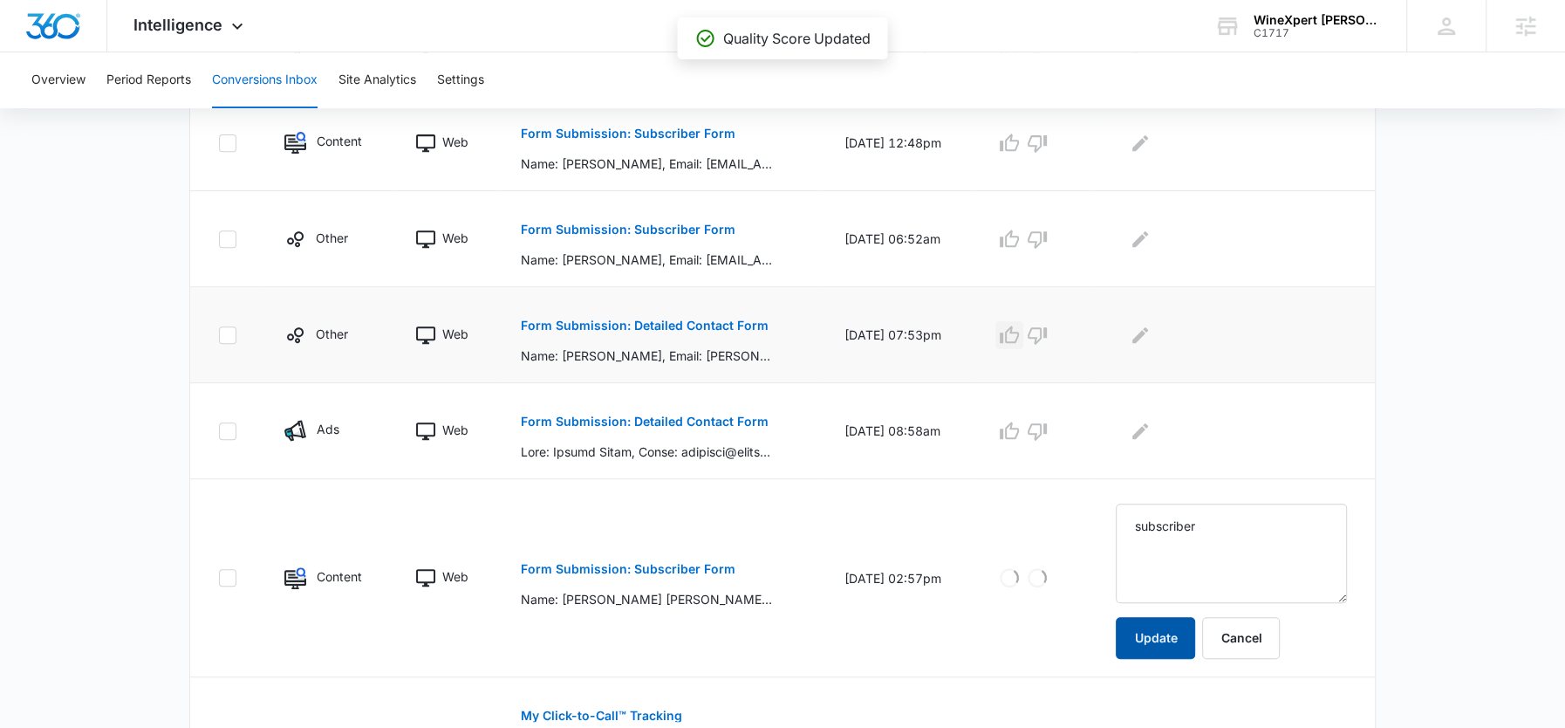
scroll to position [600, 0]
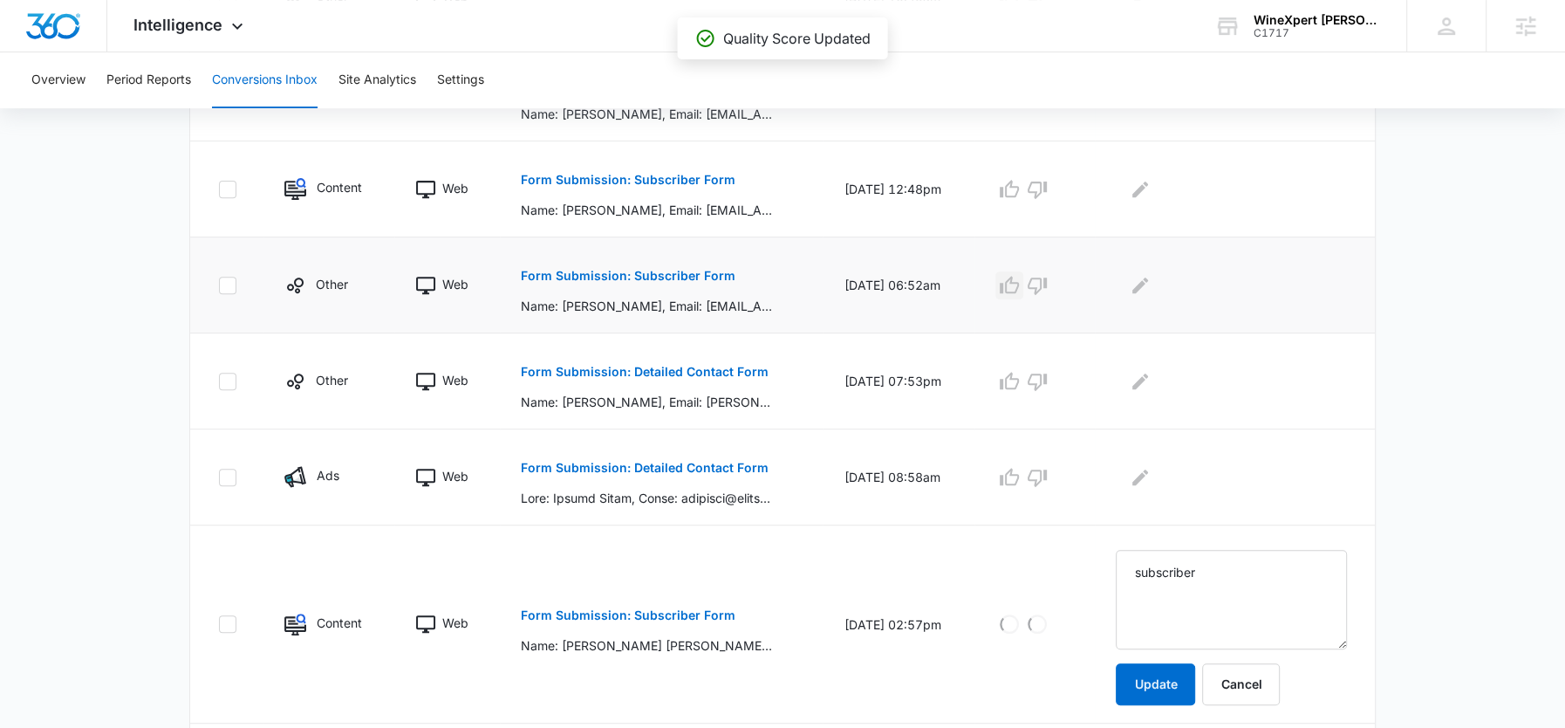
click at [1020, 284] on icon "button" at bounding box center [1009, 285] width 21 height 21
click at [1154, 285] on button "Edit Comments" at bounding box center [1140, 285] width 28 height 28
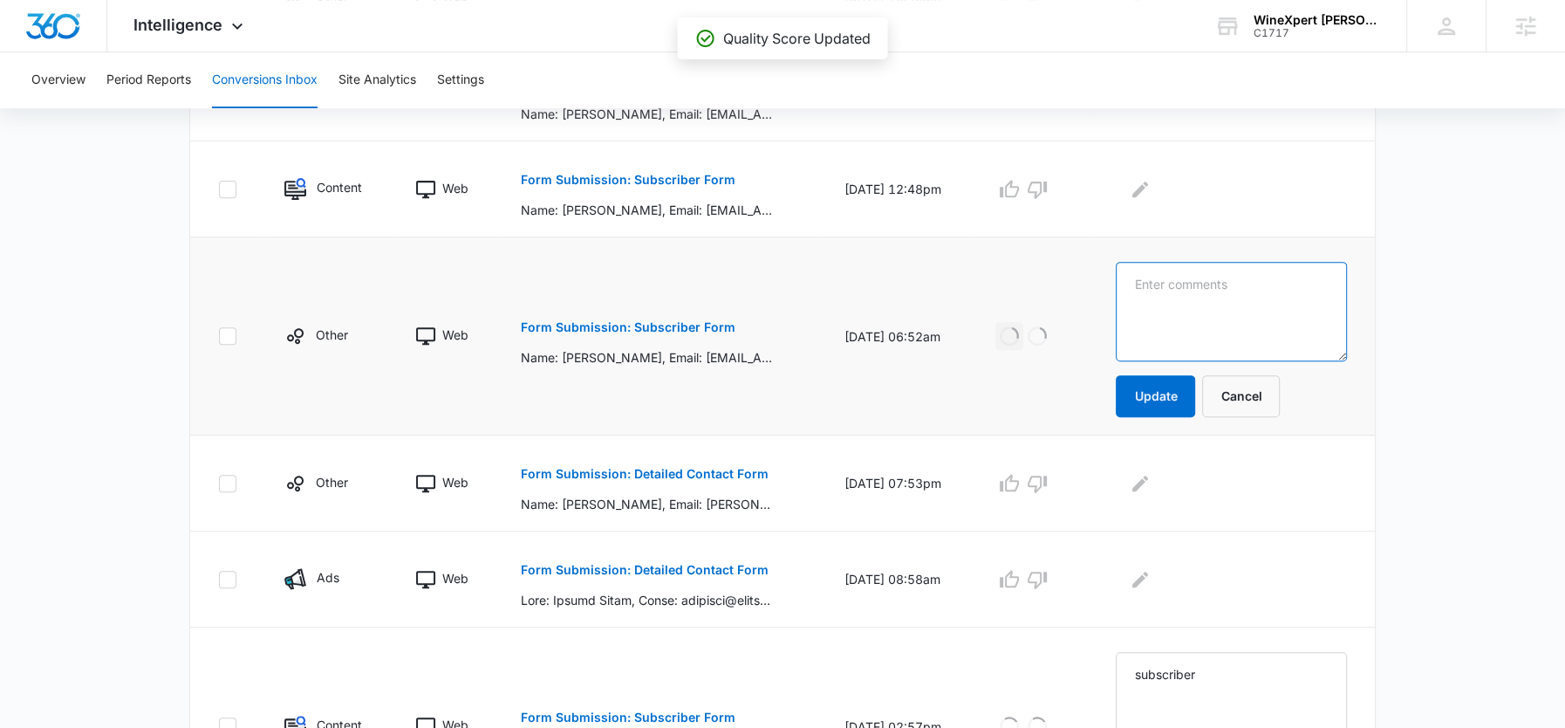
click at [1181, 285] on textarea at bounding box center [1231, 311] width 231 height 99
paste textarea "subscriber"
type textarea "subscriber"
click at [1178, 390] on button "Update" at bounding box center [1155, 396] width 79 height 42
click at [1020, 193] on icon "button" at bounding box center [1009, 189] width 21 height 21
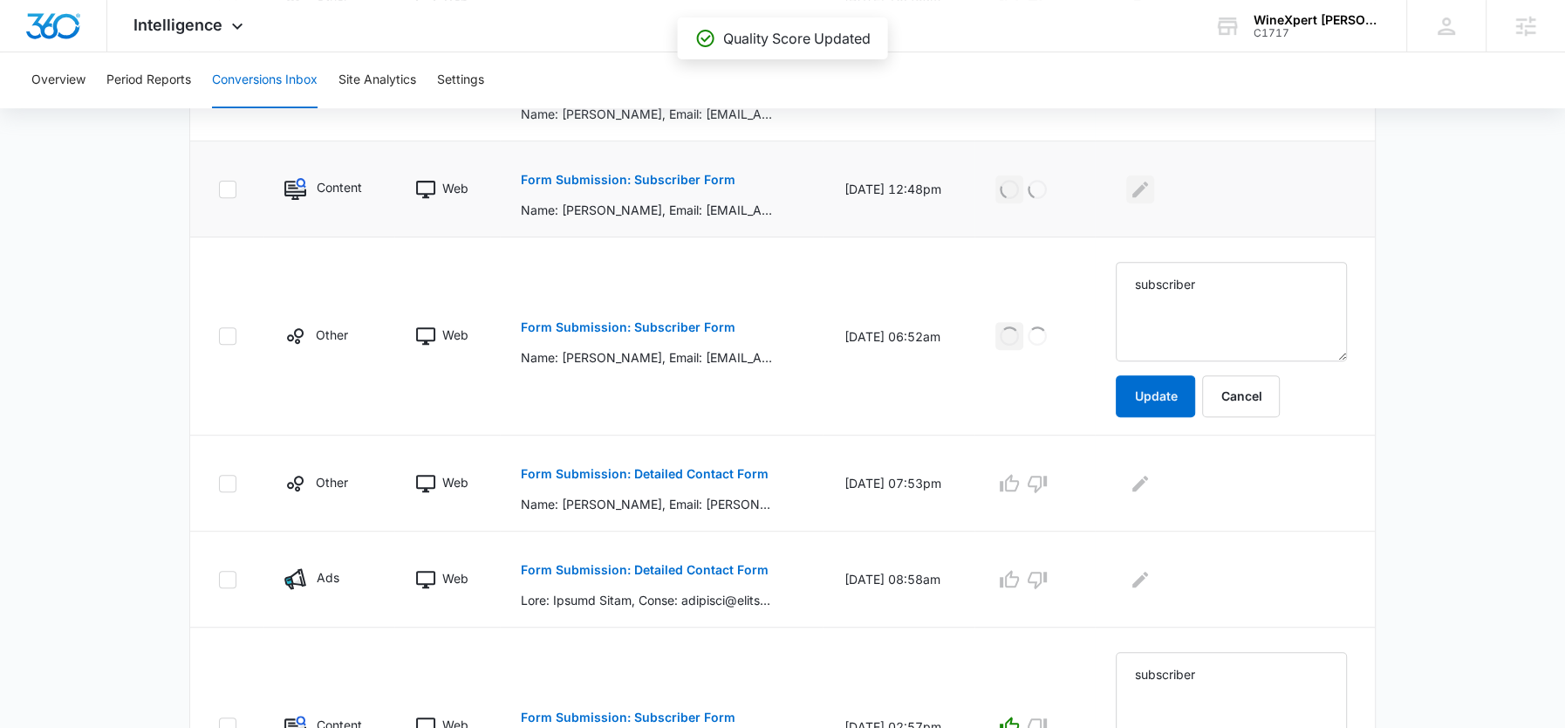
click at [1151, 195] on icon "Edit Comments" at bounding box center [1140, 189] width 21 height 21
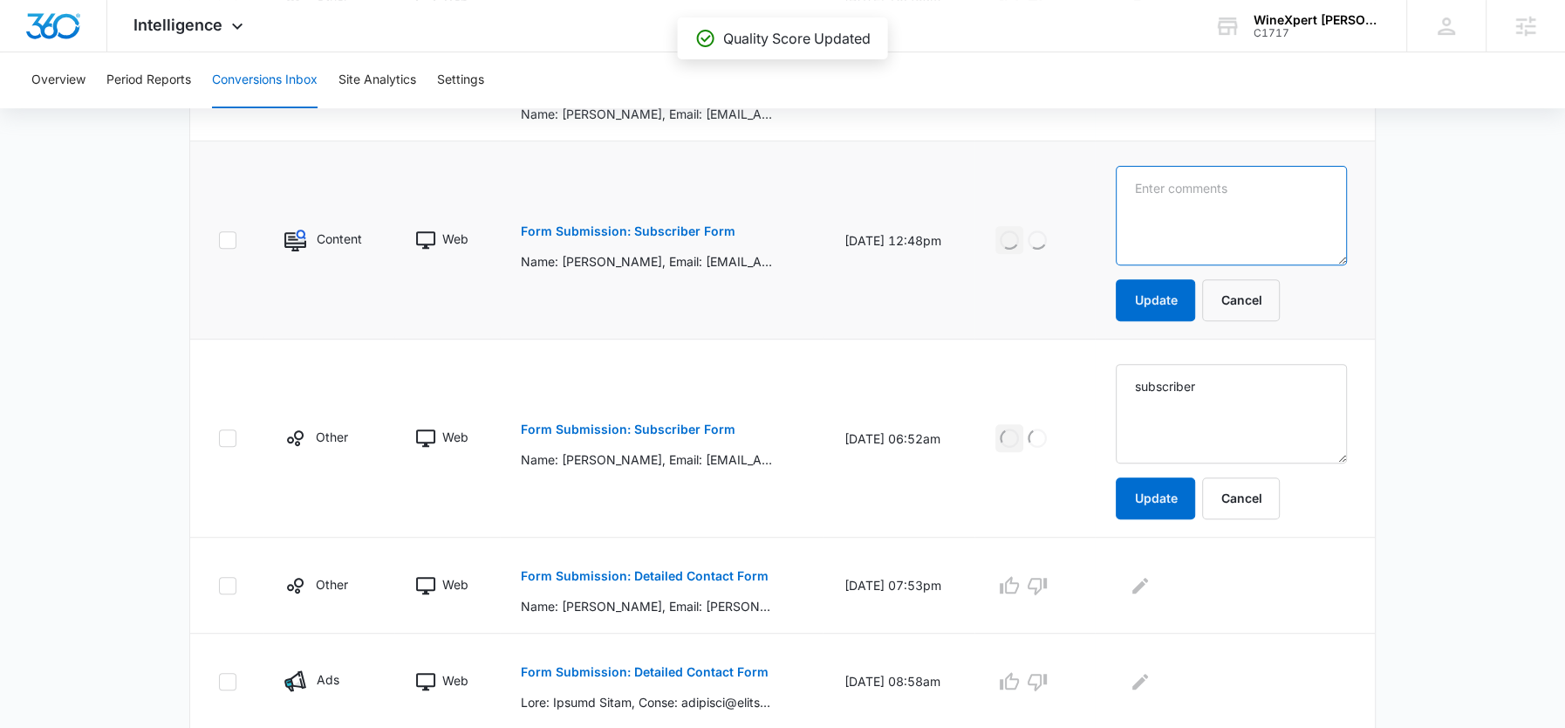
click at [1160, 195] on textarea at bounding box center [1231, 215] width 231 height 99
paste textarea "subscriber"
type textarea "subscriber"
click at [1171, 318] on button "Update" at bounding box center [1155, 300] width 79 height 42
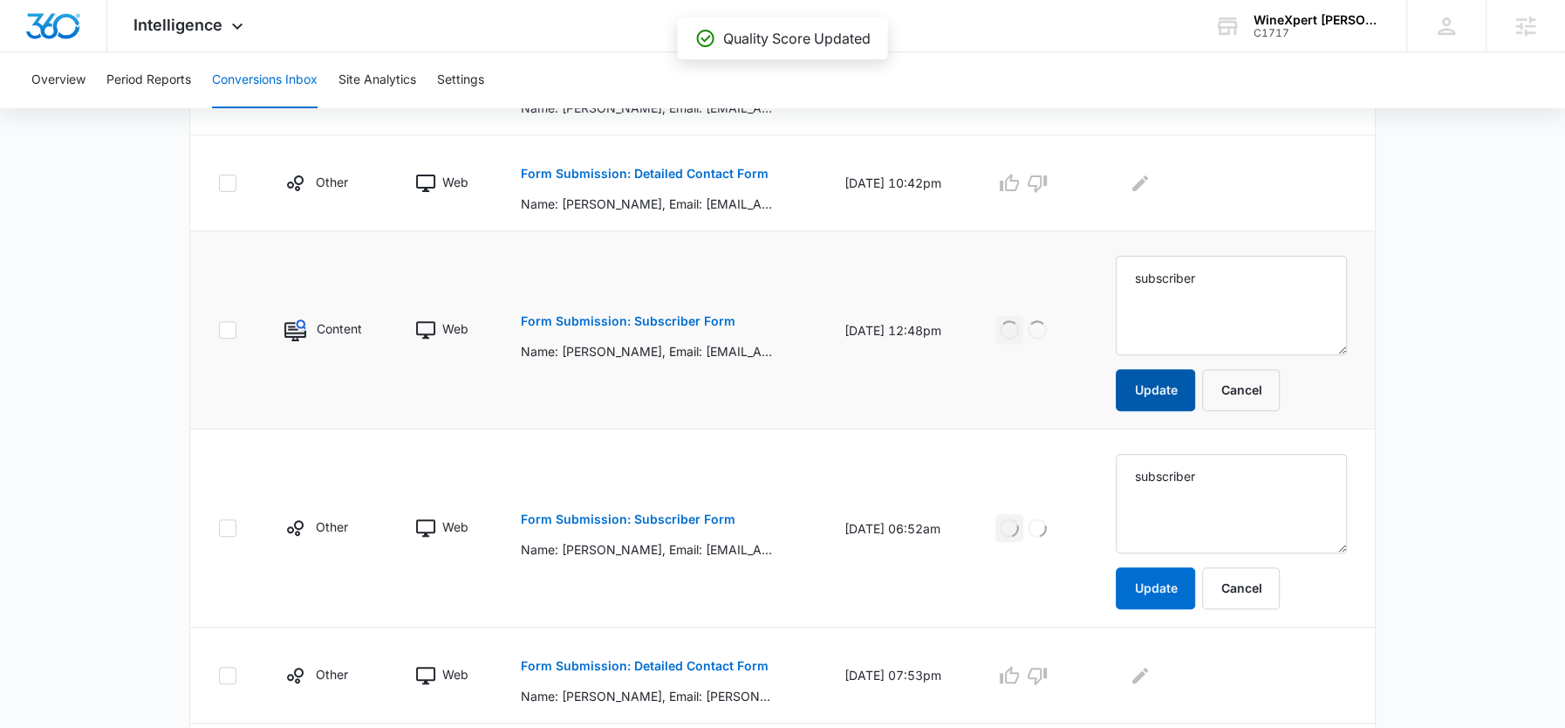
scroll to position [349, 0]
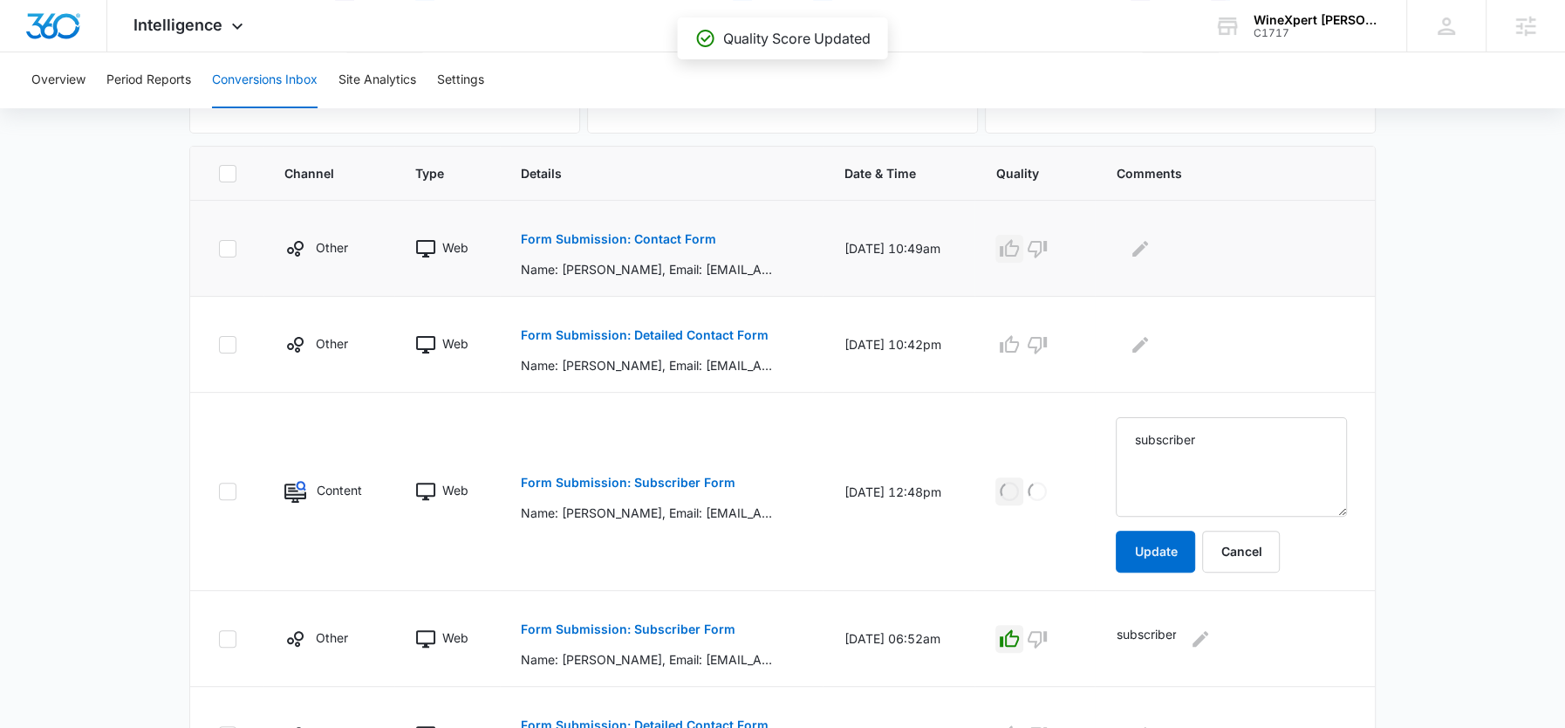
click at [1019, 248] on icon "button" at bounding box center [1009, 247] width 19 height 17
click at [1151, 248] on icon "Edit Comments" at bounding box center [1140, 248] width 21 height 21
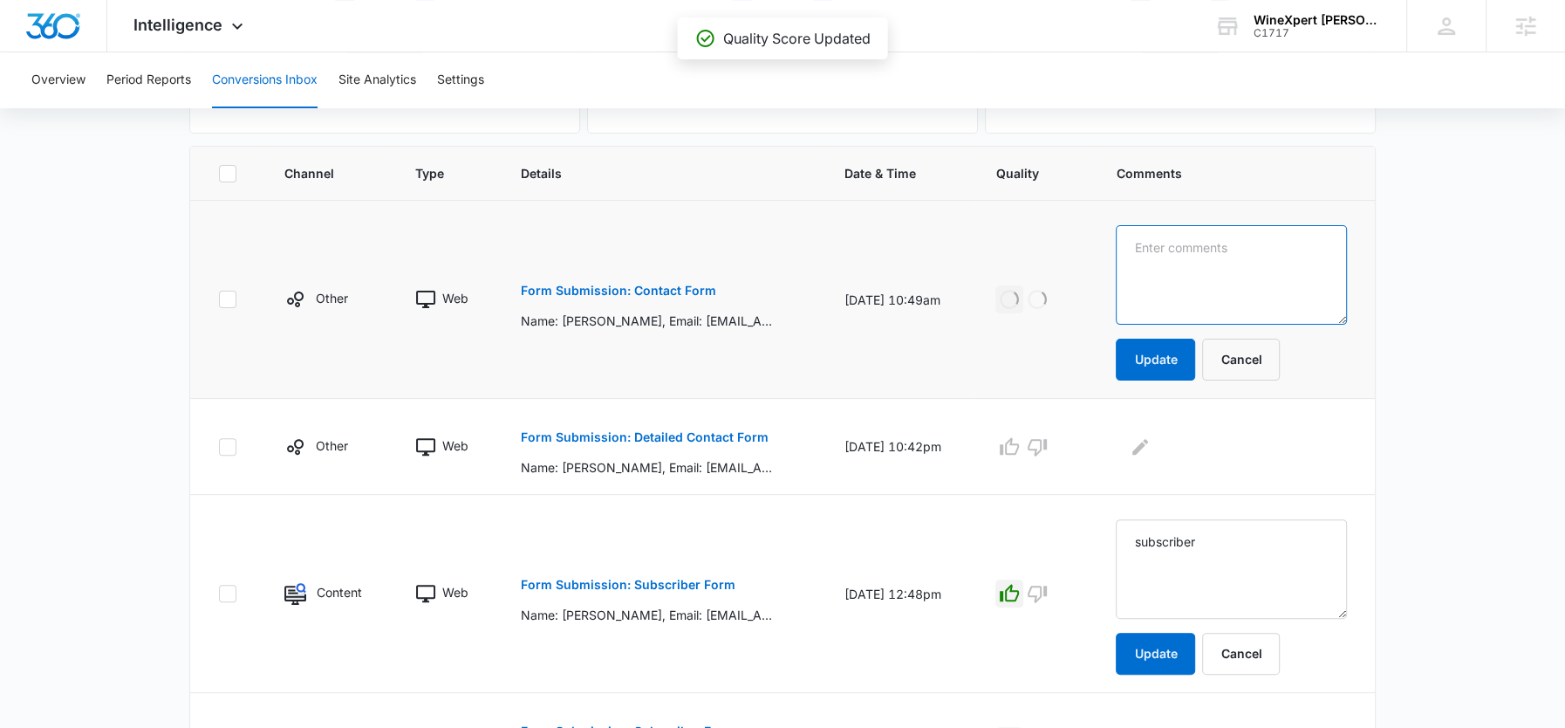
click at [1172, 263] on textarea at bounding box center [1231, 274] width 231 height 99
paste textarea "subscriber"
type textarea "subscriber"
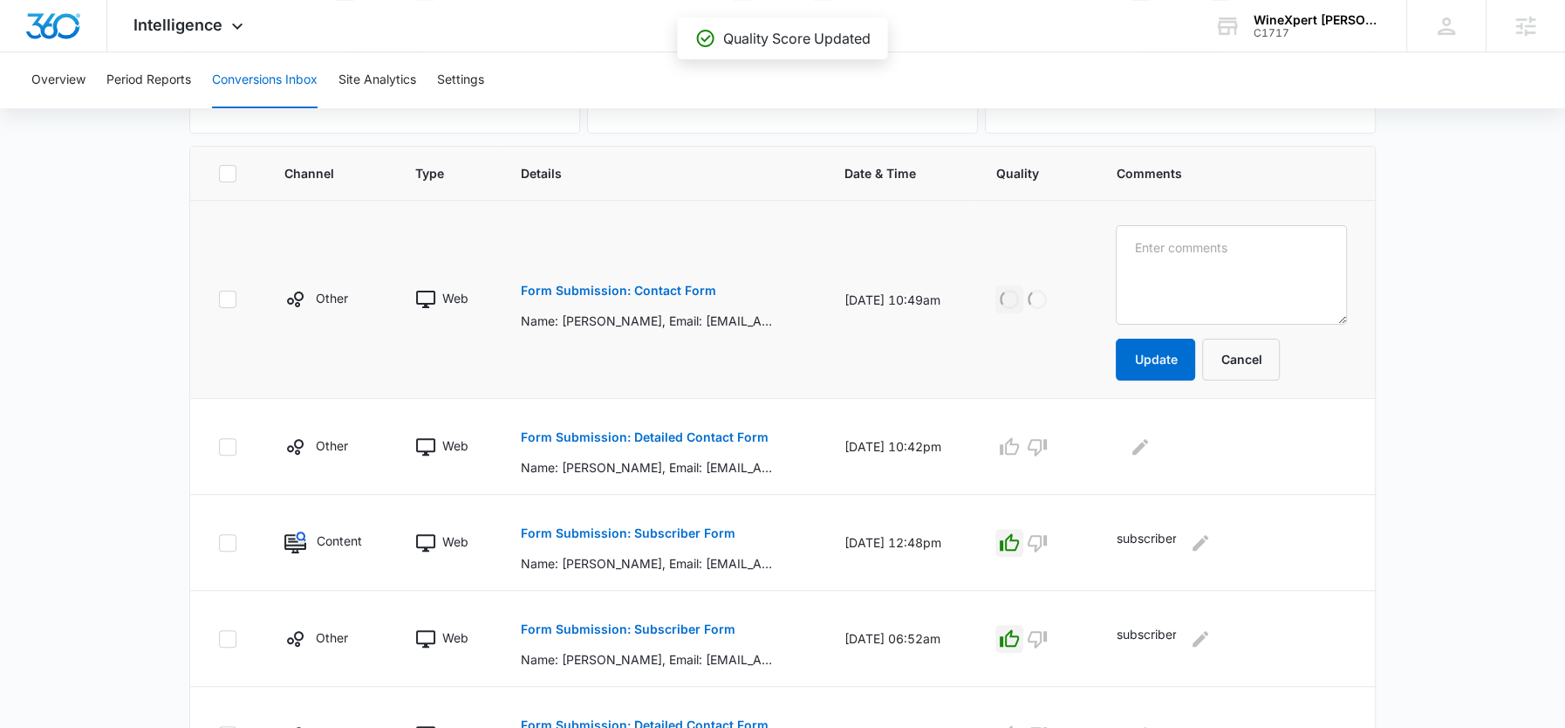
click at [645, 286] on p "Form Submission: Contact Form" at bounding box center [618, 290] width 195 height 12
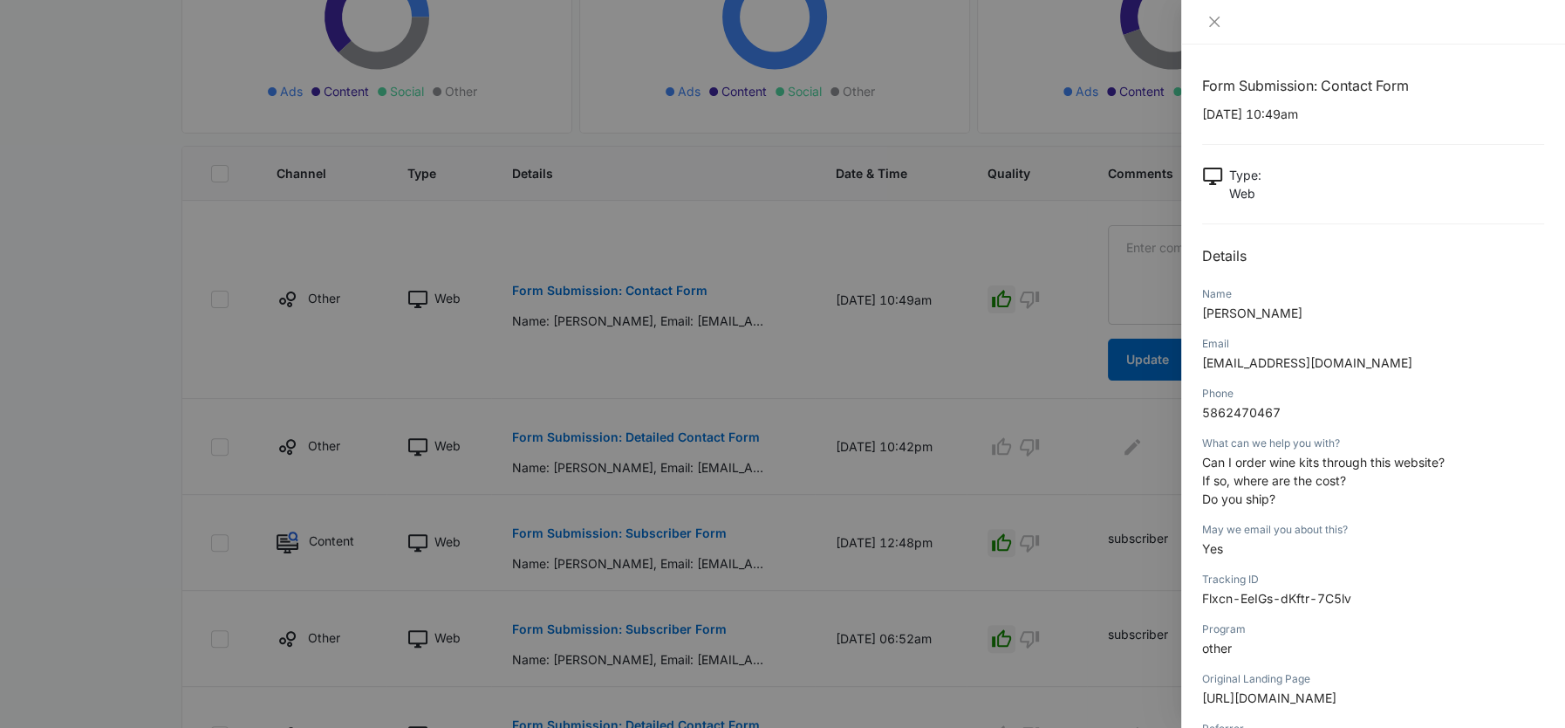
click at [1338, 458] on span "Can I order wine kits through this website?" at bounding box center [1323, 462] width 243 height 15
copy span "Can I order wine kits through this website?"
click at [1108, 366] on div at bounding box center [782, 364] width 1565 height 728
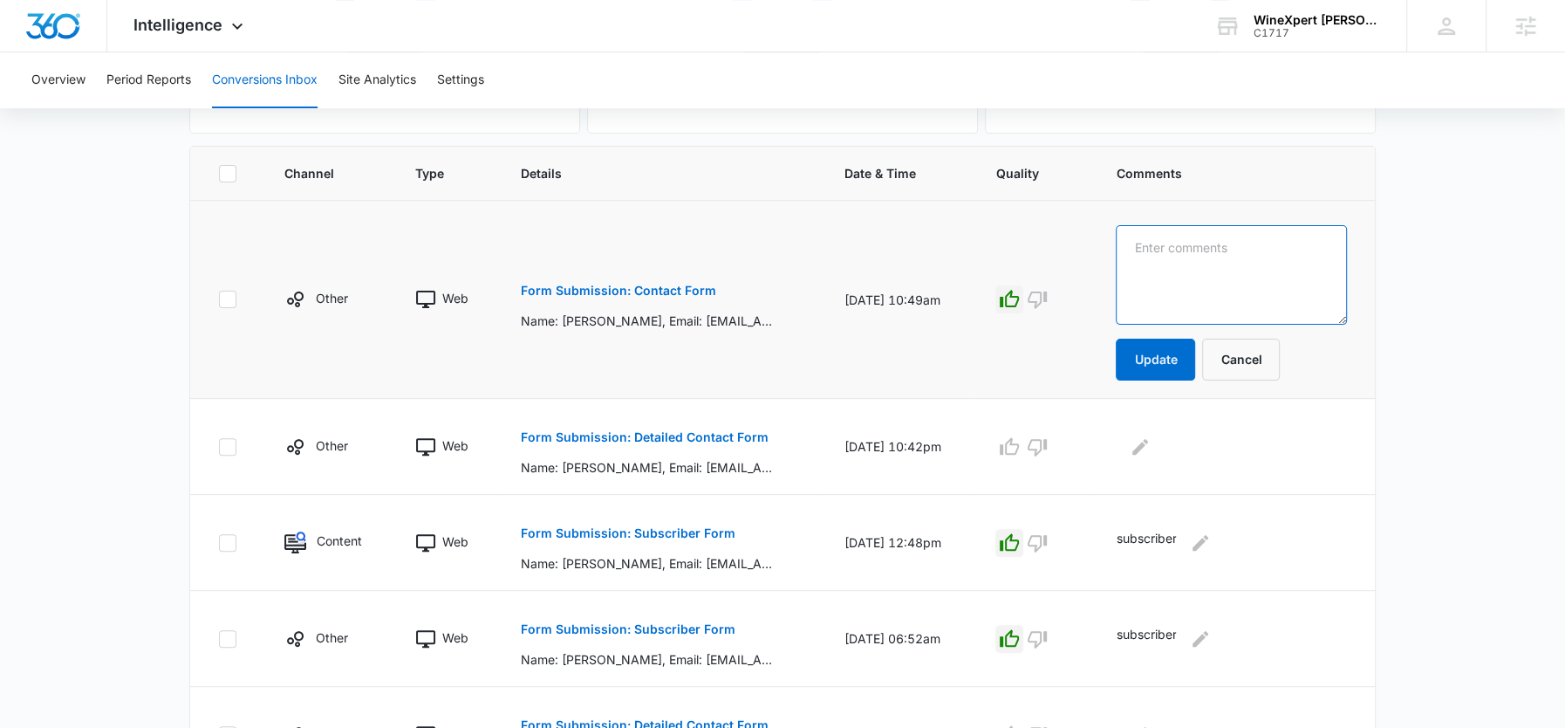
click at [1191, 277] on textarea at bounding box center [1231, 274] width 231 height 99
paste textarea "Can I order wine kits through this website?"
type textarea "Can I order wine kits through this website?"
click at [1189, 352] on button "Update" at bounding box center [1155, 359] width 79 height 42
click at [673, 427] on button "Form Submission: Detailed Contact Form" at bounding box center [645, 437] width 248 height 42
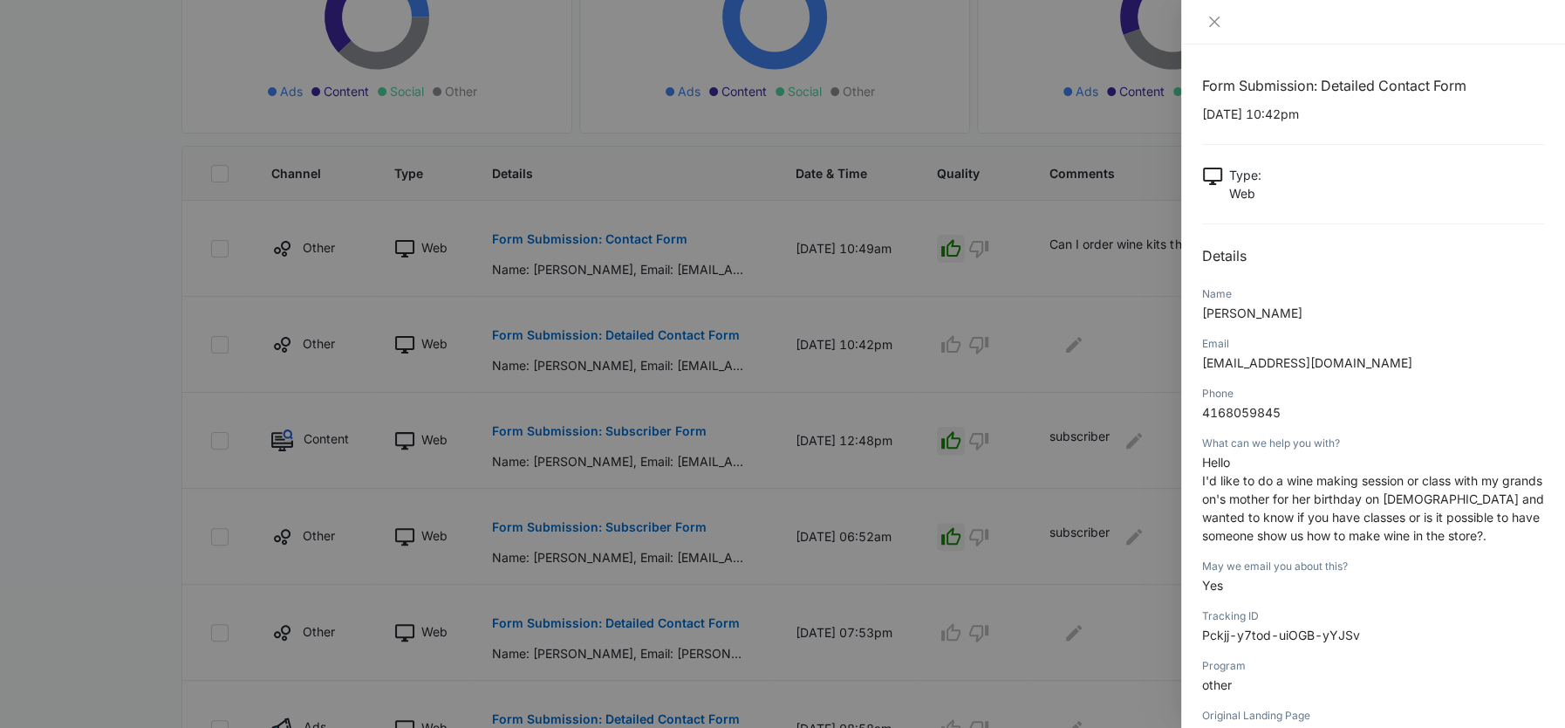
click at [1275, 515] on span "I'd like to do a wine making session or class with my grandson's mother for her…" at bounding box center [1373, 508] width 342 height 70
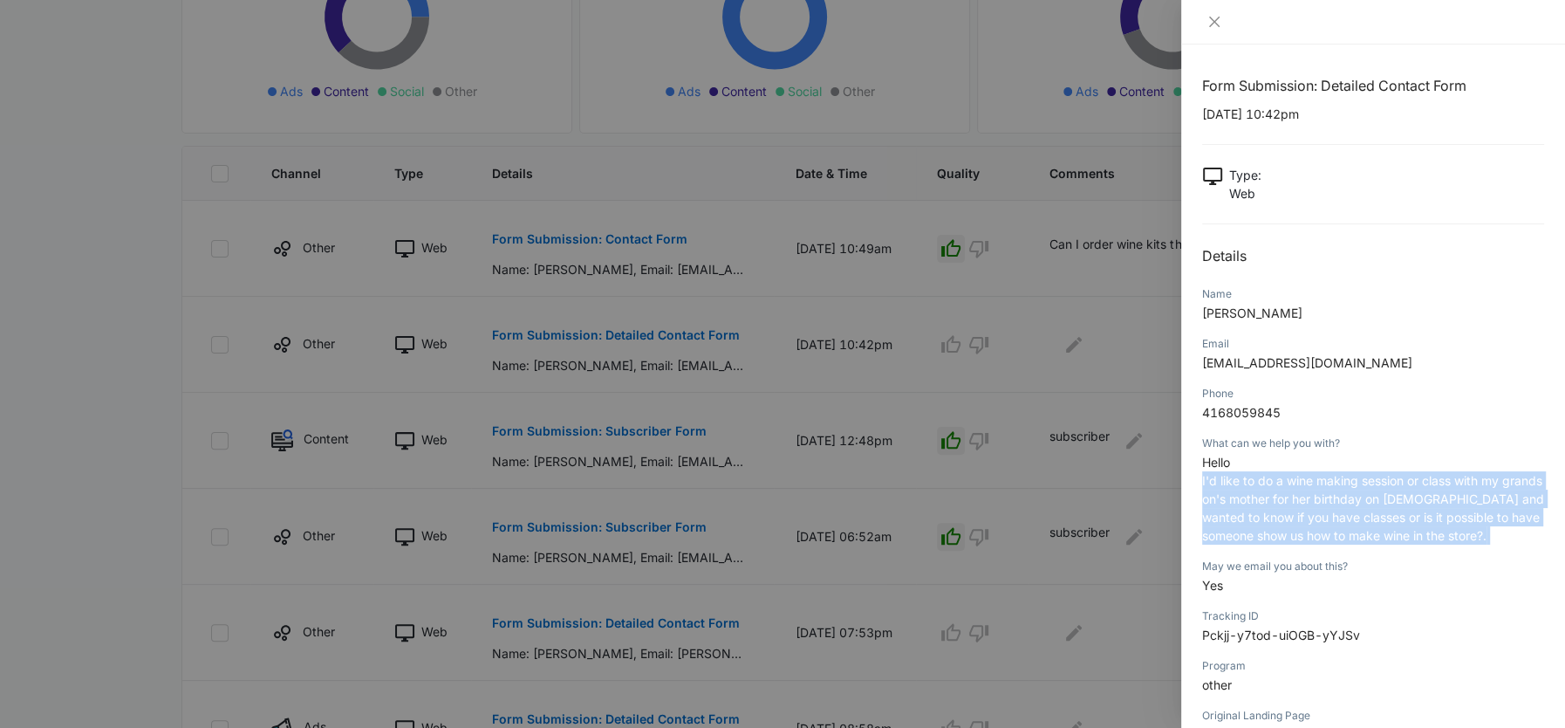
click at [1275, 515] on span "I'd like to do a wine making session or class with my grandson's mother for her…" at bounding box center [1373, 508] width 342 height 70
copy span "I'd like to do a wine making session or class with my grandson's mother for her…"
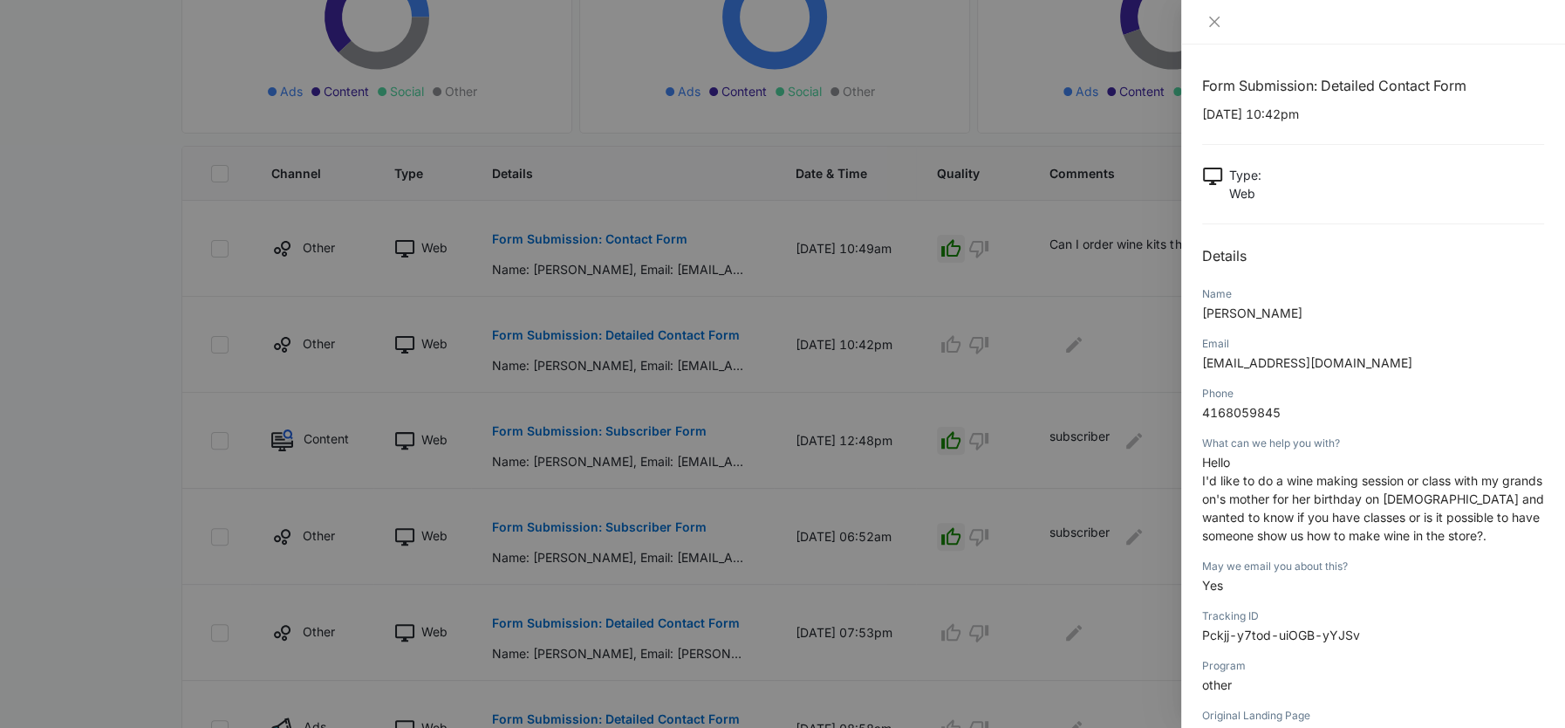
click at [1049, 367] on div at bounding box center [782, 364] width 1565 height 728
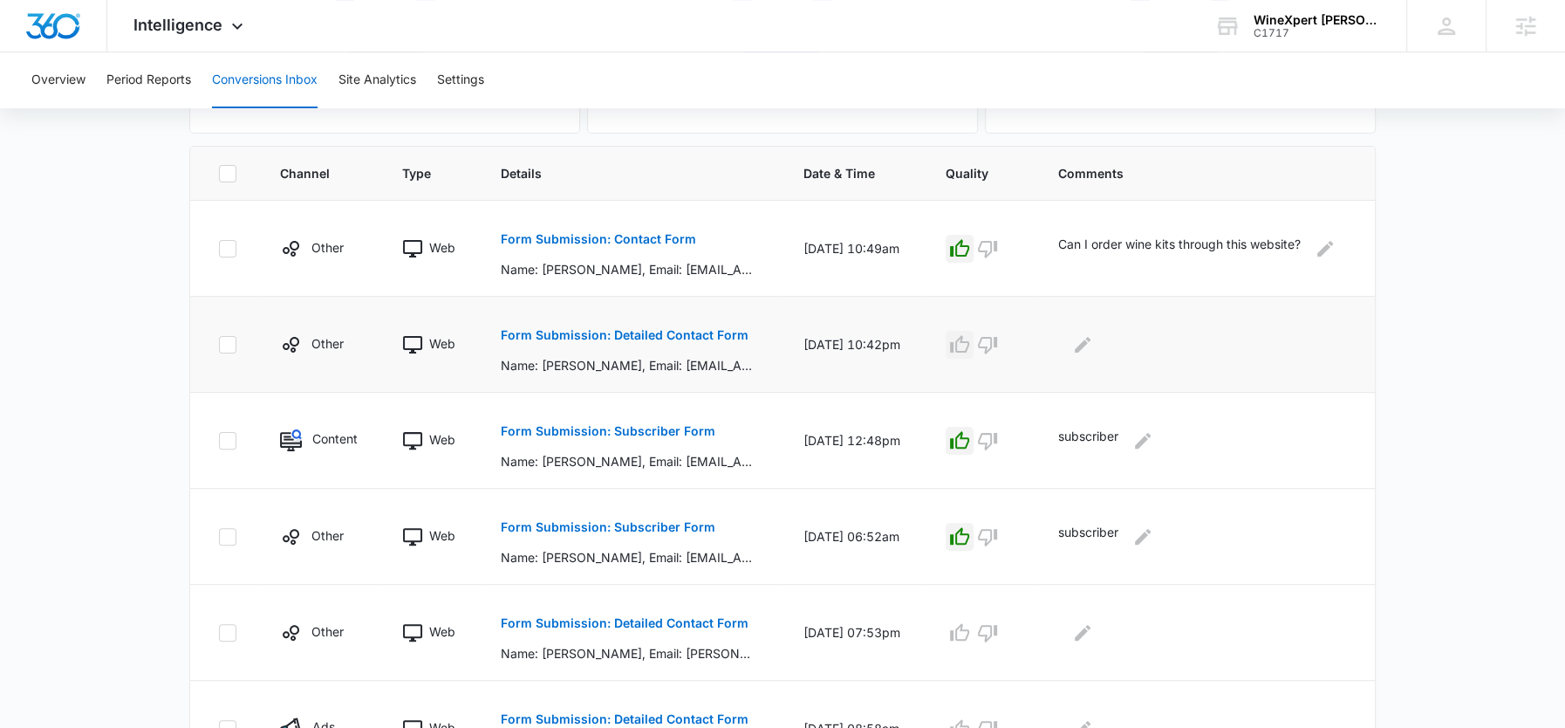
click at [970, 340] on icon "button" at bounding box center [959, 344] width 21 height 21
click at [1090, 340] on icon "Edit Comments" at bounding box center [1083, 344] width 16 height 16
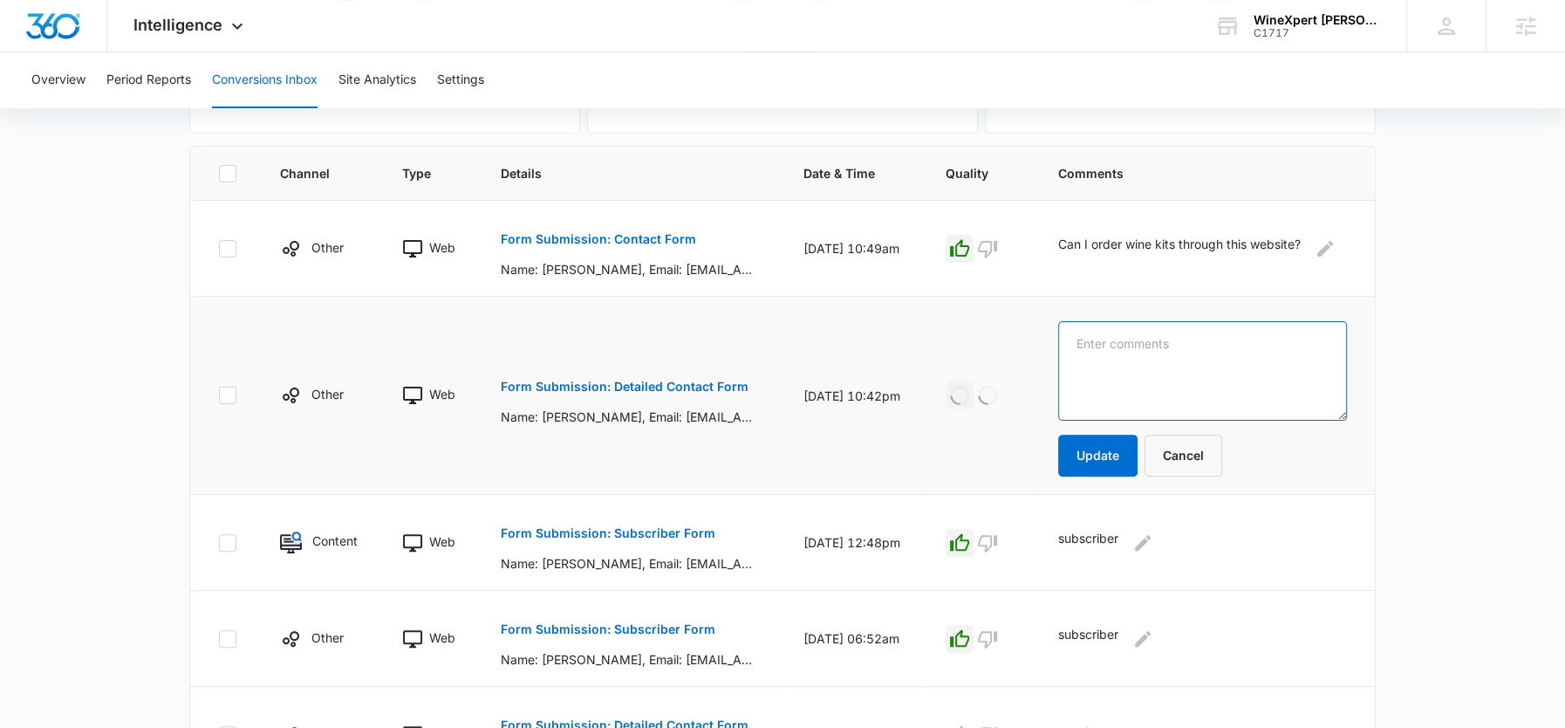
click at [1110, 352] on textarea at bounding box center [1202, 370] width 289 height 99
paste textarea "I'd like to do a wine making session or class with my grandson's mother for her…"
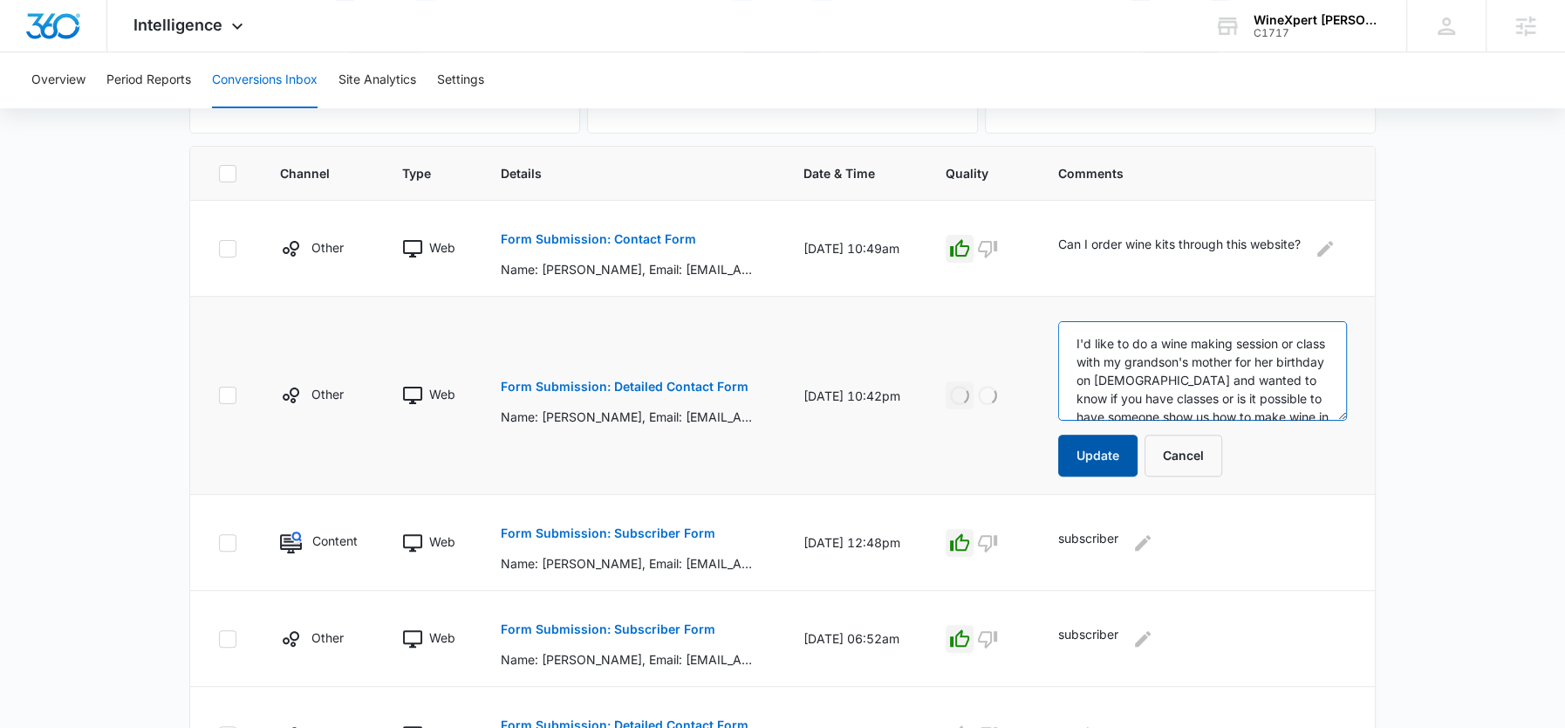
scroll to position [59, 0]
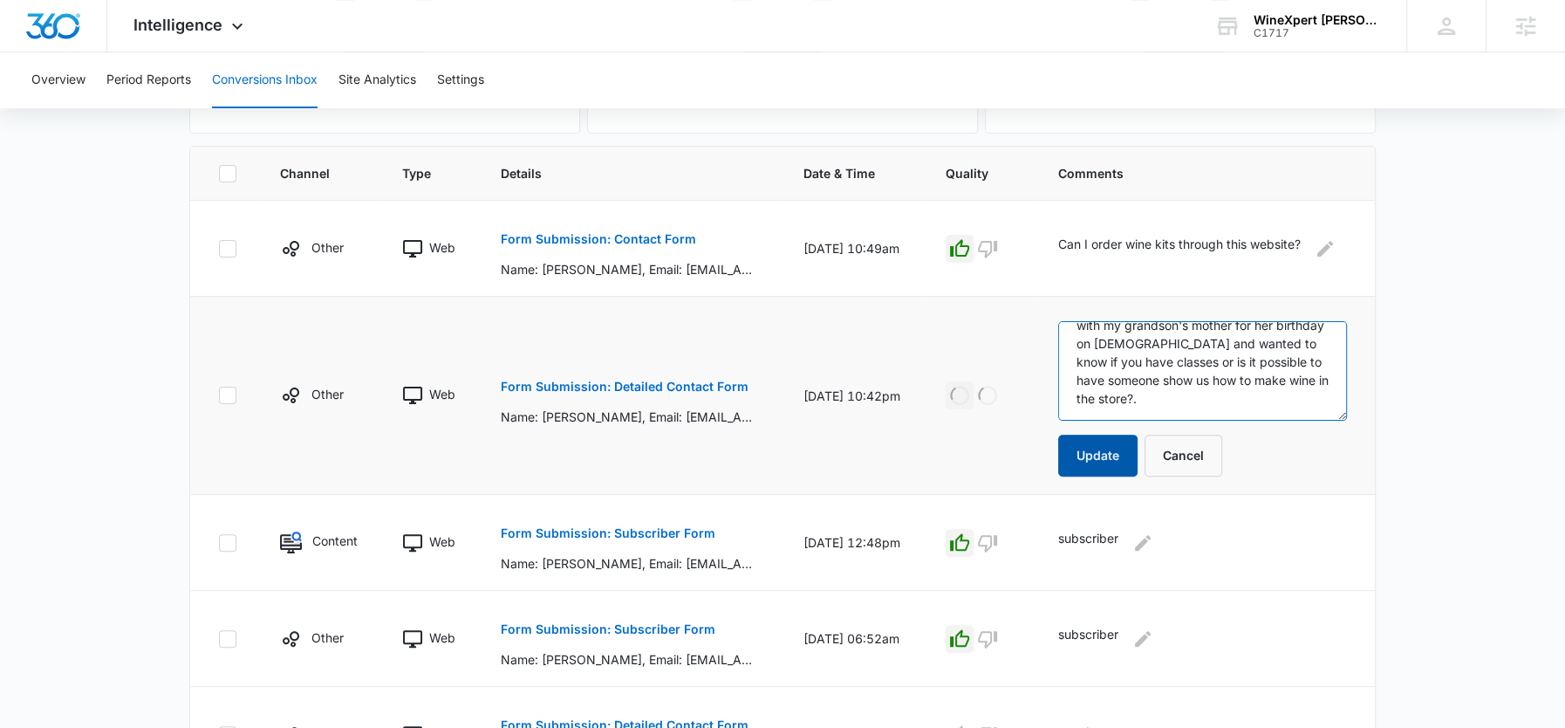
type textarea "I'd like to do a wine making session or class with my grandson's mother for her…"
click at [1110, 452] on button "Update" at bounding box center [1097, 455] width 79 height 42
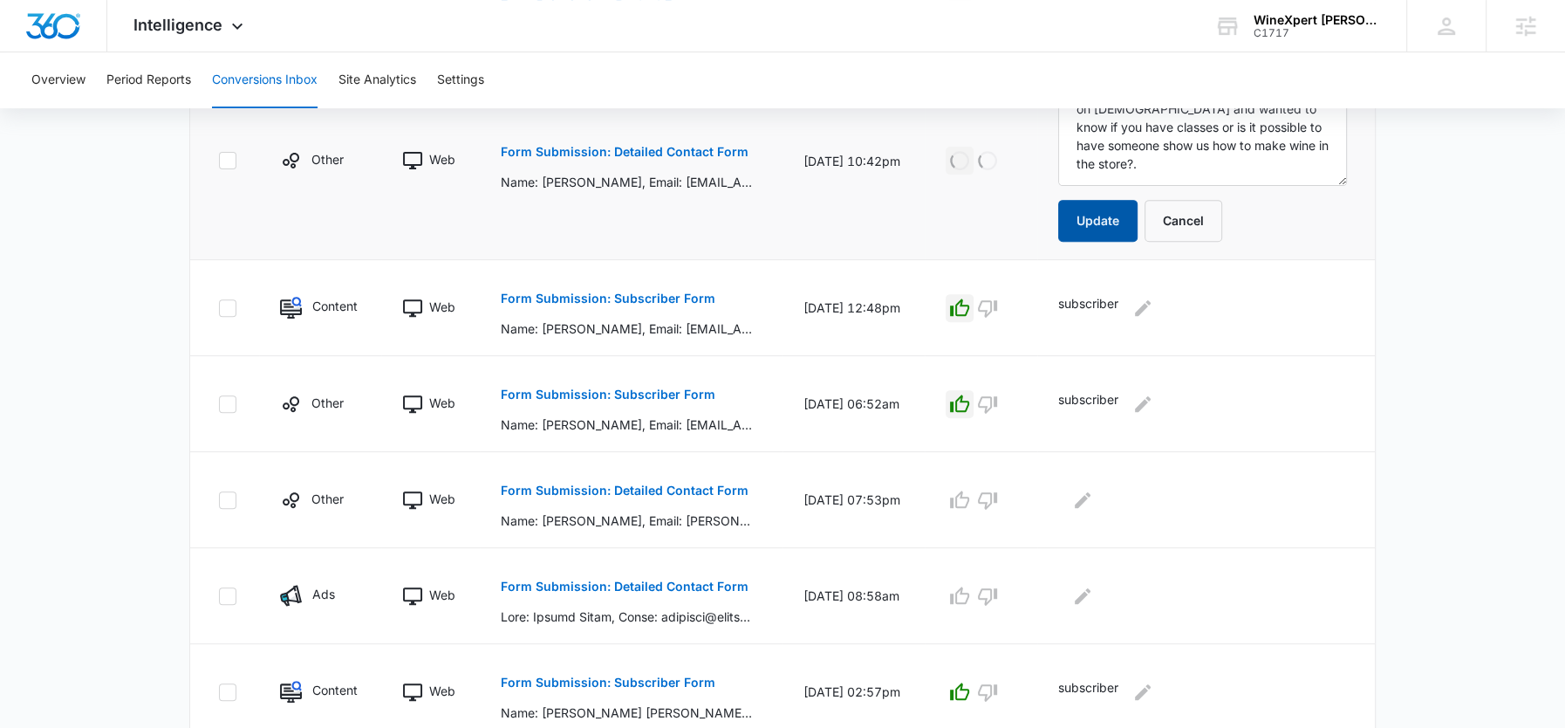
scroll to position [654, 0]
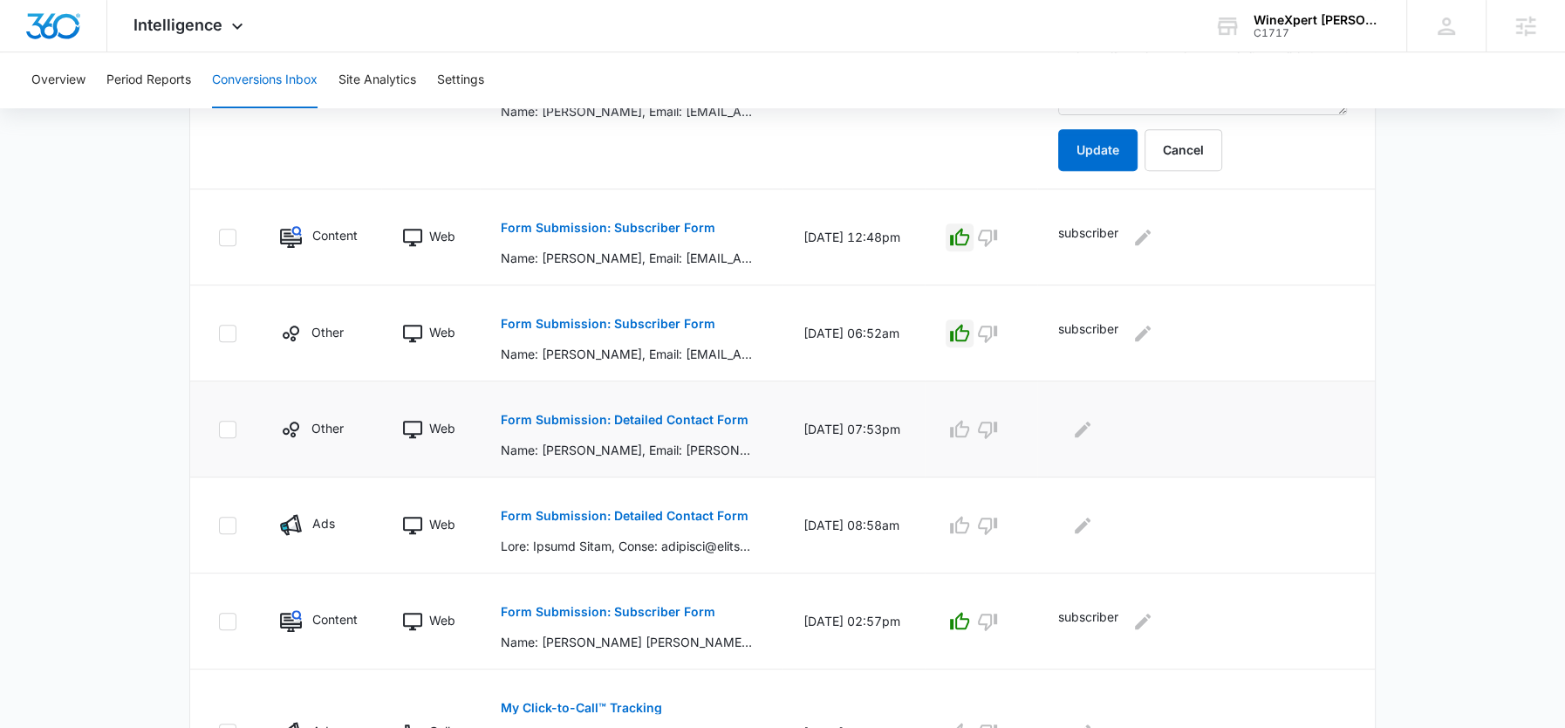
click at [609, 418] on p "Form Submission: Detailed Contact Form" at bounding box center [625, 420] width 248 height 12
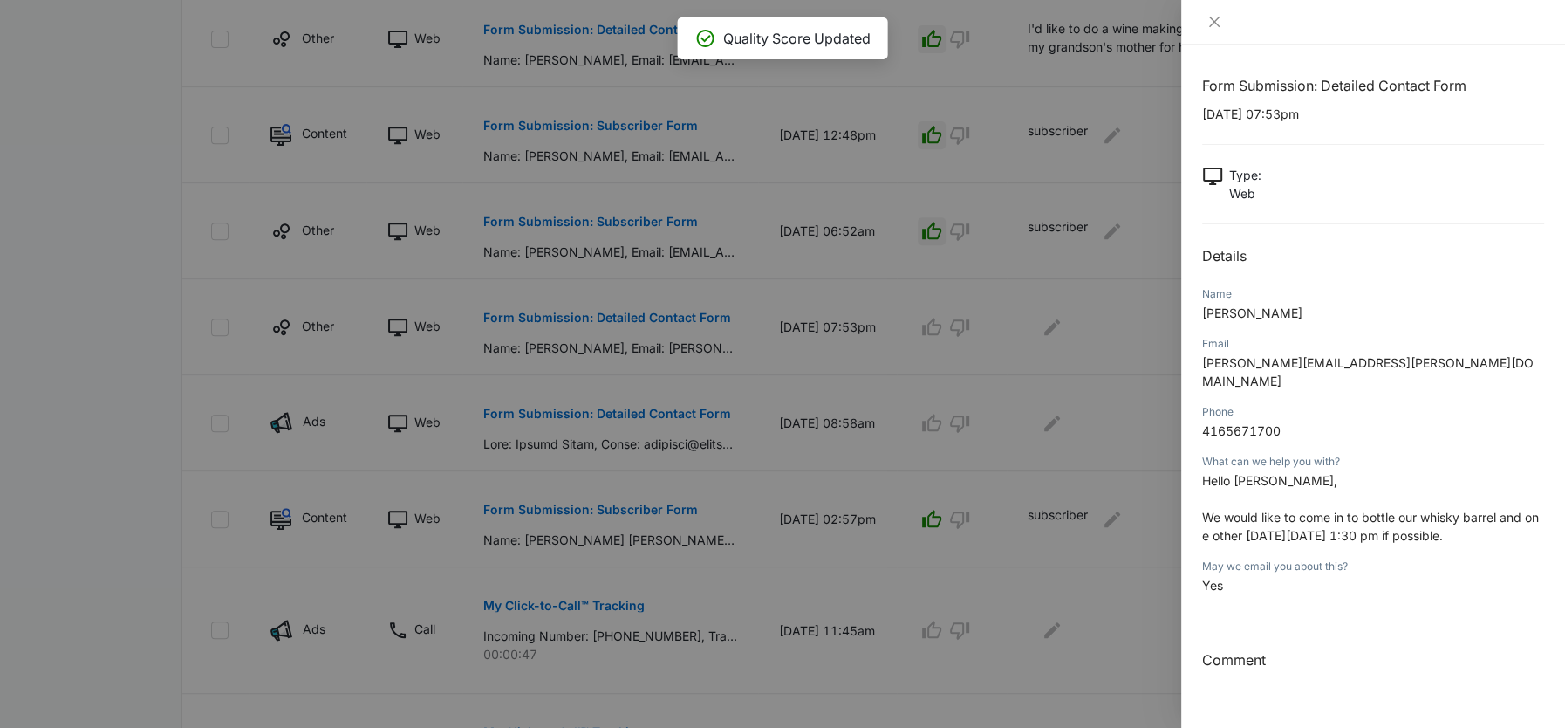
scroll to position [604, 0]
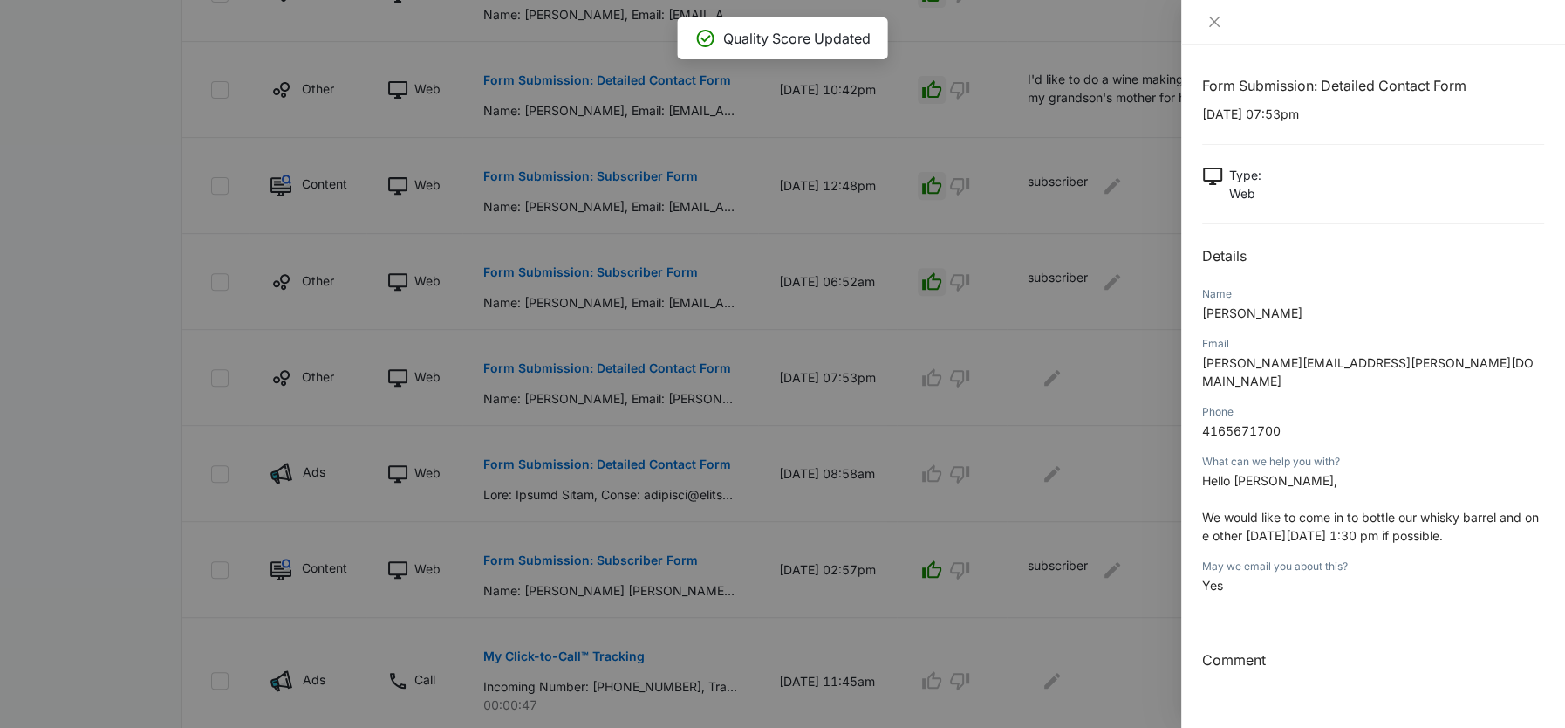
click at [1254, 509] on span "We would like to come in to bottle our whisky barrel and one other on Tuesday, …" at bounding box center [1370, 525] width 337 height 33
copy span "We would like to come in to bottle our whisky barrel and one other on Tuesday, …"
click at [1029, 393] on div at bounding box center [782, 364] width 1565 height 728
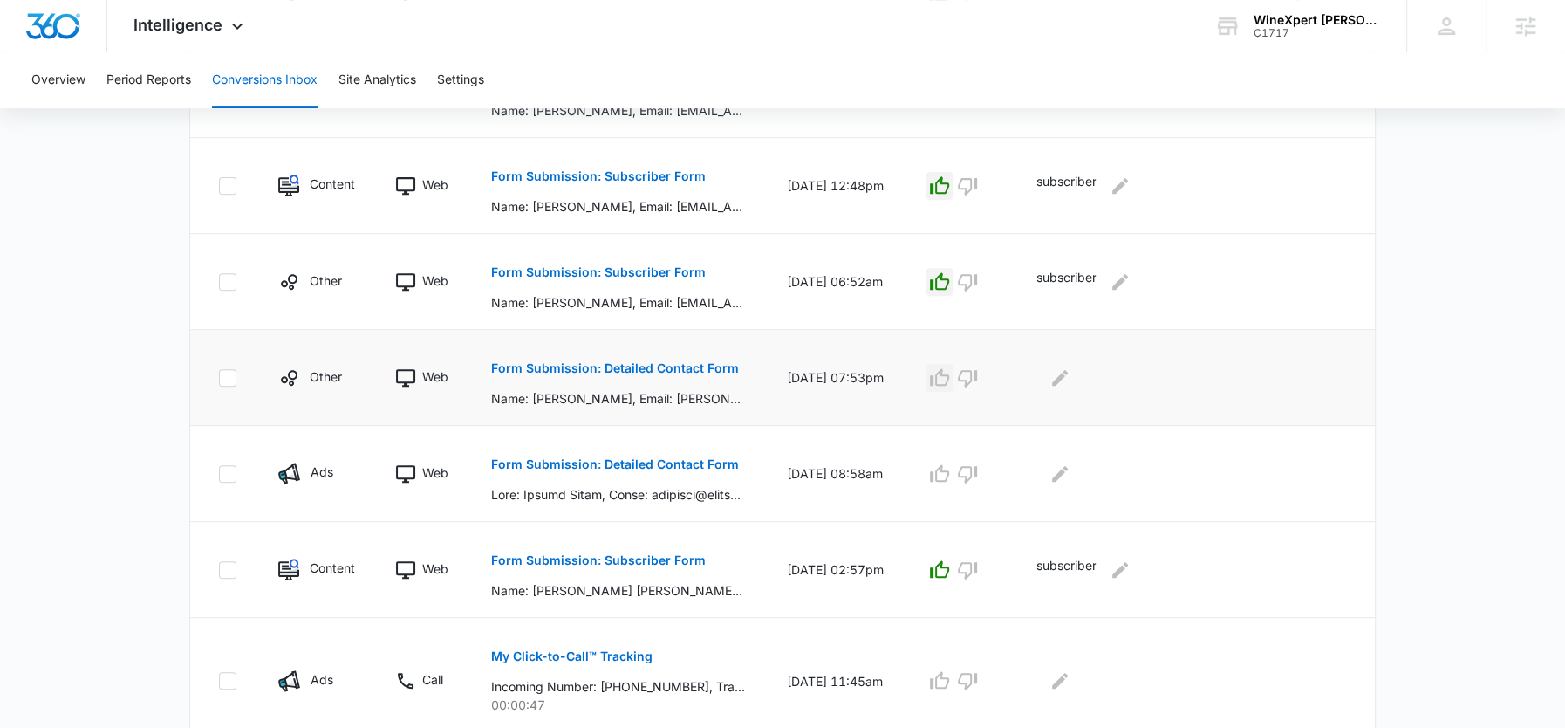
click at [940, 372] on icon "button" at bounding box center [939, 376] width 19 height 17
click at [1037, 372] on td at bounding box center [1195, 378] width 360 height 96
click at [1048, 372] on div at bounding box center [1191, 378] width 311 height 28
click at [1064, 374] on icon "Edit Comments" at bounding box center [1060, 377] width 16 height 16
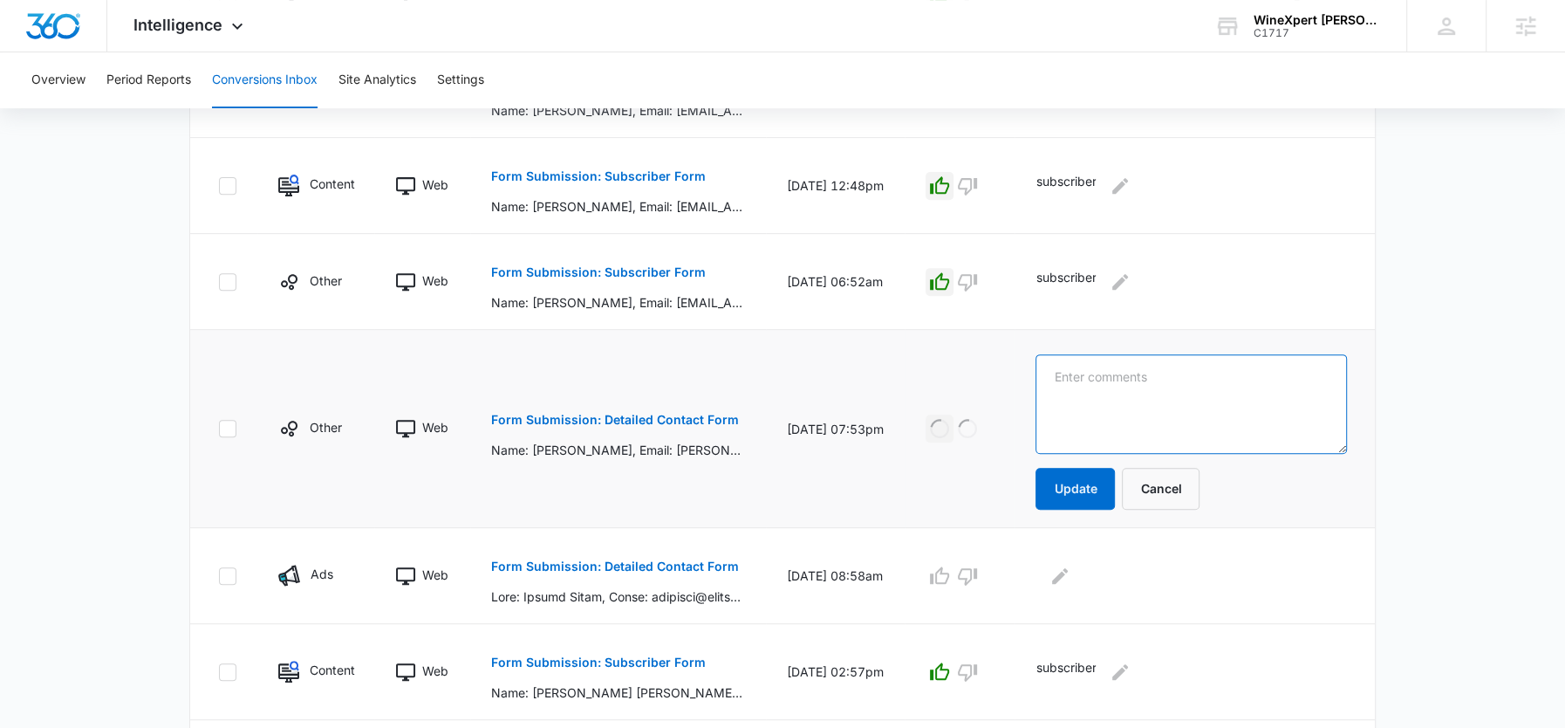
click at [1064, 374] on textarea at bounding box center [1191, 403] width 311 height 99
paste textarea "We would like to come in to bottle our whisky barrel and one other on Tuesday, …"
type textarea "We would like to come in to bottle our whisky barrel and one other on Tuesday, …"
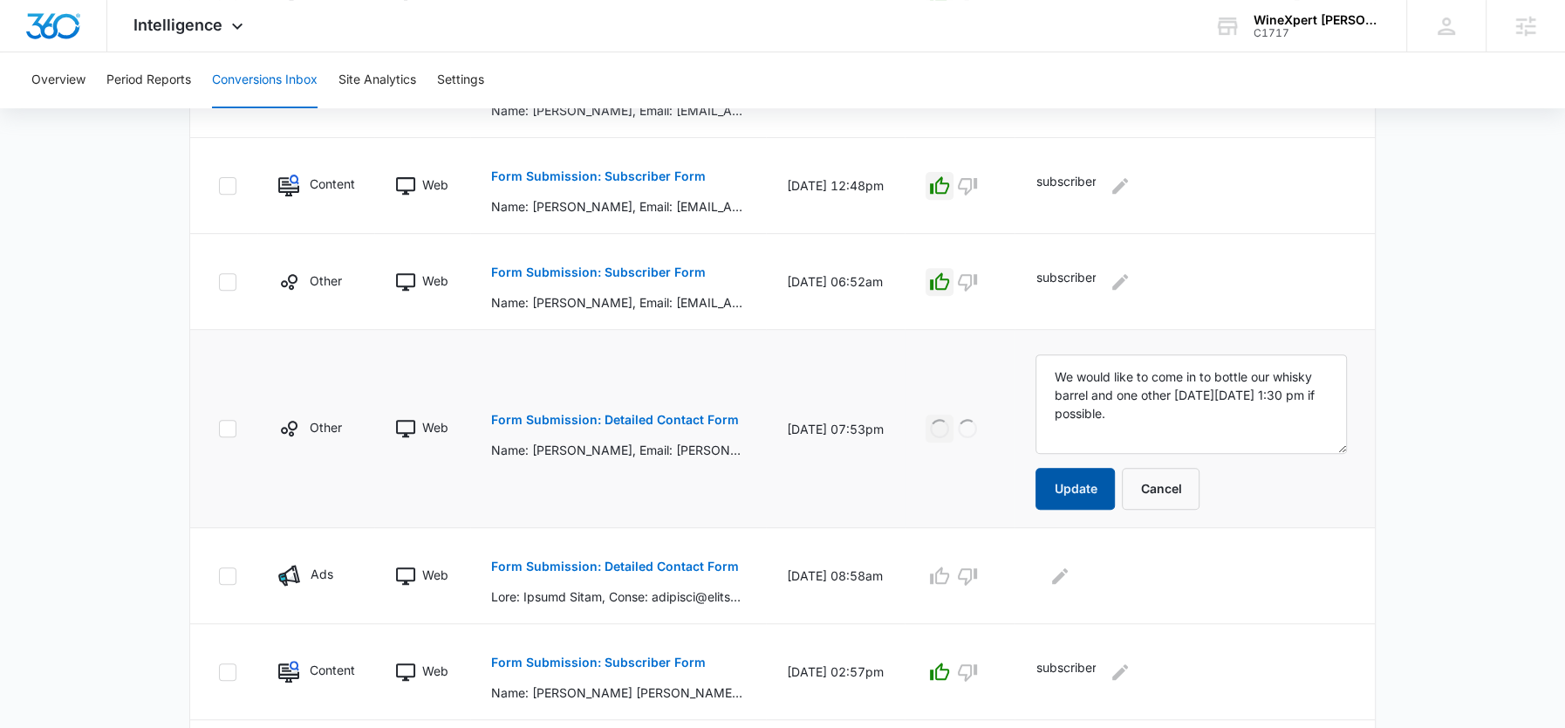
click at [1082, 468] on button "Update" at bounding box center [1075, 489] width 79 height 42
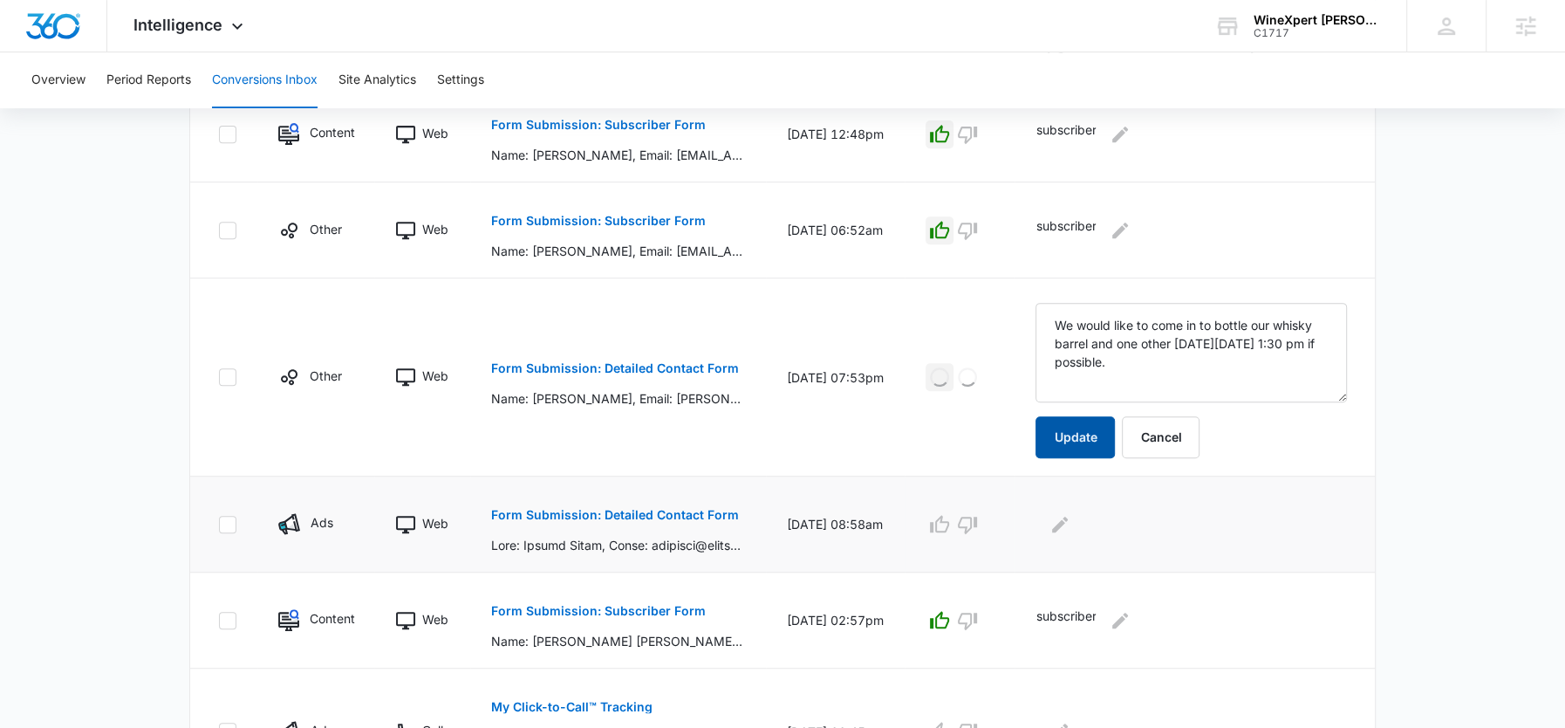
scroll to position [664, 0]
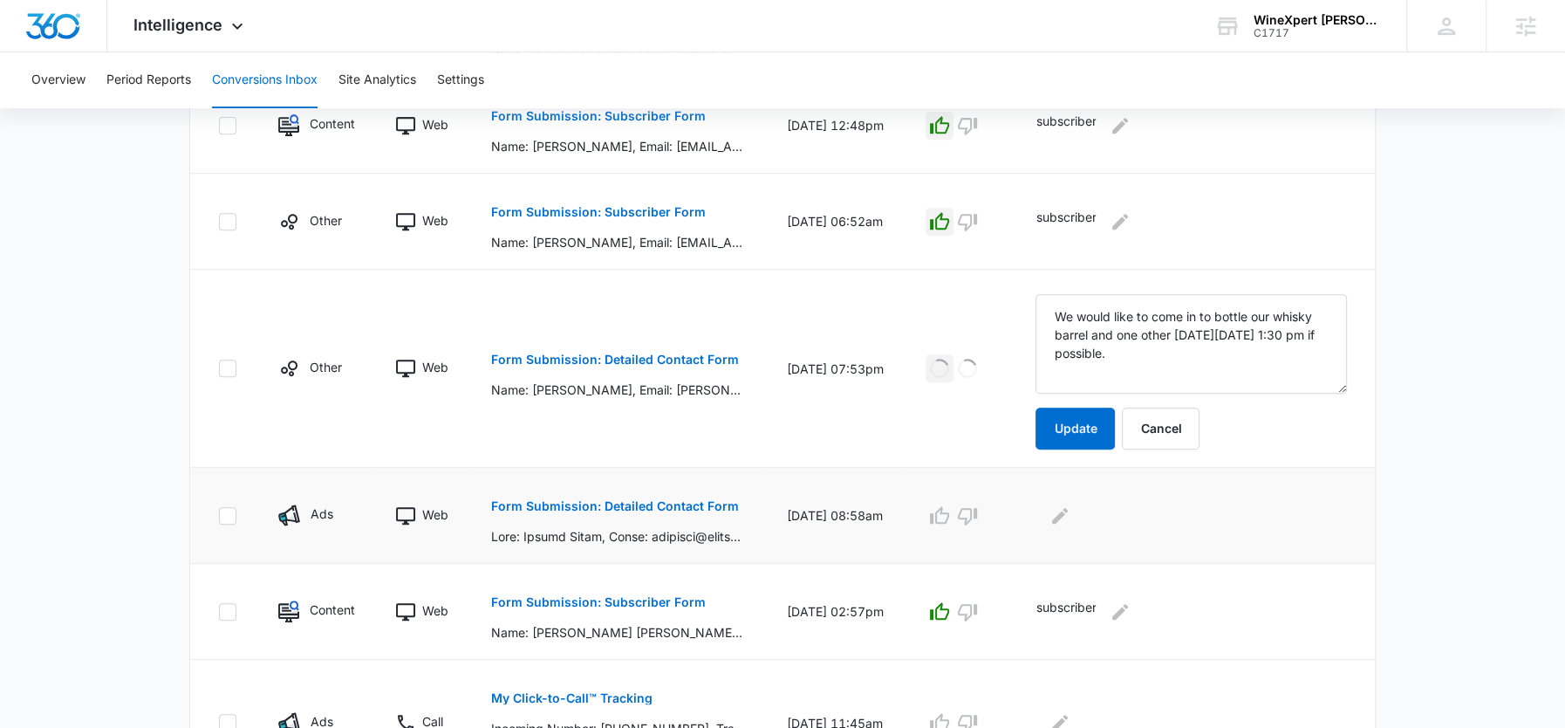
click at [537, 500] on p "Form Submission: Detailed Contact Form" at bounding box center [615, 506] width 248 height 12
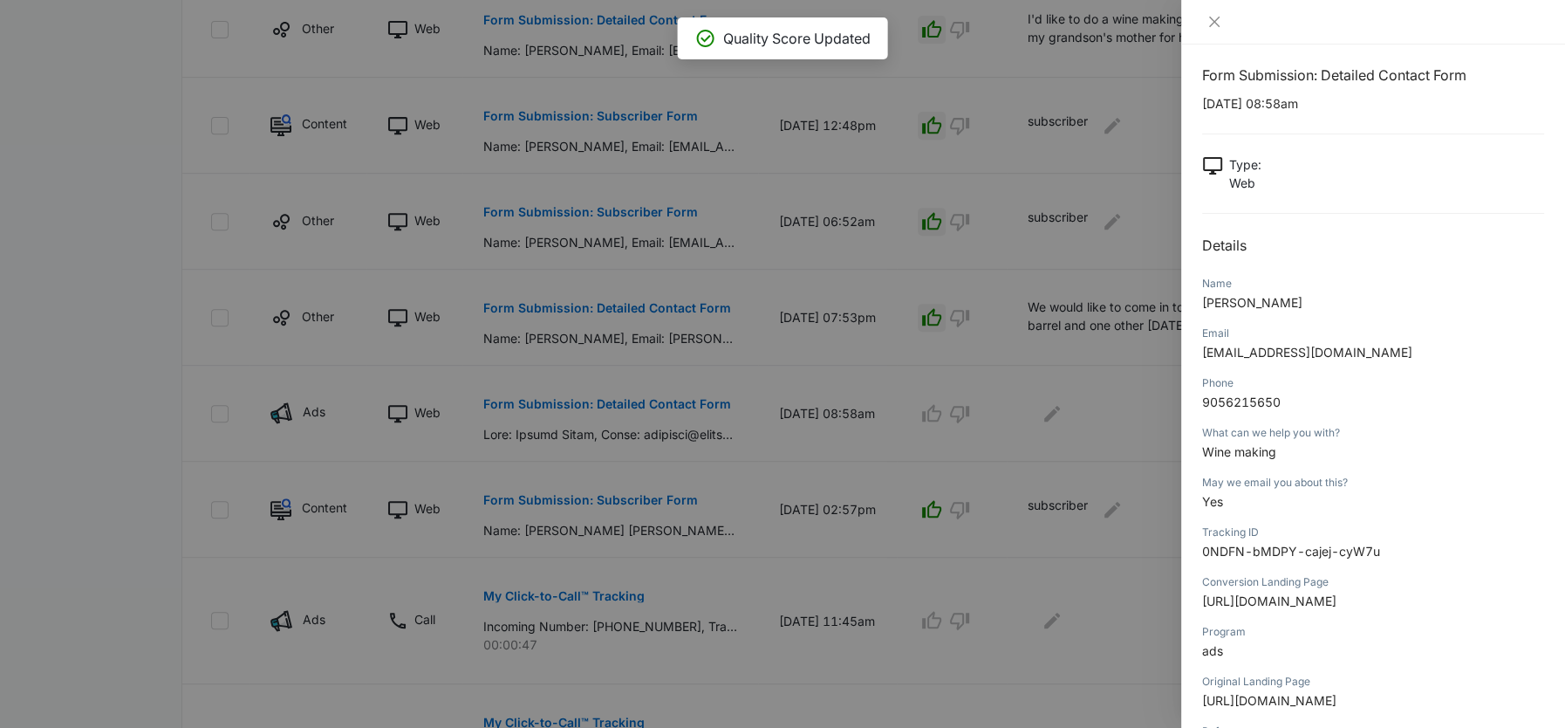
scroll to position [11, 0]
click at [1250, 449] on span "Wine making" at bounding box center [1239, 450] width 74 height 15
copy span "Wine making"
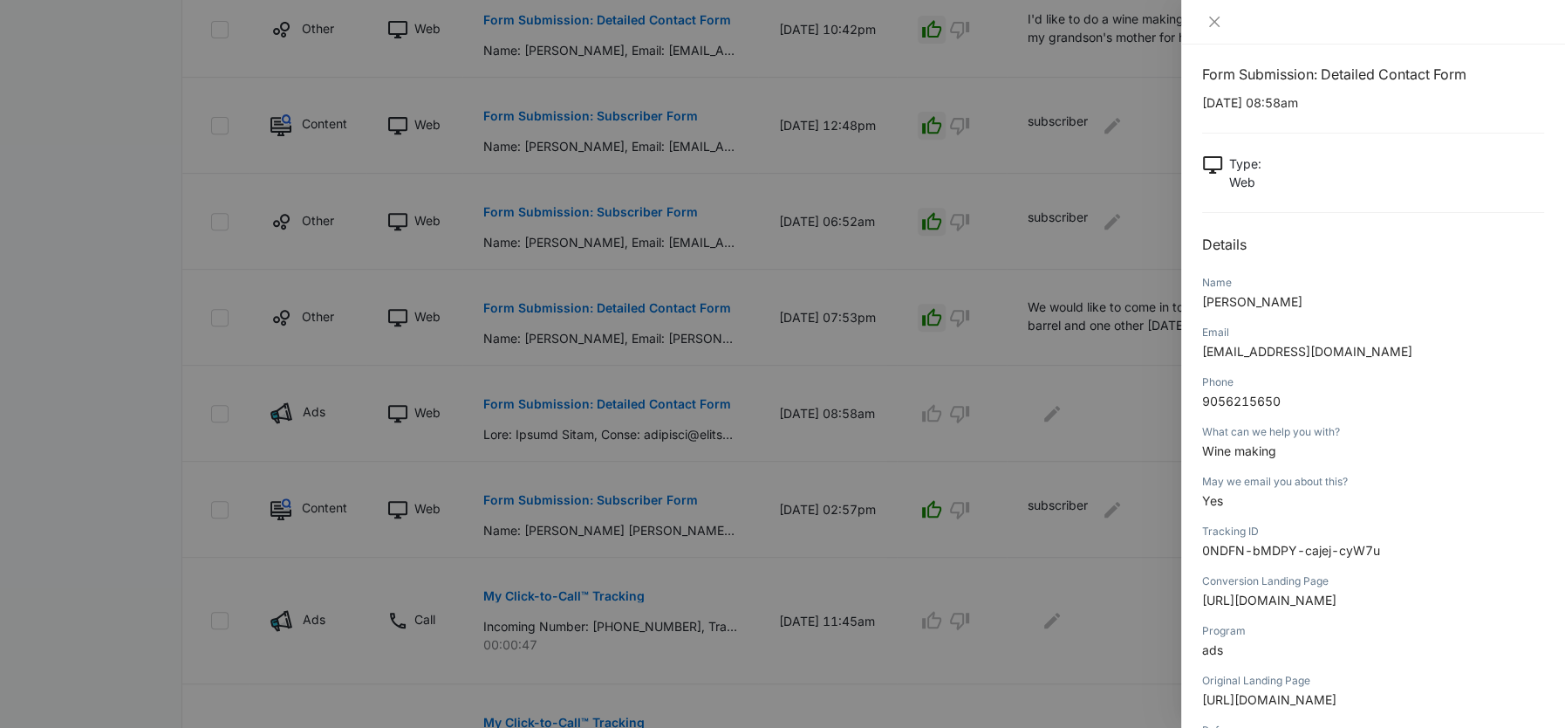
click at [981, 355] on div at bounding box center [782, 364] width 1565 height 728
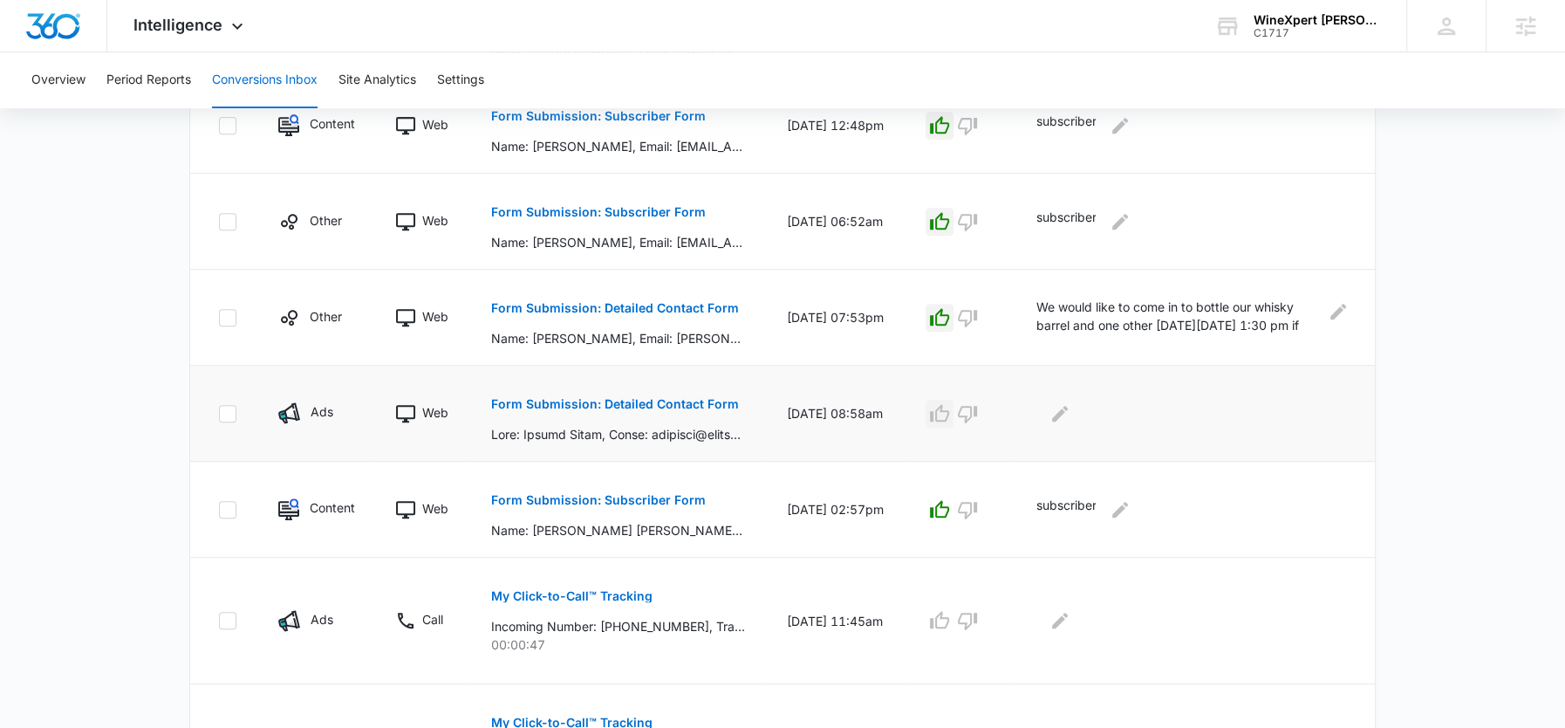
click at [933, 410] on icon "button" at bounding box center [939, 413] width 21 height 21
click at [1078, 408] on div at bounding box center [1191, 414] width 311 height 28
click at [1057, 411] on icon "Edit Comments" at bounding box center [1059, 413] width 21 height 21
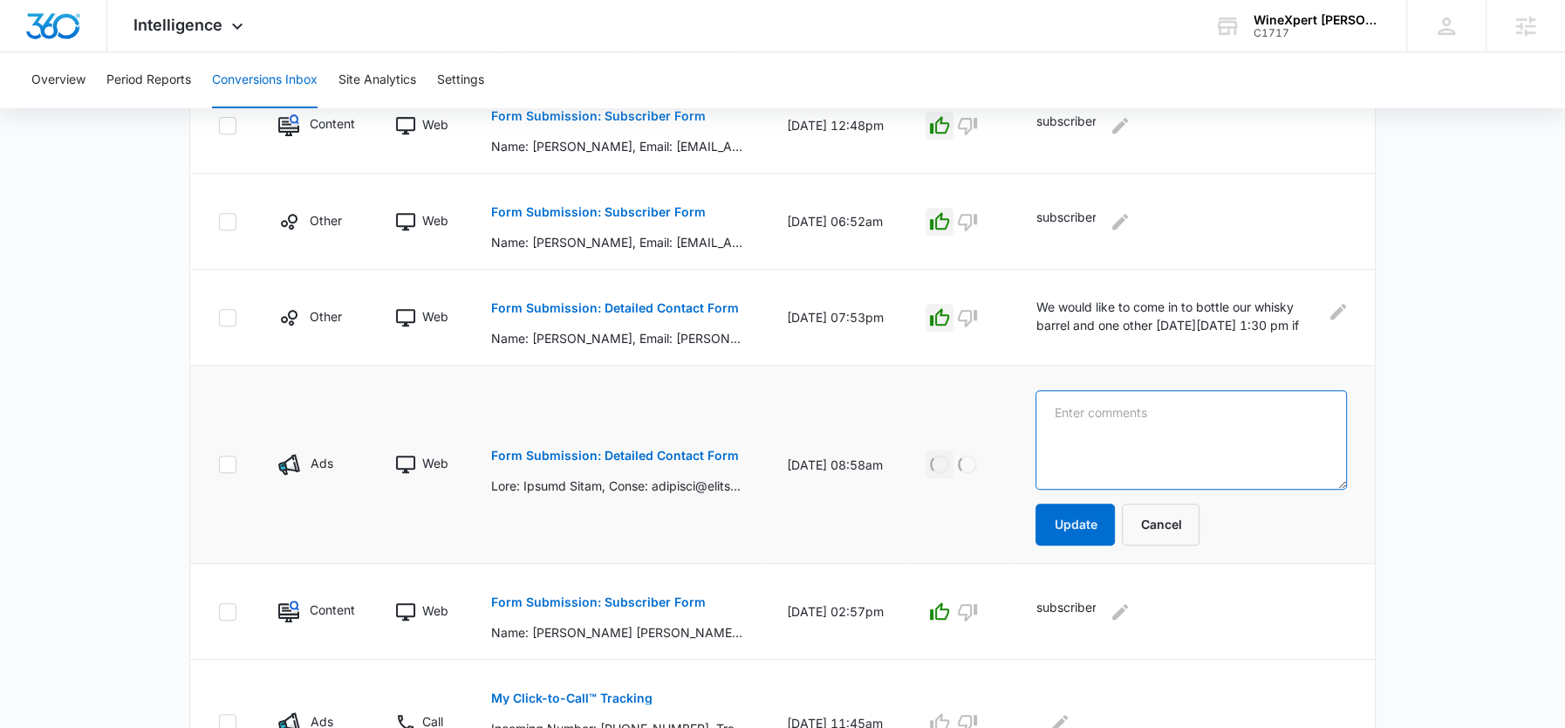
click at [1104, 415] on textarea at bounding box center [1191, 439] width 311 height 99
paste textarea "Wine making"
type textarea "Wine making"
click at [1060, 517] on button "Update" at bounding box center [1075, 524] width 79 height 42
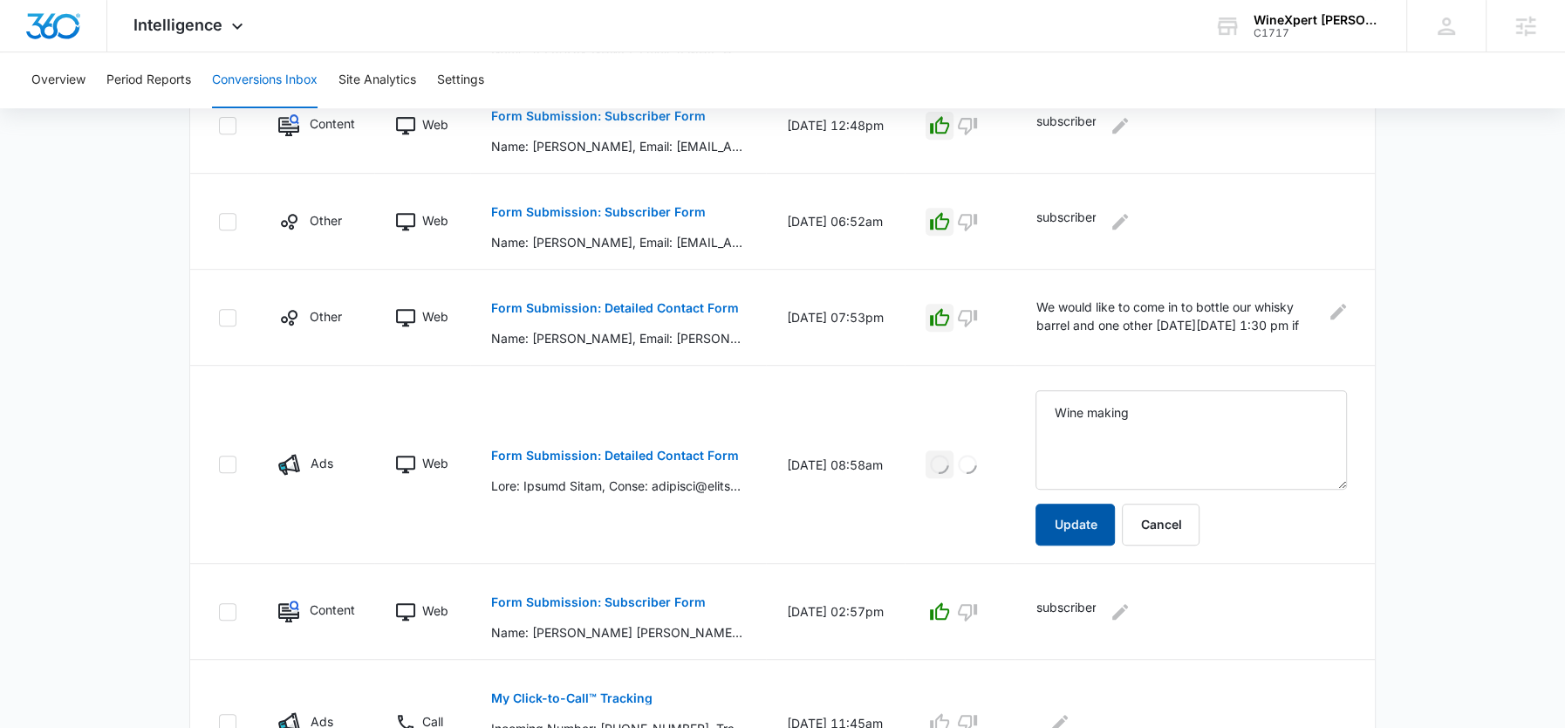
scroll to position [842, 0]
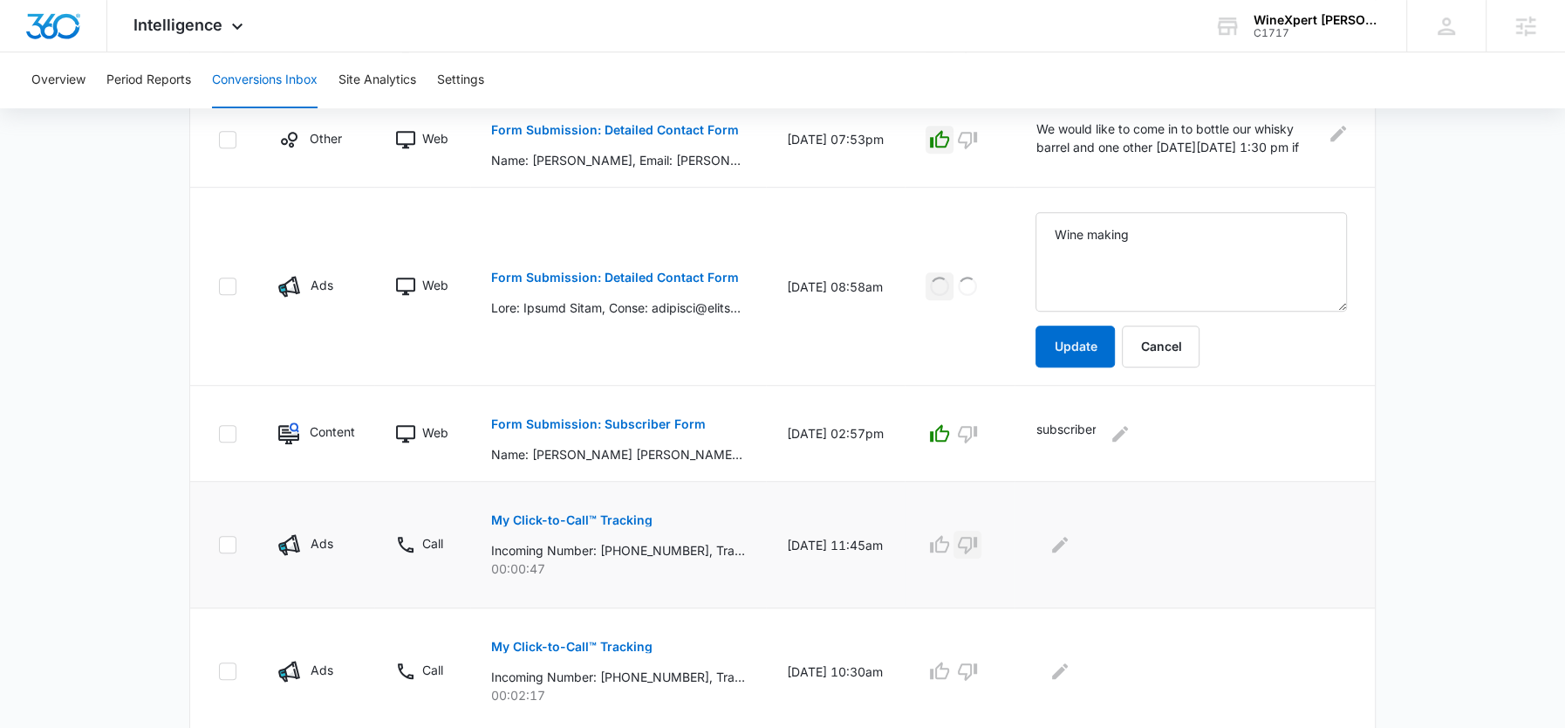
click at [977, 543] on icon "button" at bounding box center [967, 544] width 21 height 21
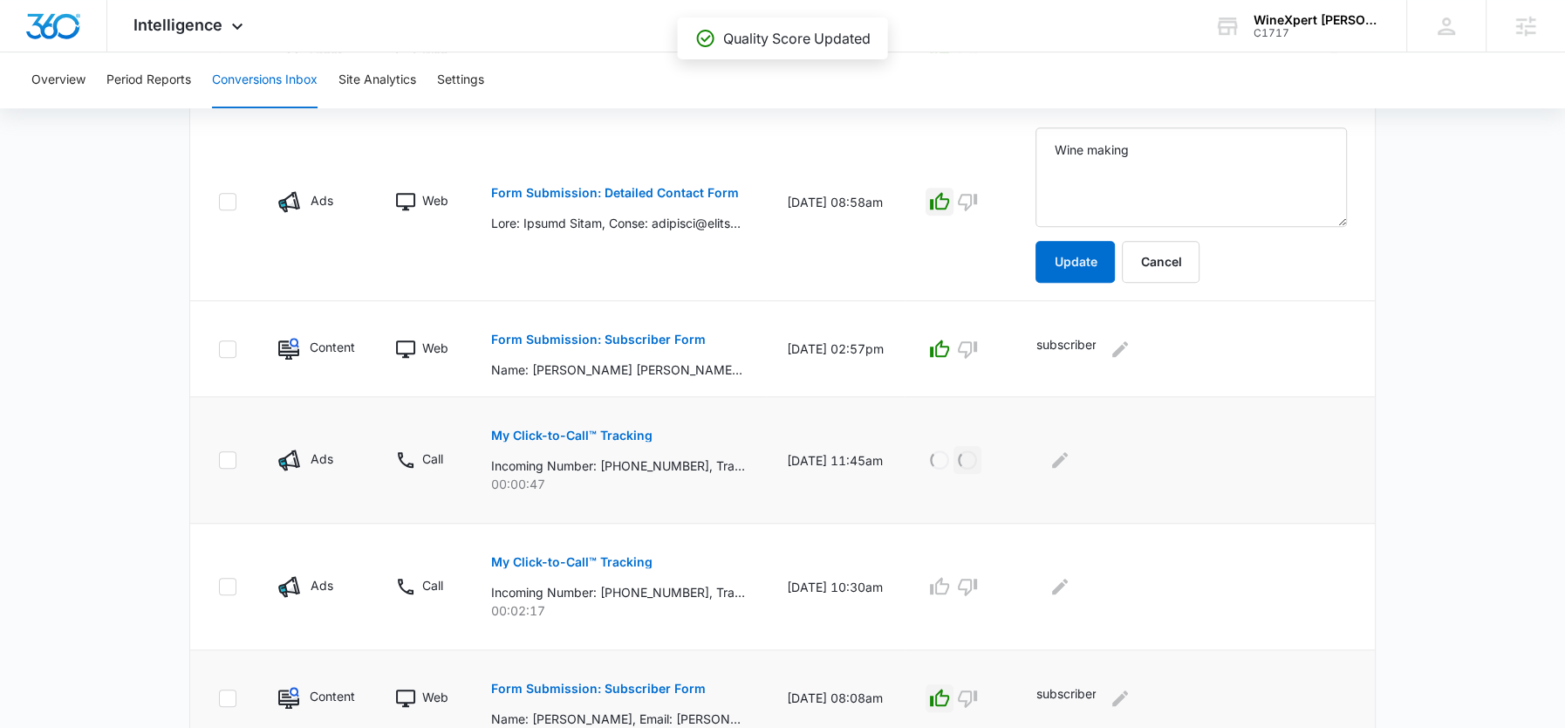
scroll to position [994, 0]
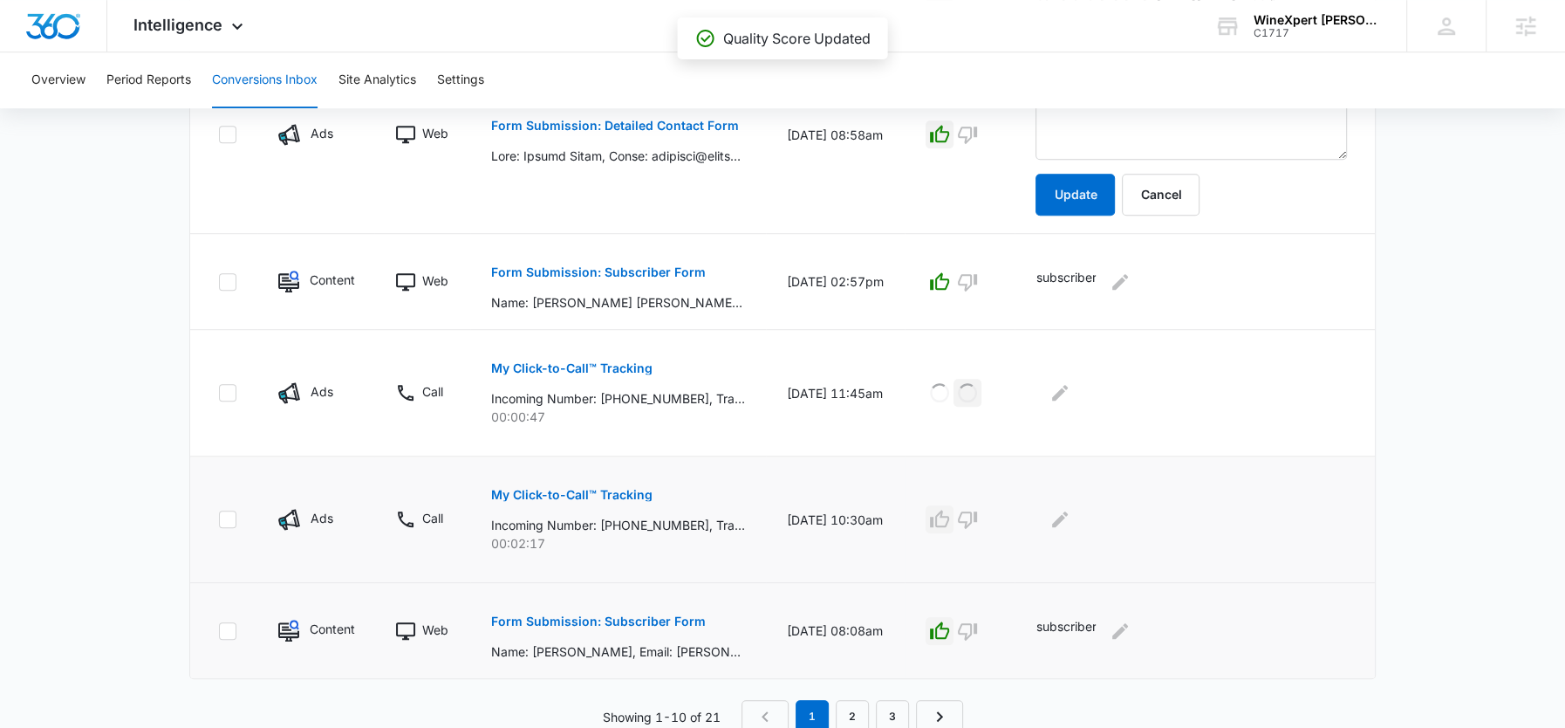
click at [942, 513] on icon "button" at bounding box center [939, 519] width 21 height 21
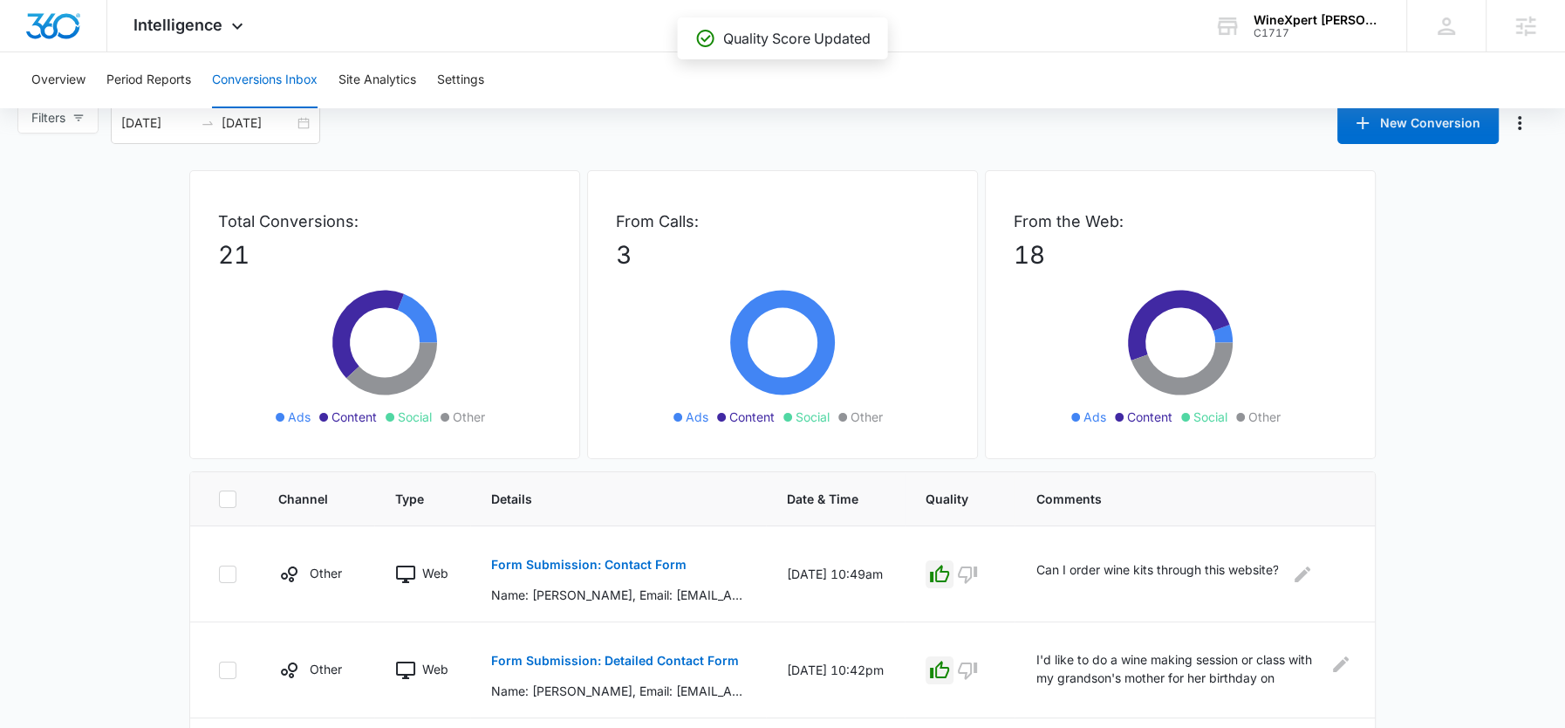
scroll to position [0, 0]
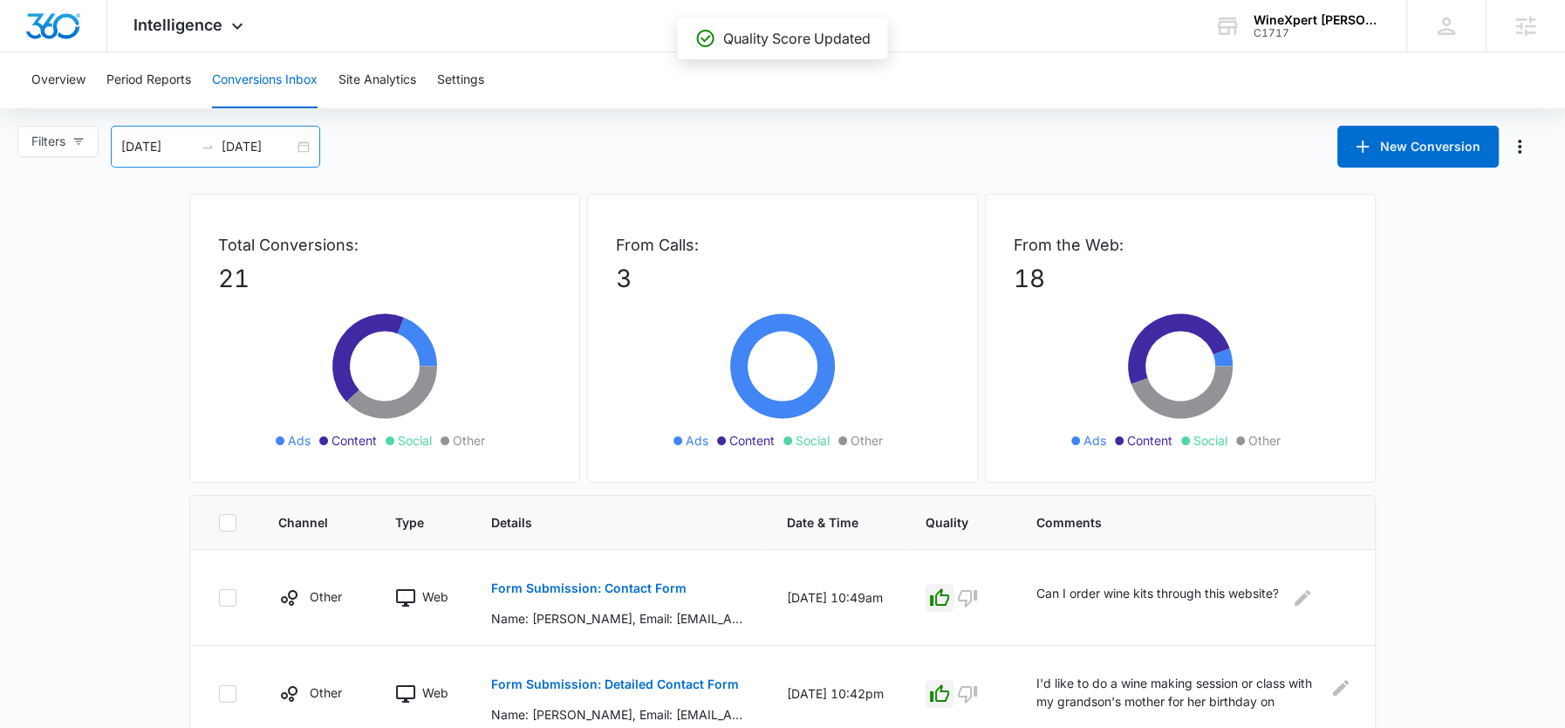
click at [263, 148] on input "[DATE]" at bounding box center [258, 146] width 72 height 19
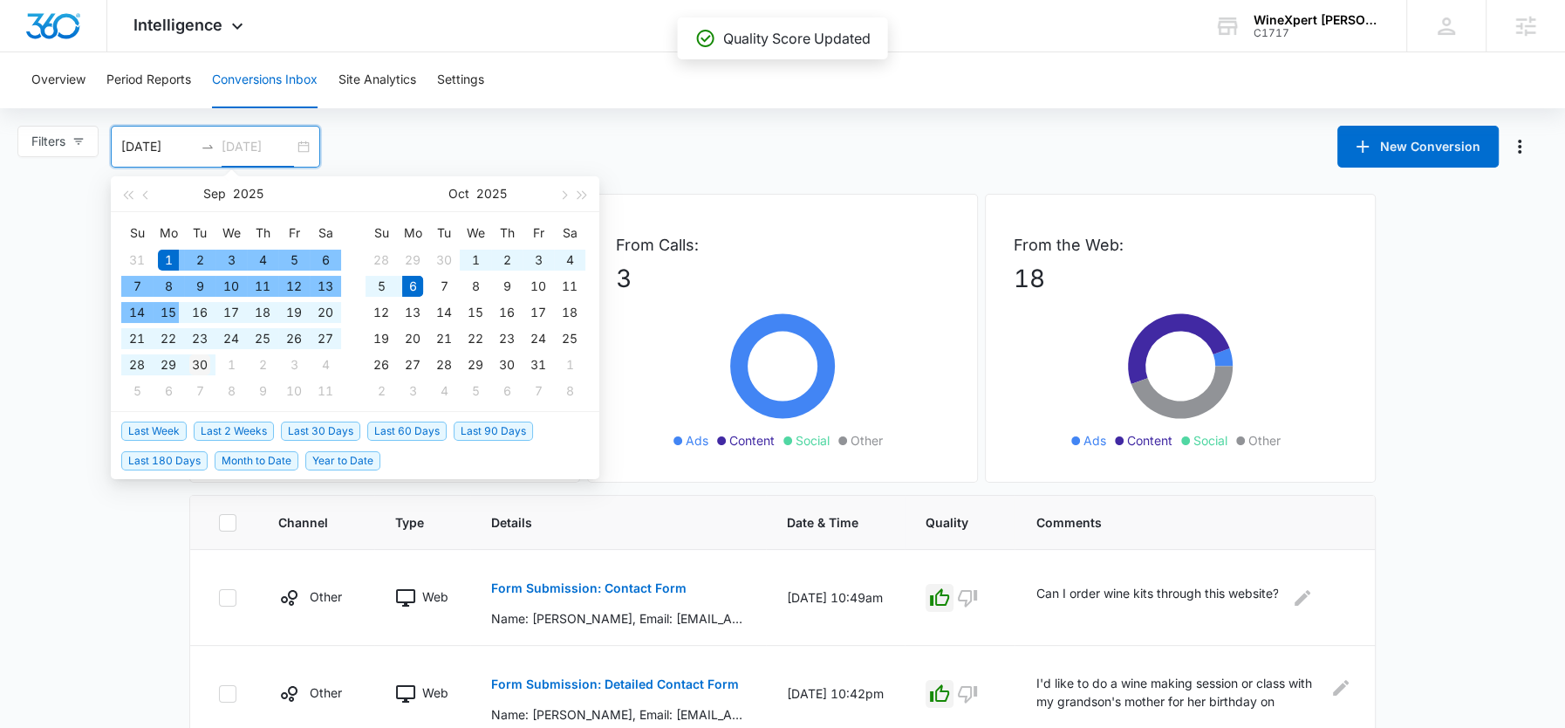
type input "[DATE]"
click at [195, 359] on div "30" at bounding box center [199, 364] width 21 height 21
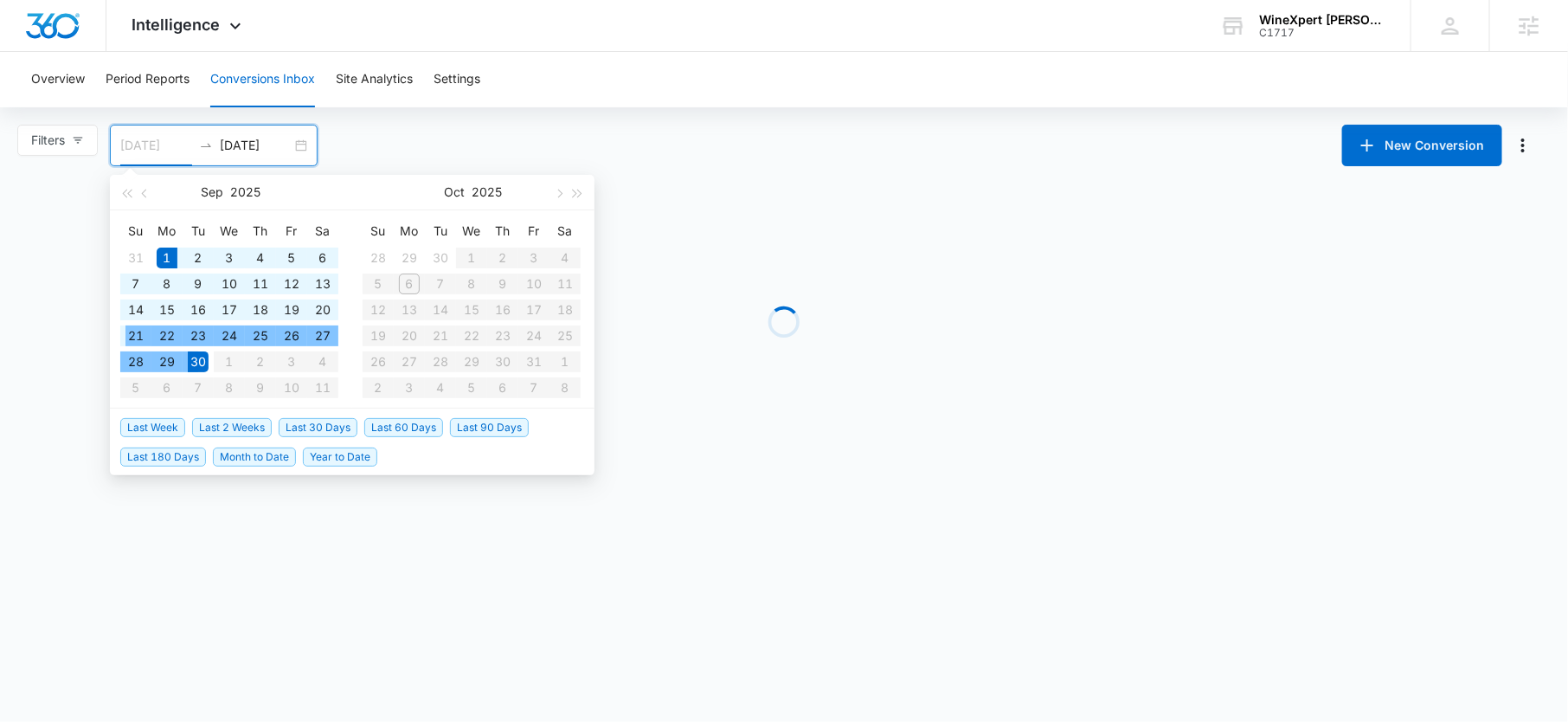
type input "[DATE]"
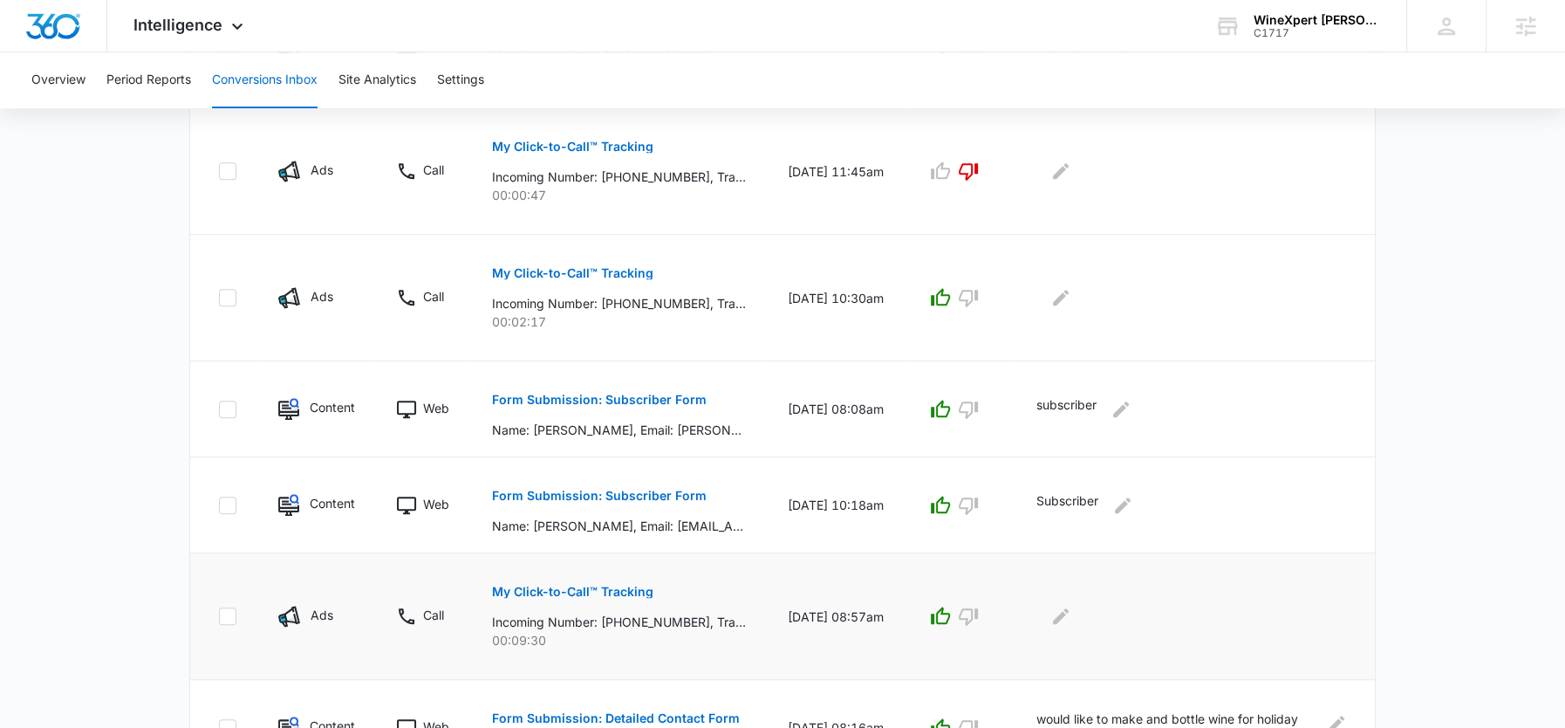
scroll to position [923, 0]
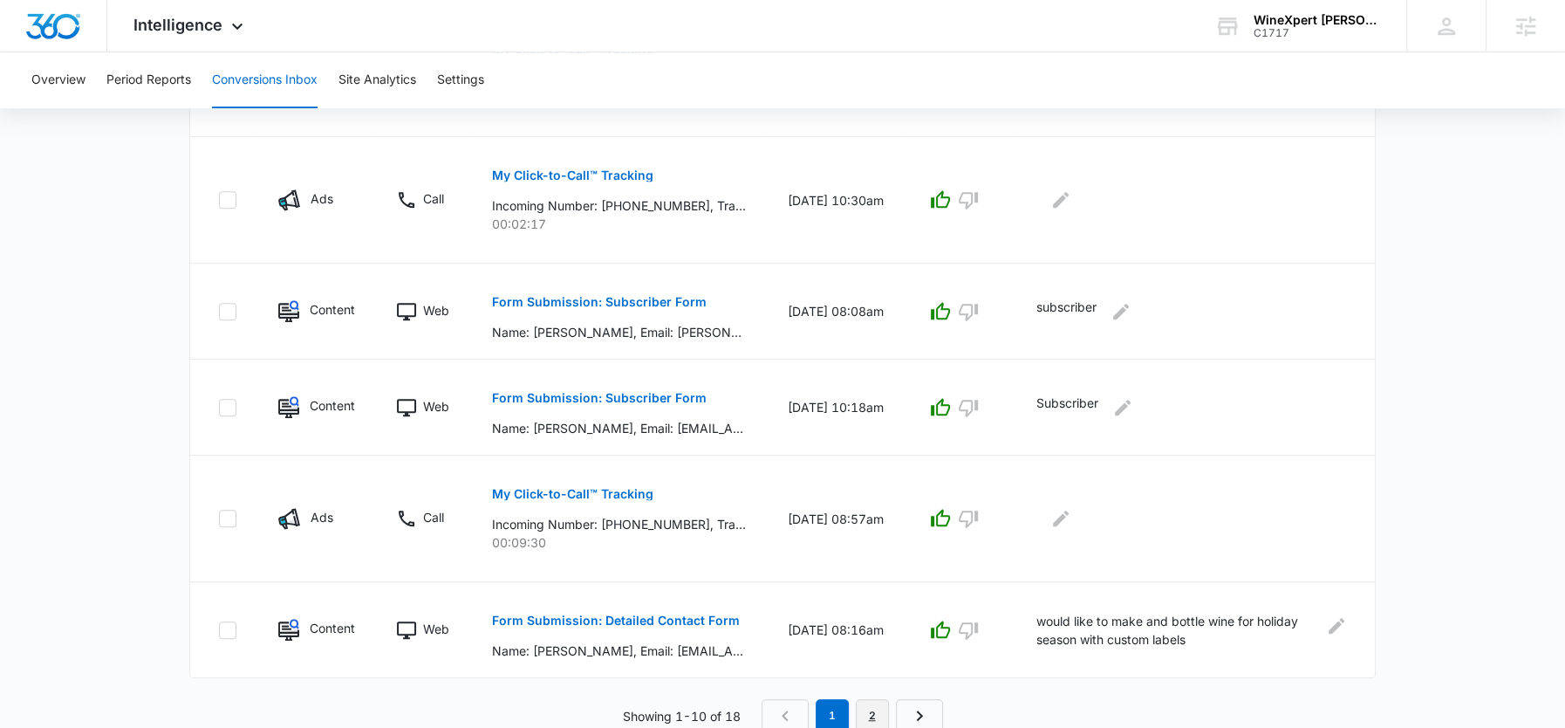
click at [863, 709] on link "2" at bounding box center [872, 715] width 33 height 33
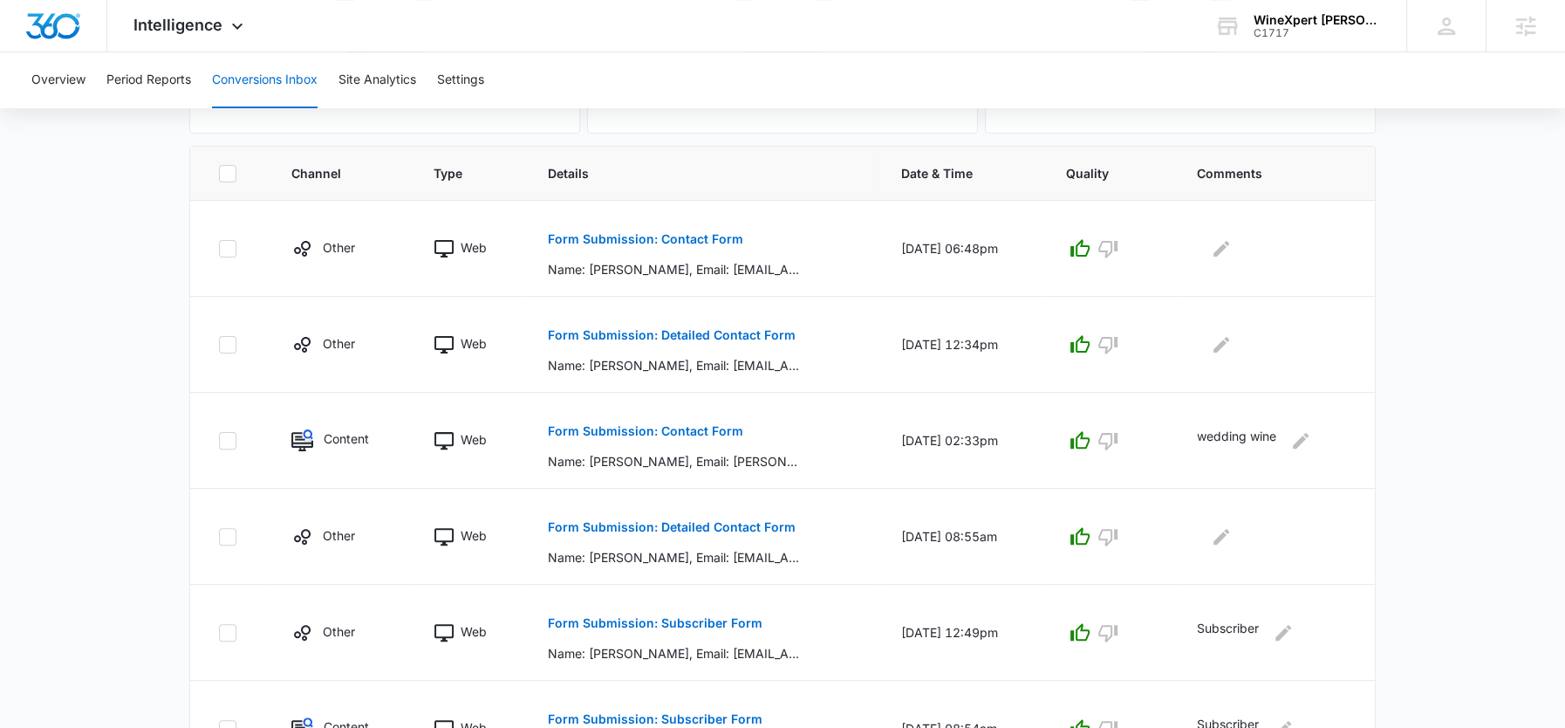
scroll to position [639, 0]
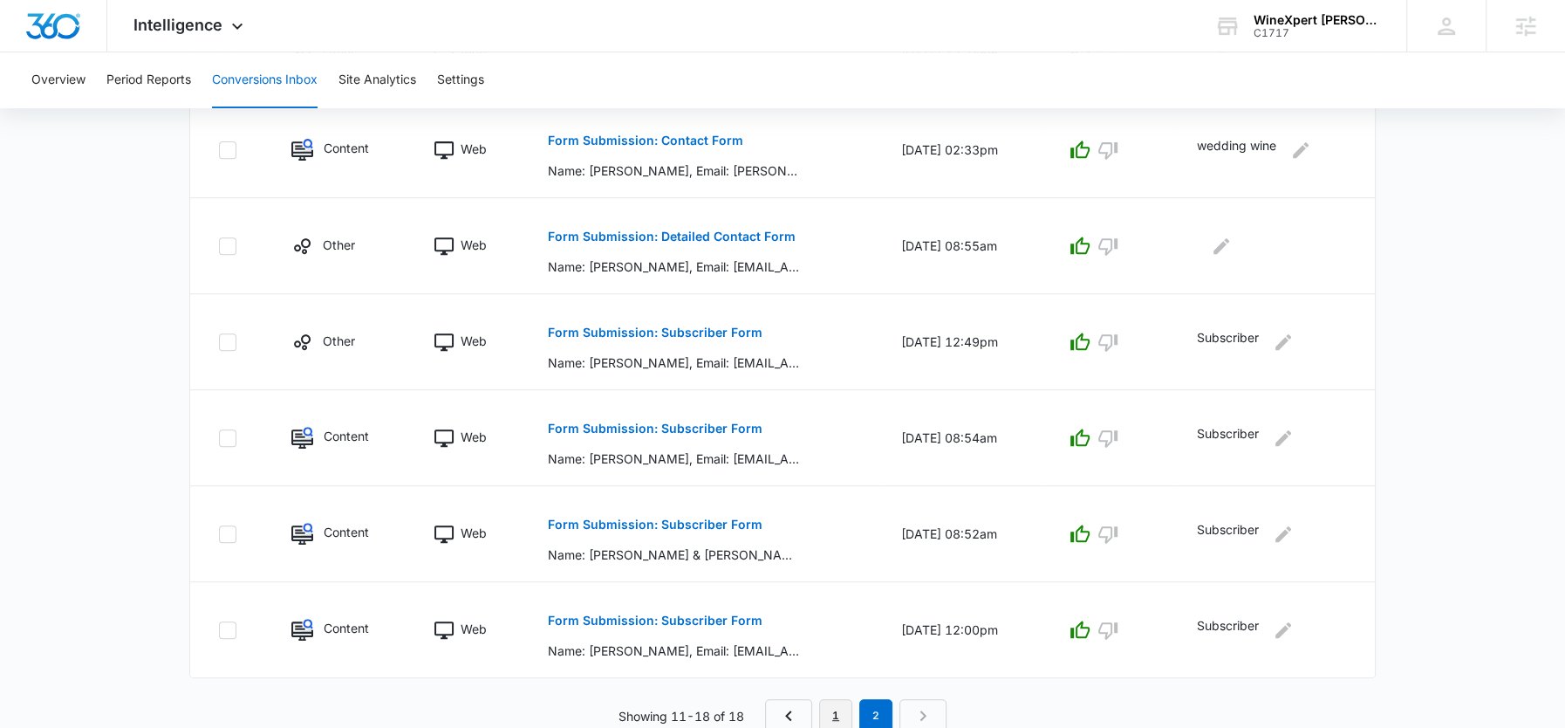
click at [826, 709] on link "1" at bounding box center [835, 715] width 33 height 33
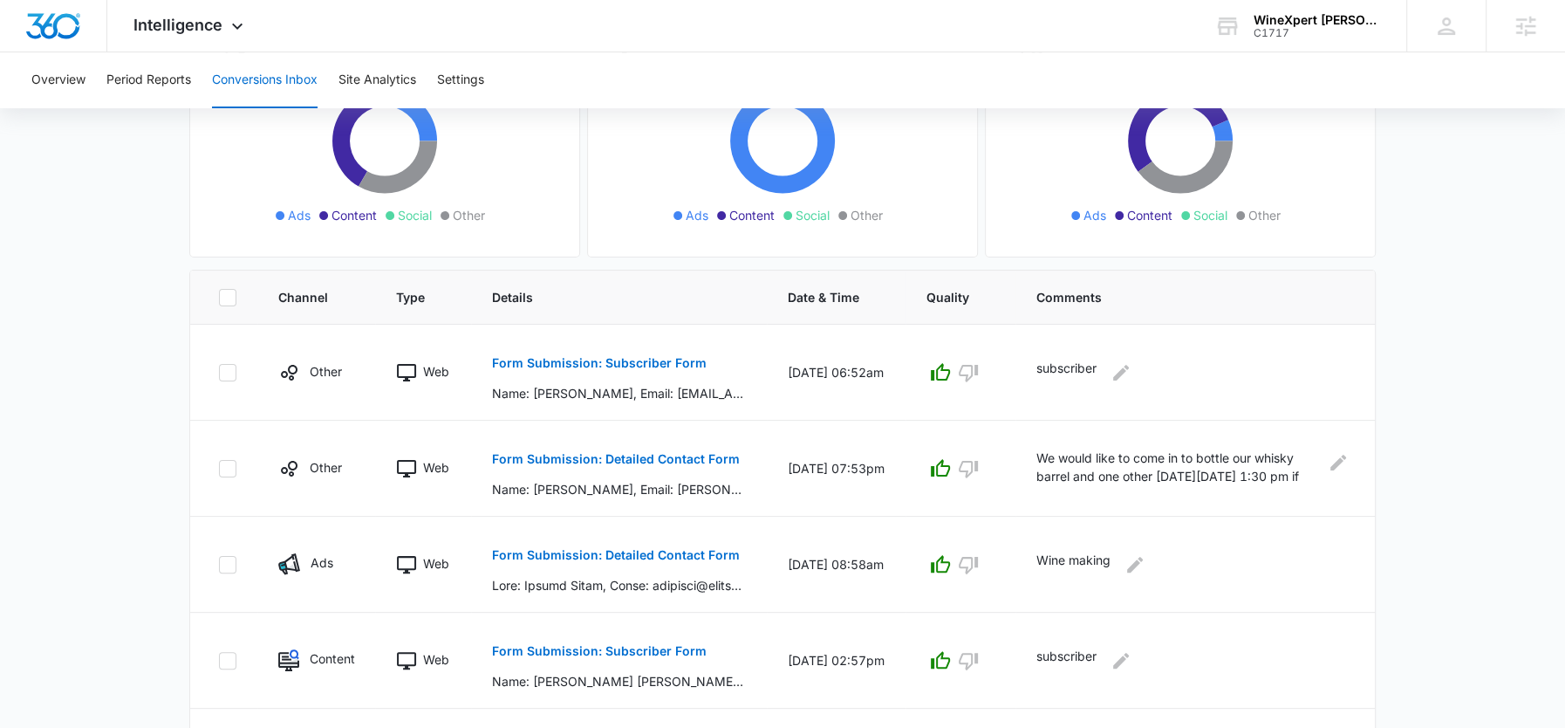
scroll to position [187, 0]
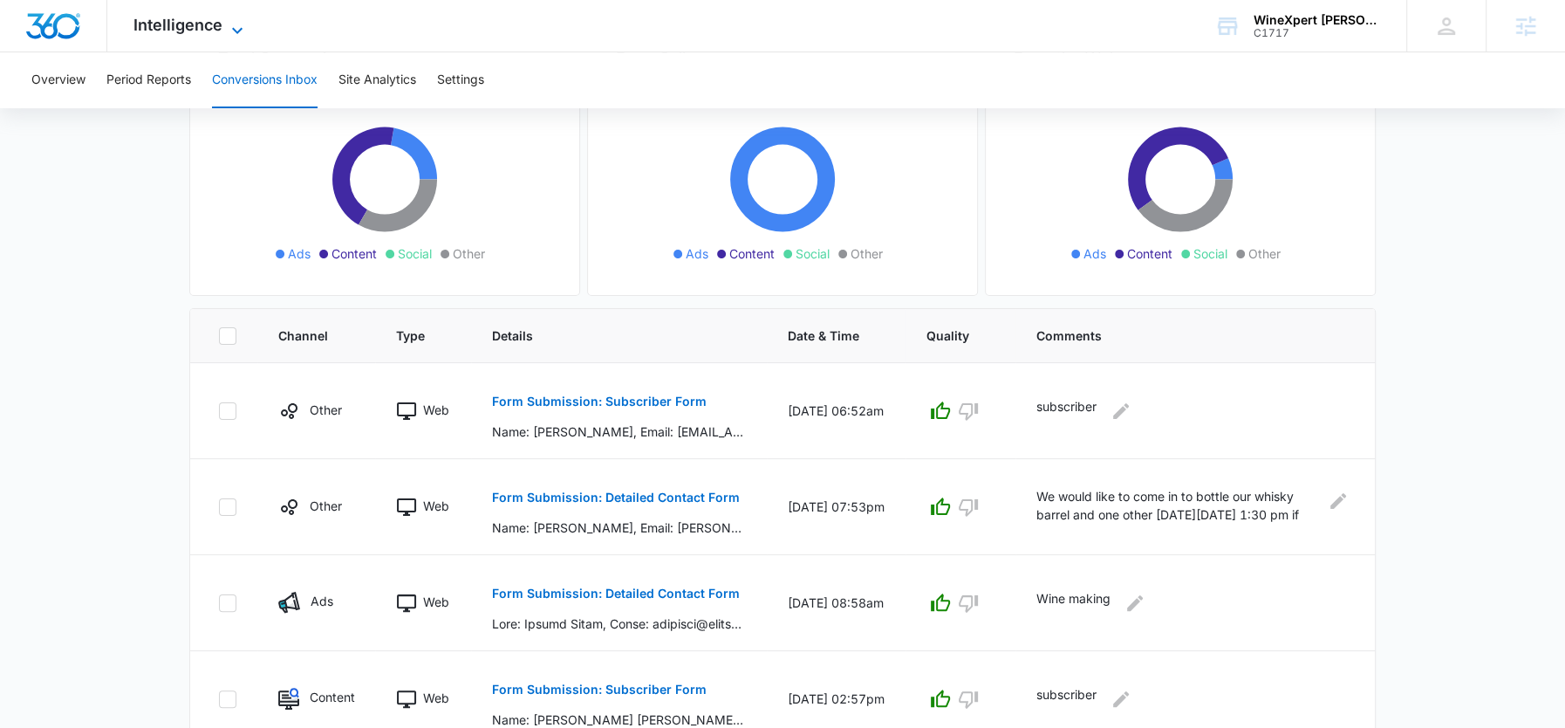
click at [188, 23] on span "Intelligence" at bounding box center [177, 25] width 89 height 18
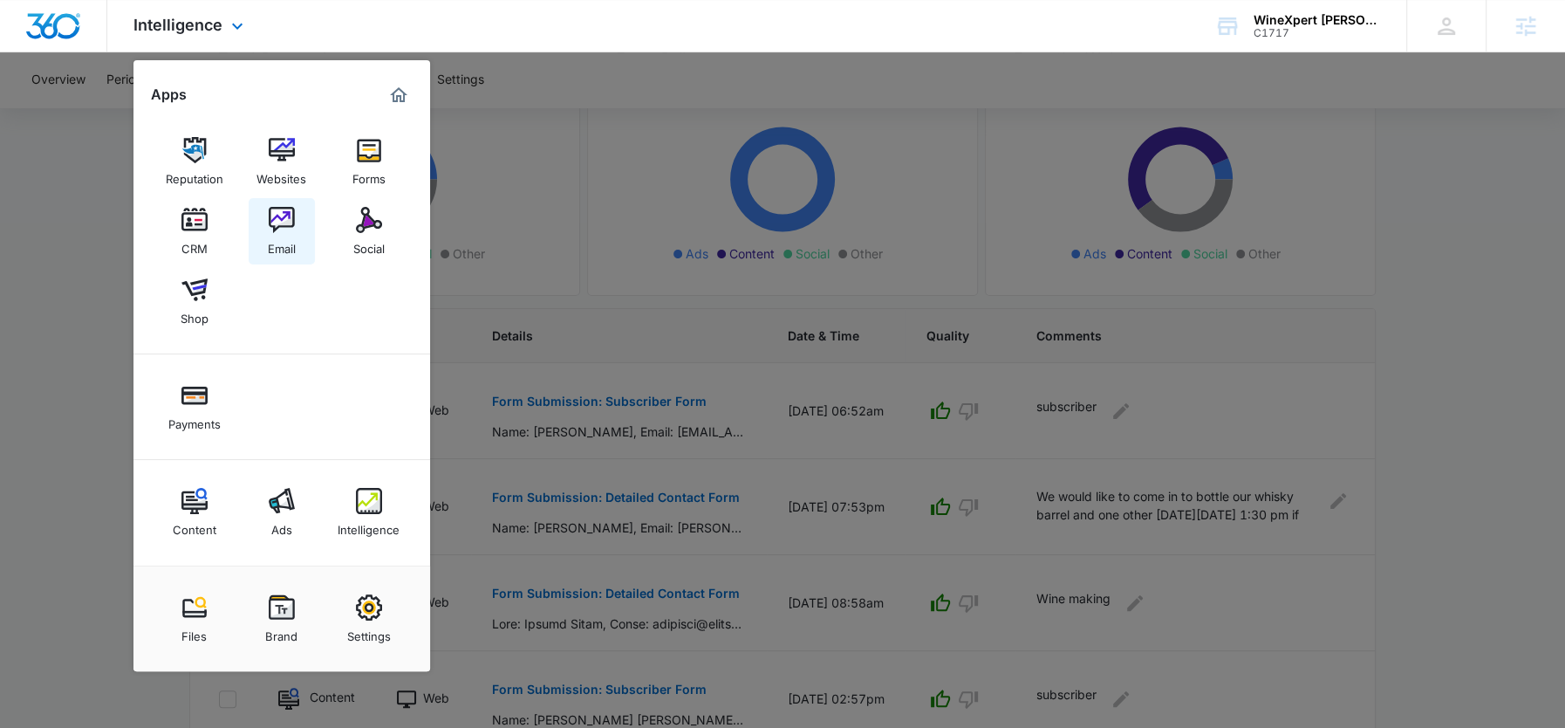
click at [275, 239] on div "Email" at bounding box center [282, 244] width 28 height 23
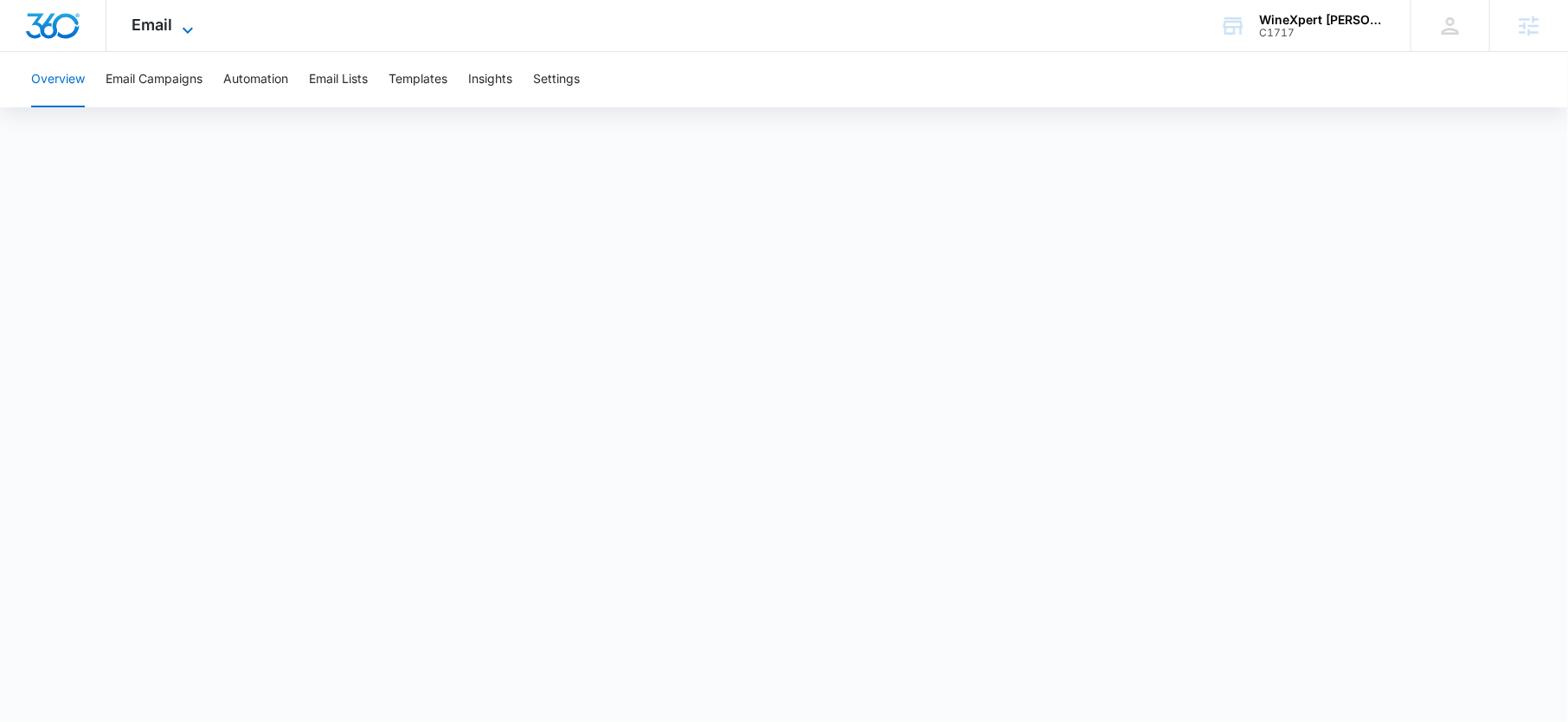
click at [178, 31] on icon at bounding box center [187, 30] width 21 height 21
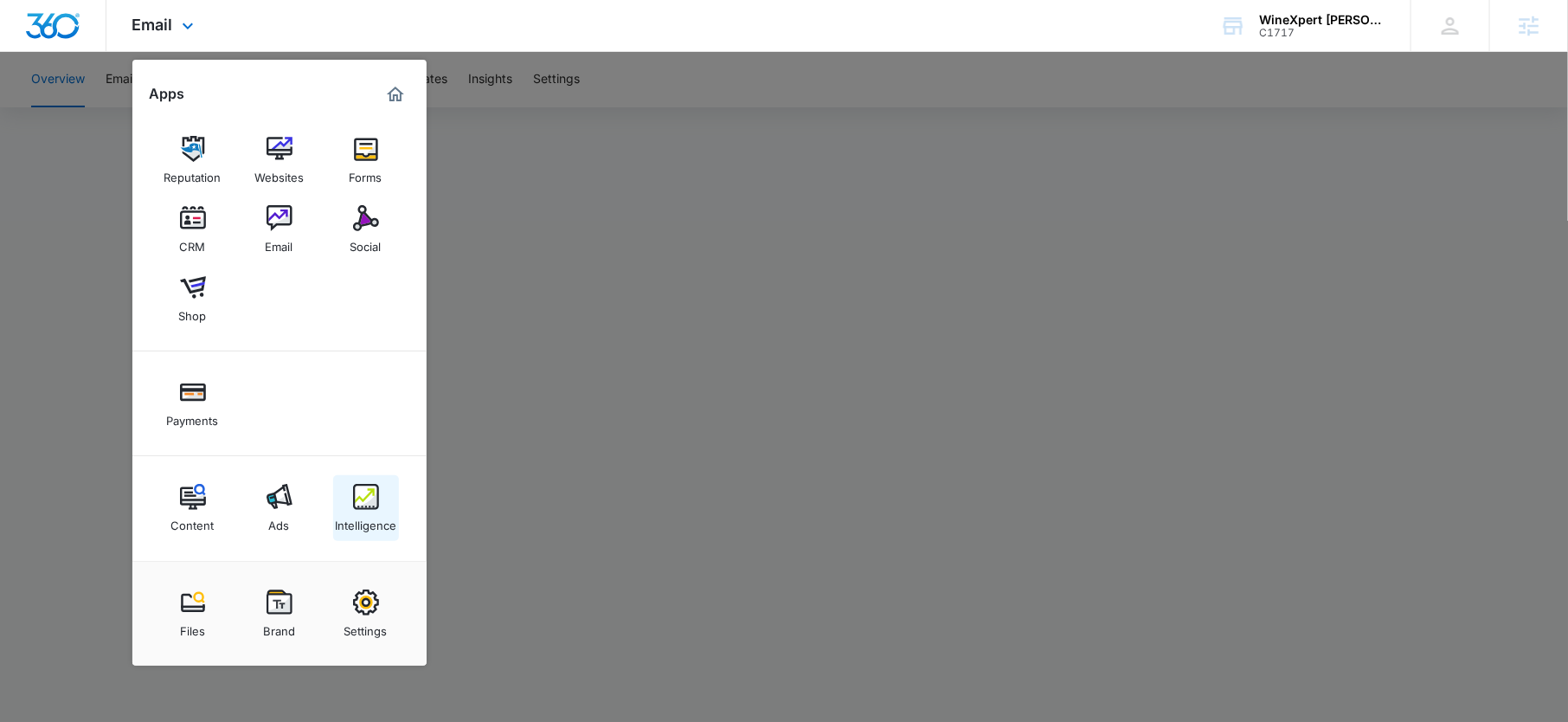
click at [363, 487] on img at bounding box center [366, 497] width 26 height 26
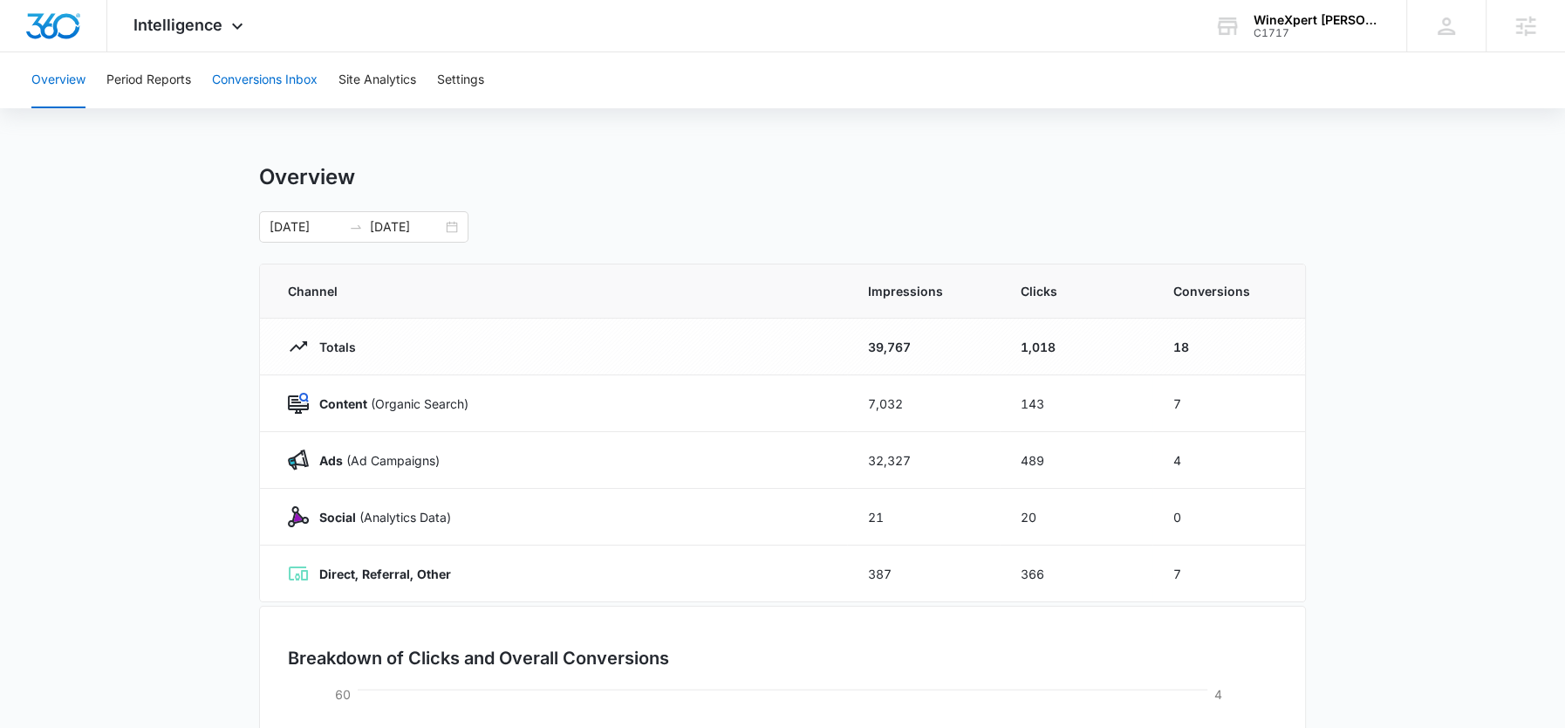
click at [243, 87] on button "Conversions Inbox" at bounding box center [265, 80] width 106 height 56
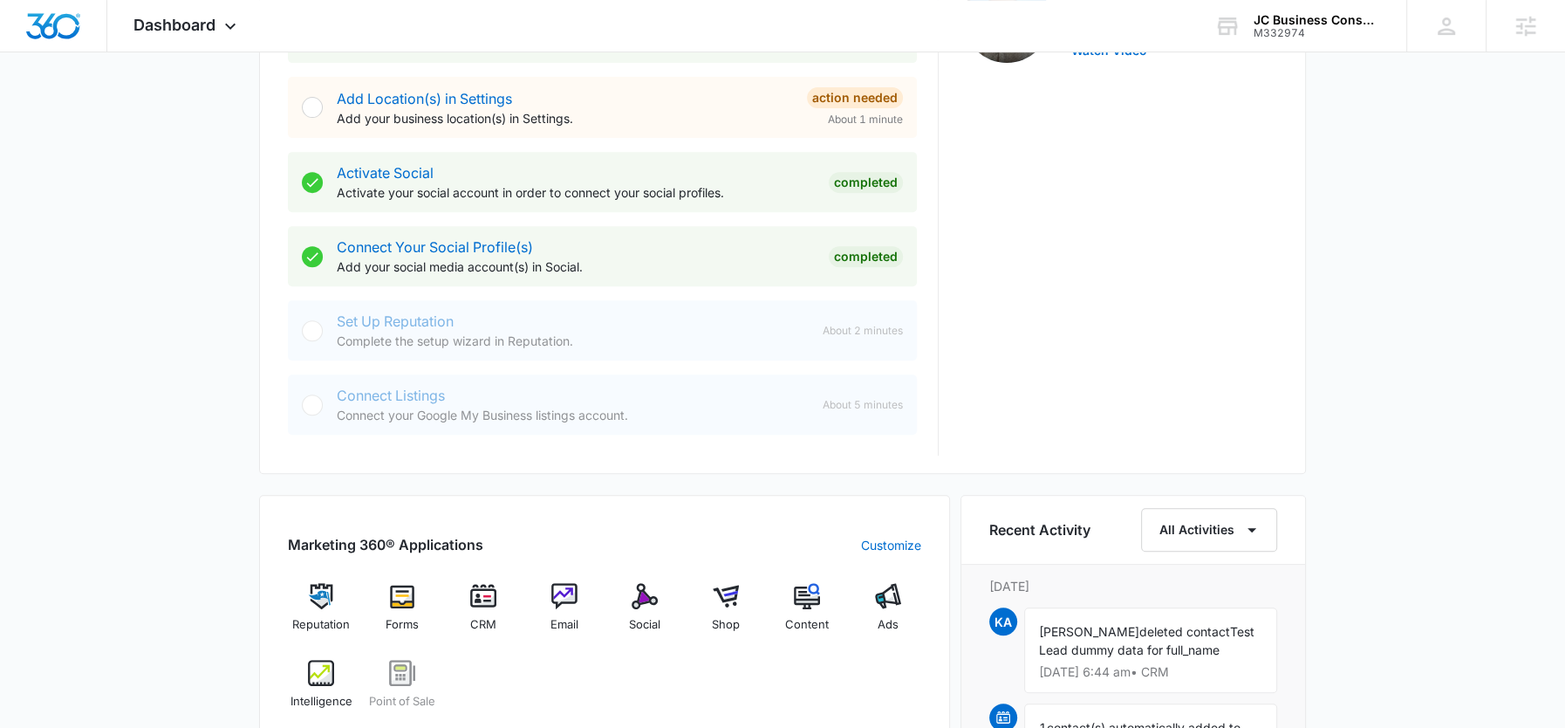
scroll to position [647, 0]
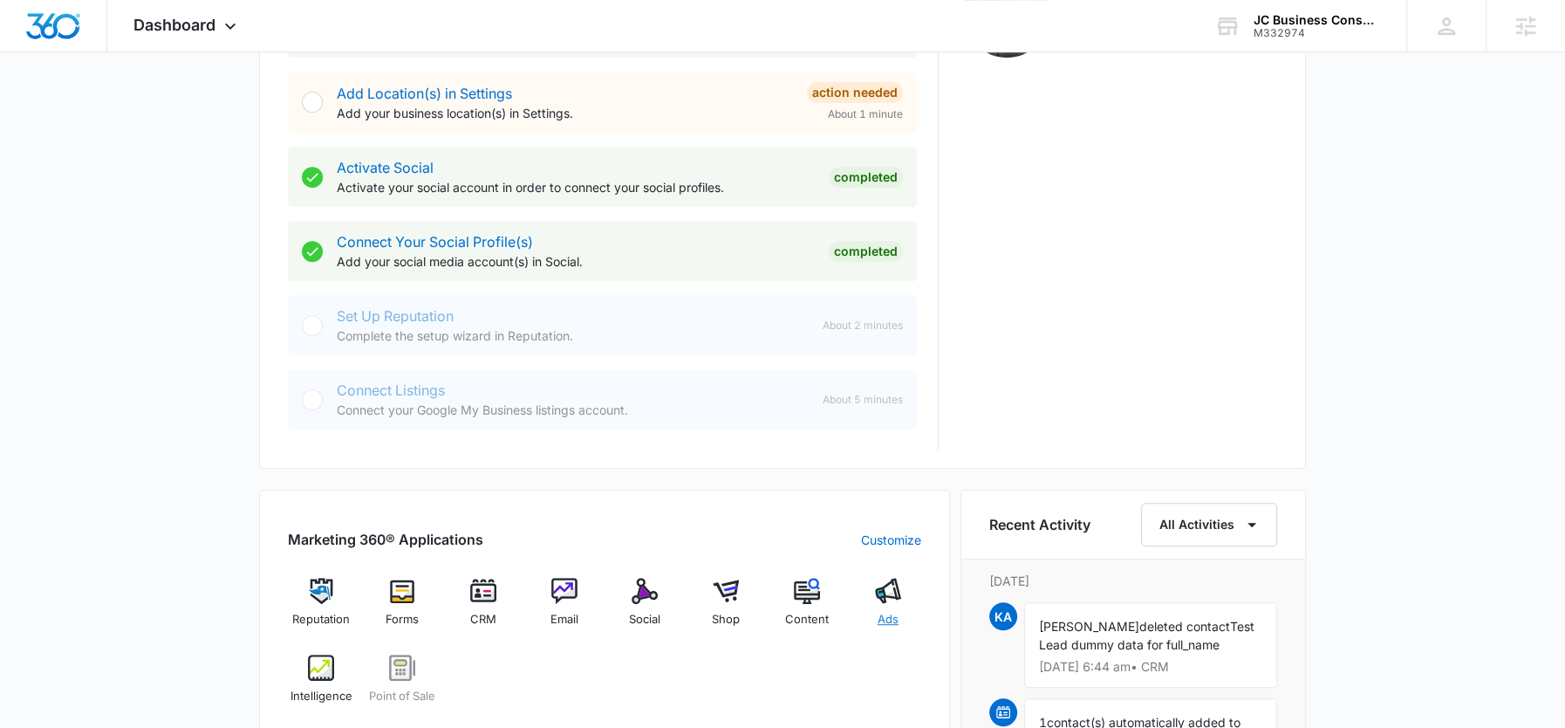
click at [888, 594] on img at bounding box center [888, 591] width 26 height 26
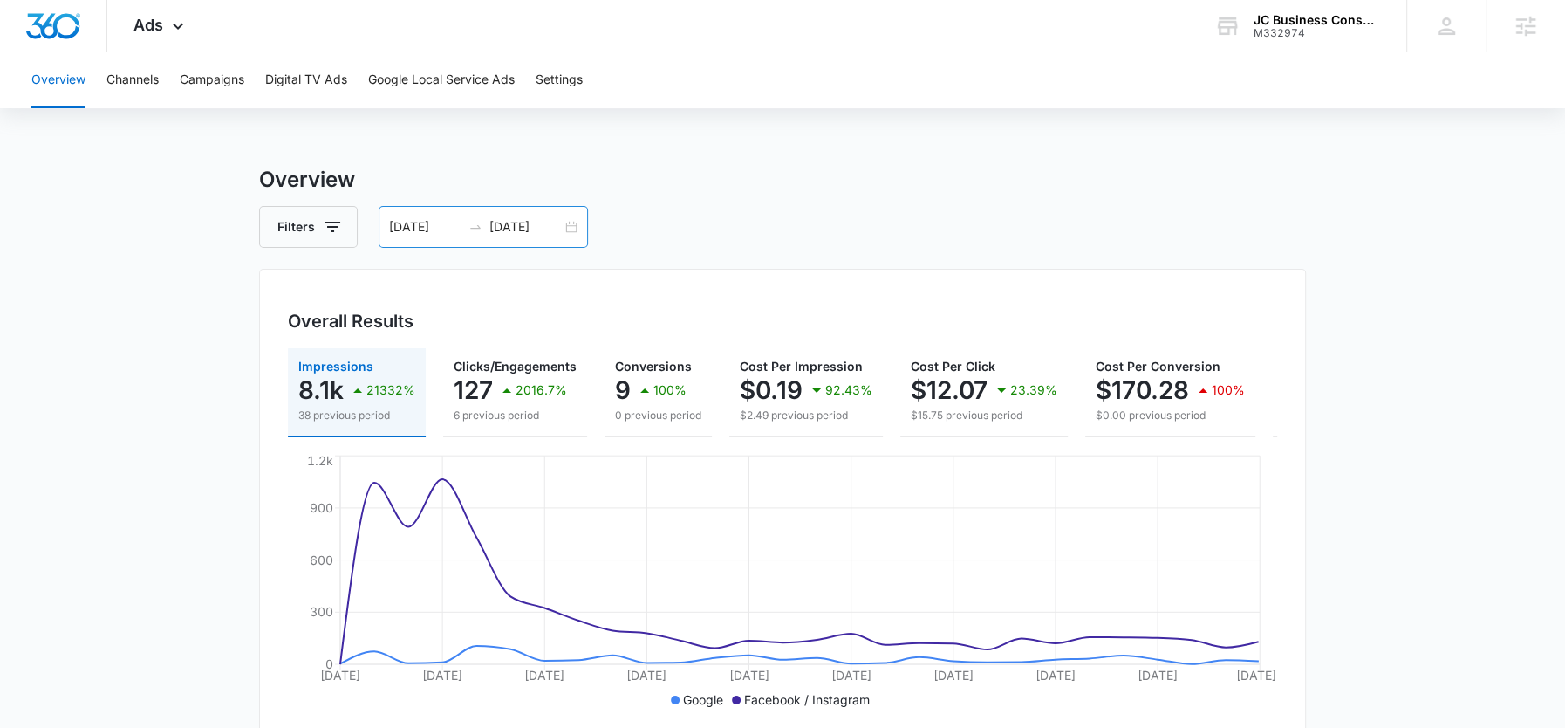
click at [543, 222] on input "[DATE]" at bounding box center [525, 226] width 72 height 19
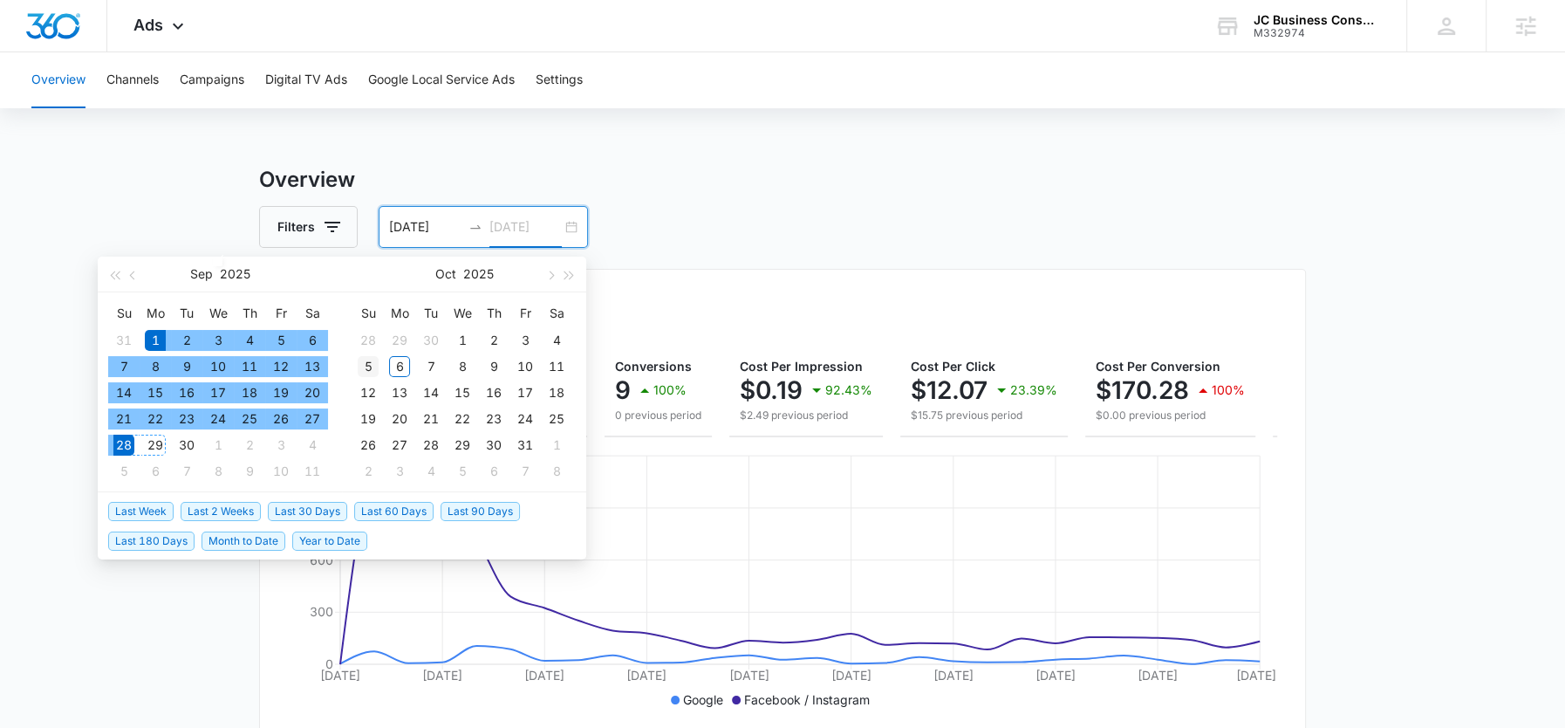
type input "[DATE]"
click at [374, 366] on div "5" at bounding box center [368, 366] width 21 height 21
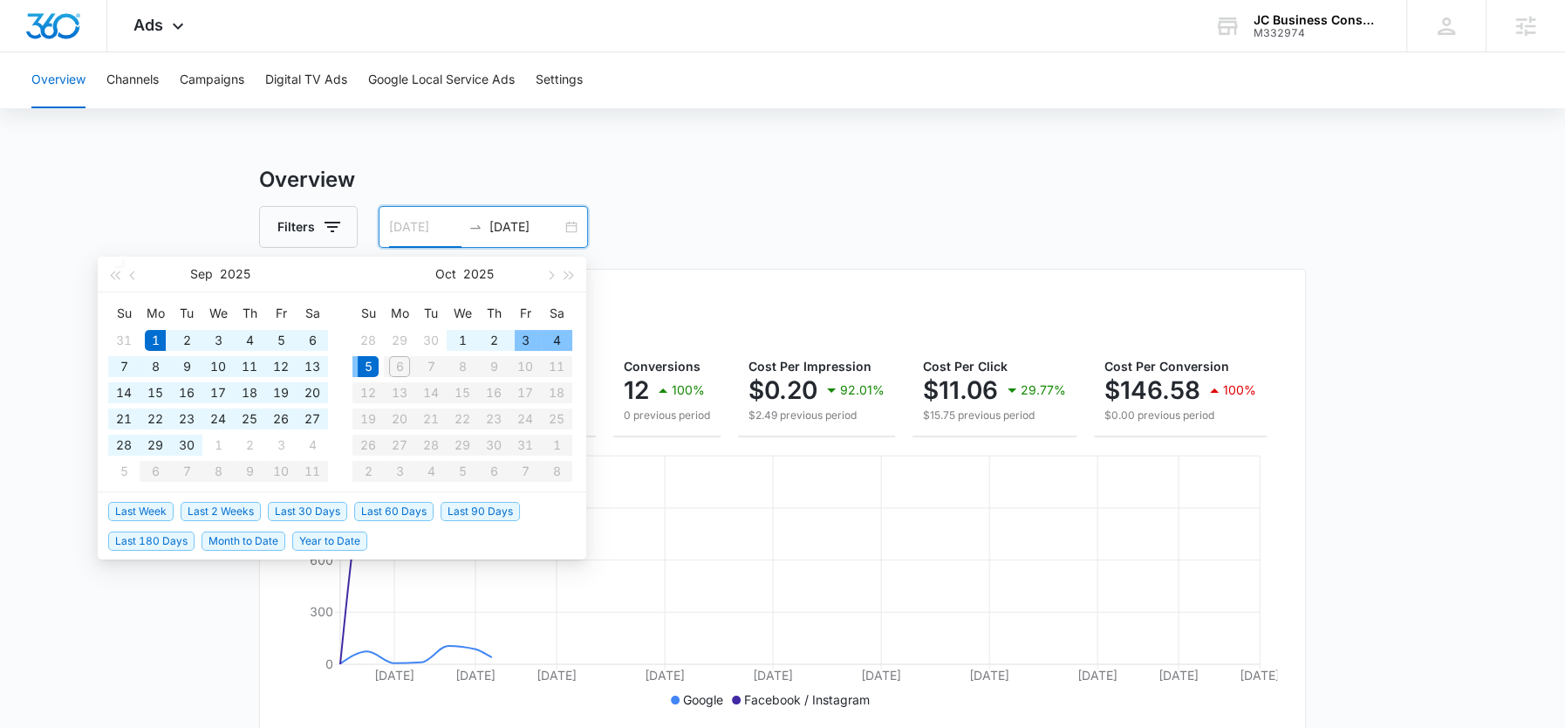
type input "[DATE]"
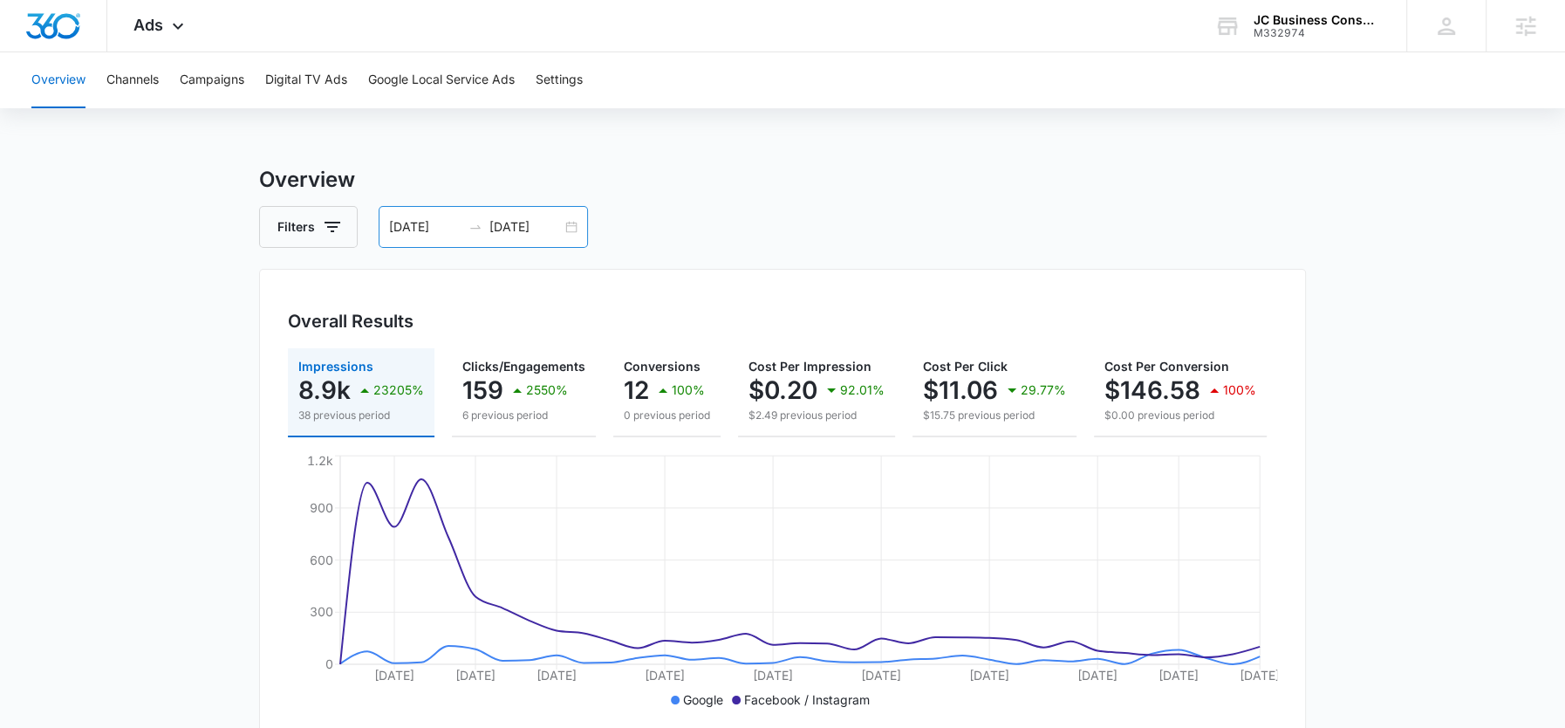
click at [502, 229] on input "[DATE]" at bounding box center [525, 226] width 72 height 19
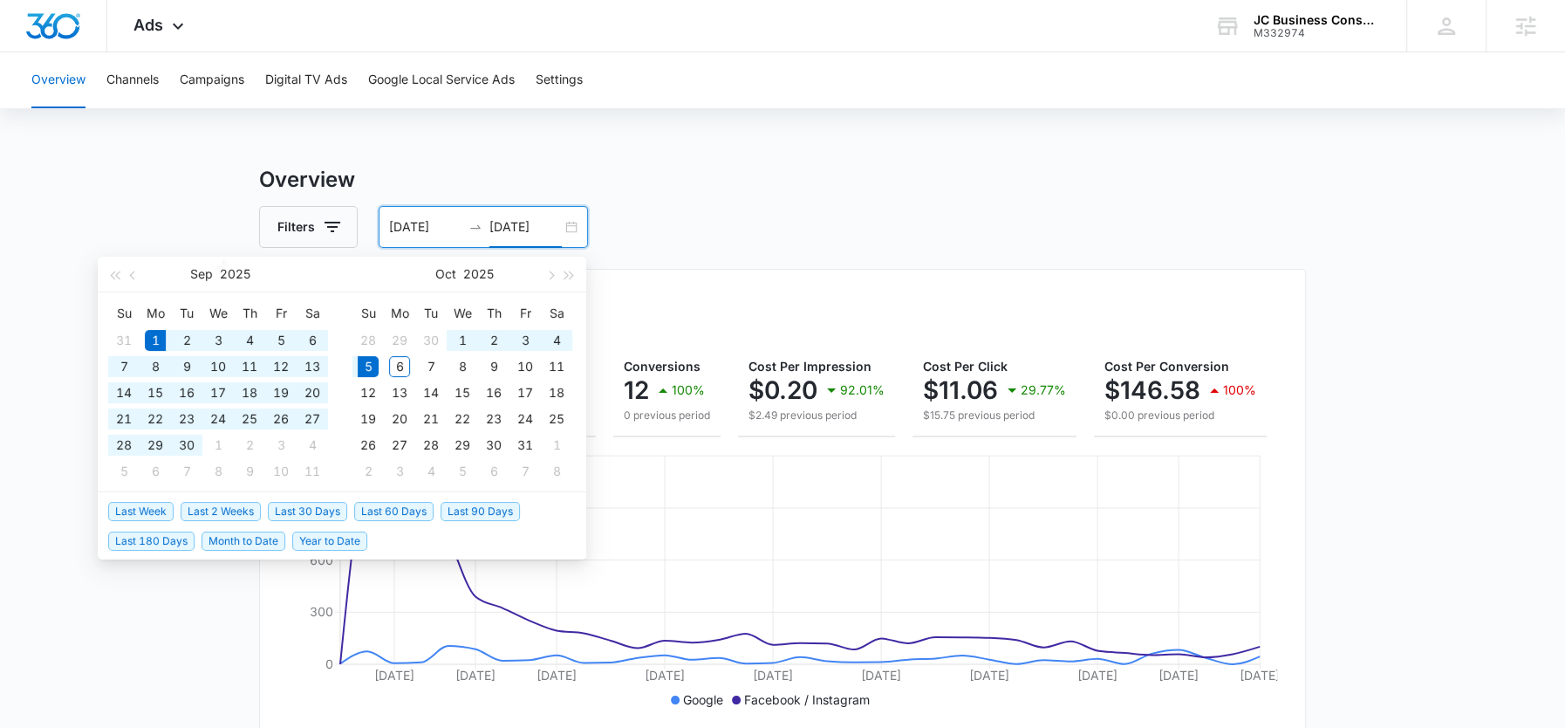
type input "[DATE]"
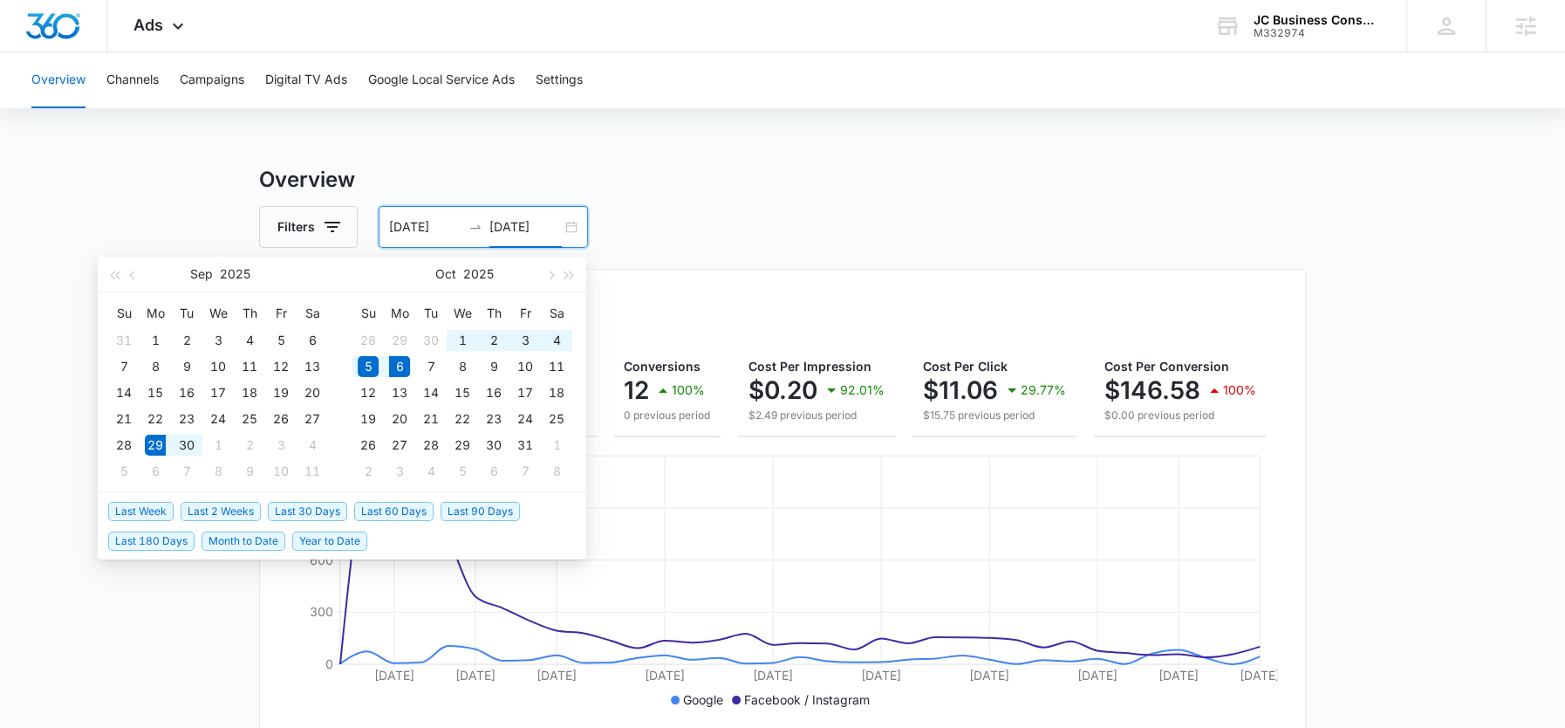
click at [134, 502] on span "Last Week" at bounding box center [140, 511] width 65 height 19
type input "[DATE]"
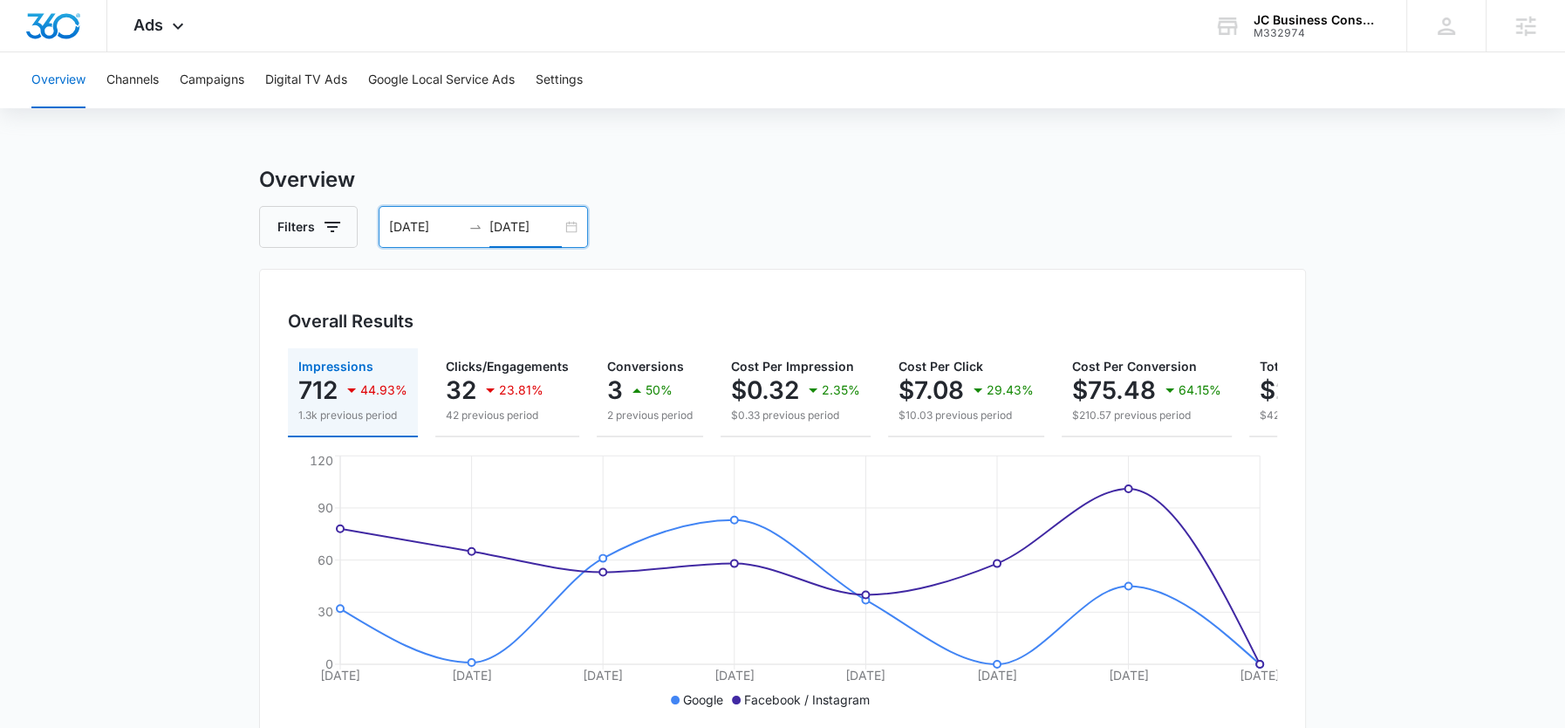
scroll to position [37, 0]
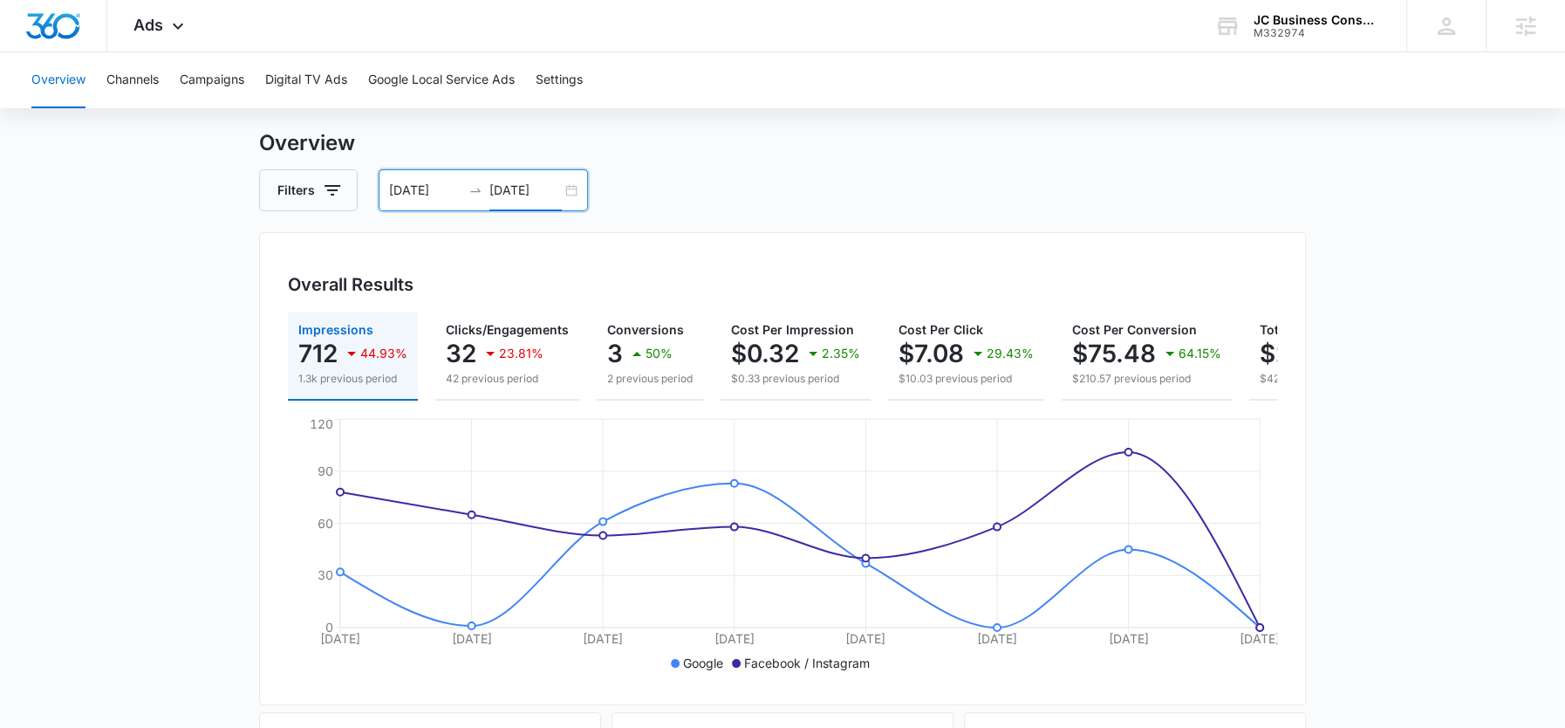
click at [423, 187] on input "[DATE]" at bounding box center [425, 190] width 72 height 19
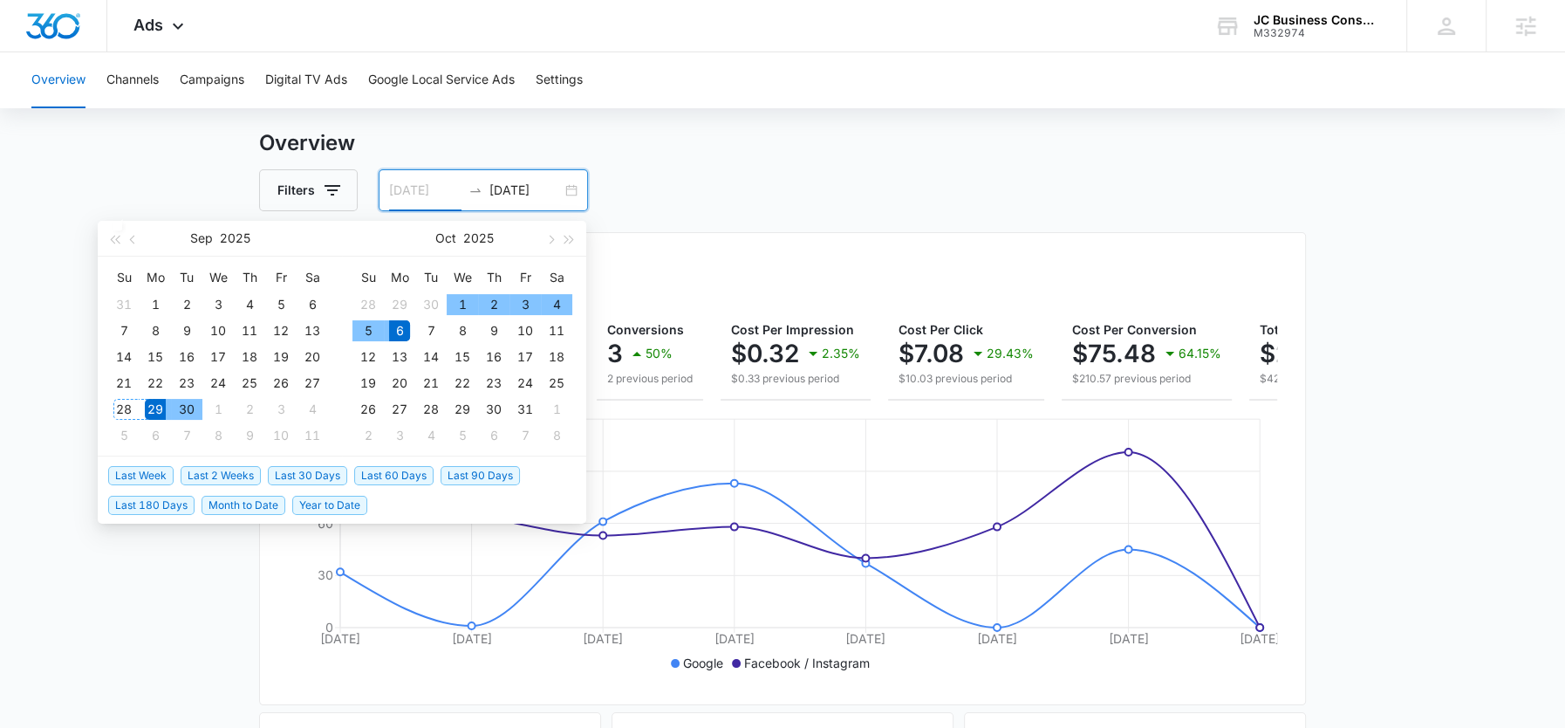
type input "[DATE]"
click at [701, 186] on div "Filters [DATE] [DATE]" at bounding box center [782, 190] width 1047 height 42
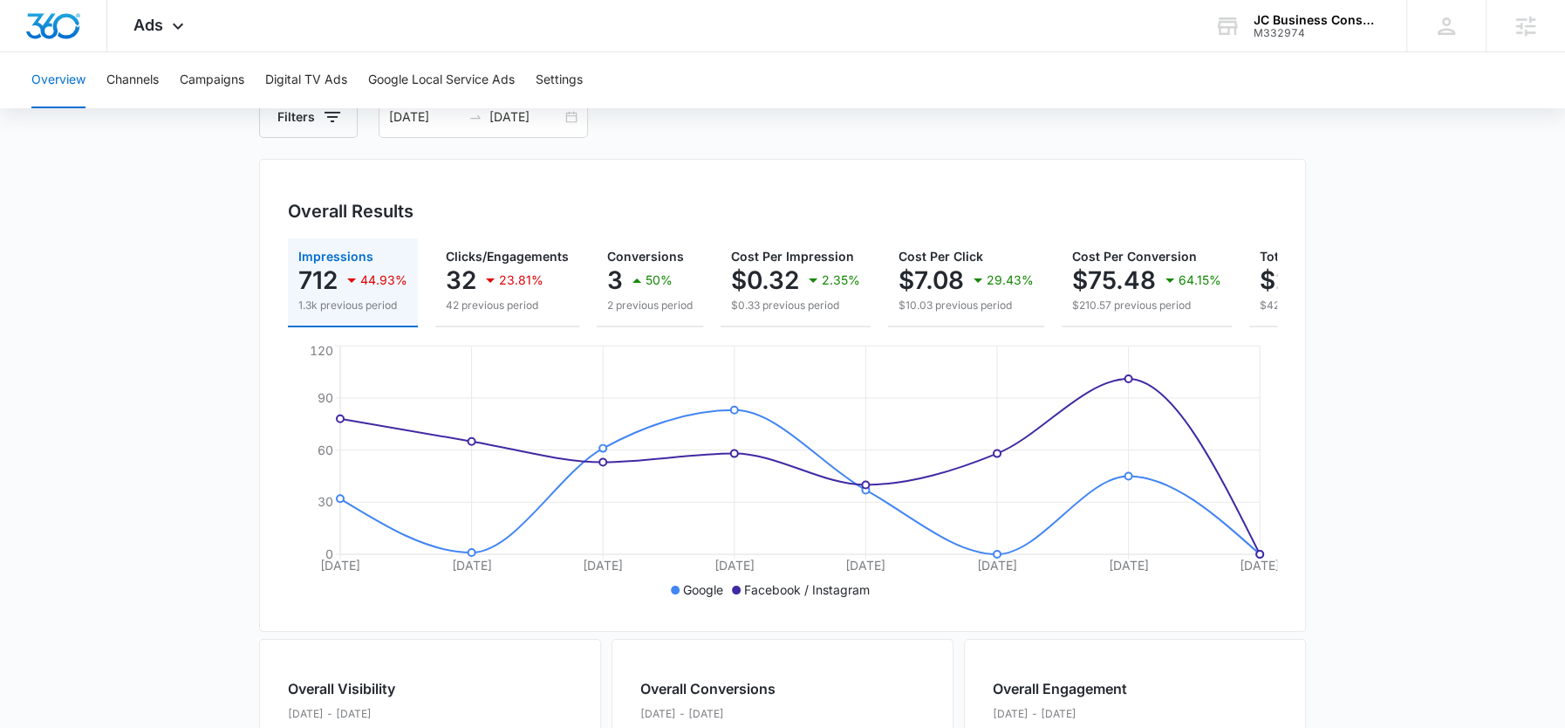
scroll to position [89, 0]
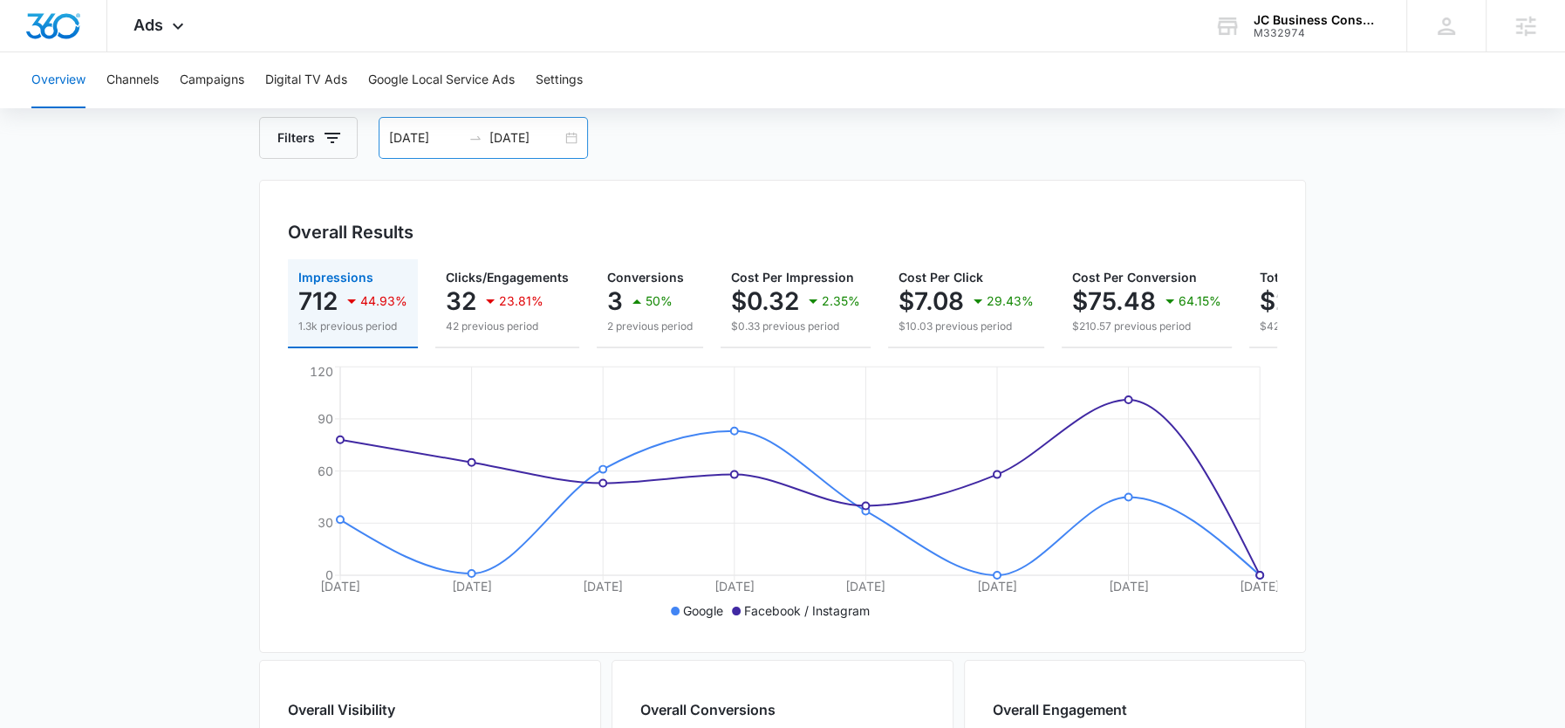
click at [532, 145] on input "[DATE]" at bounding box center [525, 137] width 72 height 19
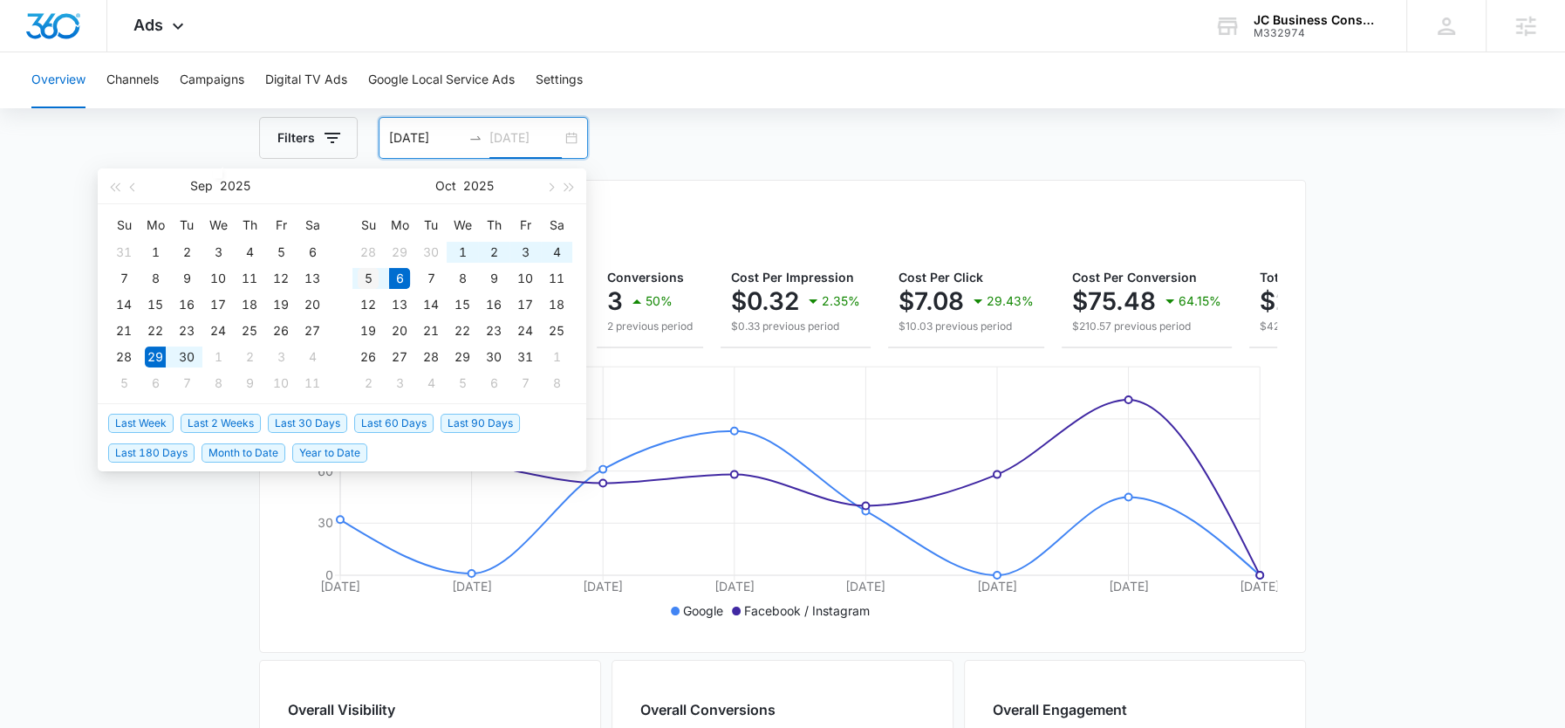
type input "[DATE]"
click at [375, 270] on div "5" at bounding box center [368, 278] width 21 height 21
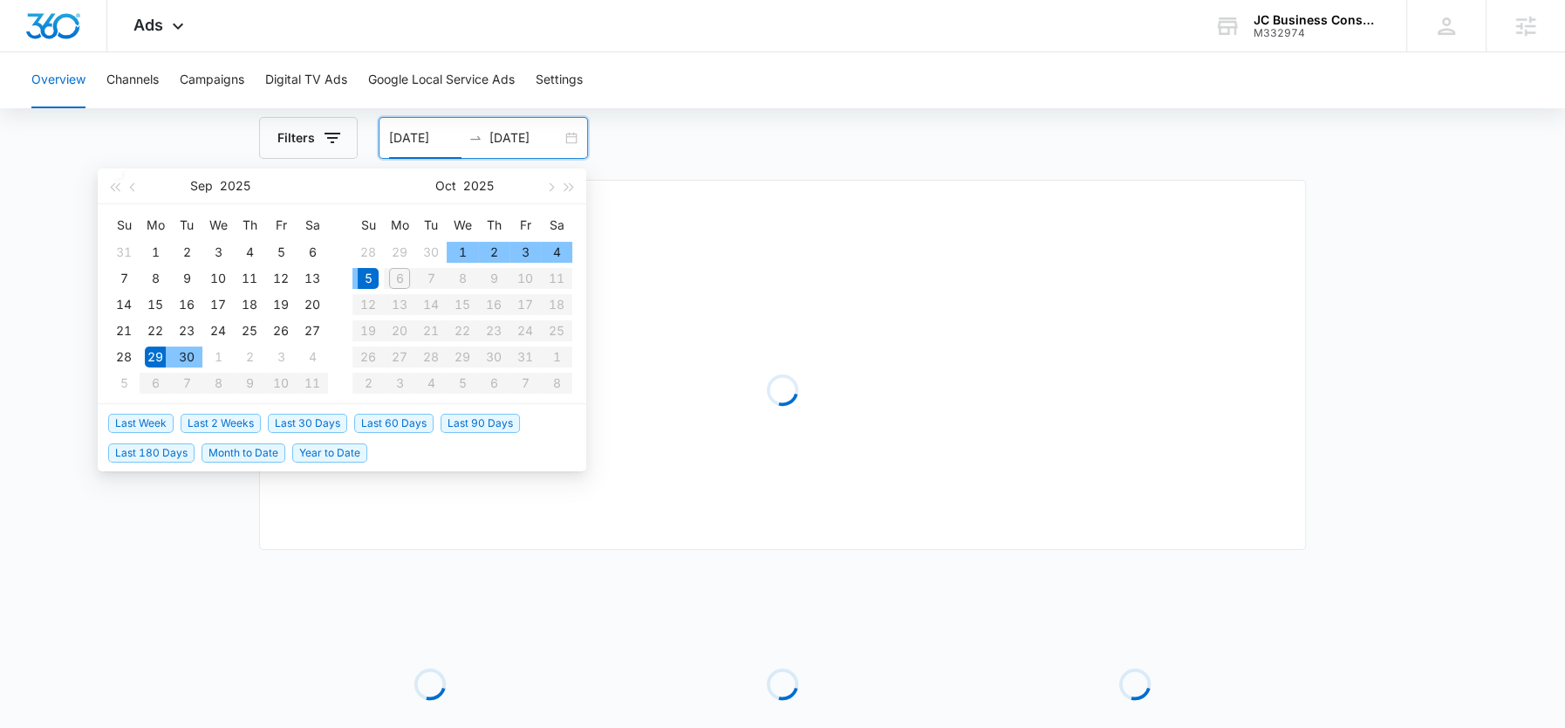
type input "[DATE]"
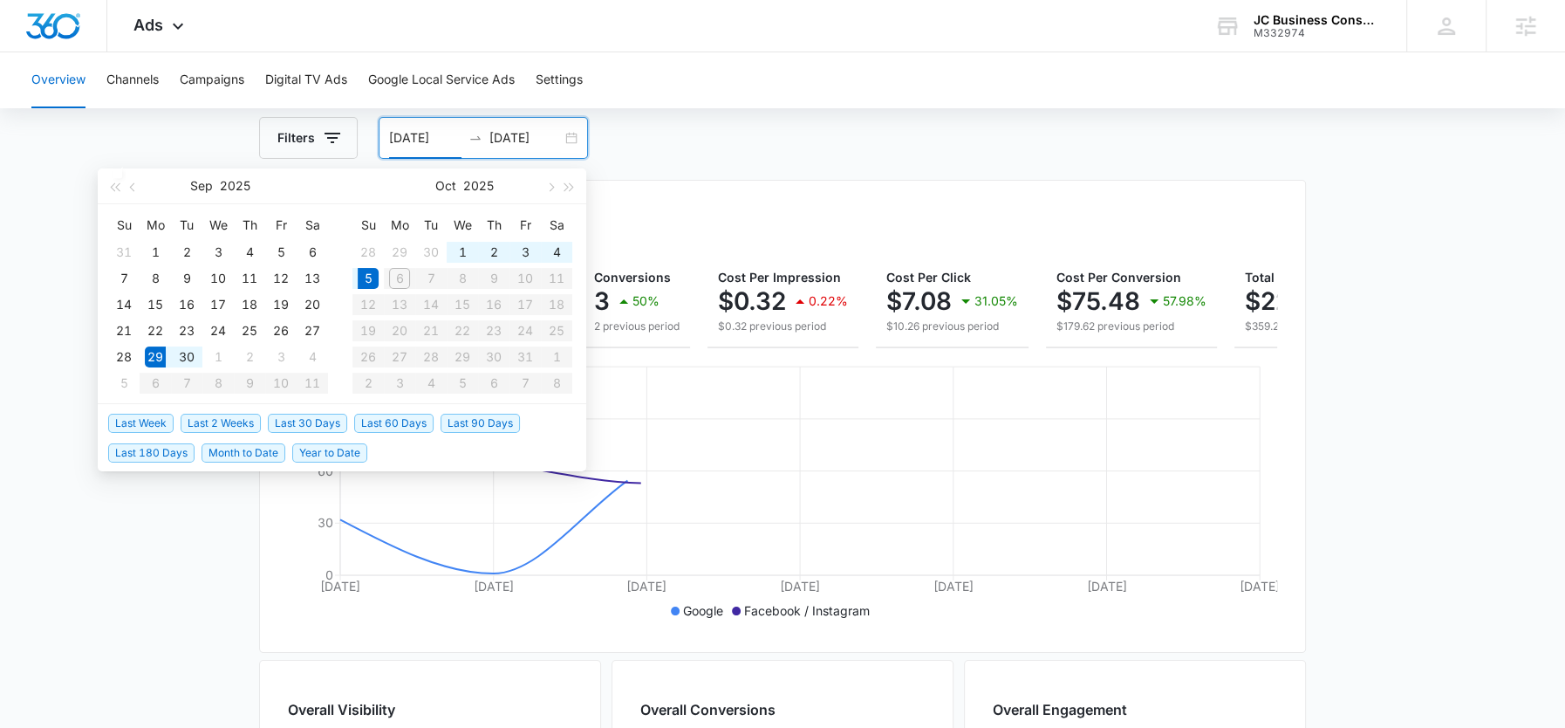
click at [756, 169] on div "Overview Filters [DATE] [DATE] Overall Results Impressions 712 37.1% 1.1k previ…" at bounding box center [782, 701] width 1047 height 1253
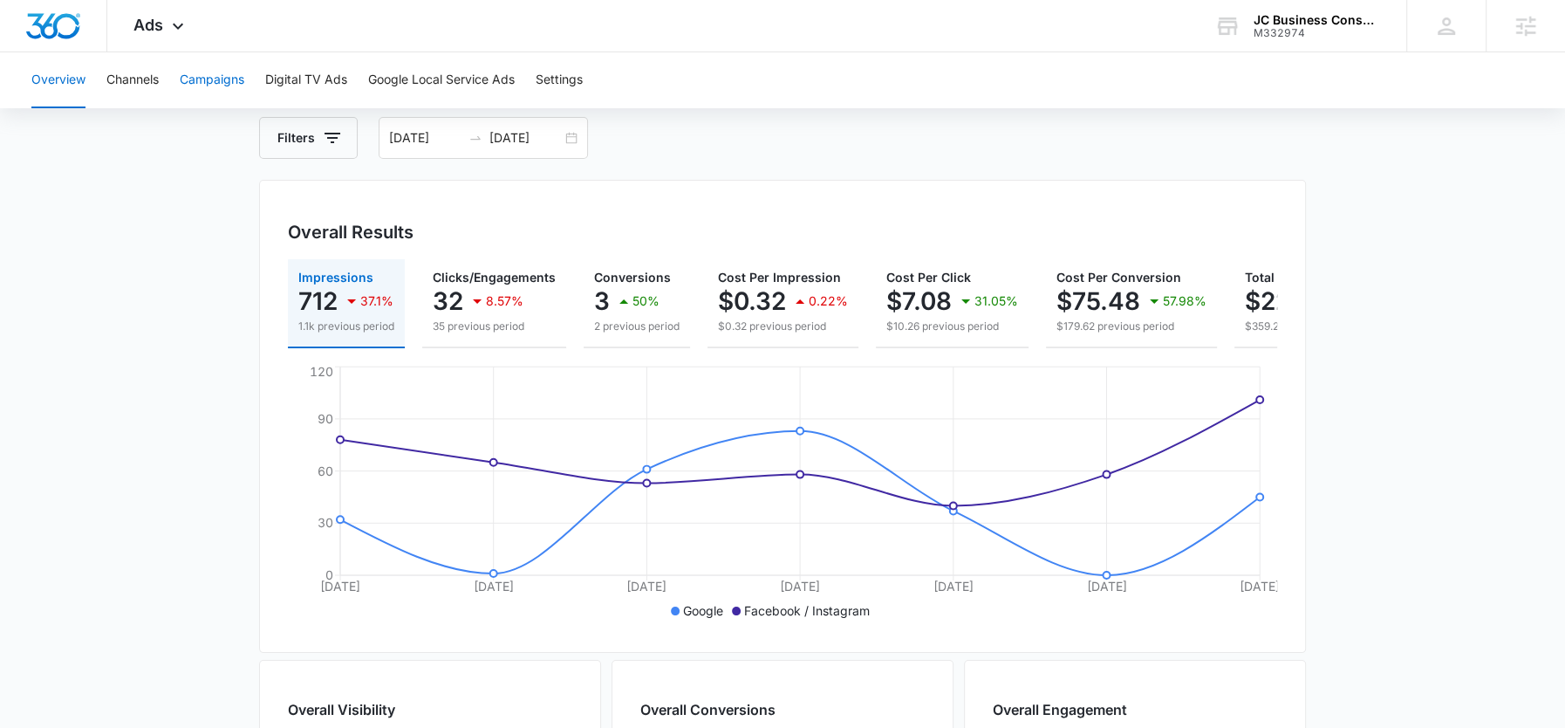
click at [217, 72] on button "Campaigns" at bounding box center [212, 80] width 65 height 56
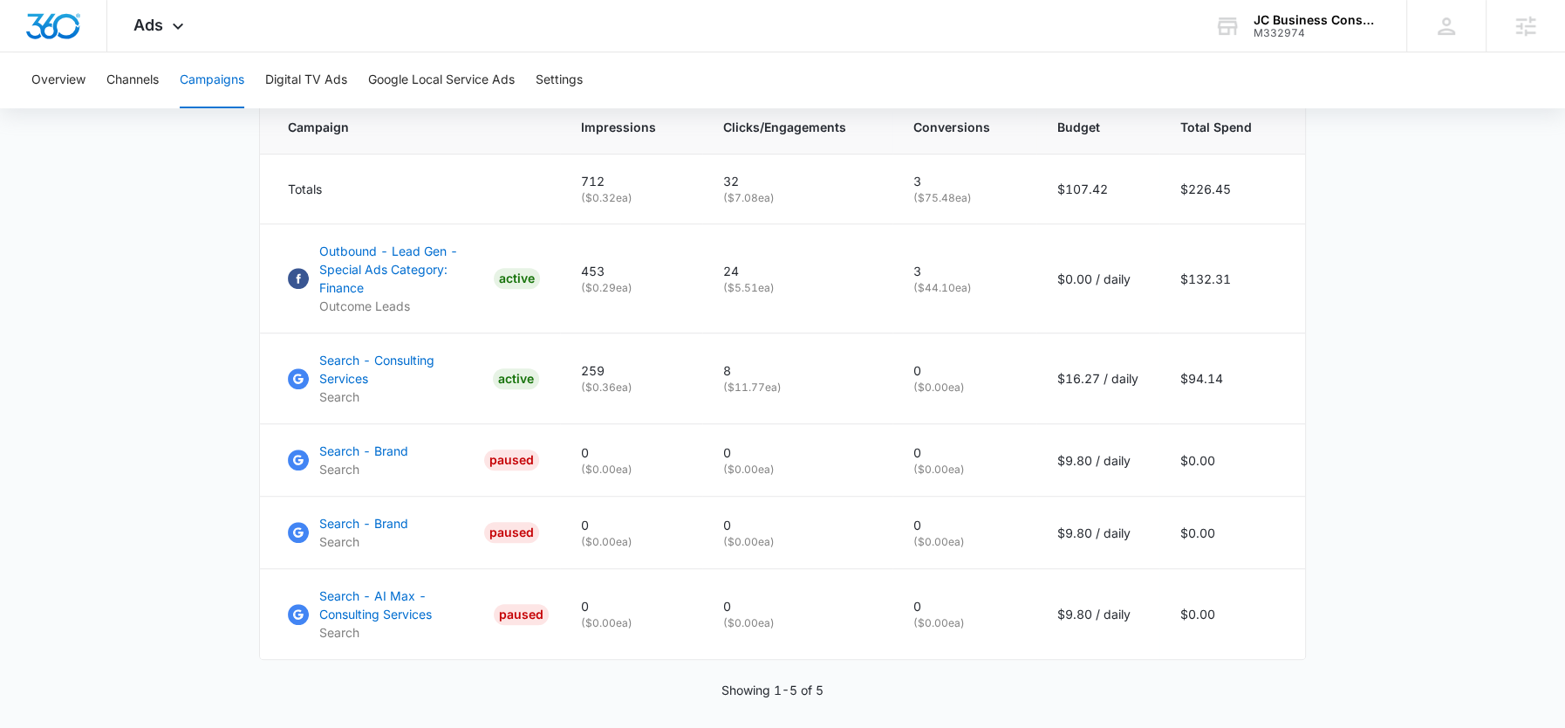
scroll to position [755, 0]
click at [168, 38] on div "Ads Apps Reputation Forms CRM Email Social Shop POS Content Ads Intelligence Fi…" at bounding box center [160, 25] width 107 height 51
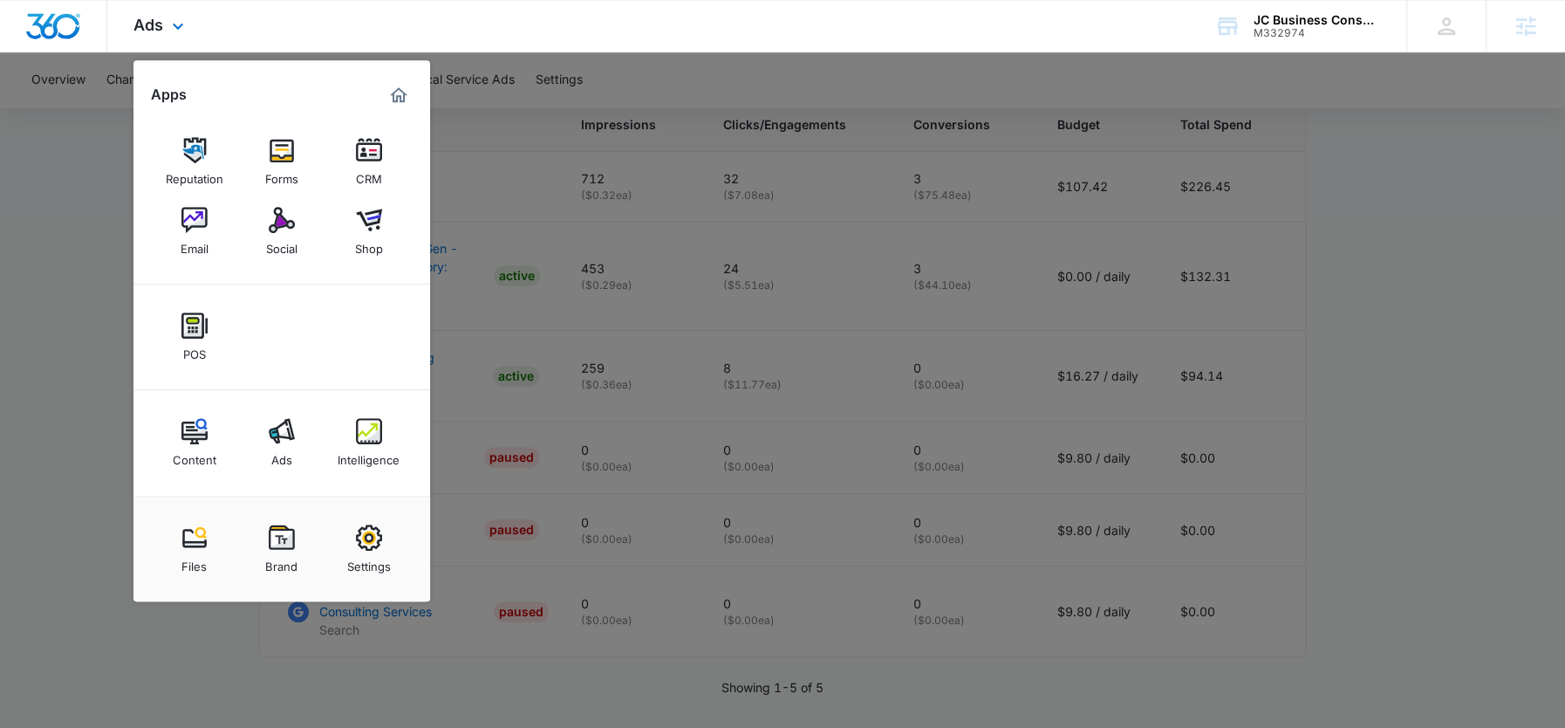
click at [333, 413] on div "Content Ads Intelligence" at bounding box center [281, 443] width 297 height 106
click at [365, 418] on img at bounding box center [369, 431] width 26 height 26
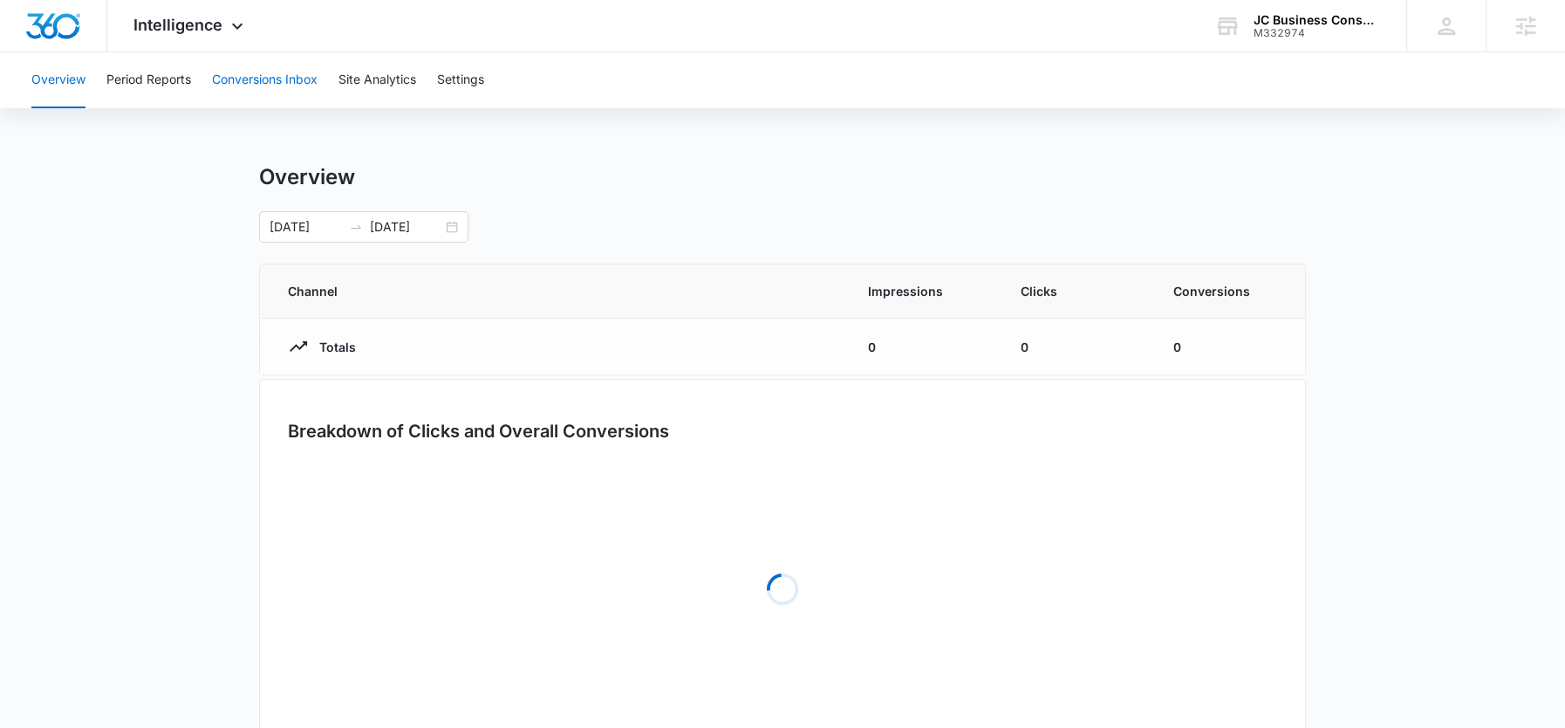
click at [243, 83] on button "Conversions Inbox" at bounding box center [265, 80] width 106 height 56
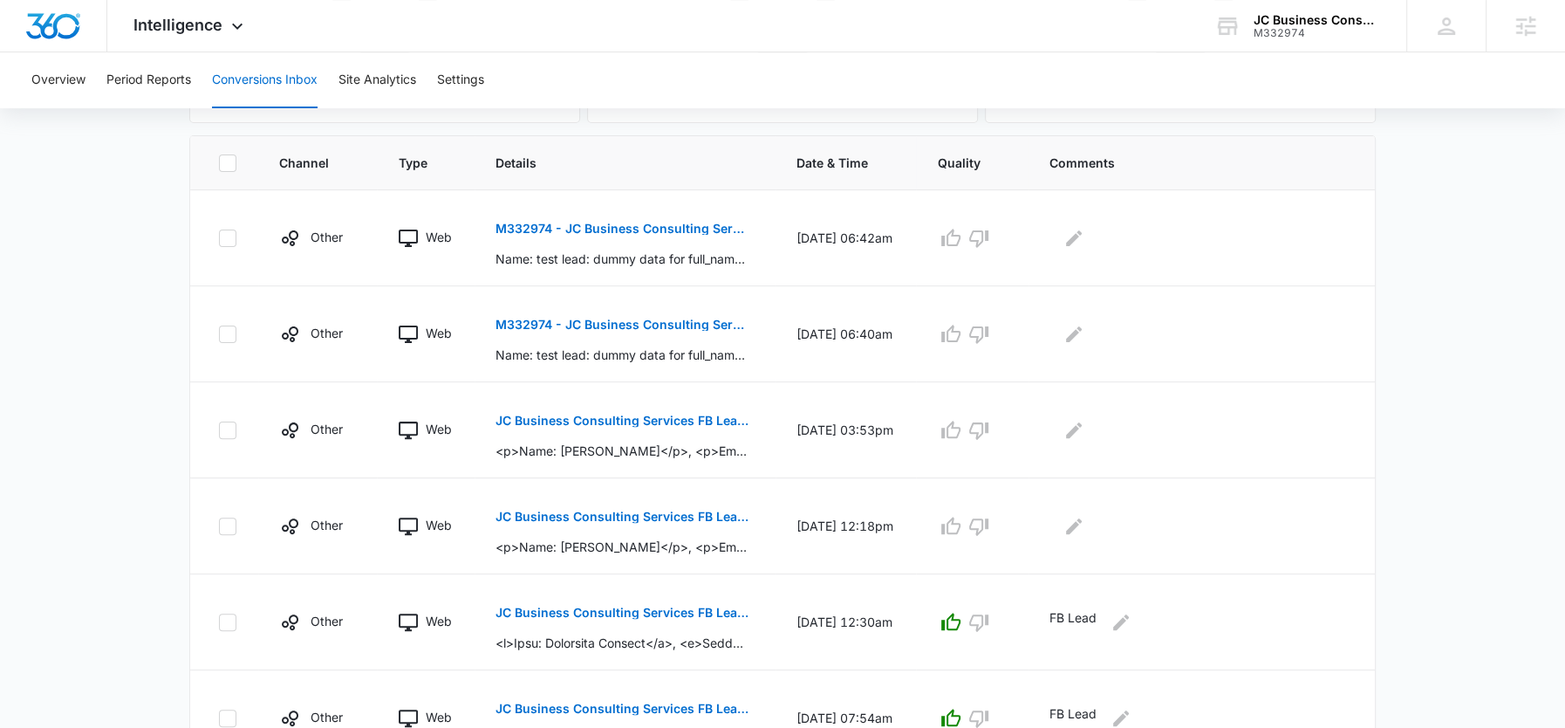
scroll to position [371, 0]
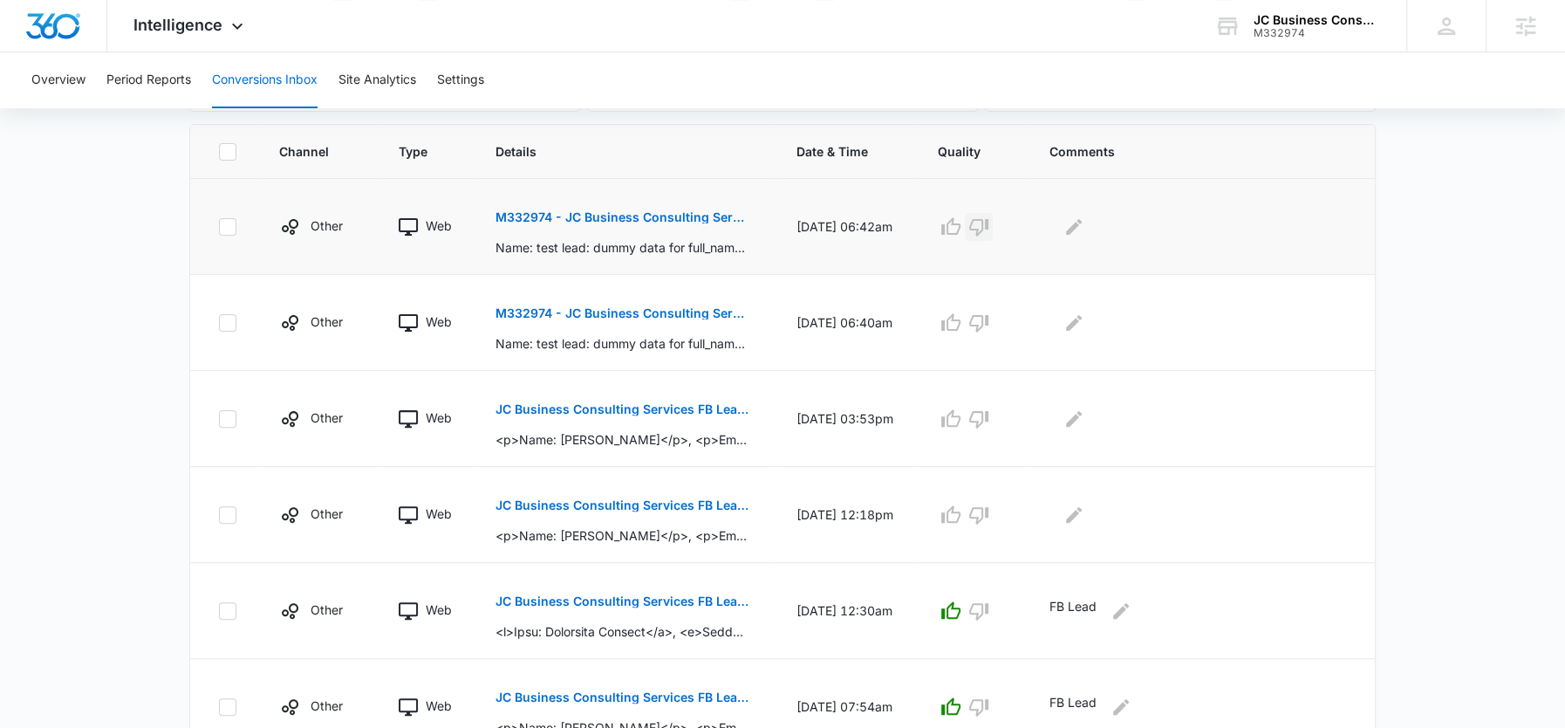
click at [988, 219] on icon "button" at bounding box center [978, 227] width 19 height 17
click at [985, 331] on button "button" at bounding box center [979, 323] width 28 height 28
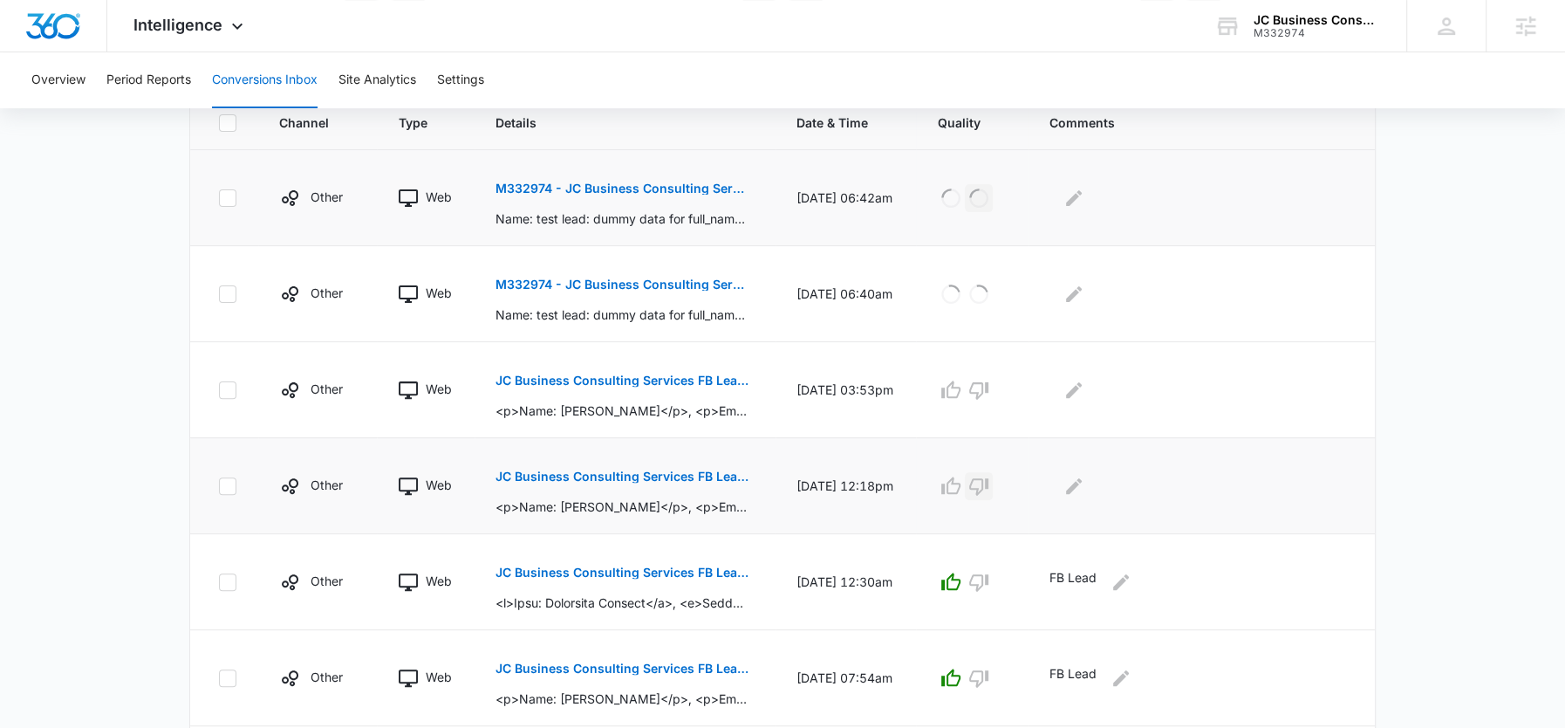
scroll to position [402, 0]
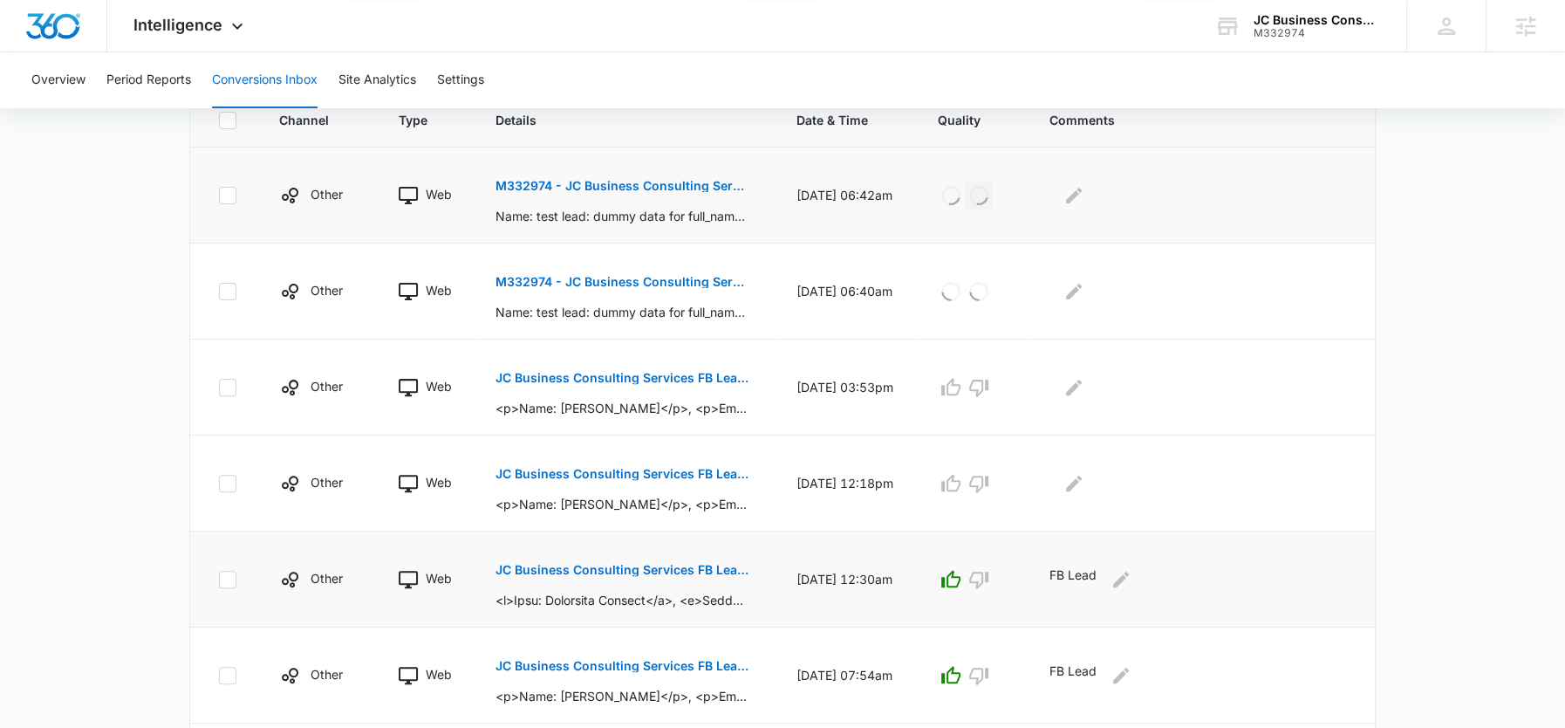
click at [1079, 568] on p "FB Lead" at bounding box center [1072, 579] width 47 height 28
copy div "FB Lead"
click at [961, 475] on icon "button" at bounding box center [950, 483] width 21 height 21
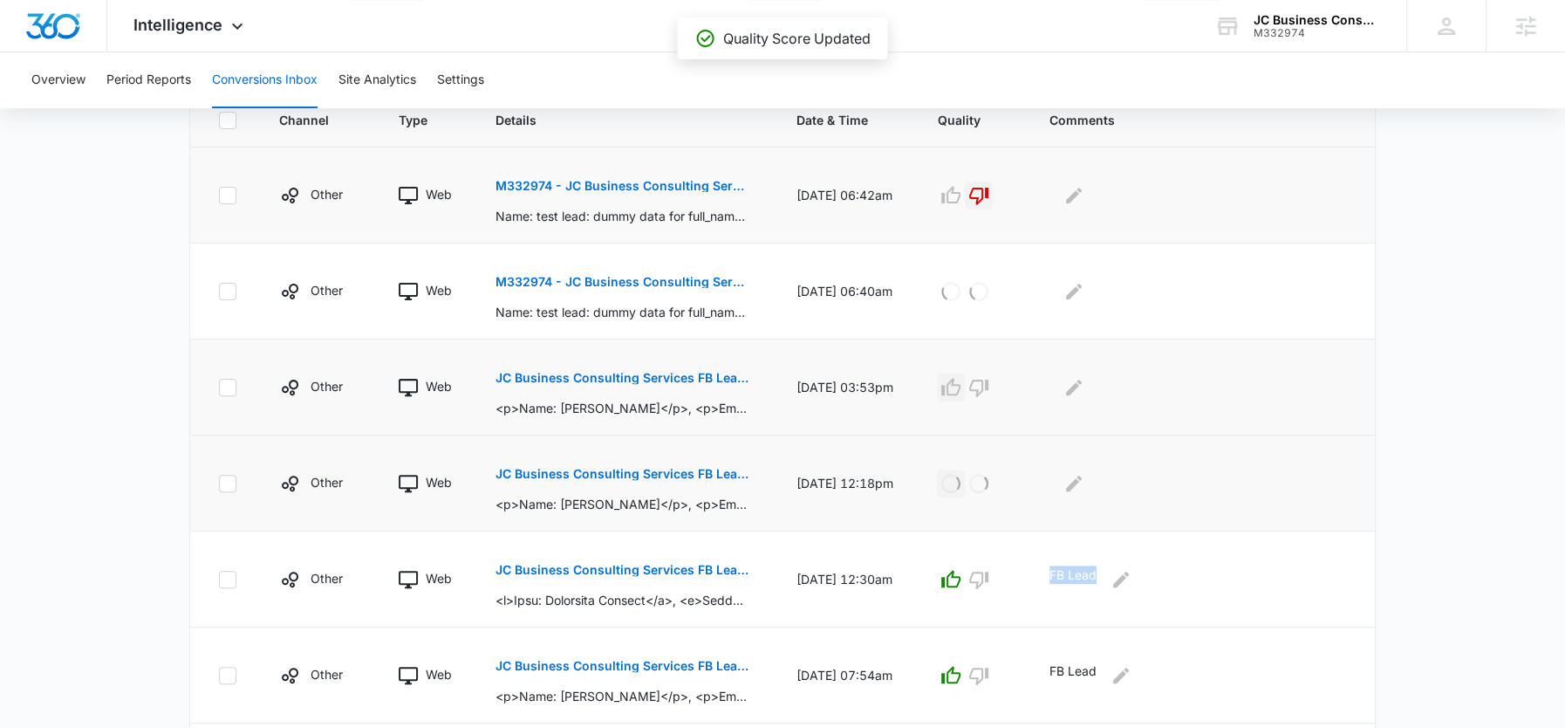
click at [960, 378] on icon "button" at bounding box center [950, 386] width 19 height 17
click at [1084, 386] on icon "Edit Comments" at bounding box center [1073, 387] width 21 height 21
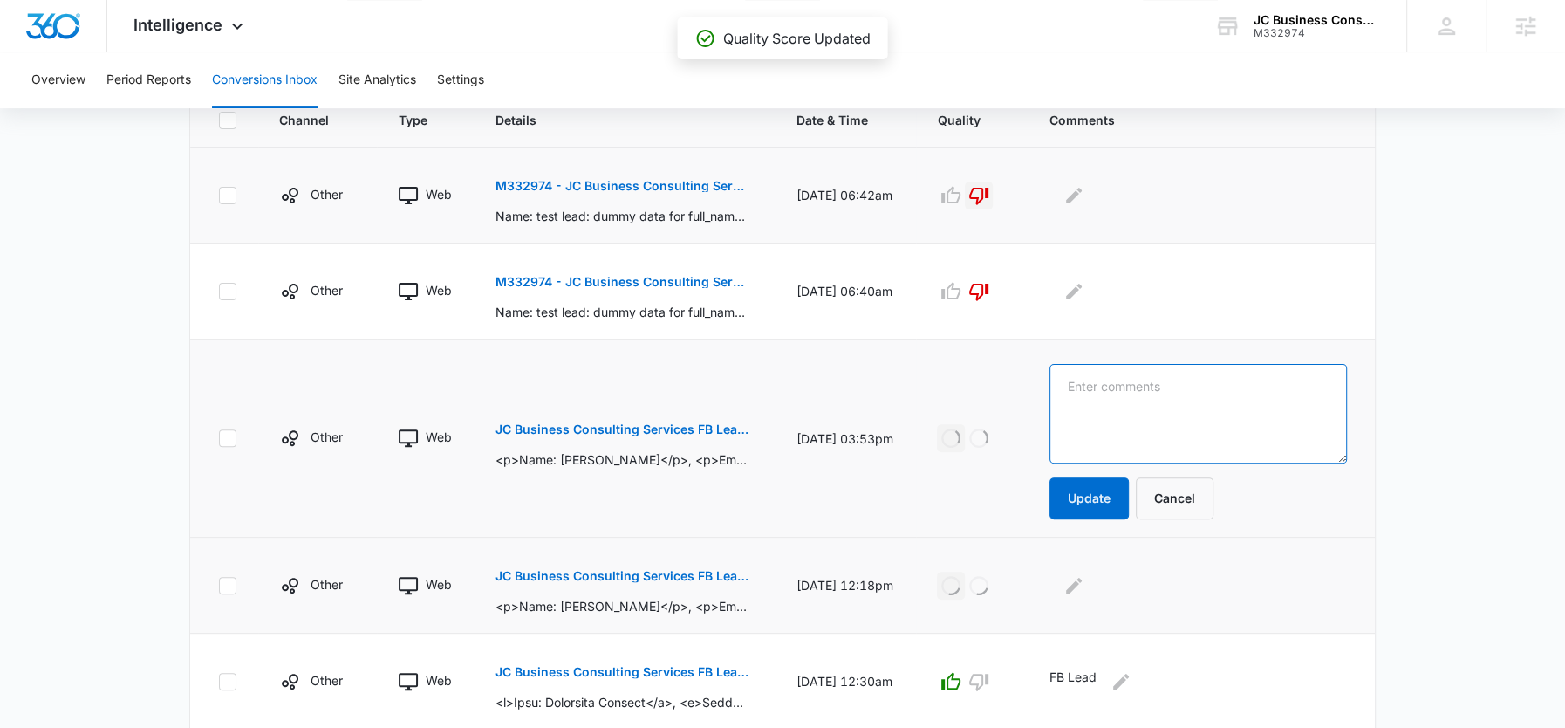
click at [1112, 406] on textarea at bounding box center [1197, 413] width 297 height 99
paste textarea "FB Lead"
type textarea "FB Lead"
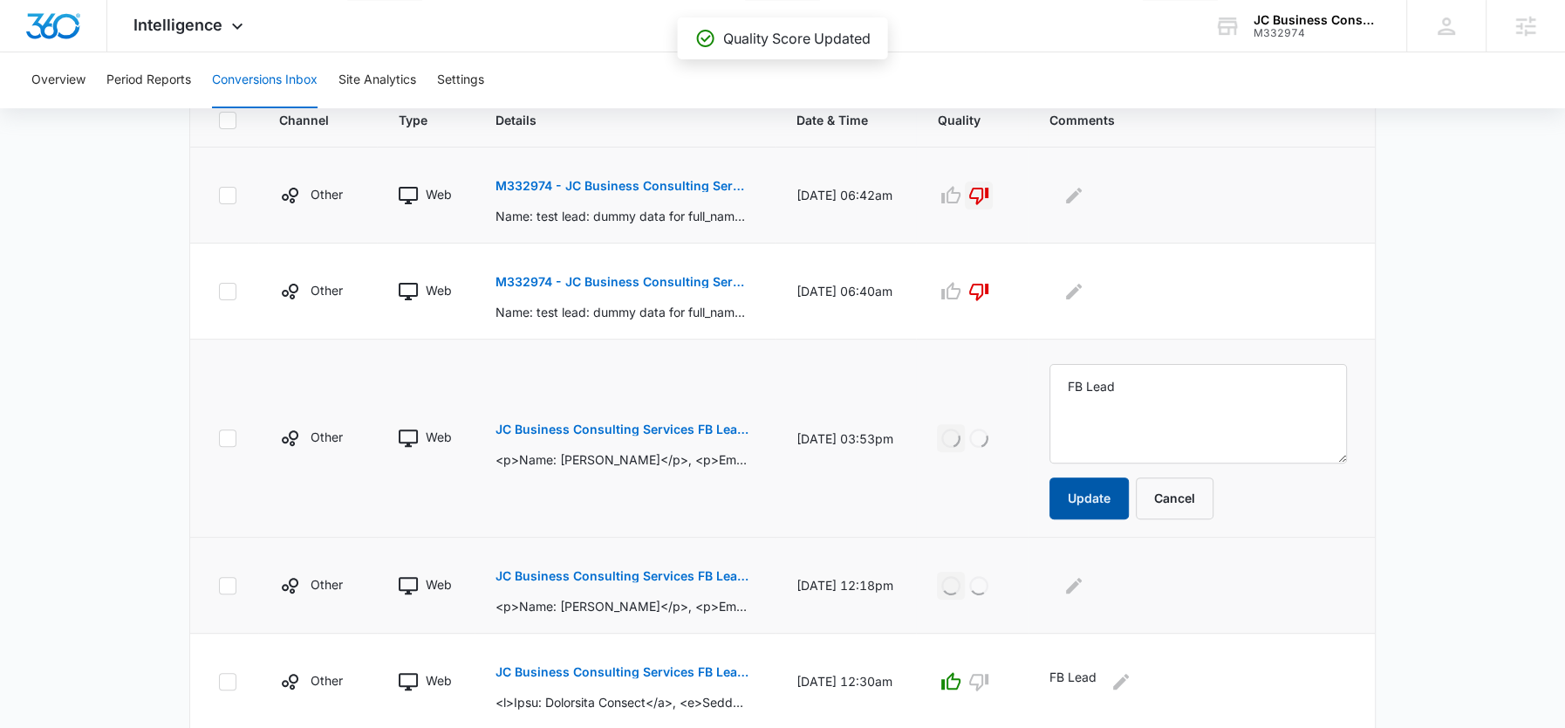
click at [1099, 484] on button "Update" at bounding box center [1088, 498] width 79 height 42
click at [1088, 571] on button "Edit Comments" at bounding box center [1074, 585] width 28 height 28
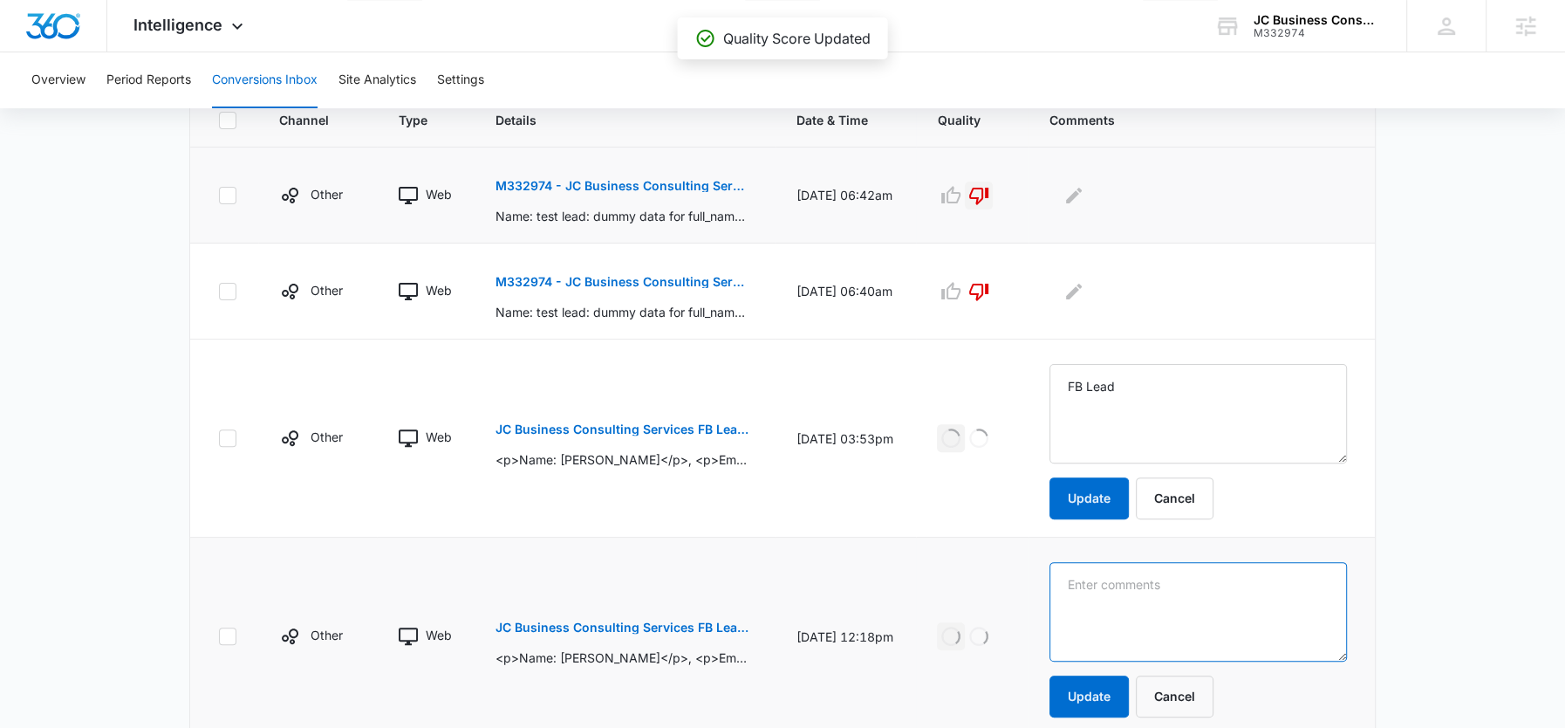
drag, startPoint x: 1090, startPoint y: 568, endPoint x: 1090, endPoint y: 591, distance: 22.7
click at [1090, 591] on textarea at bounding box center [1197, 611] width 297 height 99
paste textarea "FB Lead"
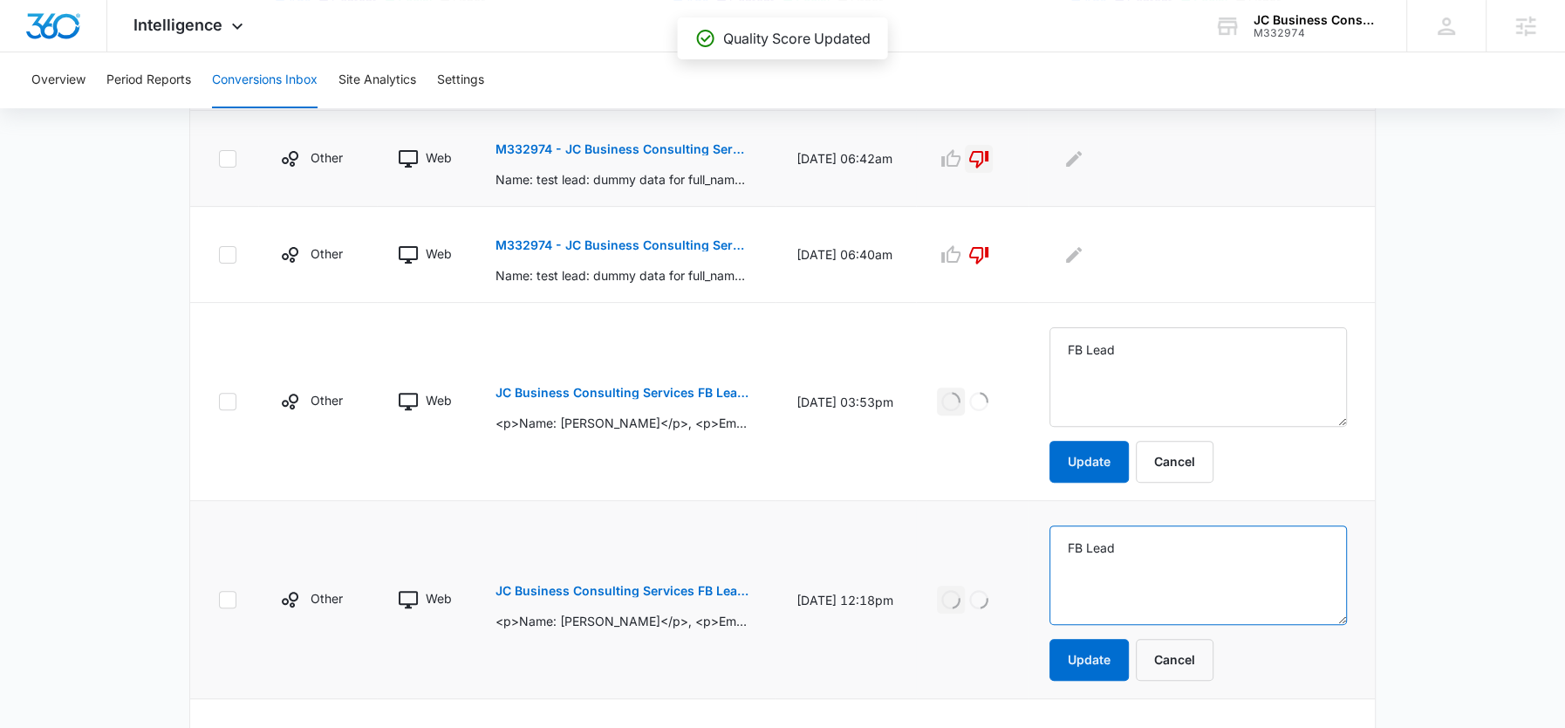
scroll to position [462, 0]
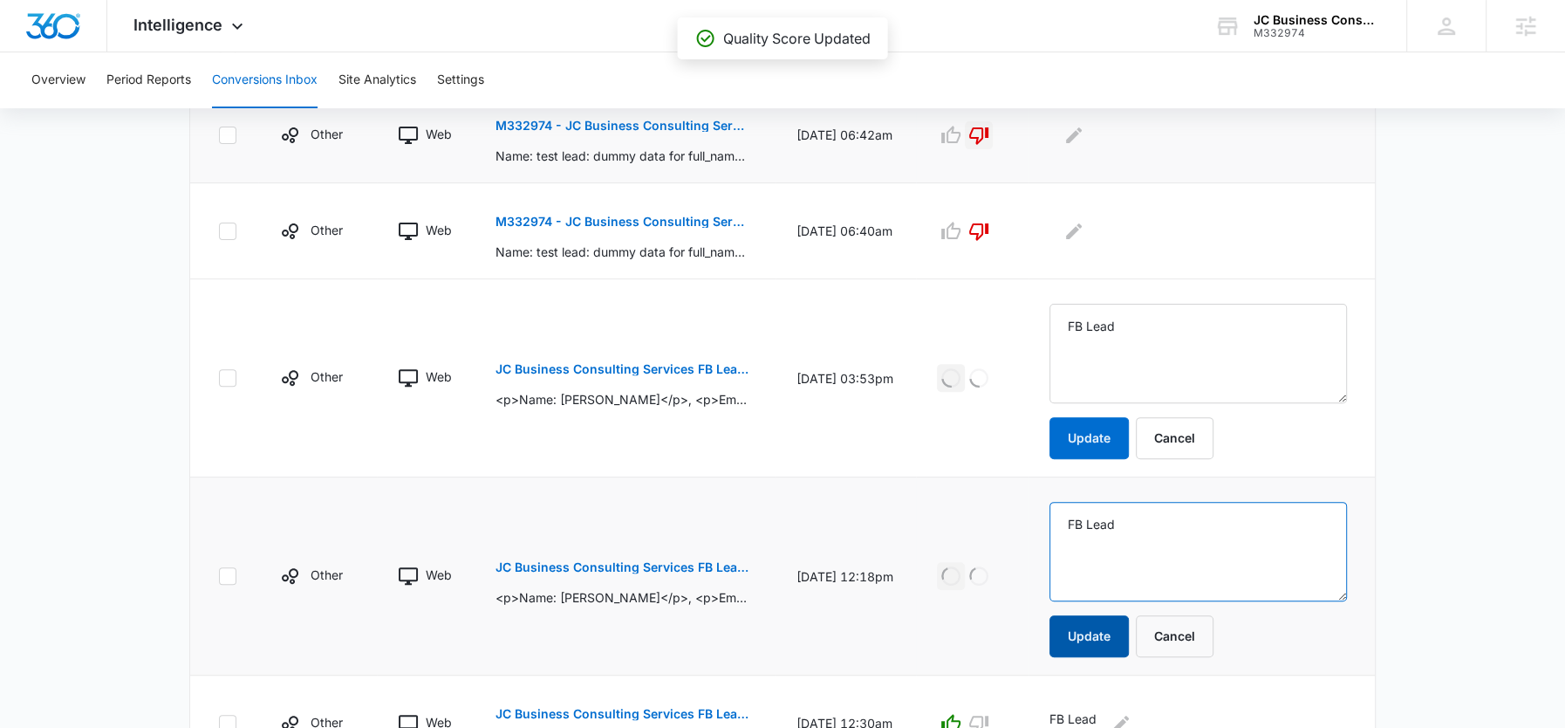
type textarea "FB Lead"
click at [1101, 636] on button "Update" at bounding box center [1088, 636] width 79 height 42
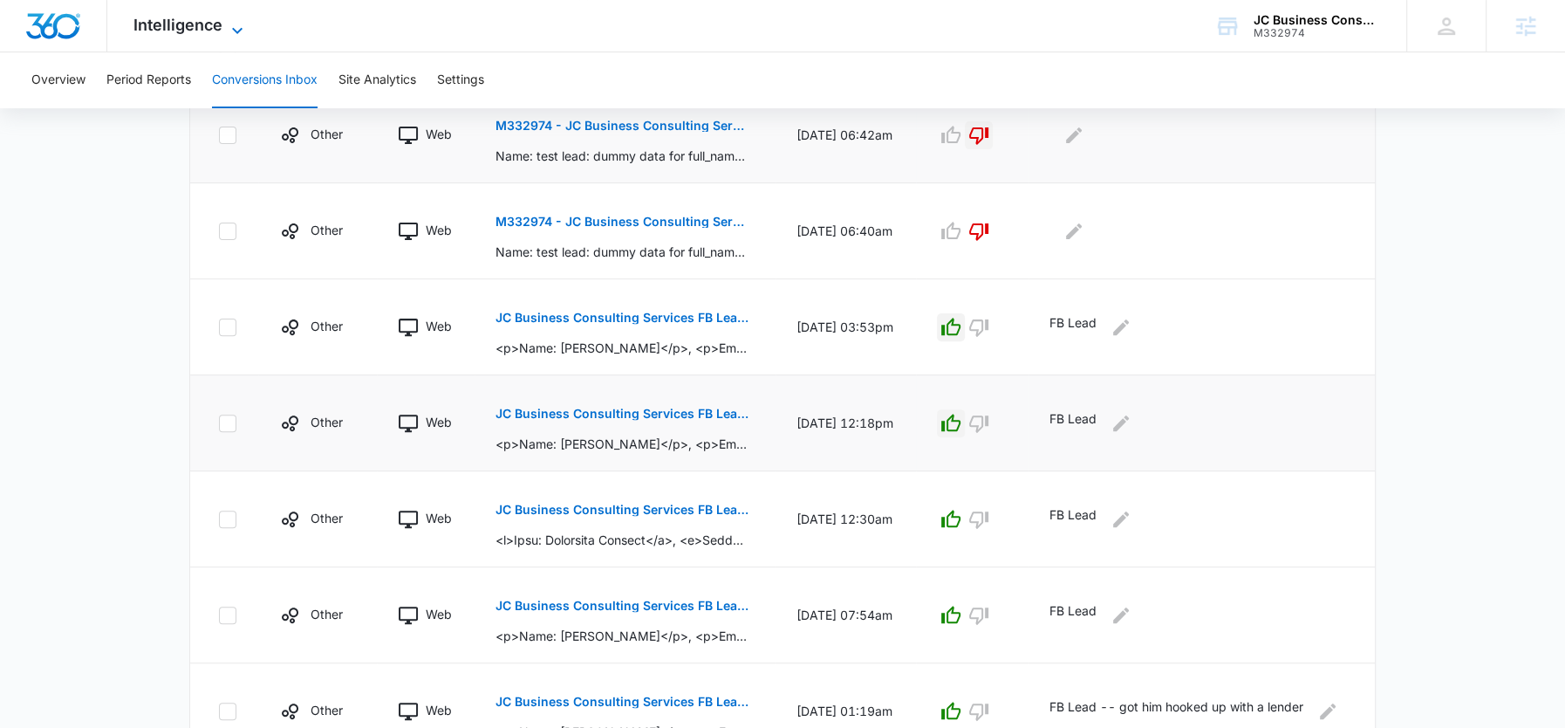
click at [195, 22] on span "Intelligence" at bounding box center [177, 25] width 89 height 18
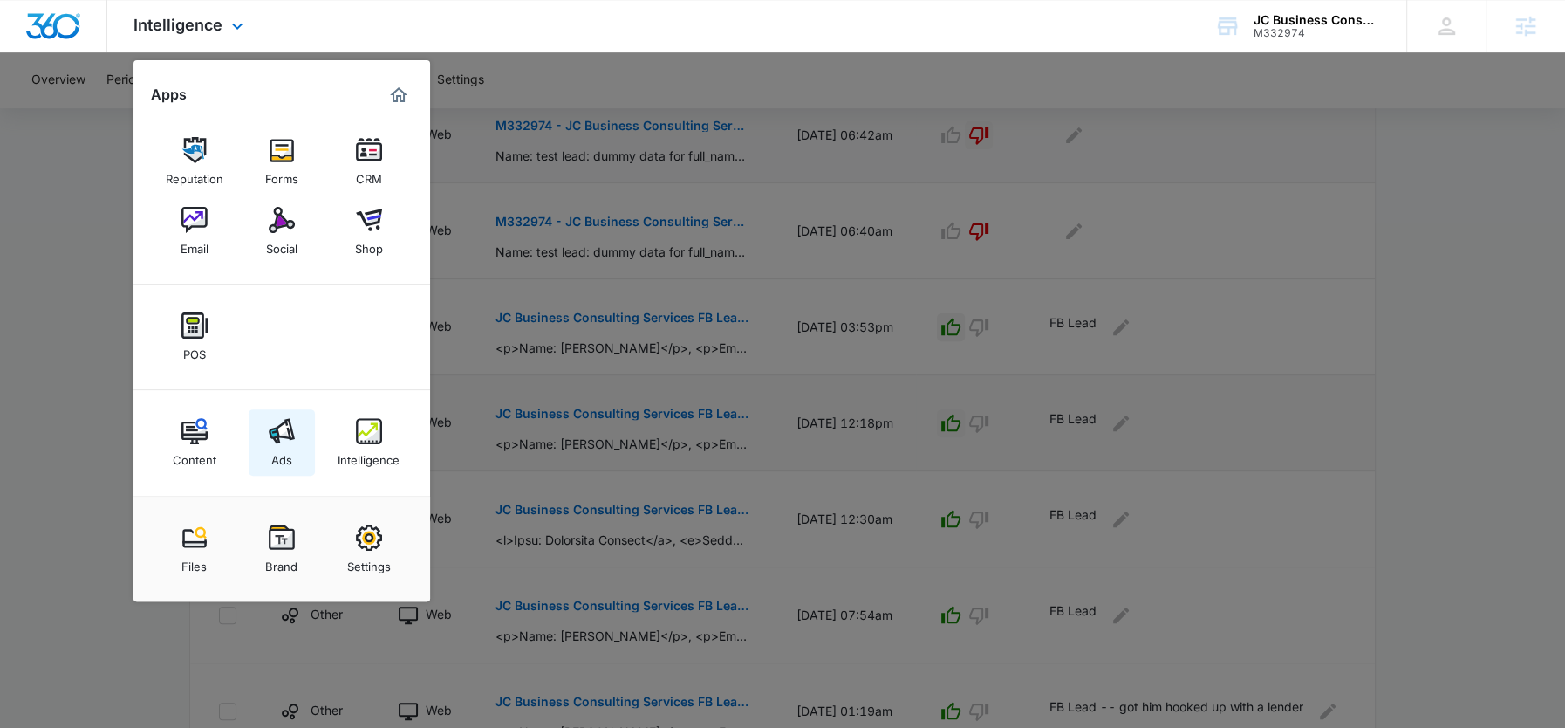
click at [295, 466] on link "Ads" at bounding box center [282, 442] width 66 height 66
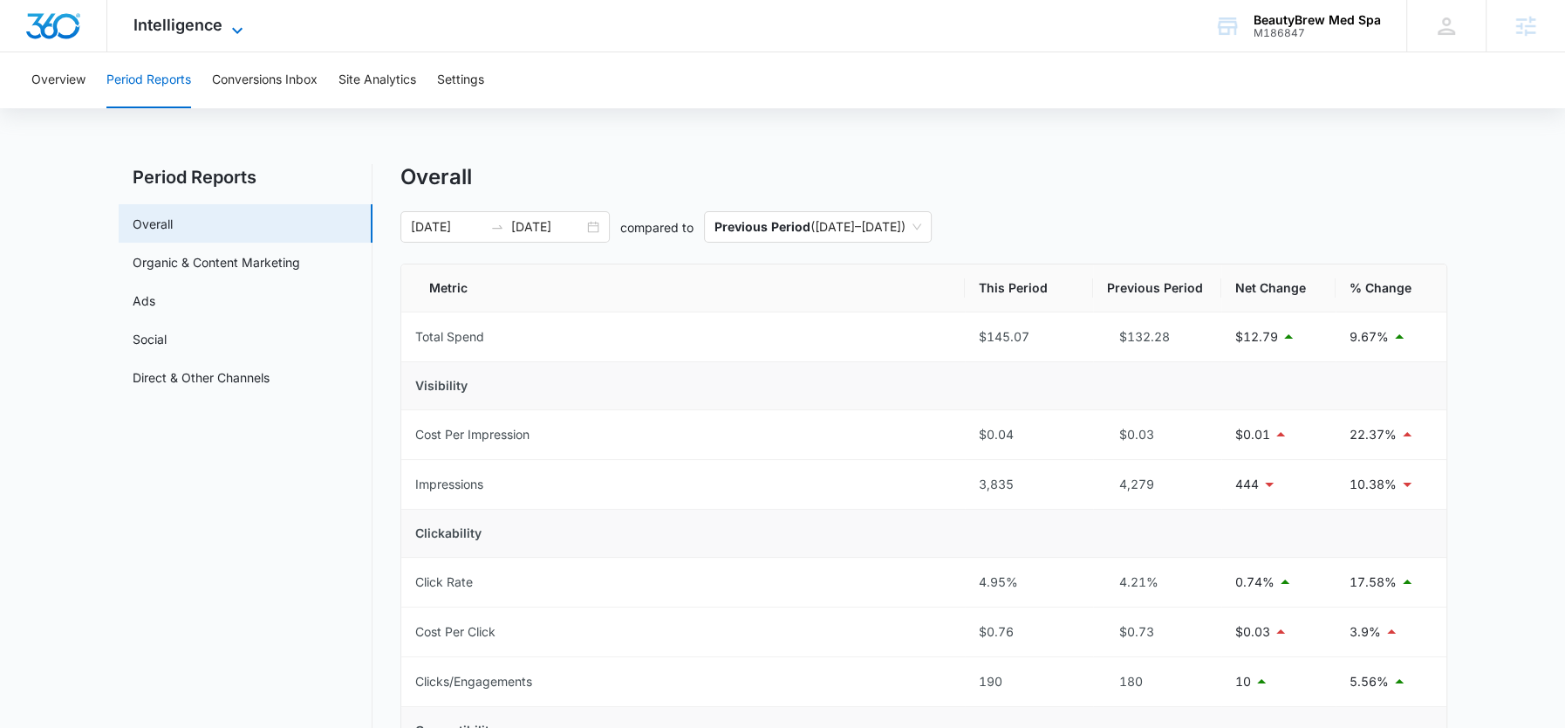
click at [211, 34] on div "Intelligence Apps Reputation Forms CRM Email Social Payments POS Content Ads In…" at bounding box center [190, 25] width 167 height 51
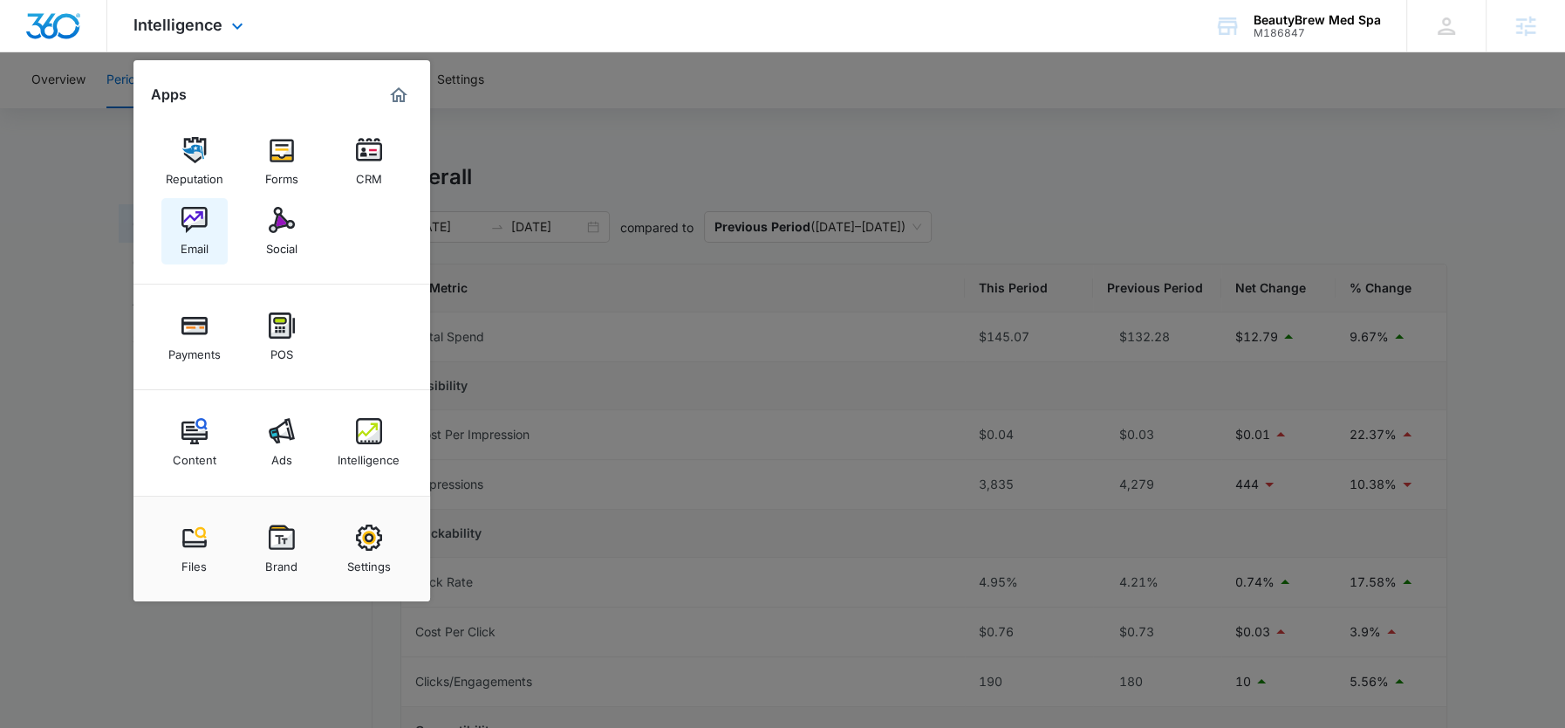
click at [195, 236] on div "Email" at bounding box center [195, 244] width 28 height 23
